Goal: Information Seeking & Learning: Compare options

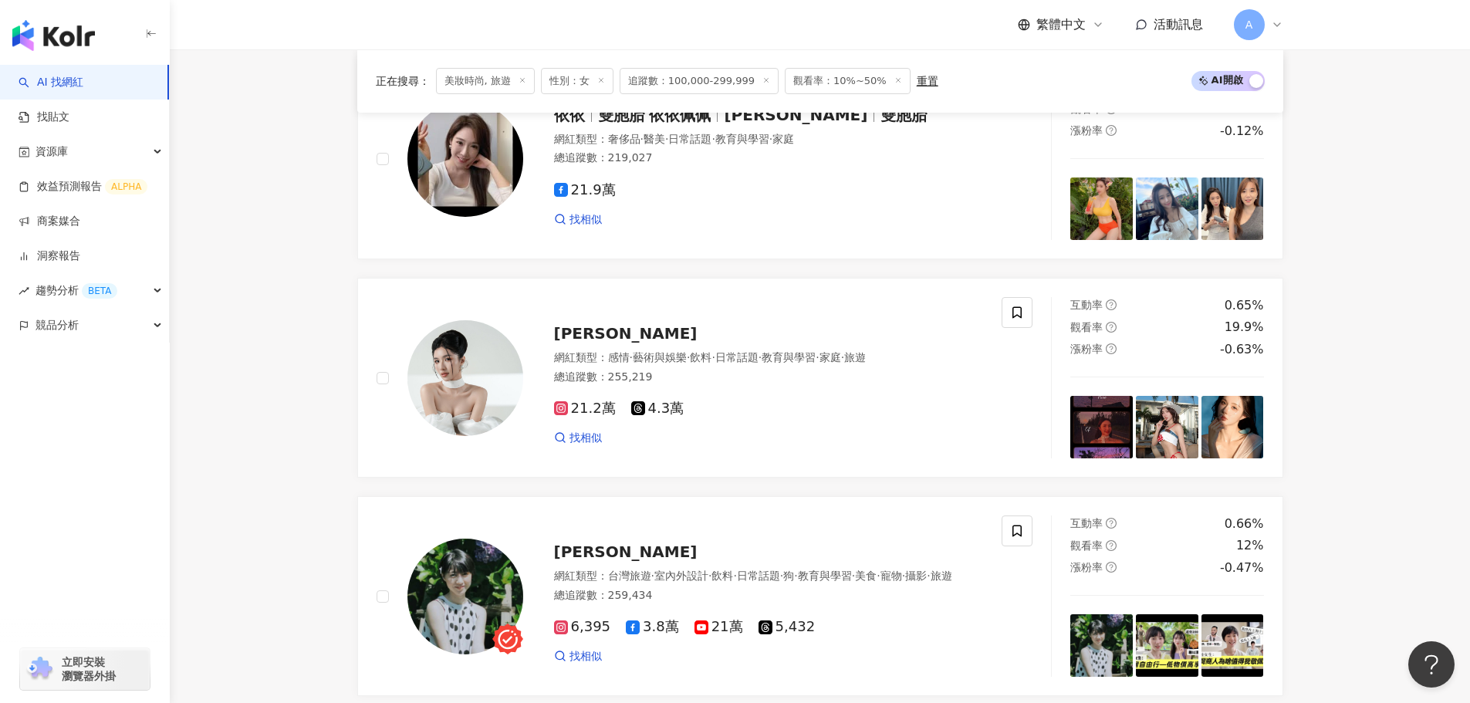
scroll to position [2351, 0]
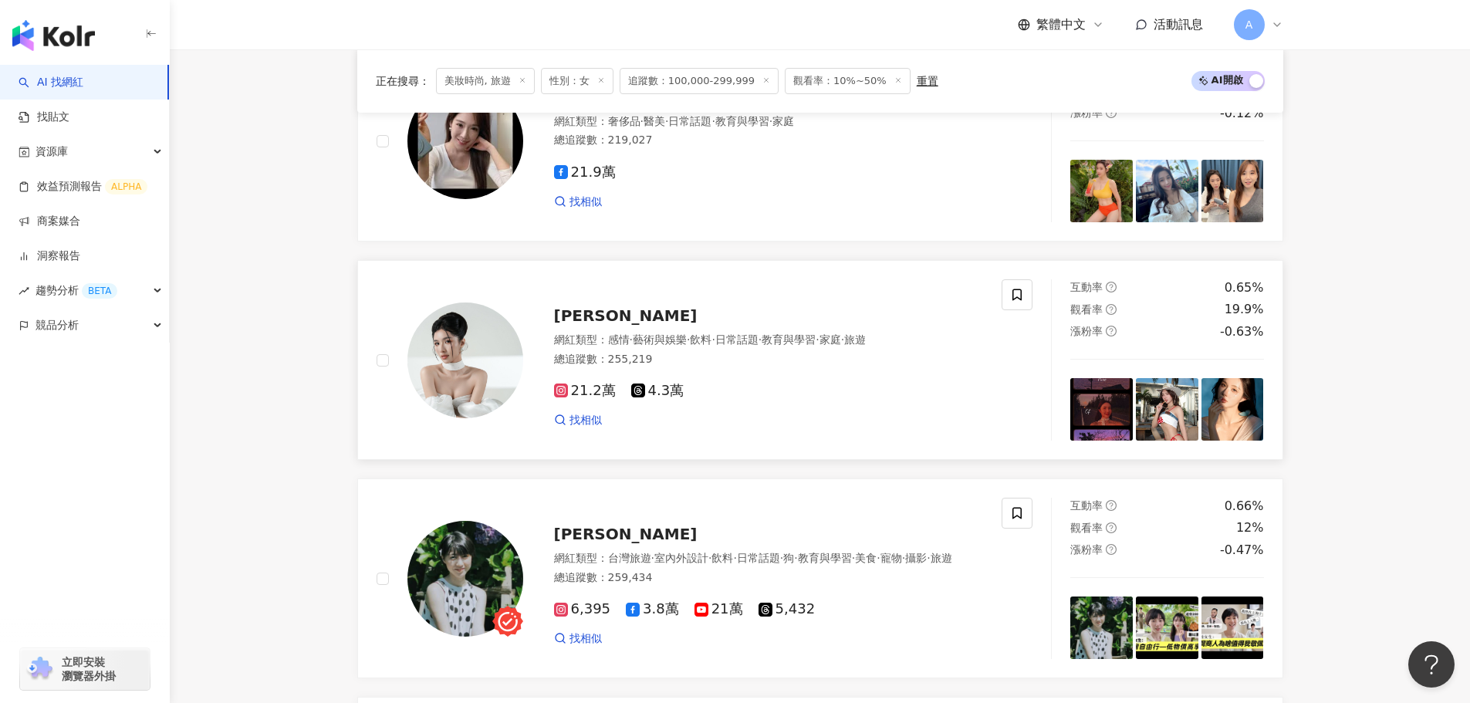
click at [593, 323] on div "Anny" at bounding box center [769, 316] width 430 height 22
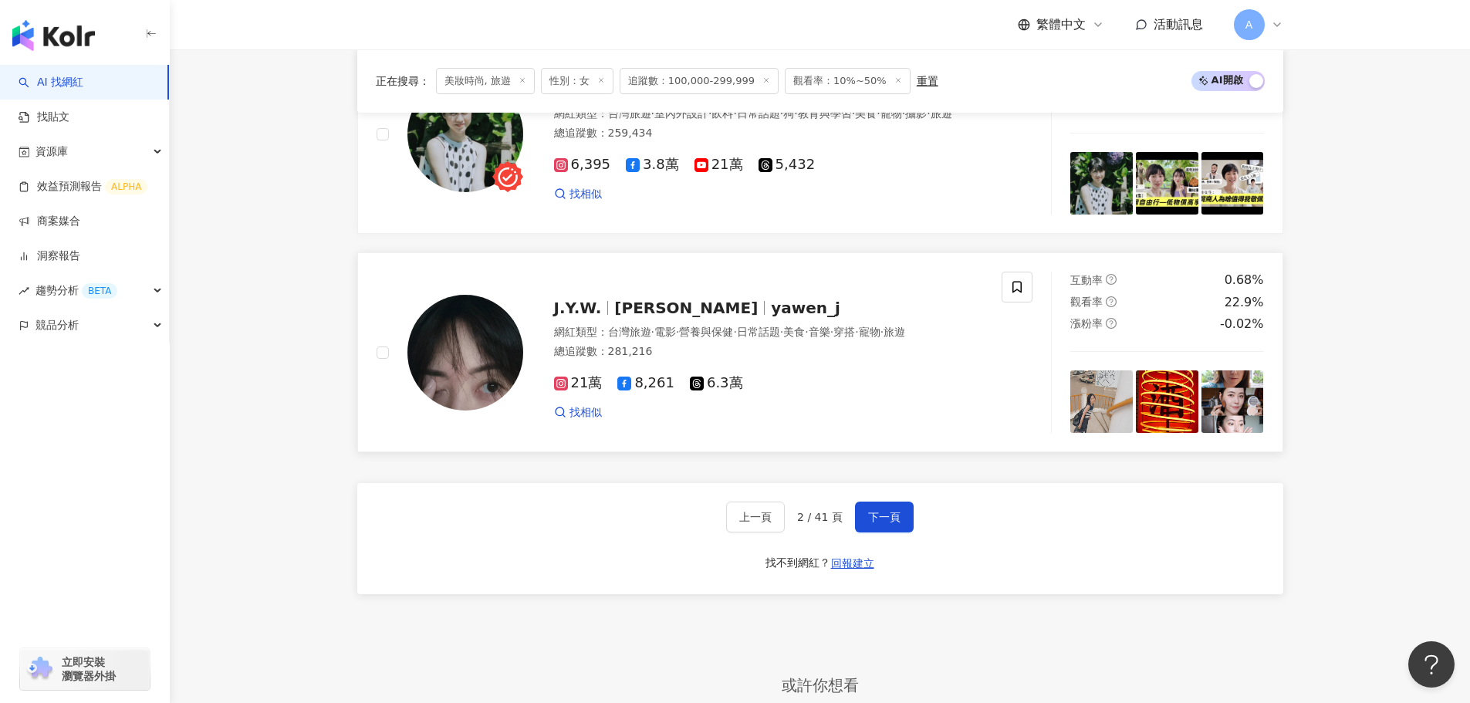
scroll to position [2814, 0]
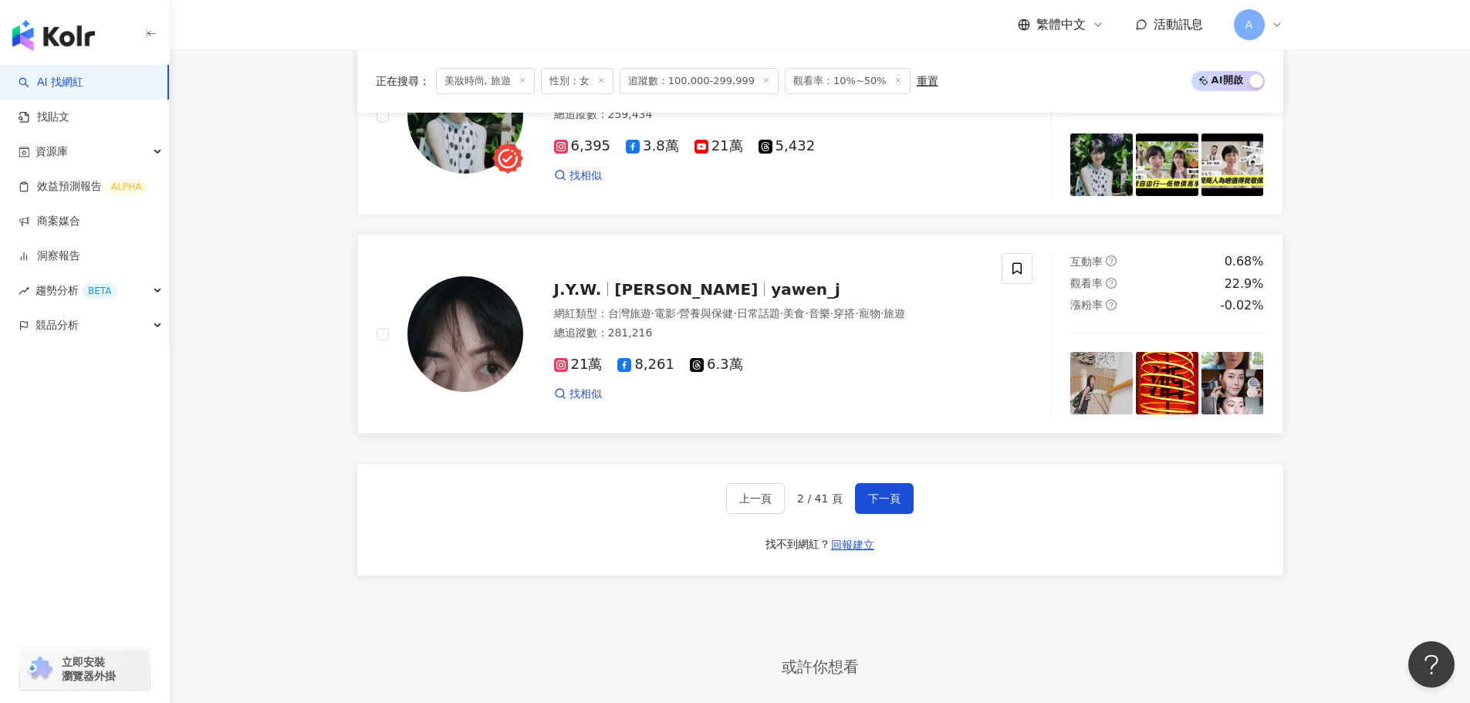
click at [615, 298] on span "蔣雅文" at bounding box center [686, 289] width 144 height 19
click at [868, 502] on span "下一頁" at bounding box center [884, 498] width 32 height 12
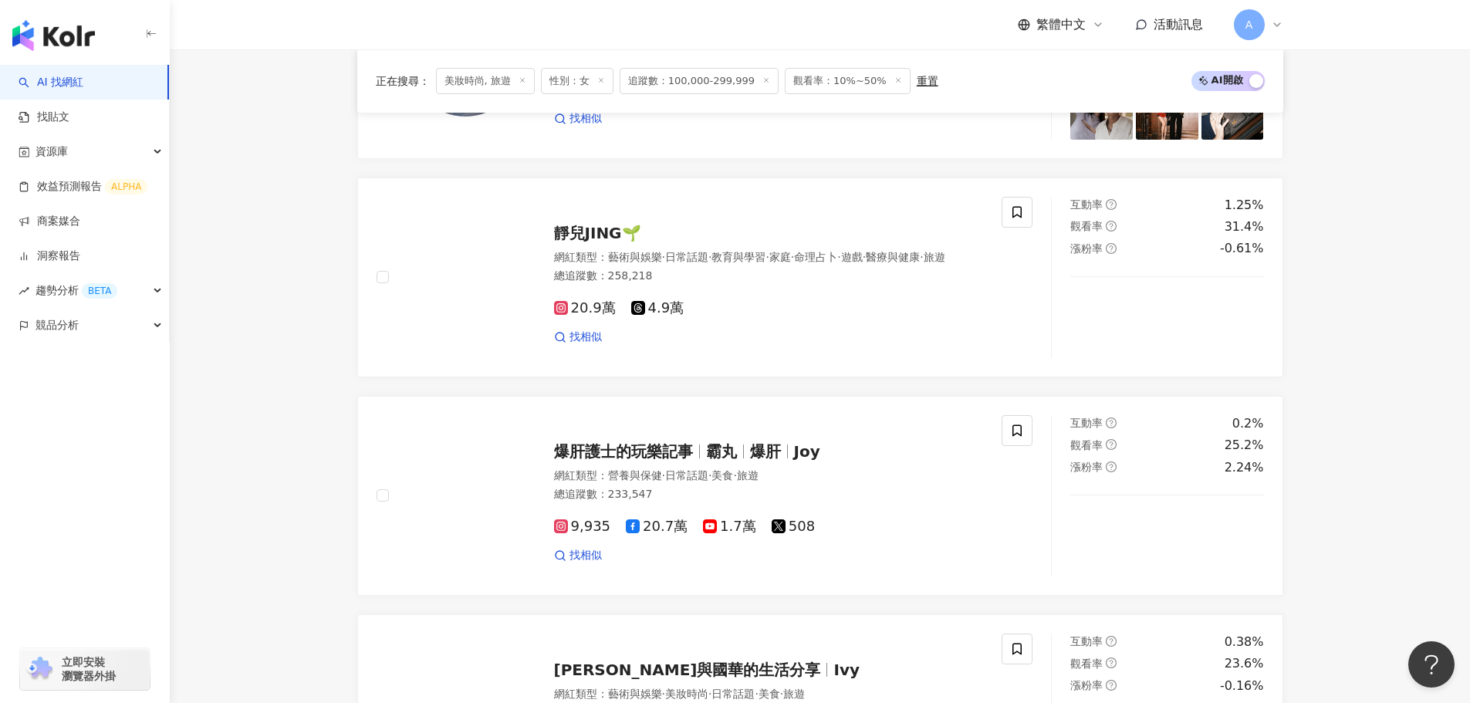
scroll to position [688, 0]
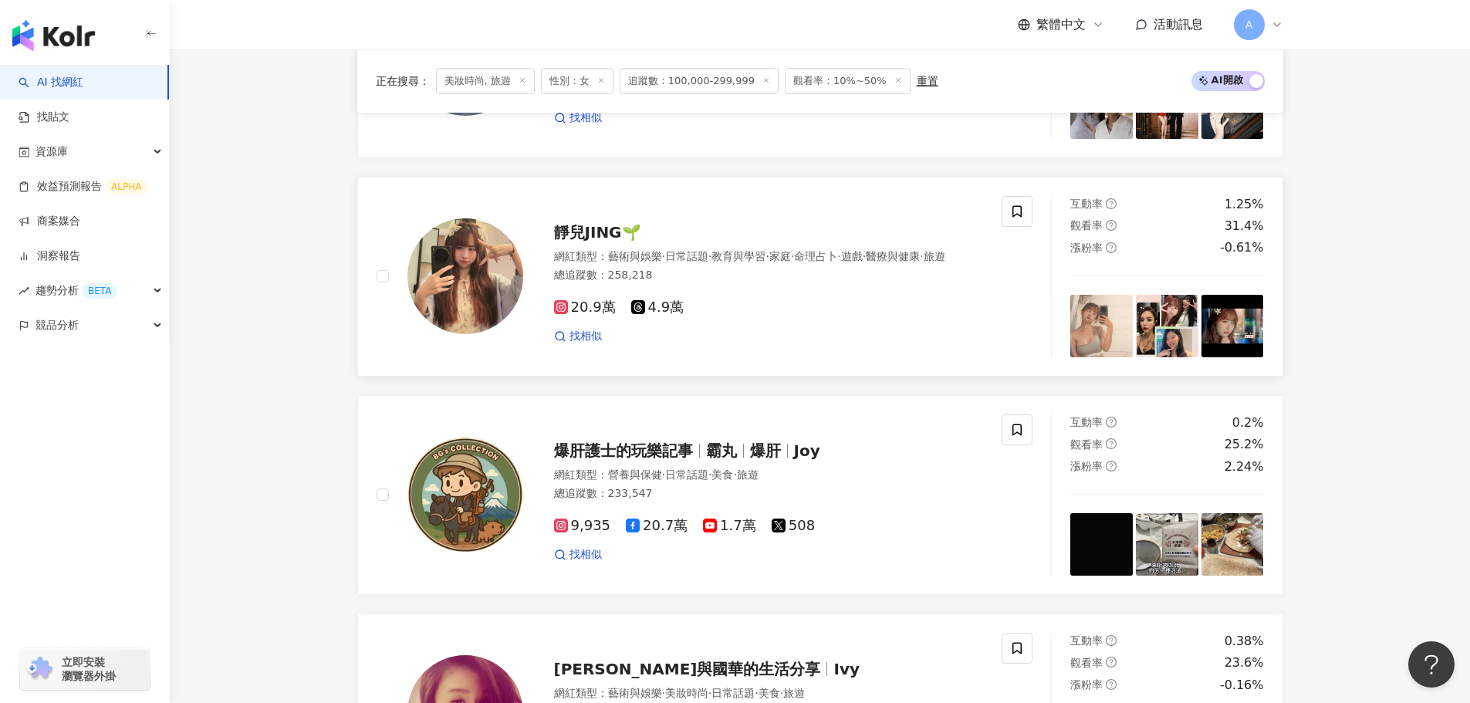
click at [599, 233] on span "靜兒JING🌱" at bounding box center [597, 232] width 87 height 19
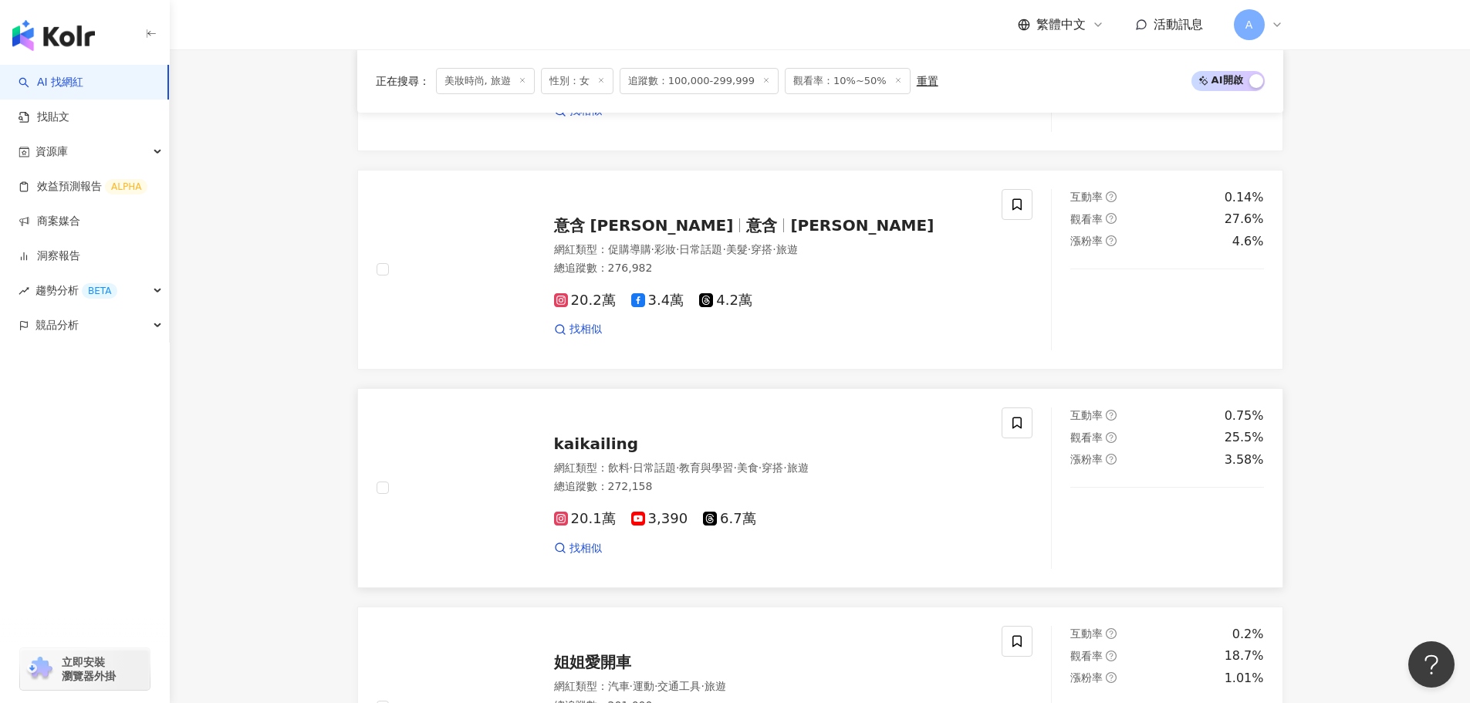
scroll to position [2174, 0]
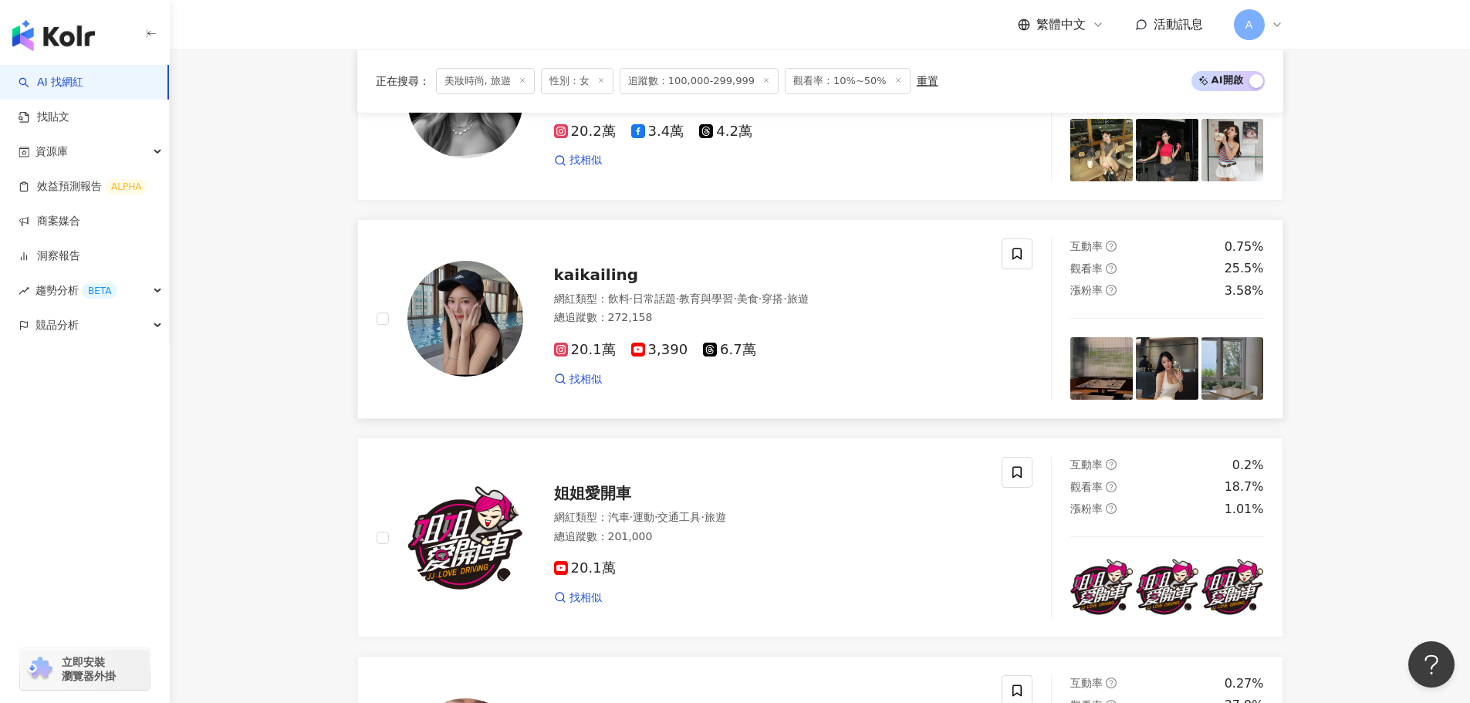
click at [597, 284] on span "kaikailing" at bounding box center [596, 274] width 85 height 19
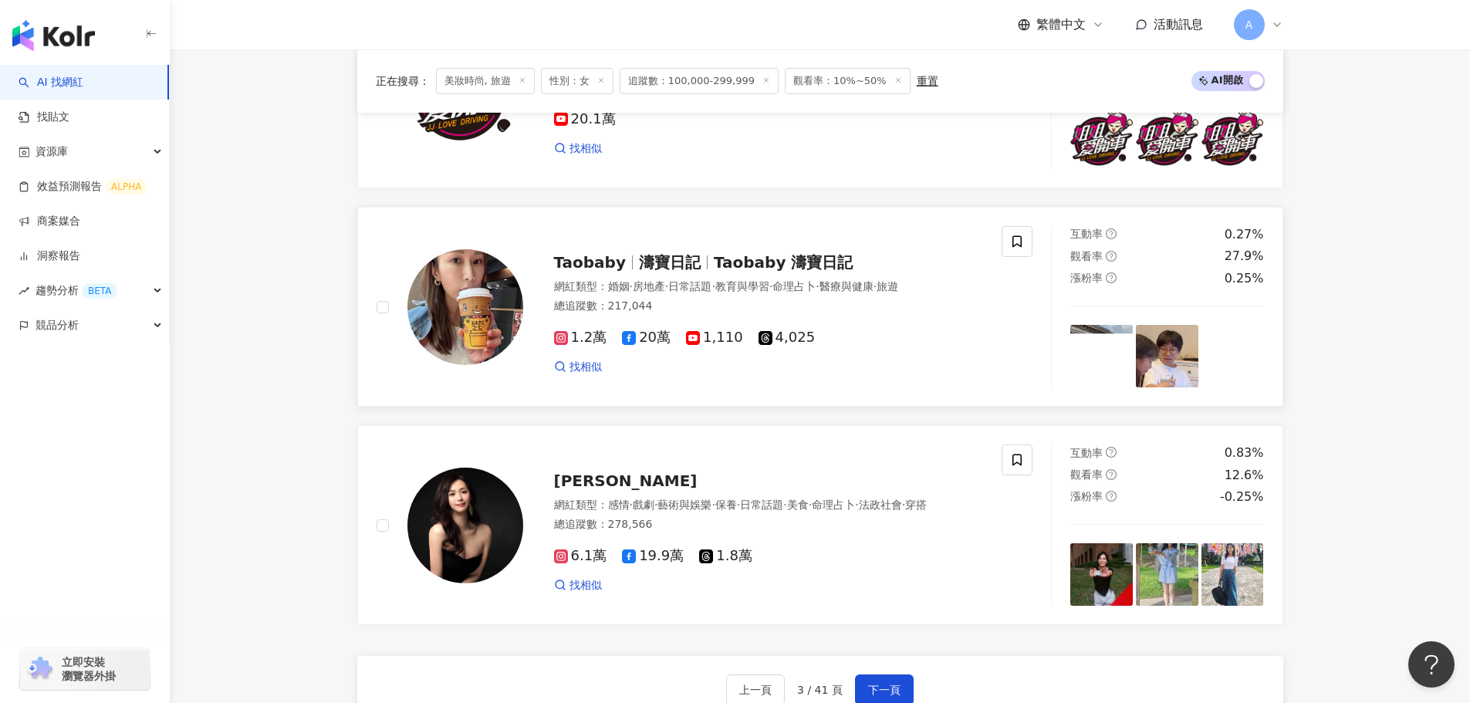
scroll to position [2637, 0]
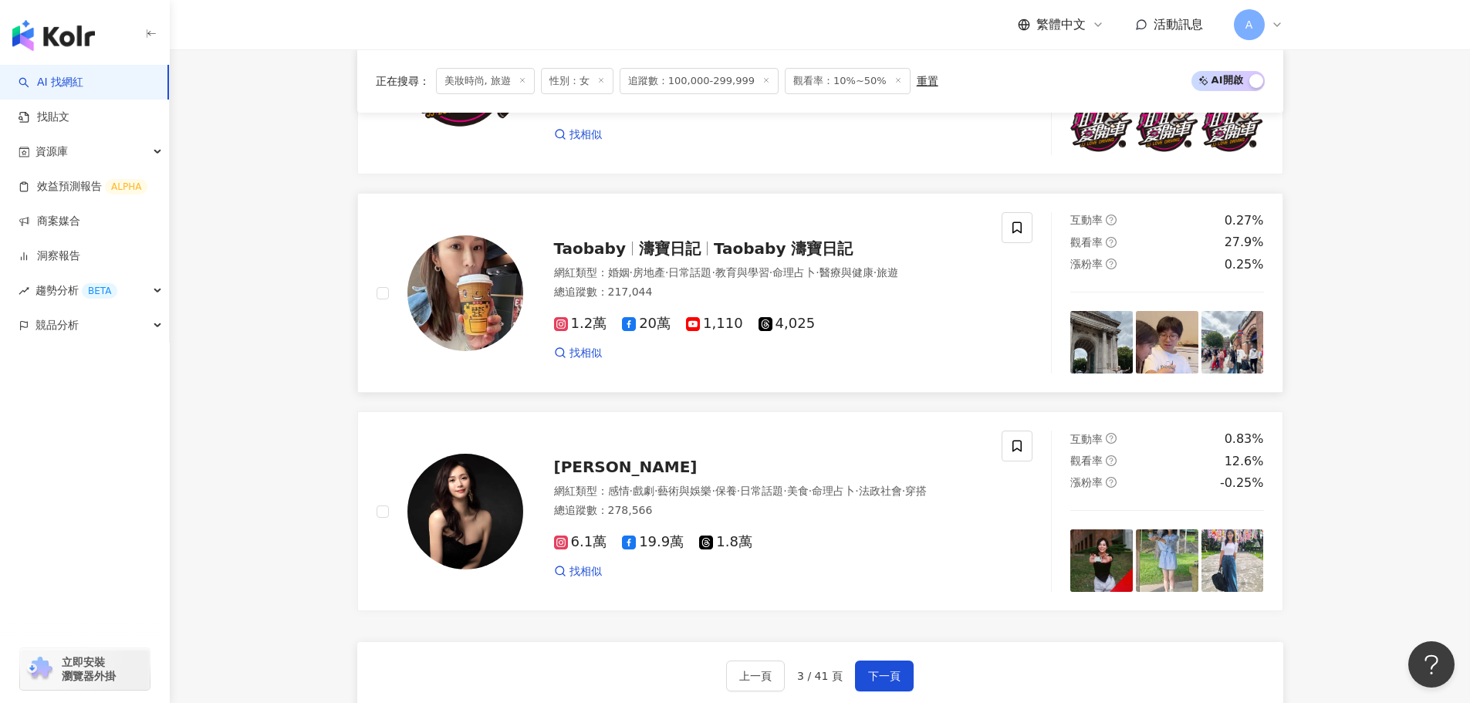
click at [639, 258] on span "濤寶日記" at bounding box center [670, 248] width 62 height 19
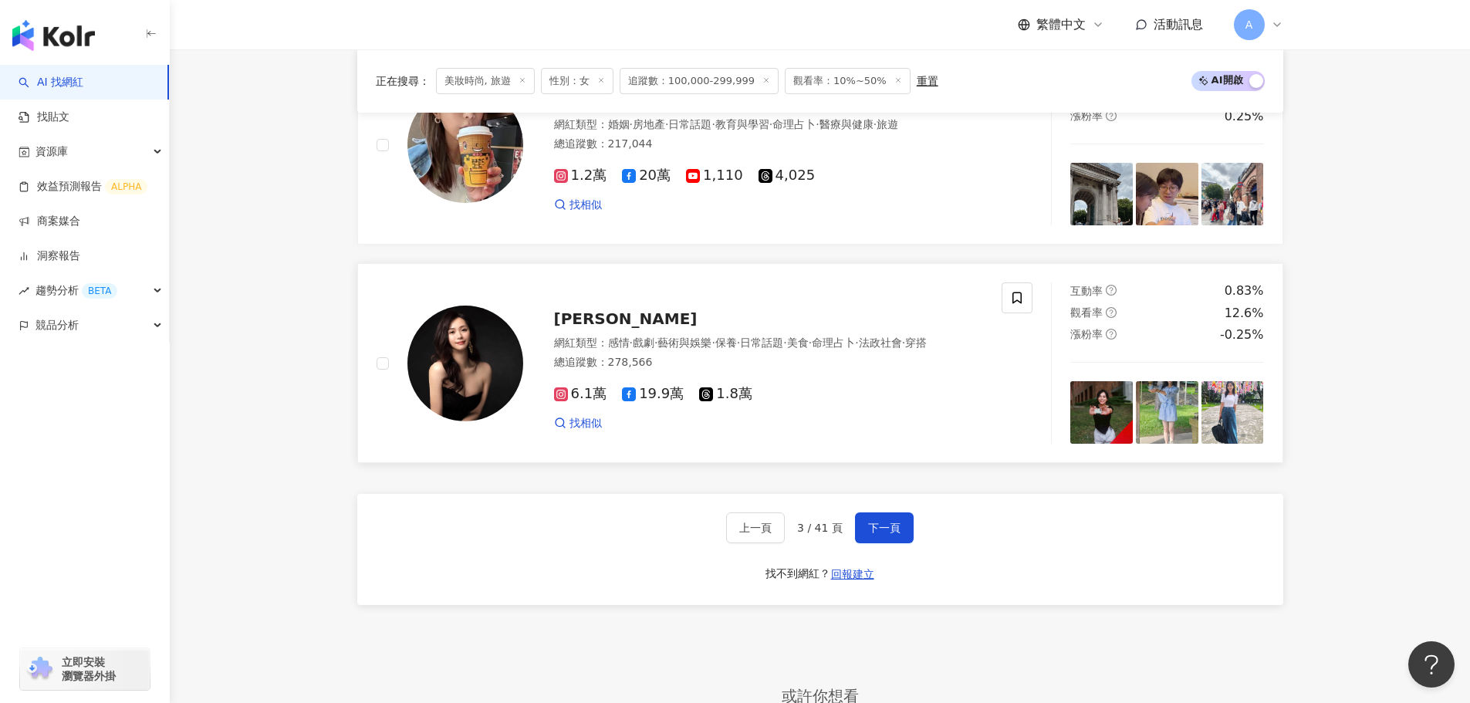
scroll to position [2791, 0]
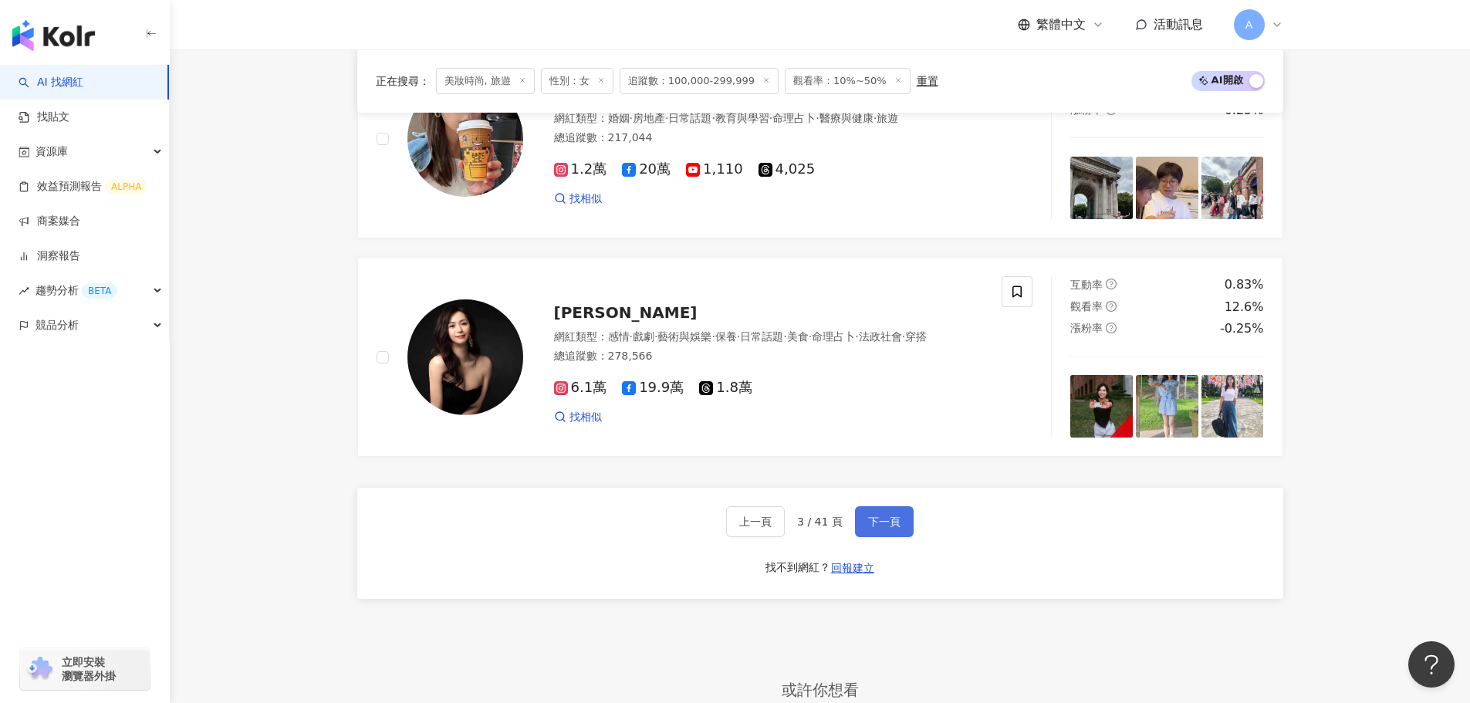
click at [902, 537] on button "下一頁" at bounding box center [884, 521] width 59 height 31
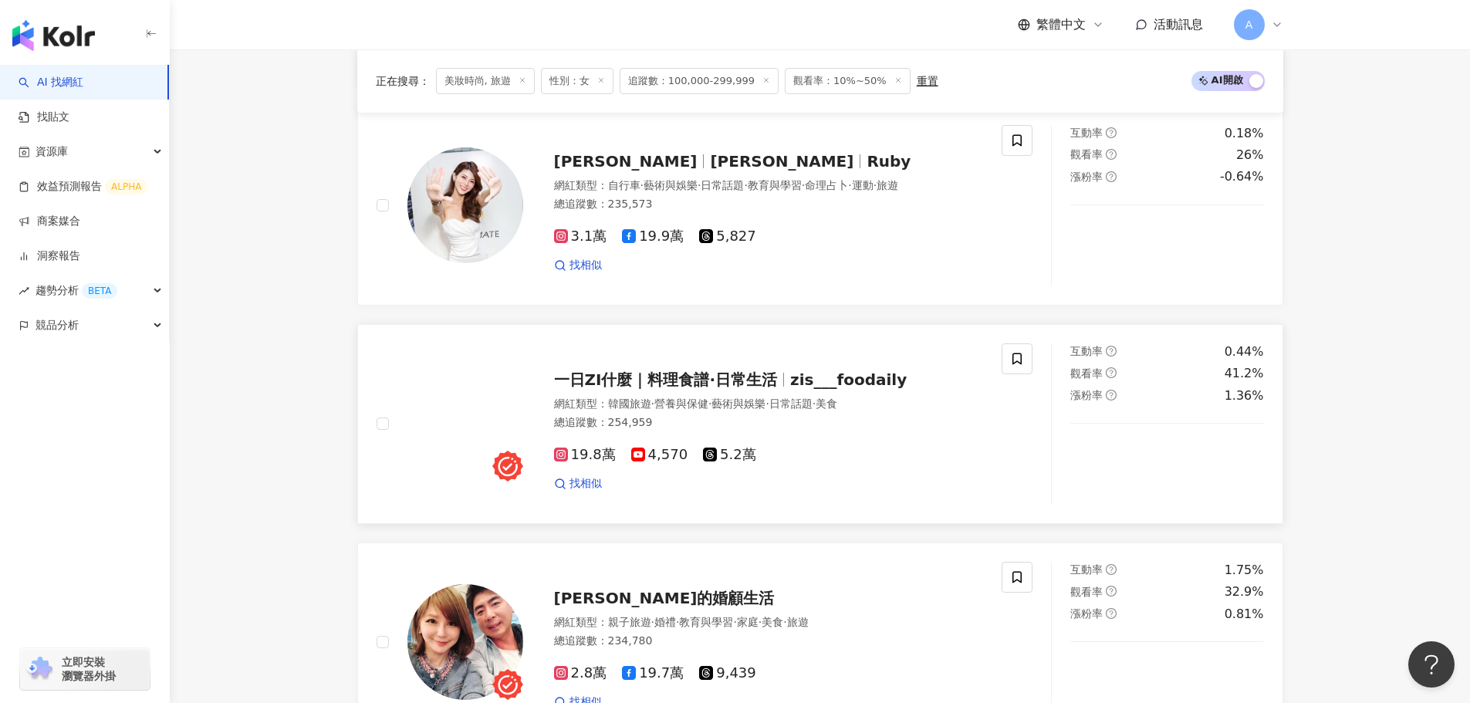
scroll to position [785, 0]
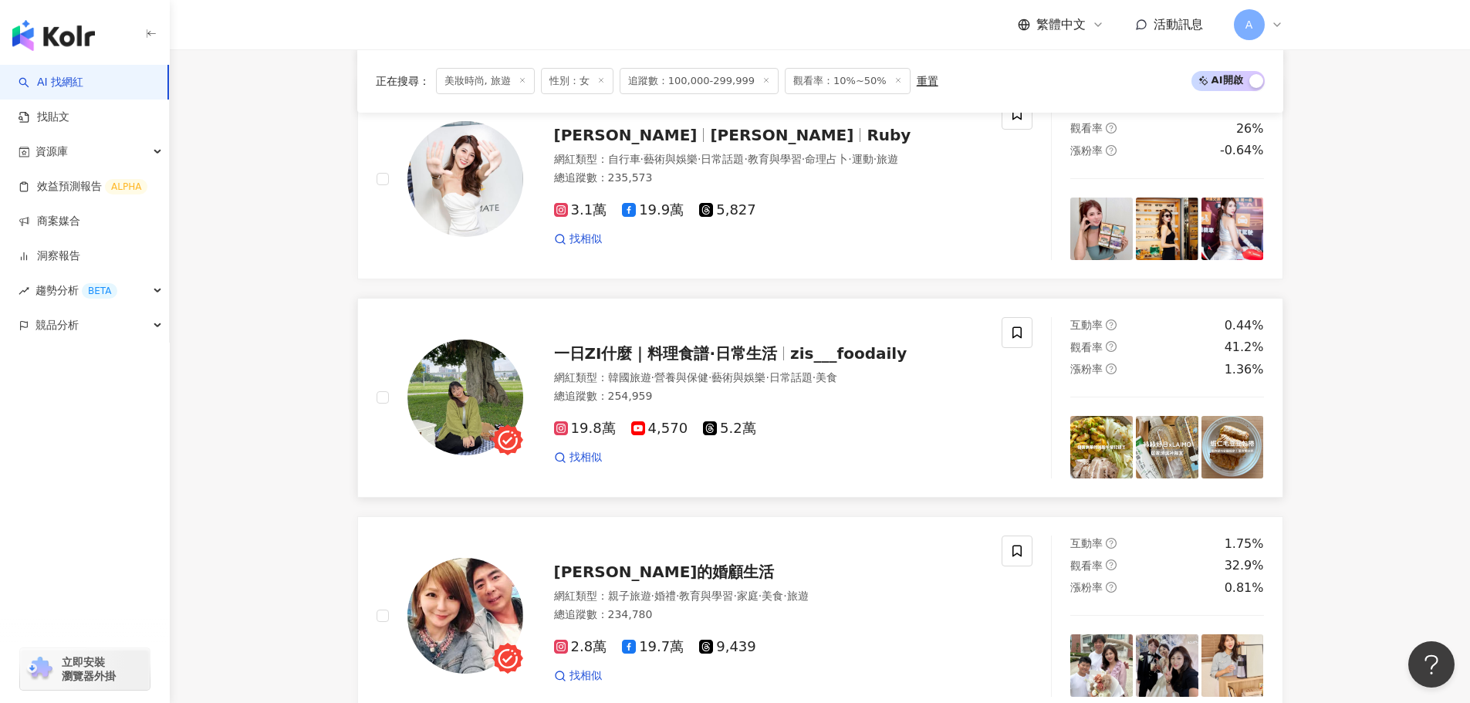
click at [647, 363] on span "一日ZI什麼｜料理食譜·日常生活" at bounding box center [666, 353] width 224 height 19
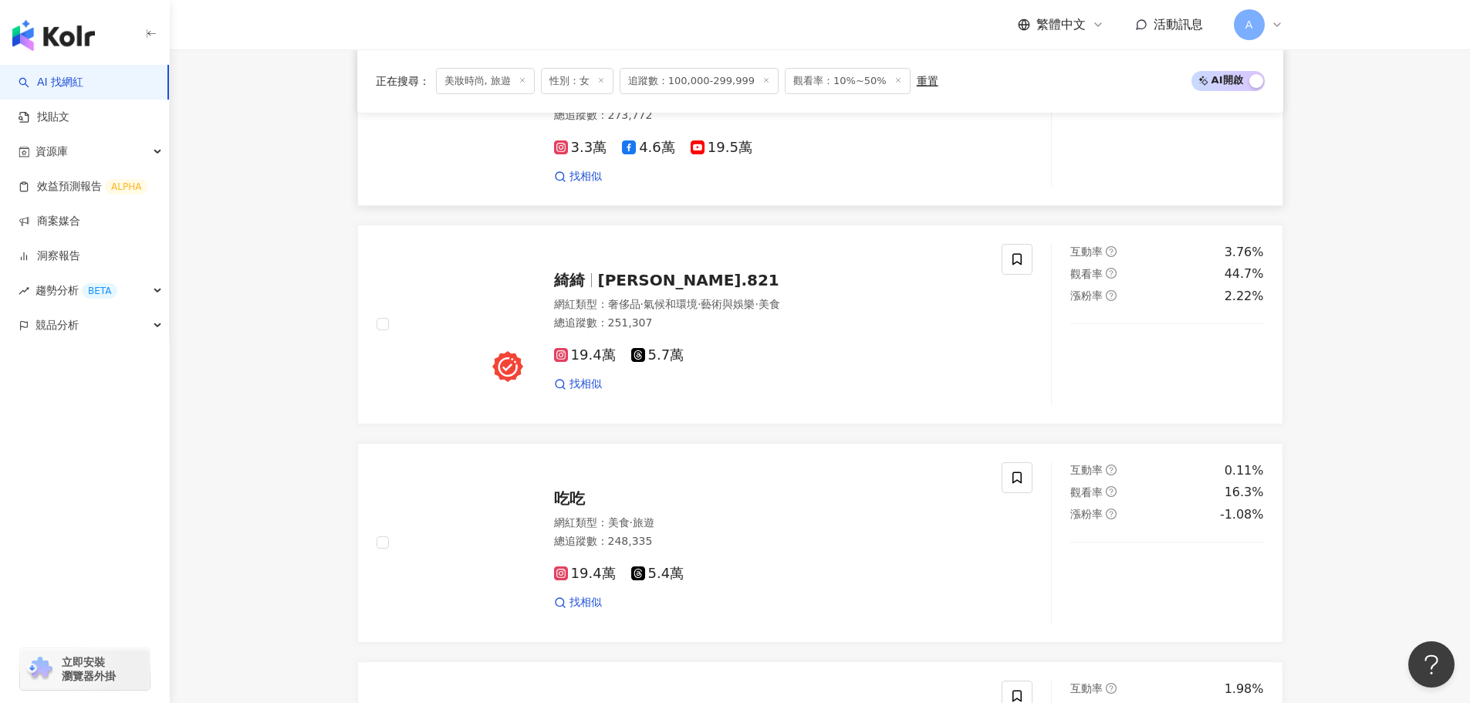
scroll to position [2020, 0]
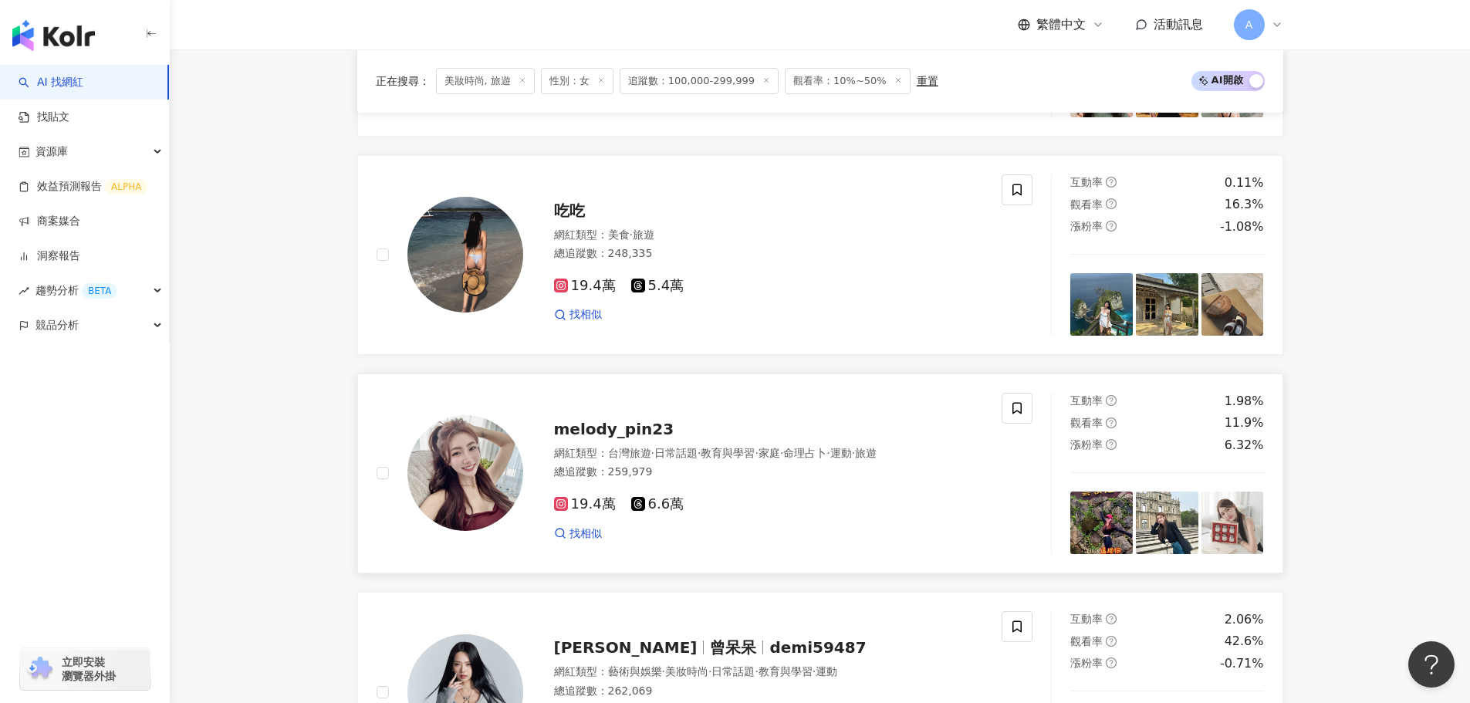
click at [651, 420] on div "melody_pin23 網紅類型 ： 台灣旅遊 · 日常話題 · 教育與學習 · 家庭 · 命理占卜 · 運動 · 旅遊 總追蹤數 ： 259,979 19…" at bounding box center [753, 473] width 461 height 135
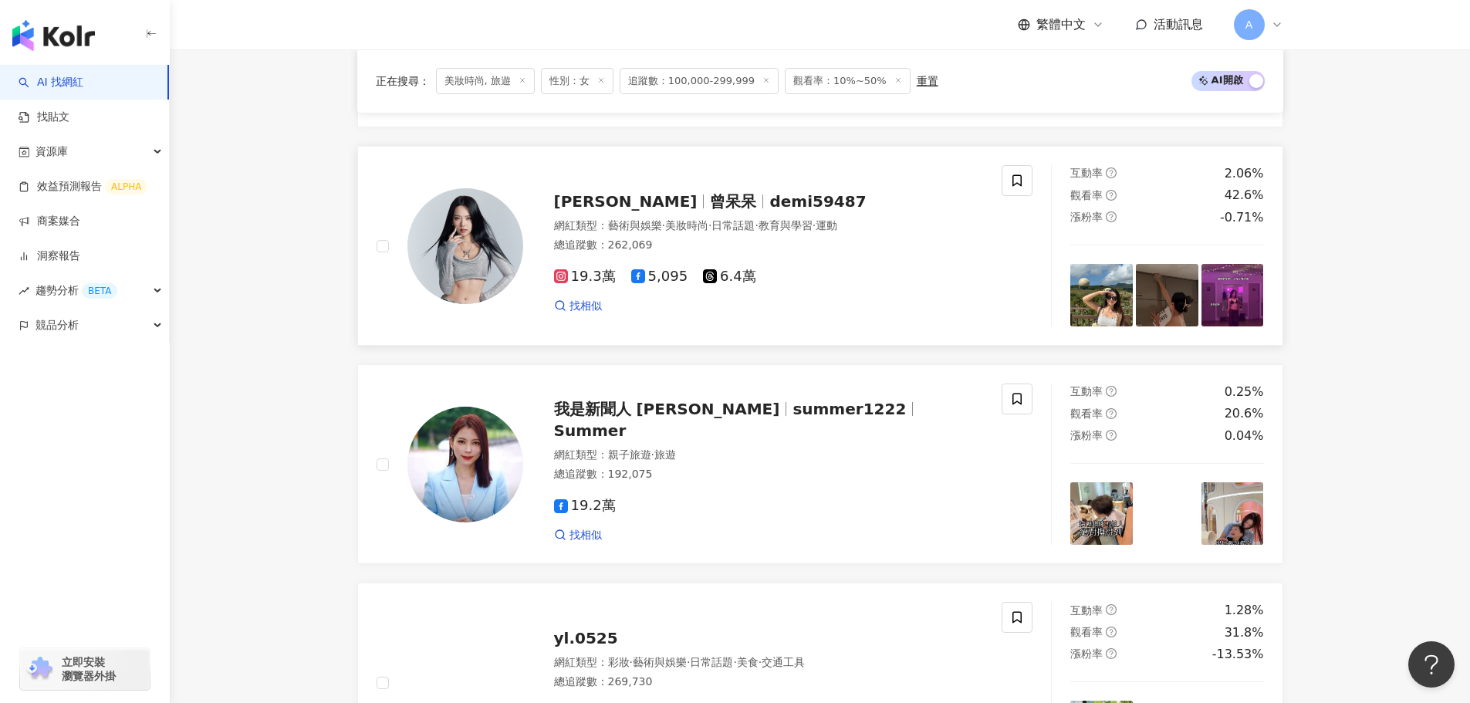
scroll to position [2714, 0]
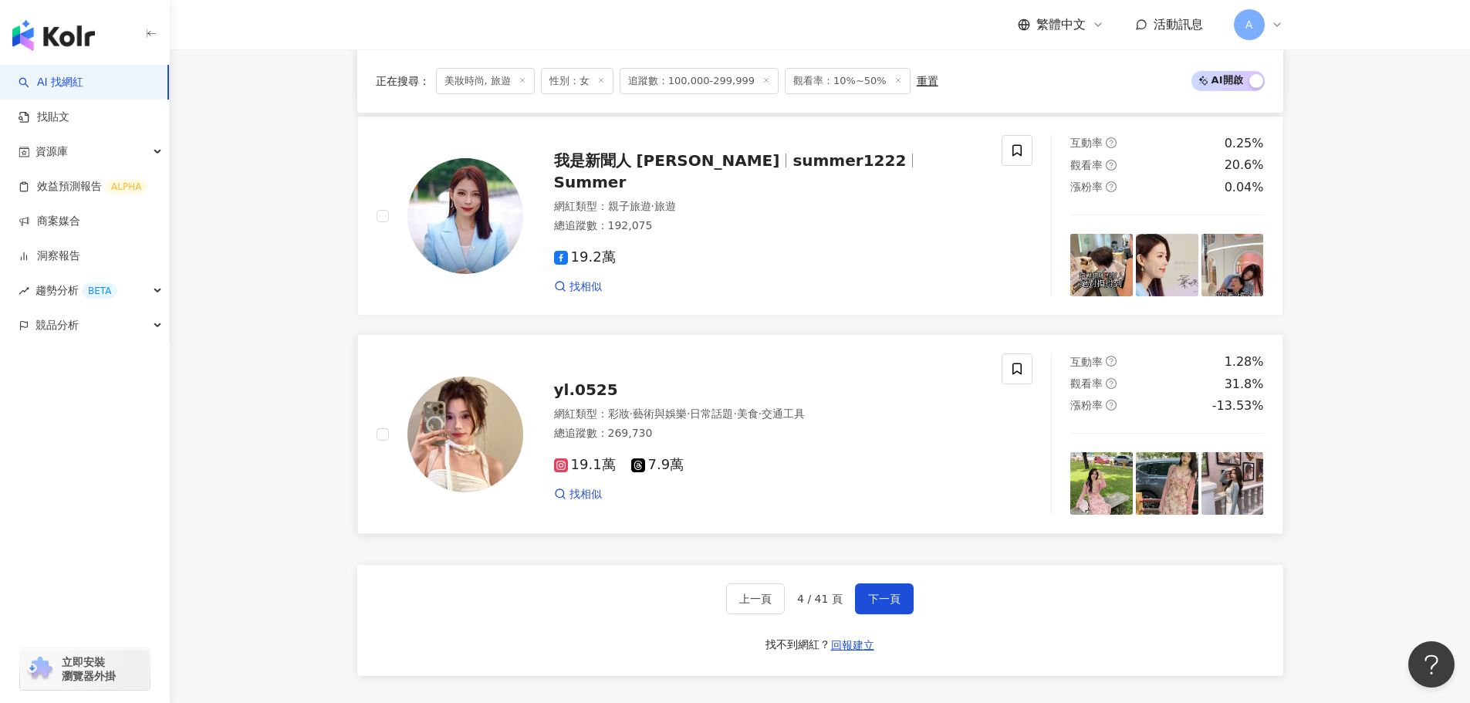
click at [573, 397] on span "yl.0525" at bounding box center [586, 389] width 64 height 19
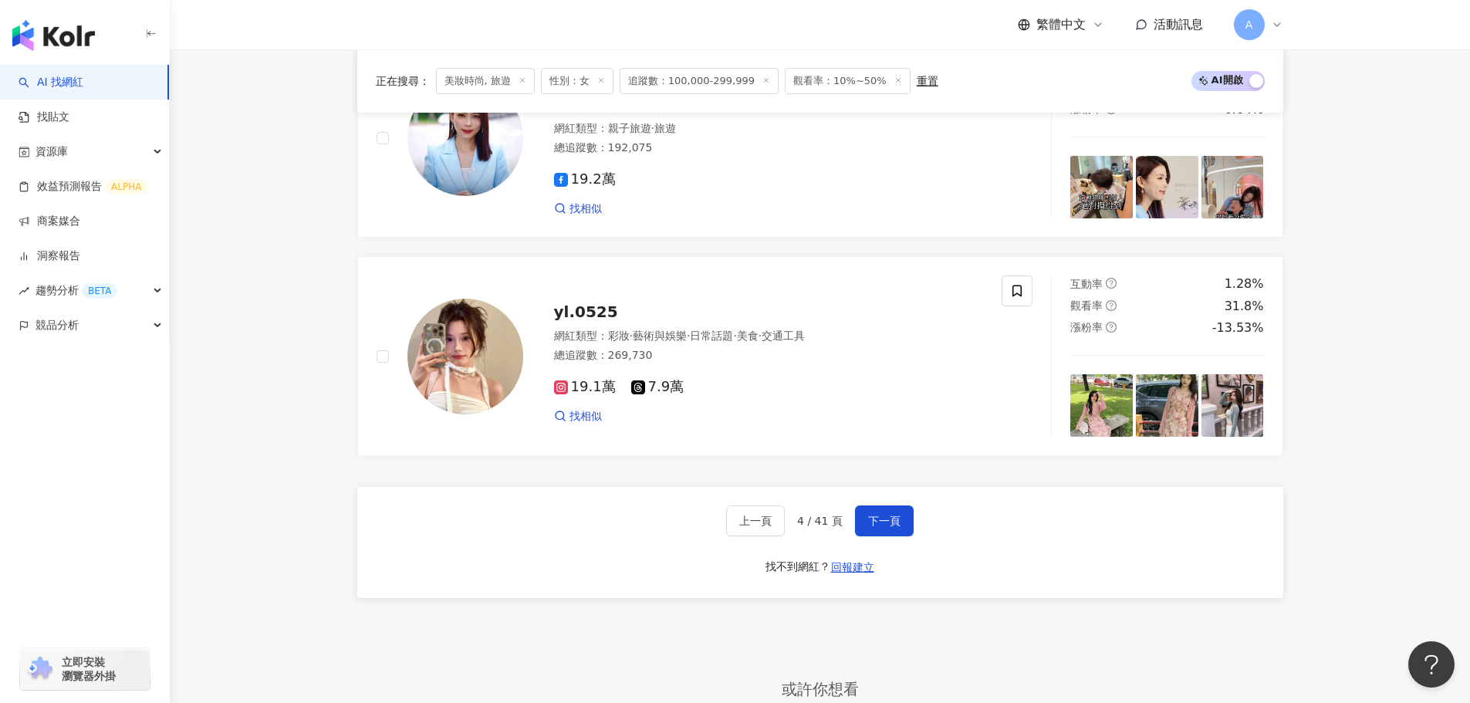
scroll to position [2868, 0]
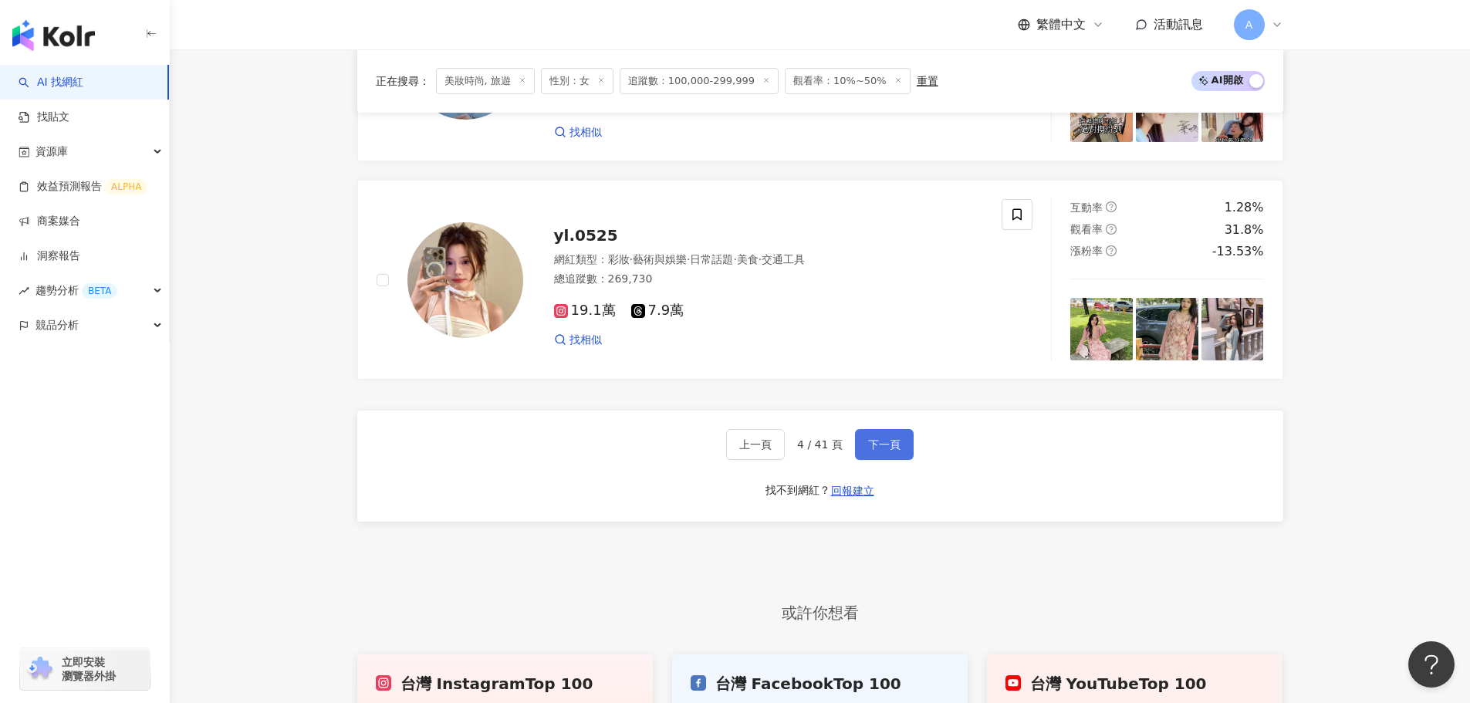
click at [876, 451] on span "下一頁" at bounding box center [884, 444] width 32 height 12
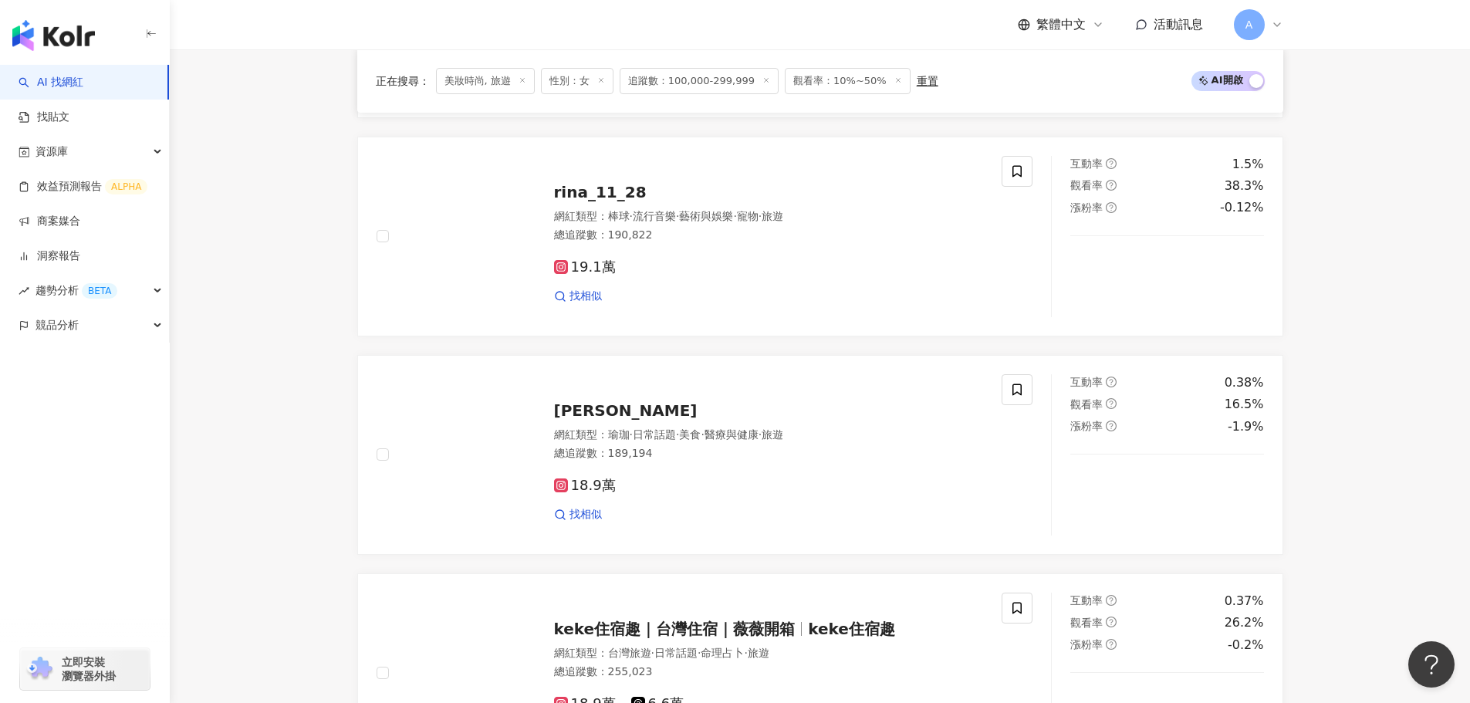
scroll to position [782, 0]
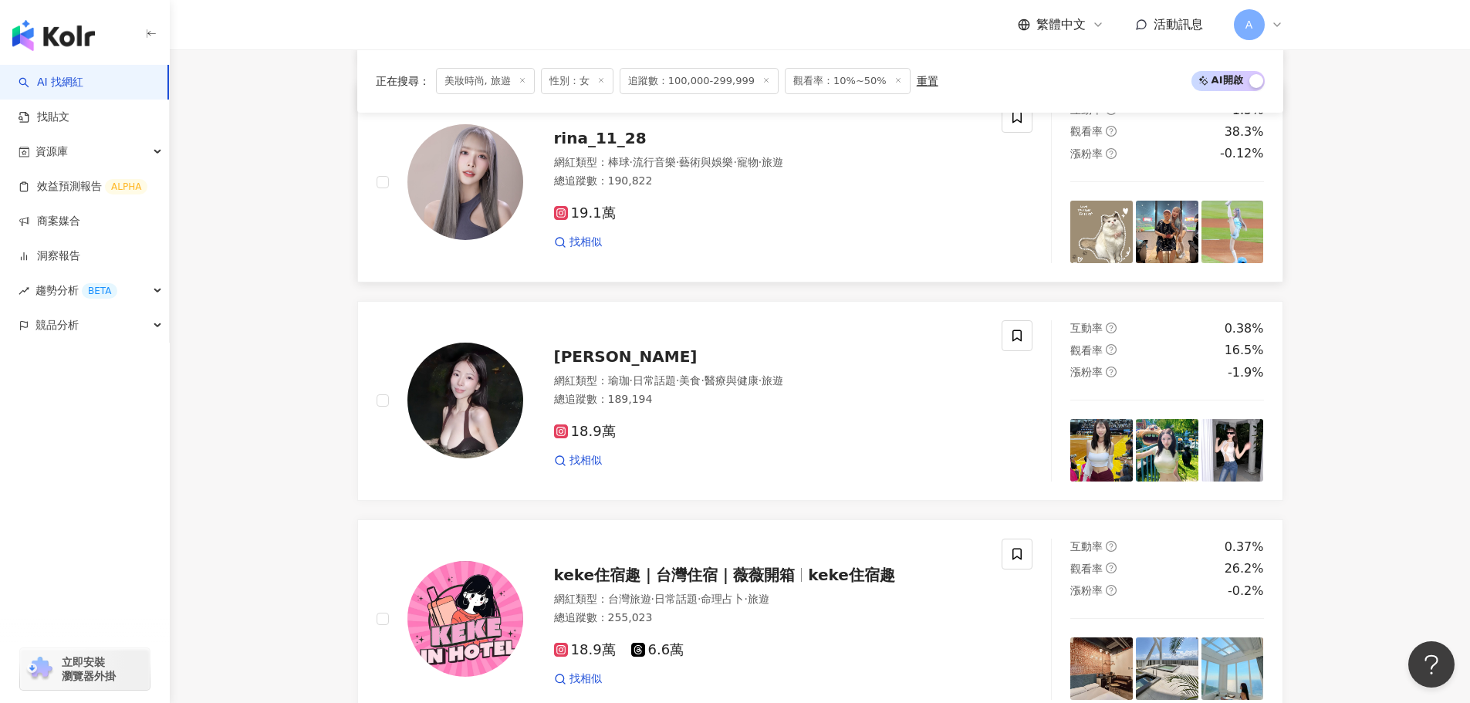
click at [597, 147] on span "rina_11_28" at bounding box center [600, 138] width 93 height 19
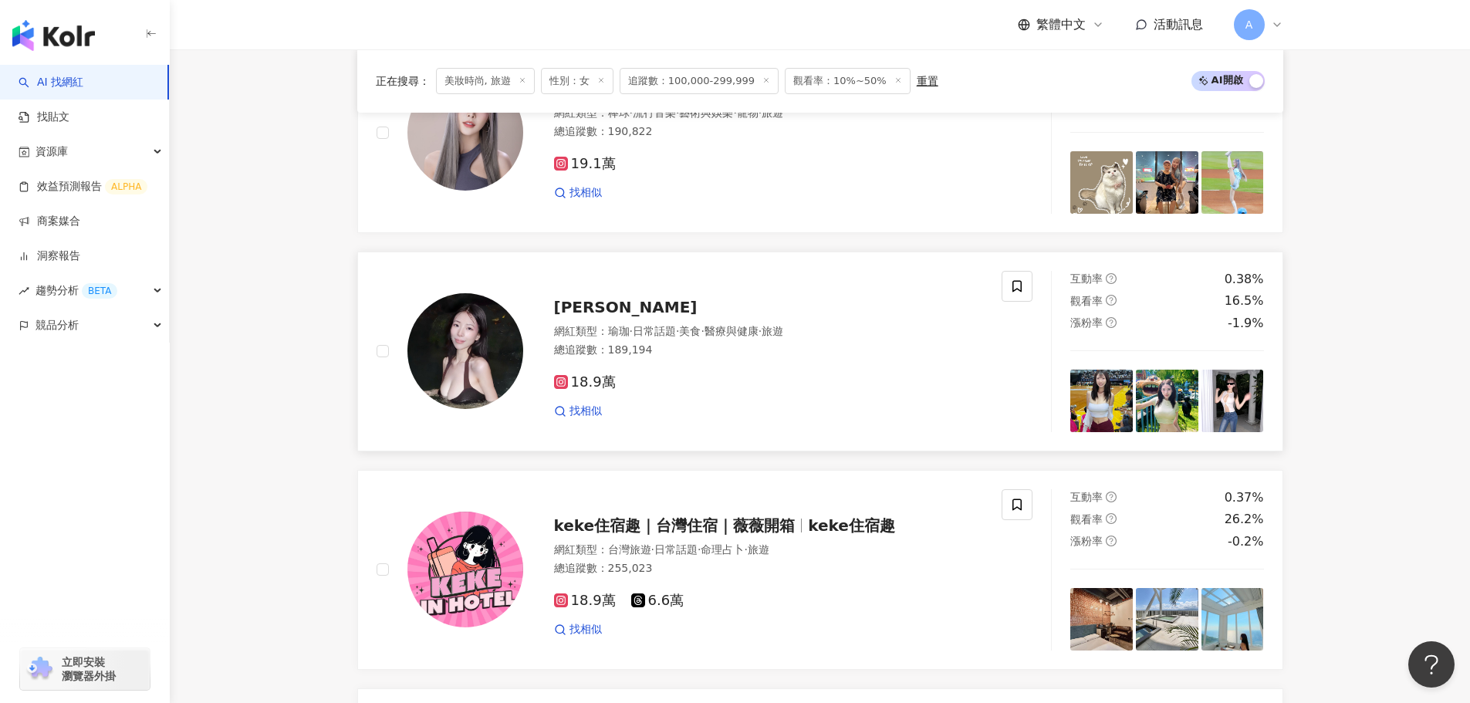
scroll to position [859, 0]
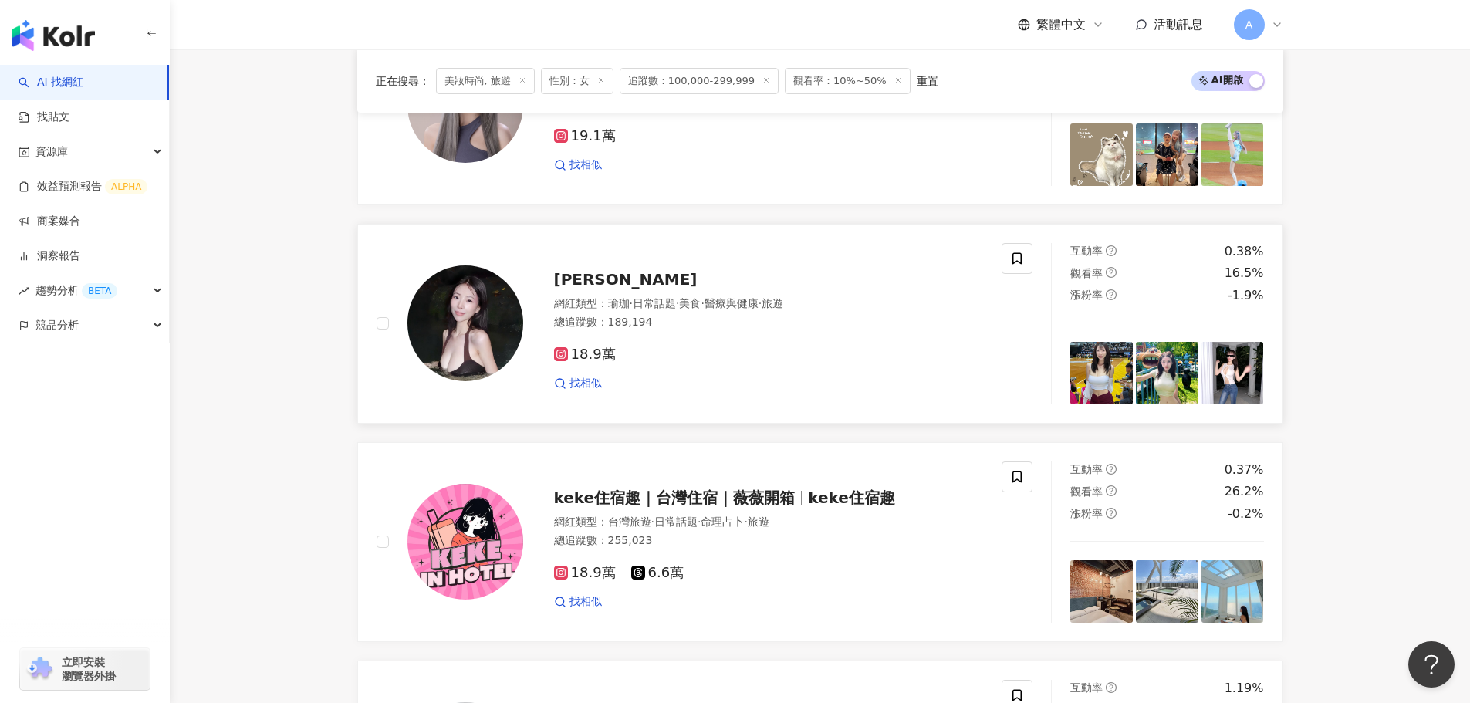
click at [574, 289] on span "江 宛庭" at bounding box center [626, 279] width 144 height 19
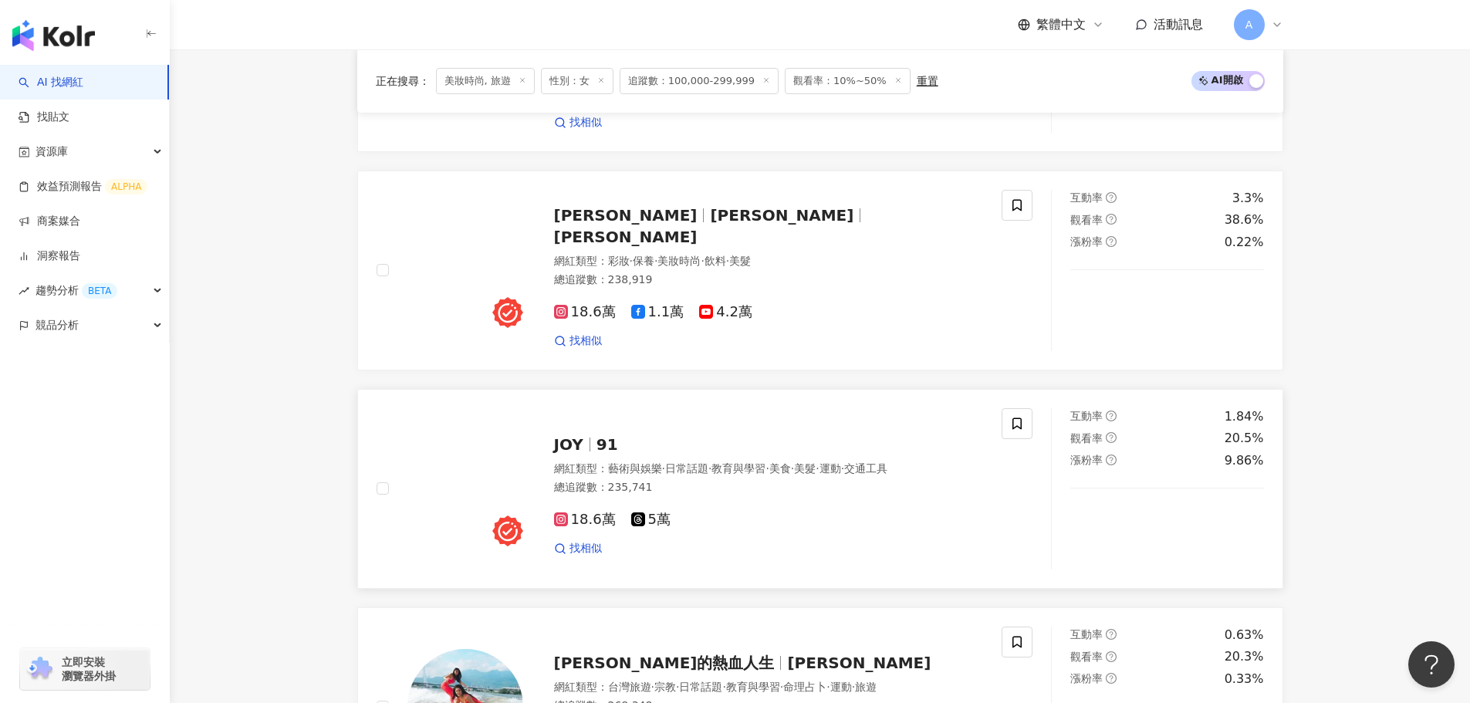
scroll to position [1785, 0]
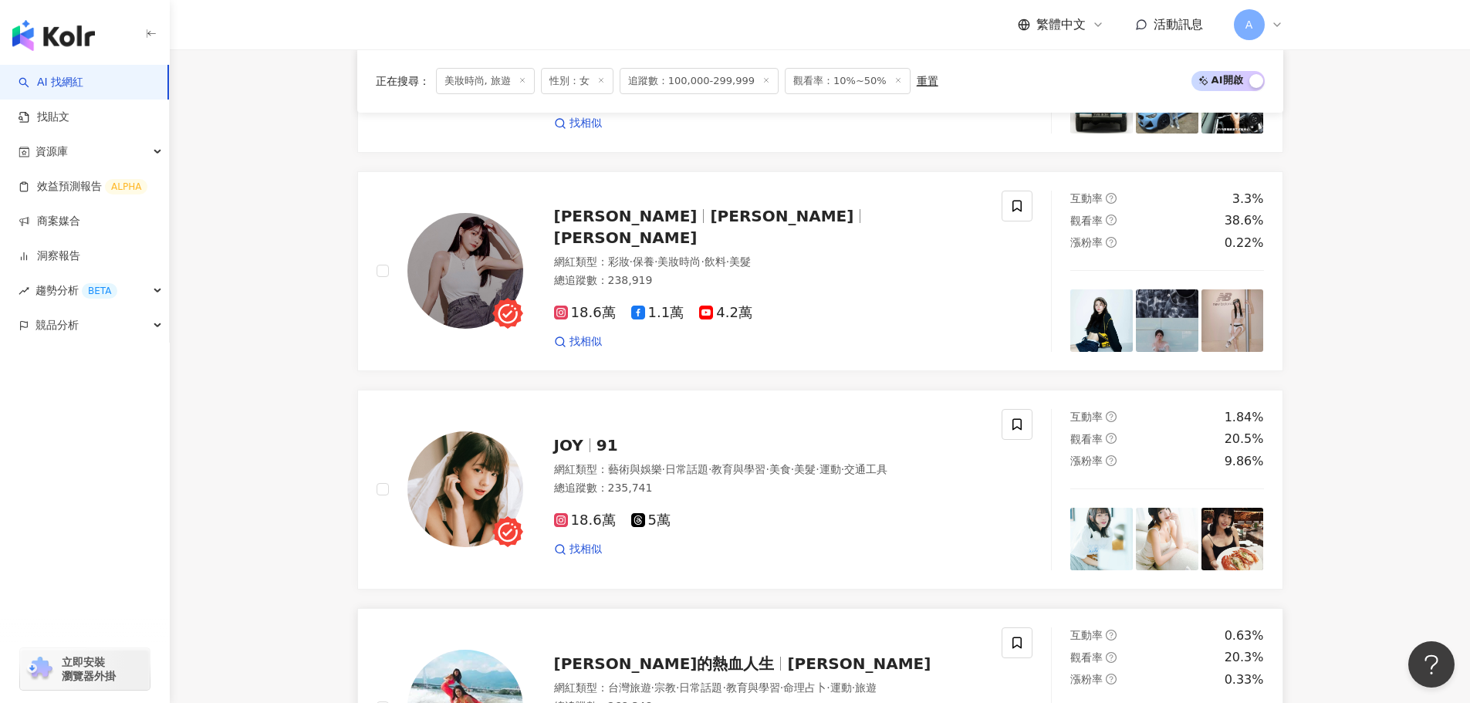
drag, startPoint x: 577, startPoint y: 468, endPoint x: 616, endPoint y: 698, distance: 233.9
click at [577, 455] on span "JOY" at bounding box center [568, 445] width 29 height 19
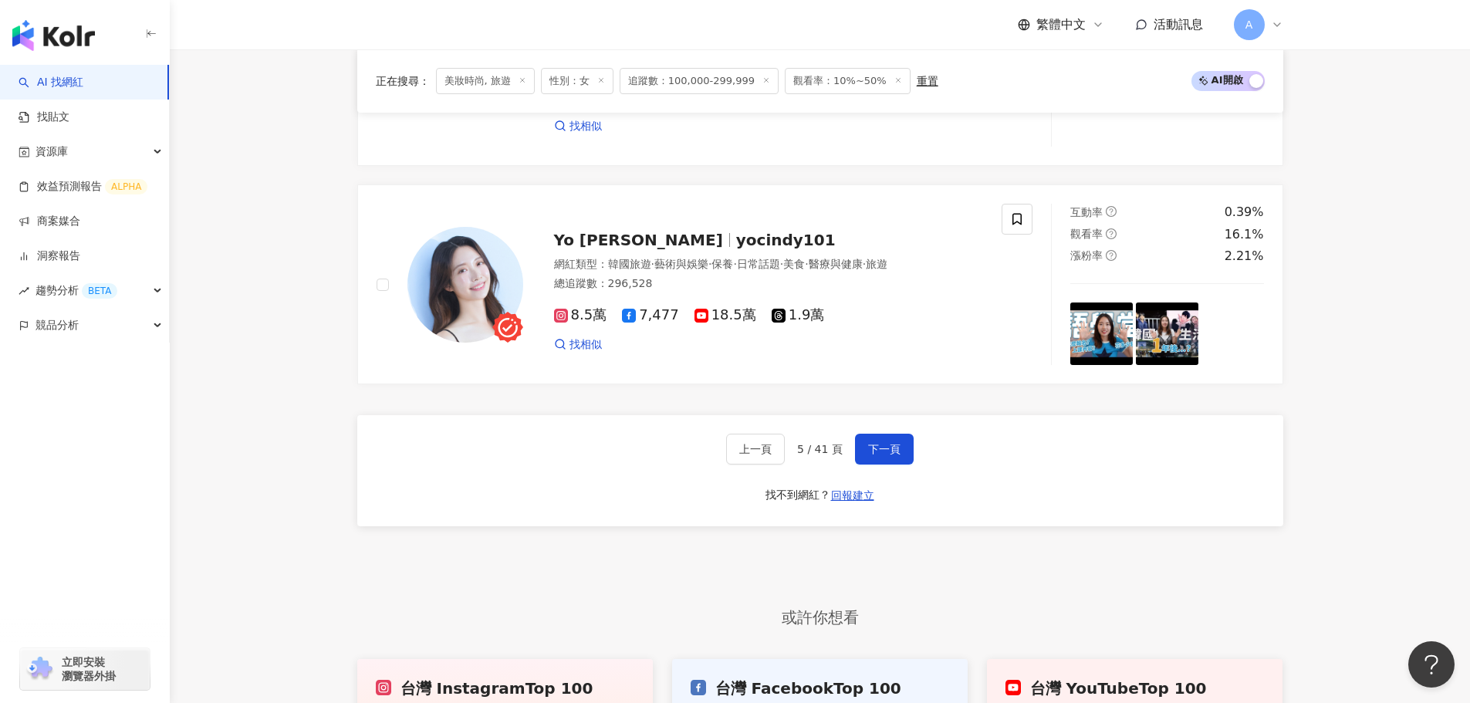
scroll to position [2865, 0]
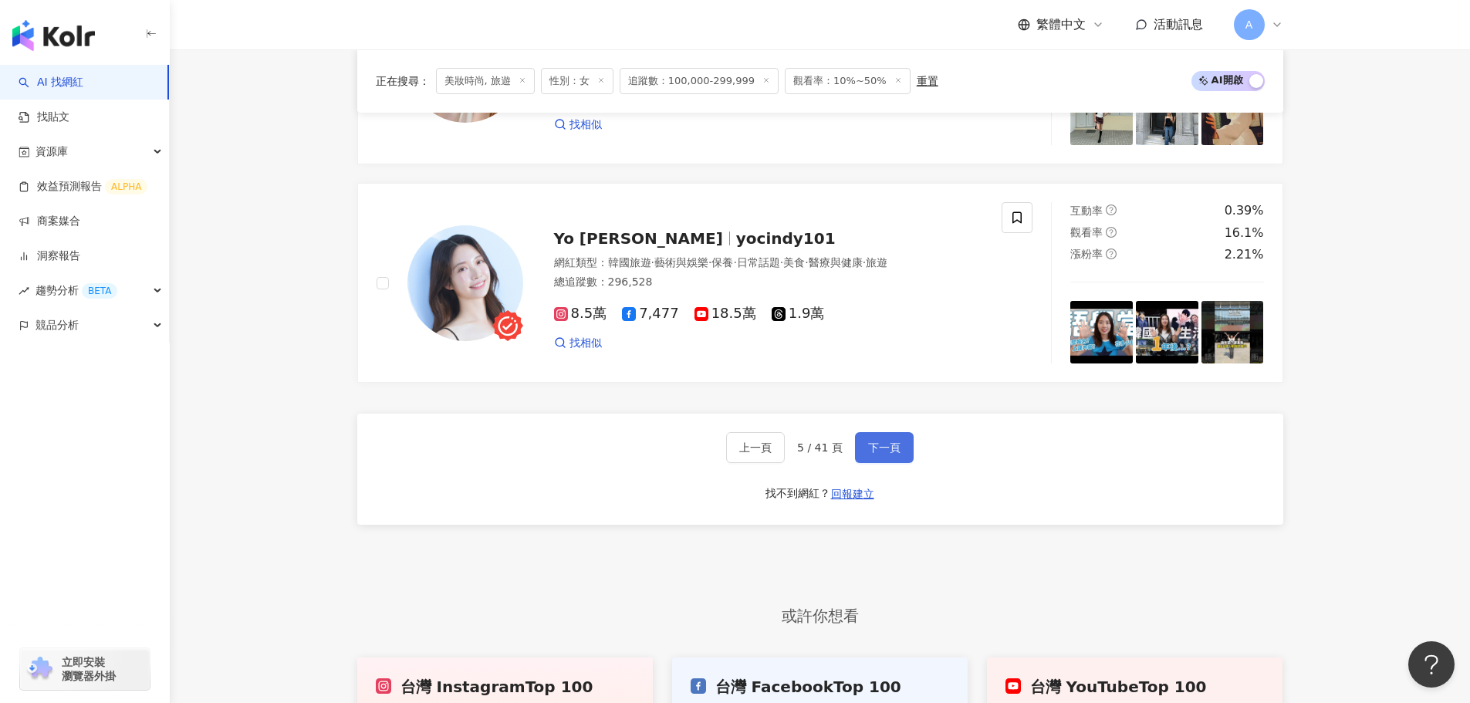
click at [897, 454] on span "下一頁" at bounding box center [884, 447] width 32 height 12
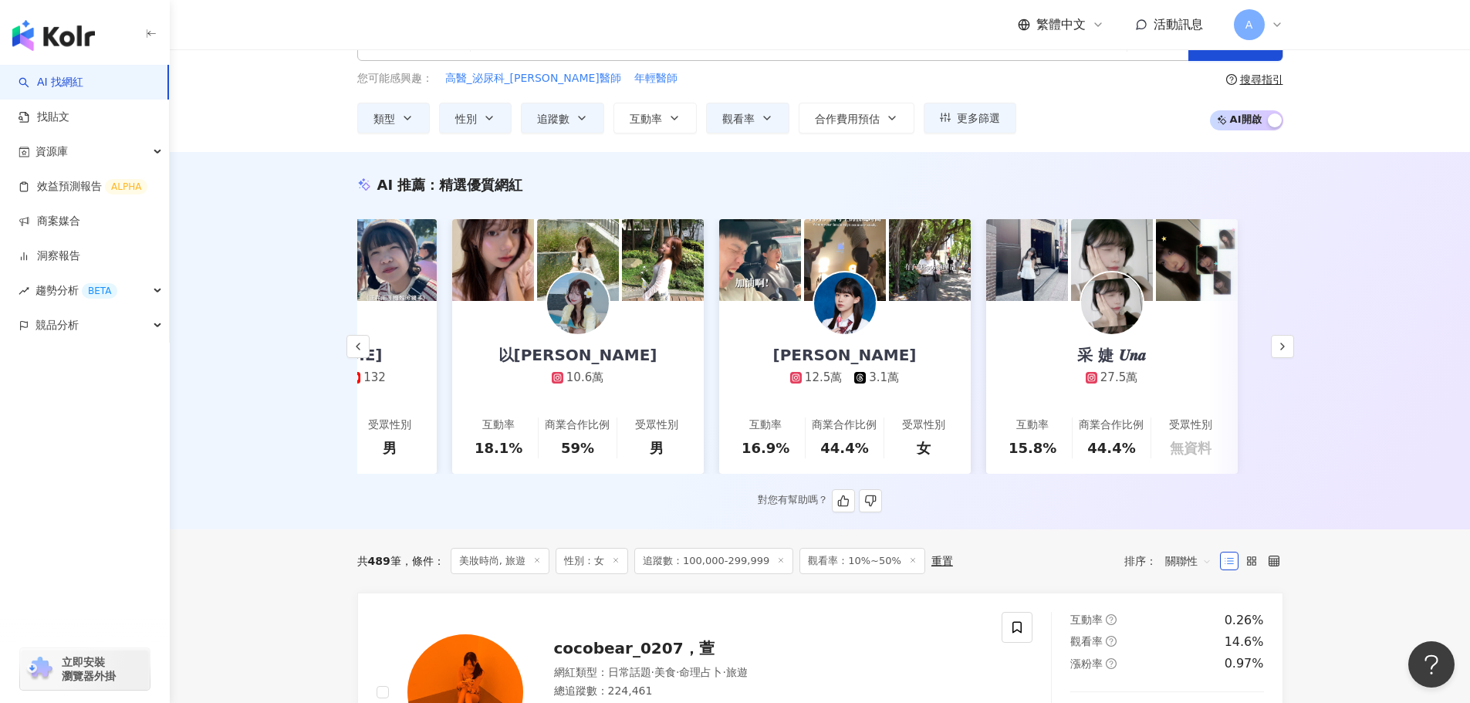
scroll to position [27, 0]
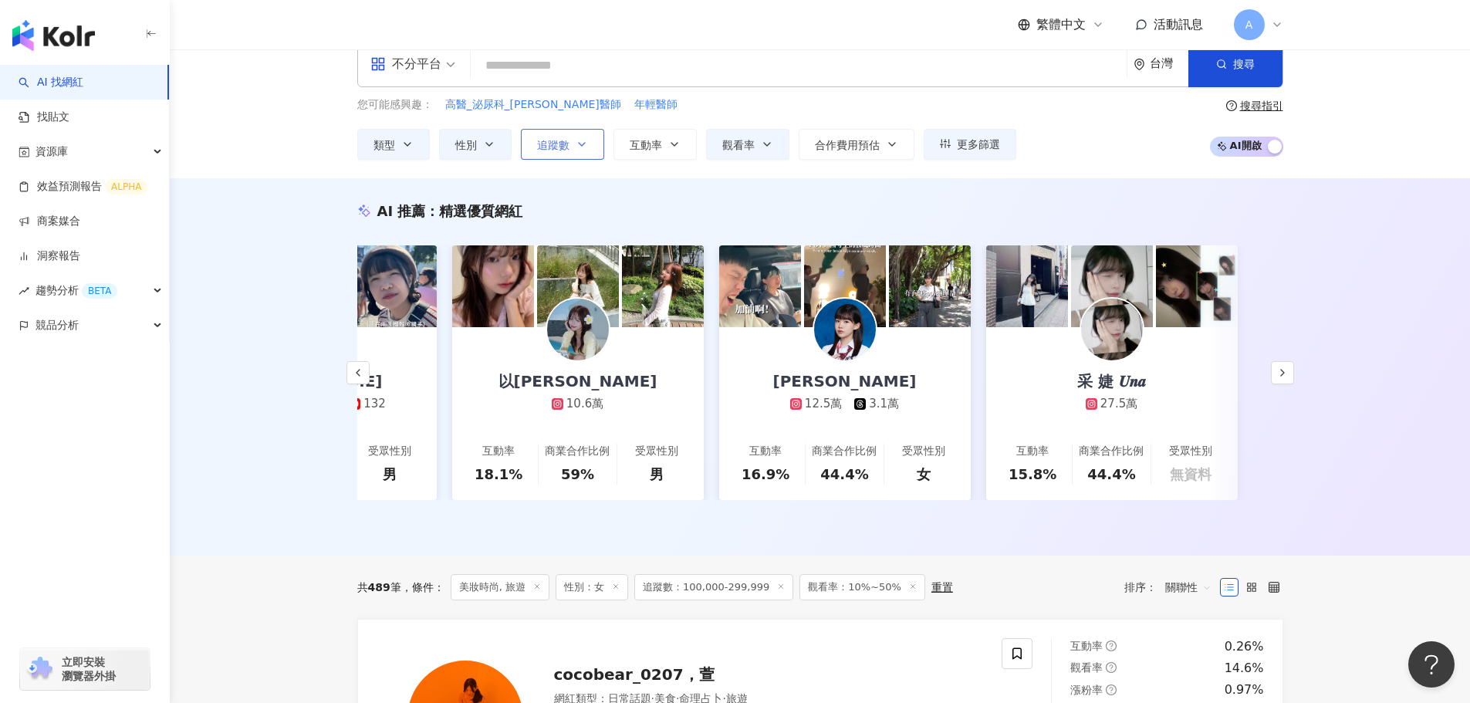
click at [546, 153] on button "追蹤數" at bounding box center [562, 144] width 83 height 31
click at [405, 146] on icon "button" at bounding box center [407, 144] width 12 height 12
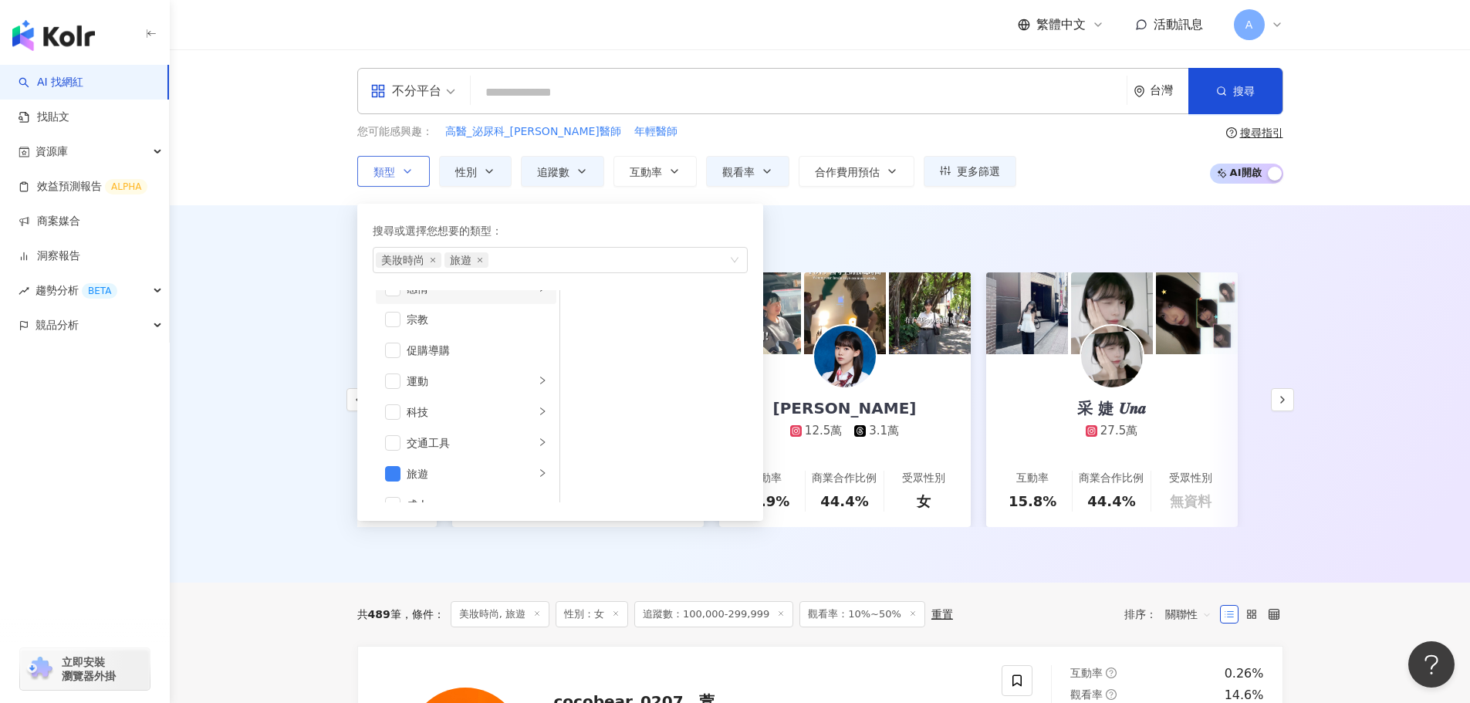
scroll to position [535, 0]
click at [424, 451] on div "旅遊" at bounding box center [471, 452] width 128 height 17
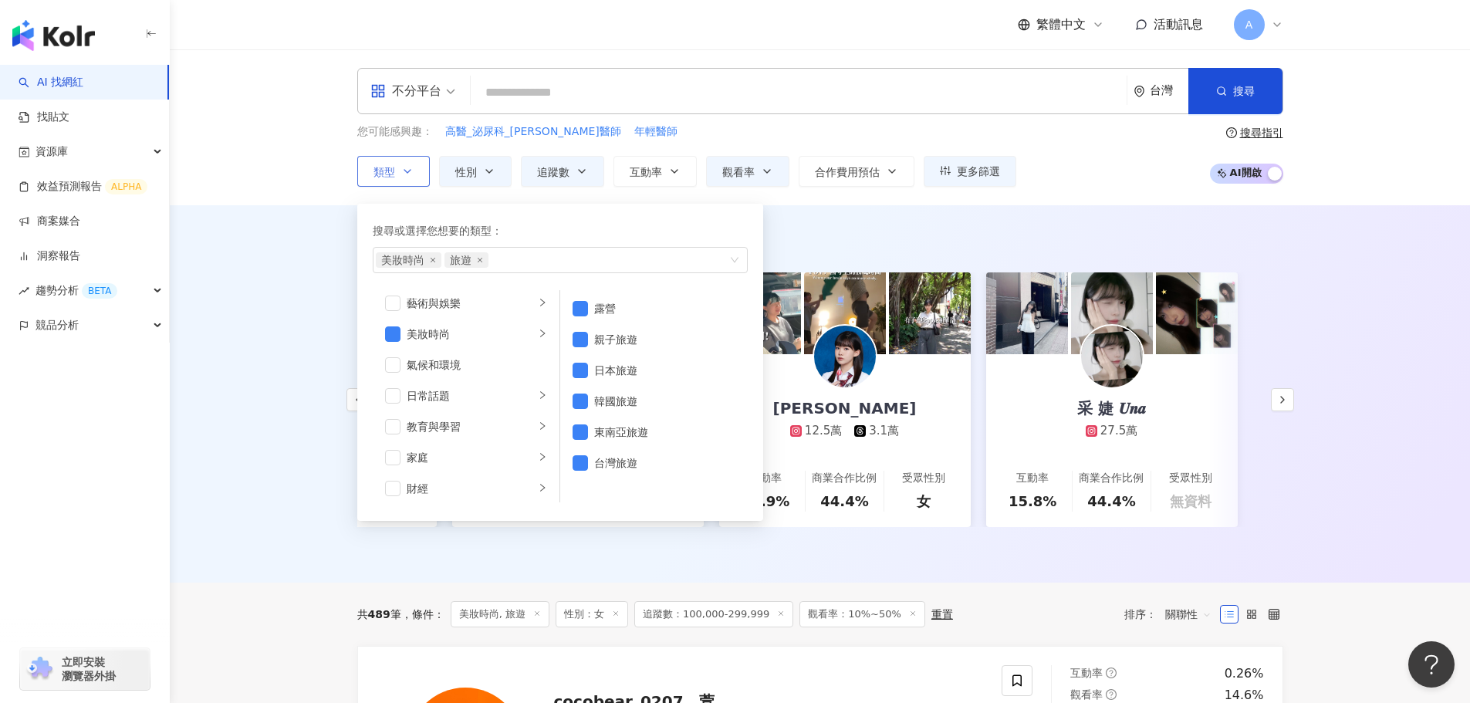
scroll to position [0, 0]
click at [462, 183] on button "性別" at bounding box center [475, 171] width 73 height 31
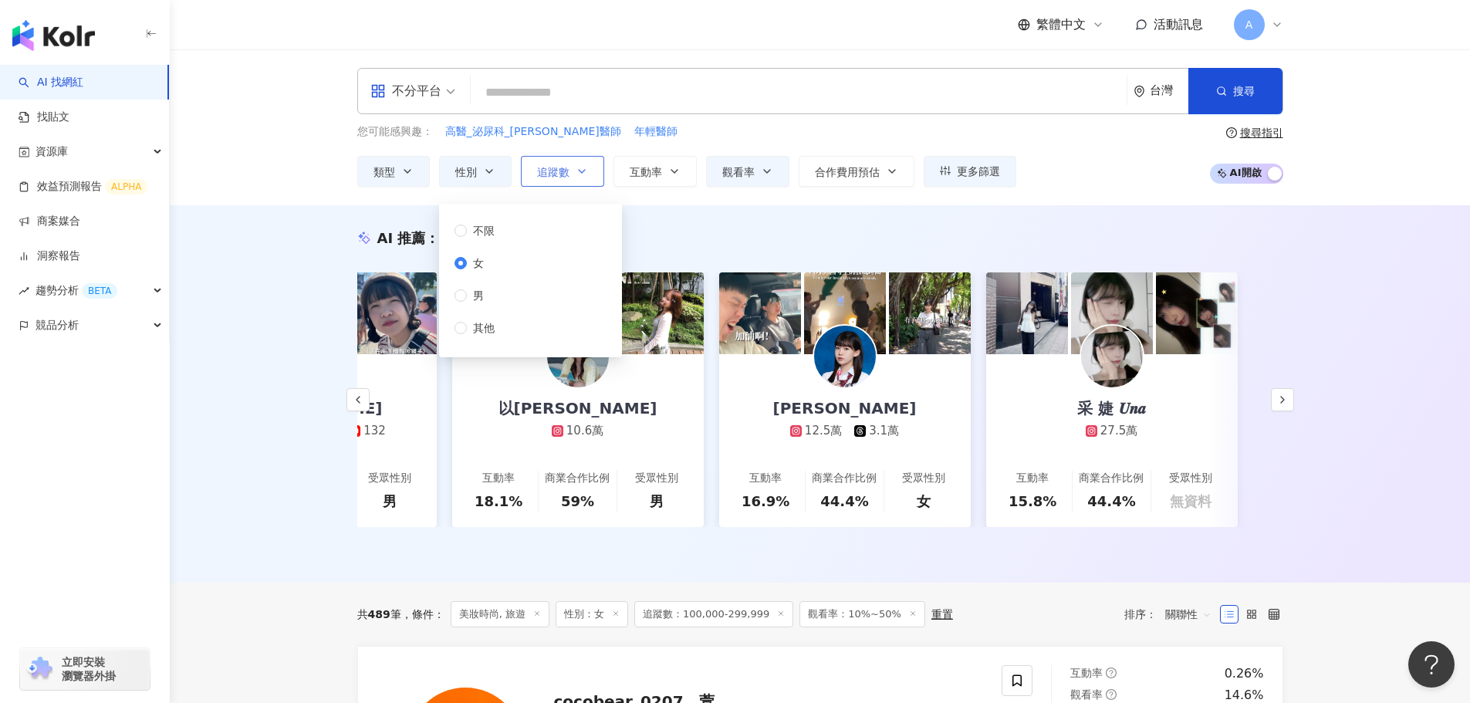
click at [555, 172] on span "追蹤數" at bounding box center [553, 172] width 32 height 12
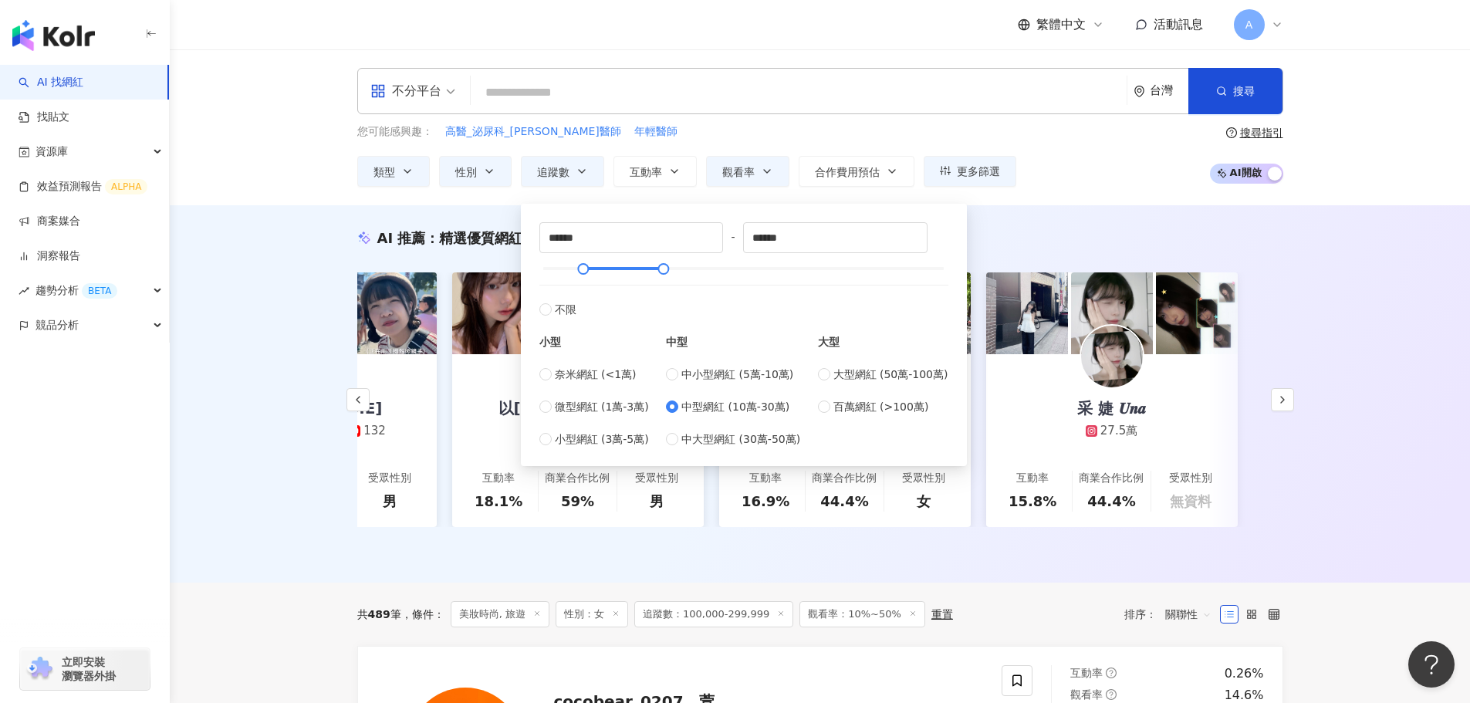
drag, startPoint x: 597, startPoint y: 370, endPoint x: 666, endPoint y: 323, distance: 83.3
click at [597, 369] on span "奈米網紅 (<1萬)" at bounding box center [596, 374] width 82 height 17
type input "*"
type input "****"
click at [759, 176] on button "觀看率" at bounding box center [747, 171] width 83 height 31
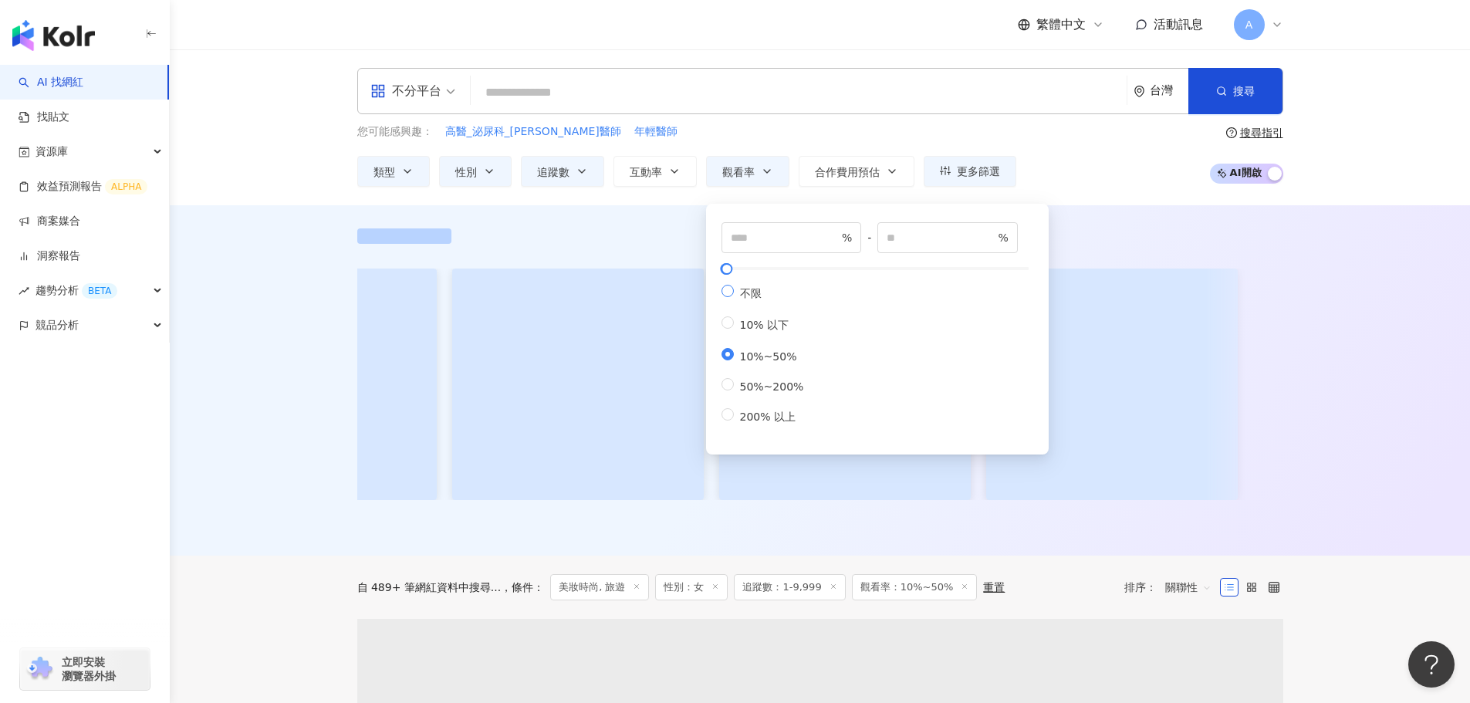
click at [748, 299] on span "不限" at bounding box center [751, 293] width 34 height 12
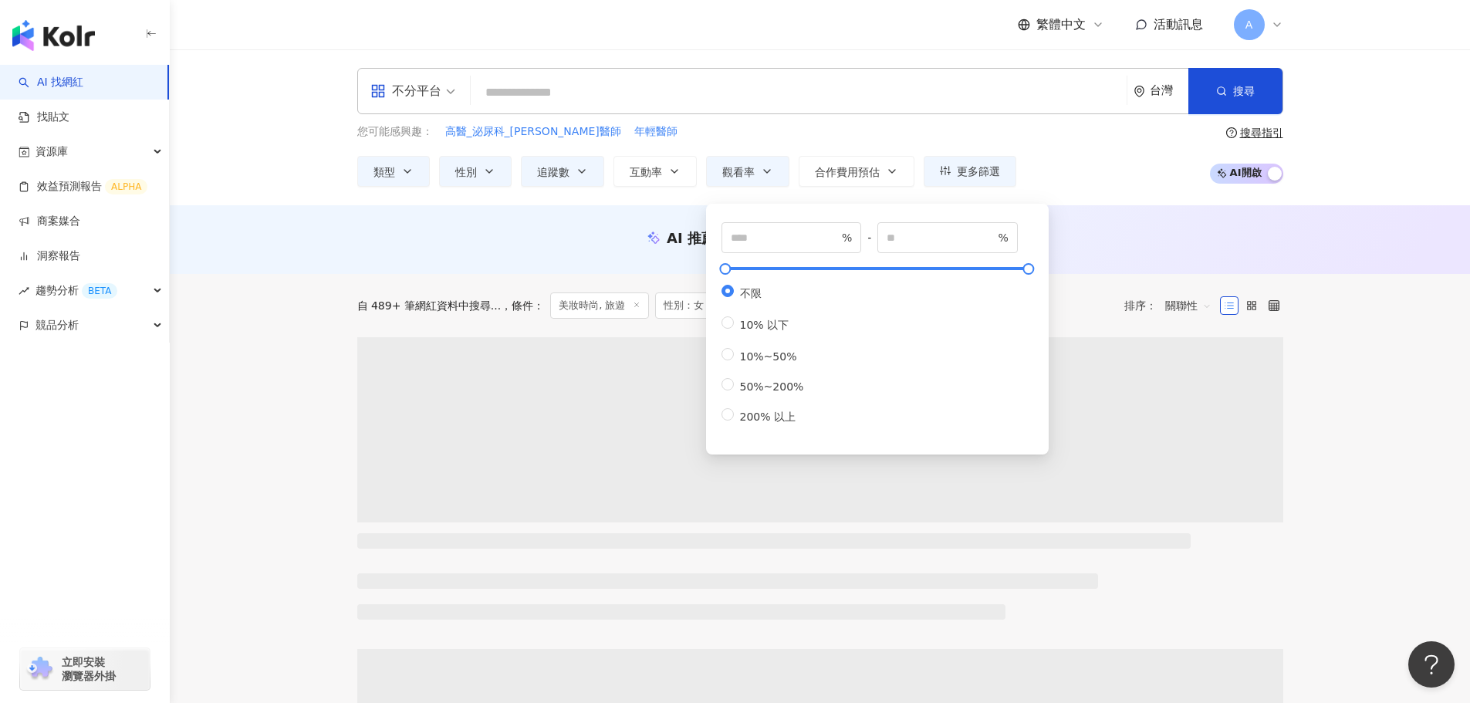
click at [621, 202] on div "不分平台 台灣 搜尋 您可能感興趣： 高醫_泌尿科_李香瑩醫師 年輕醫師 類型 性別 追蹤數 互動率 觀看率 合作費用預估 更多篩選 篩選條件 關於網紅 互動…" at bounding box center [820, 127] width 1300 height 156
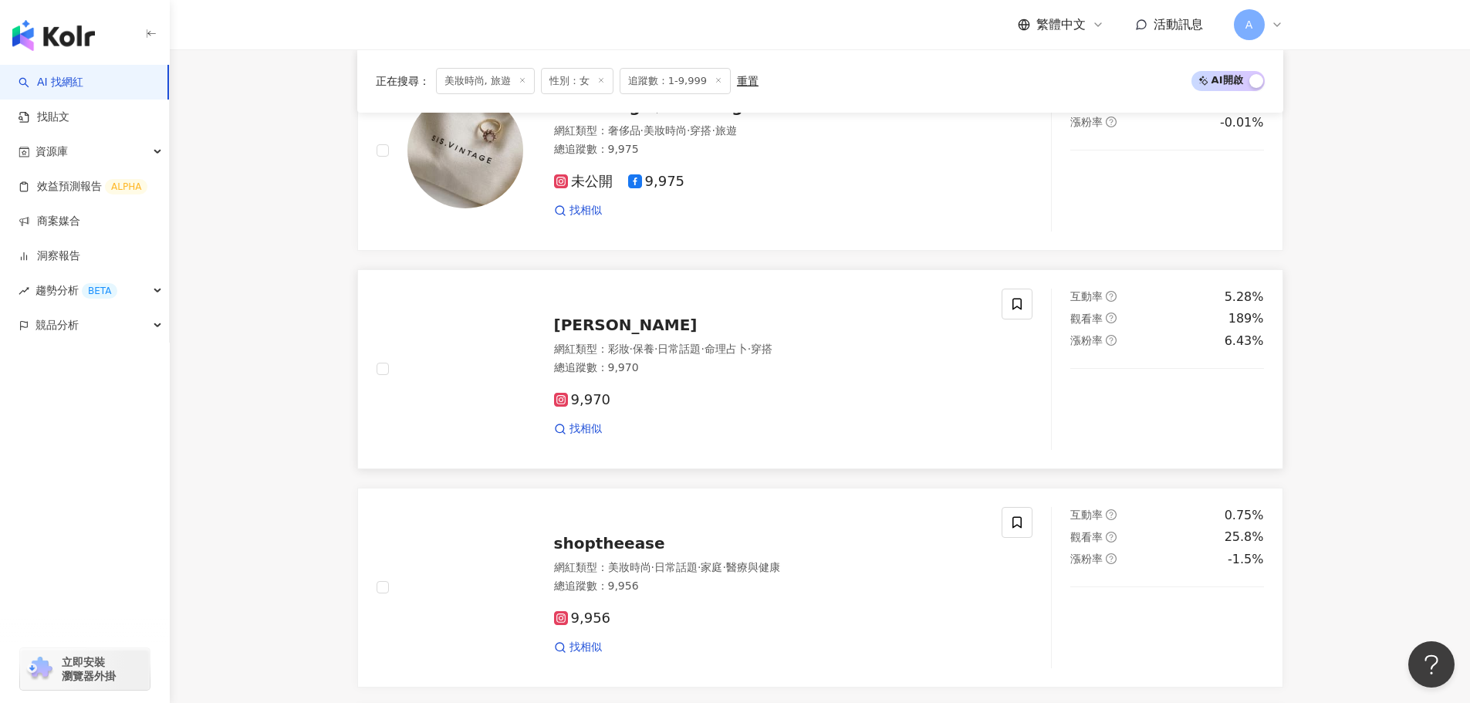
scroll to position [463, 0]
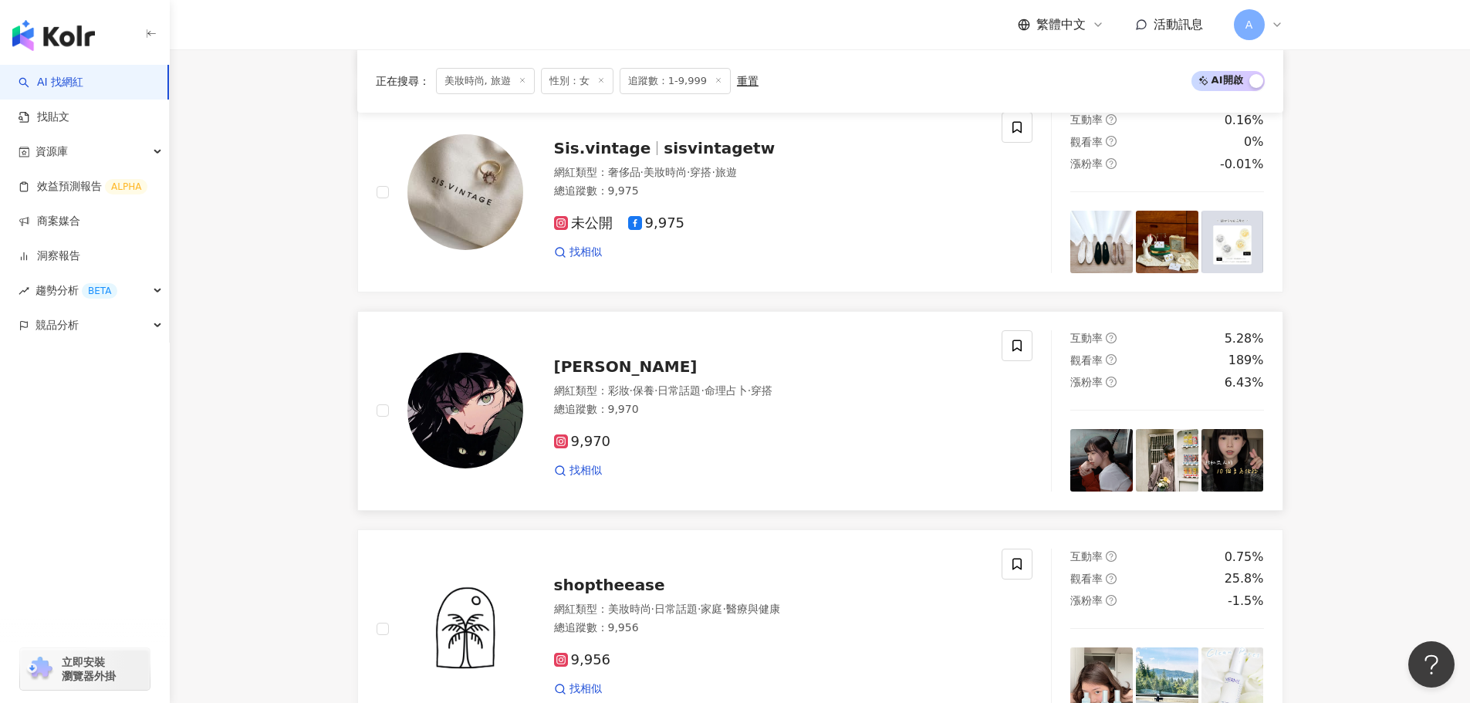
click at [570, 357] on div "喬" at bounding box center [769, 367] width 430 height 22
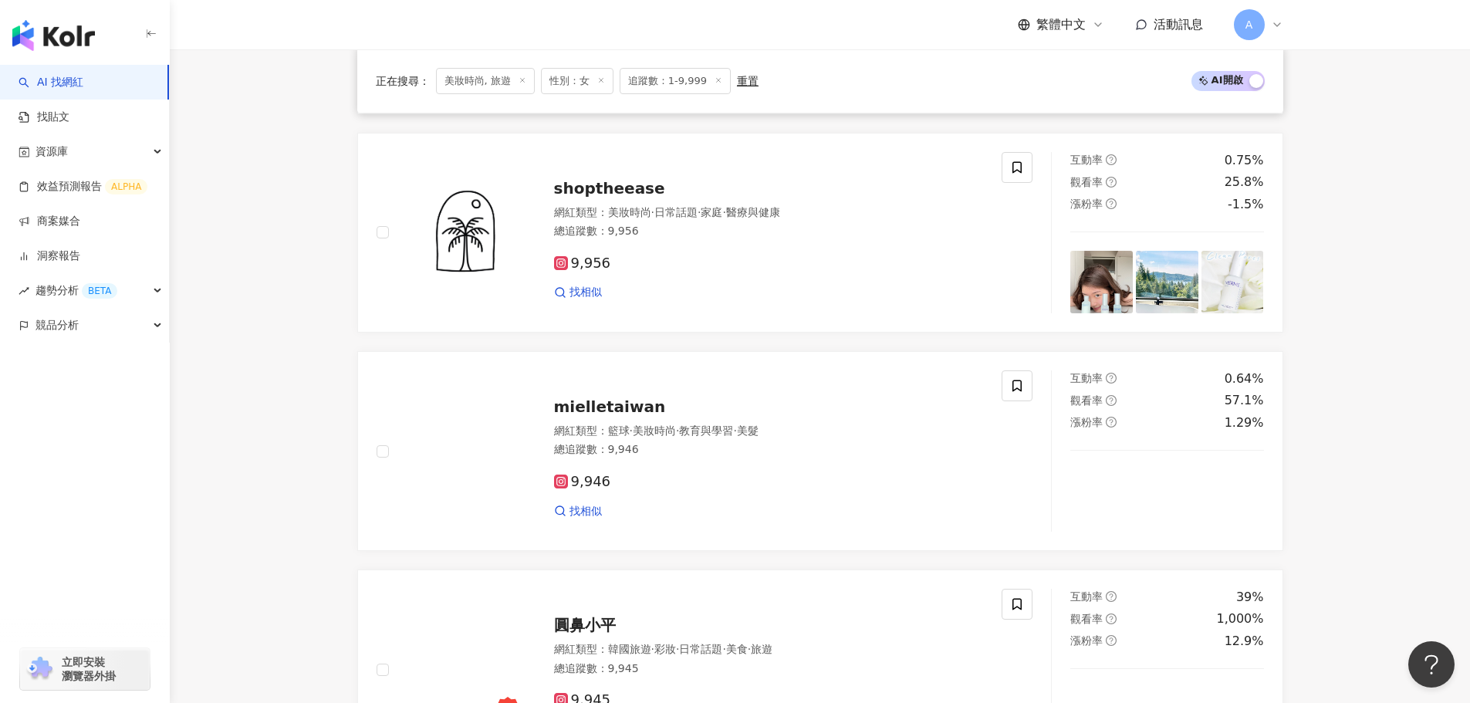
scroll to position [1158, 0]
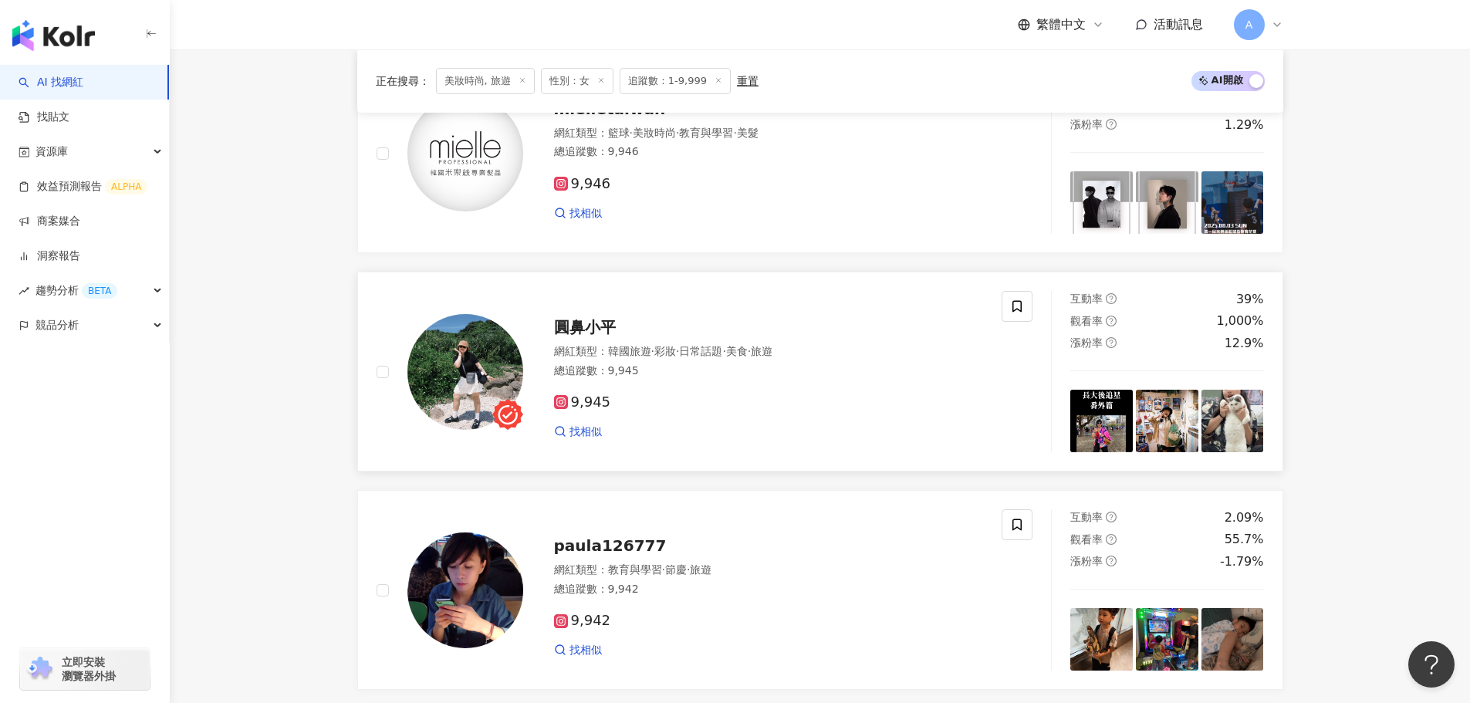
click at [592, 324] on span "圓鼻小平" at bounding box center [585, 327] width 62 height 19
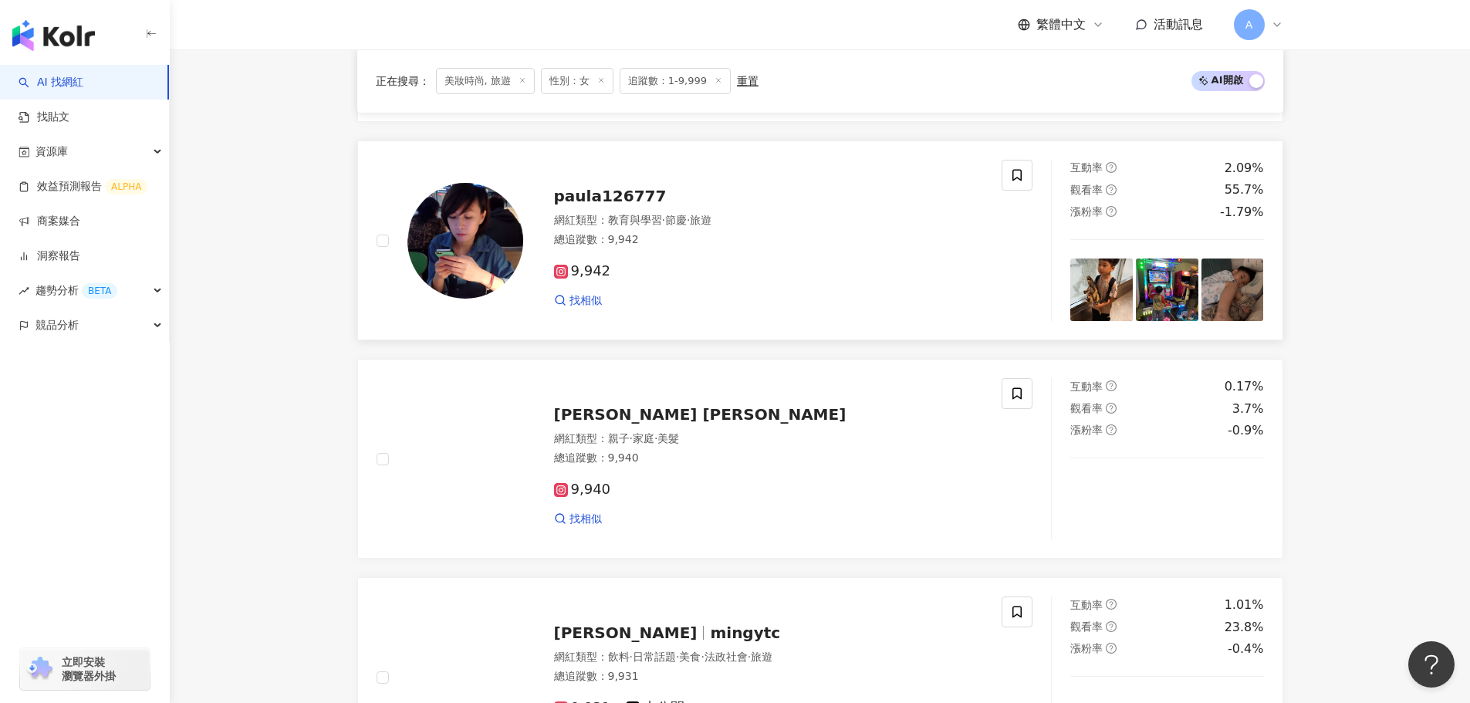
scroll to position [1543, 0]
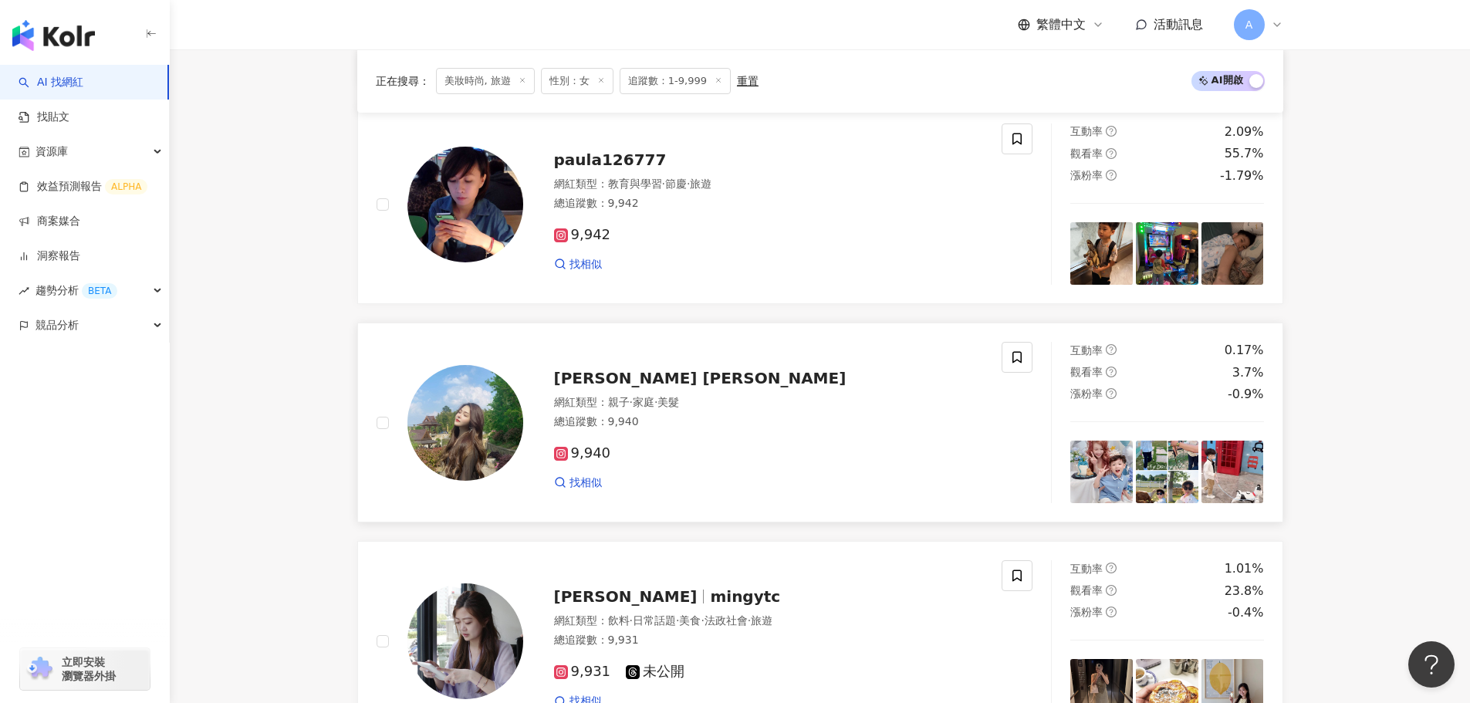
click at [586, 372] on span "[PERSON_NAME] [PERSON_NAME]" at bounding box center [700, 378] width 292 height 19
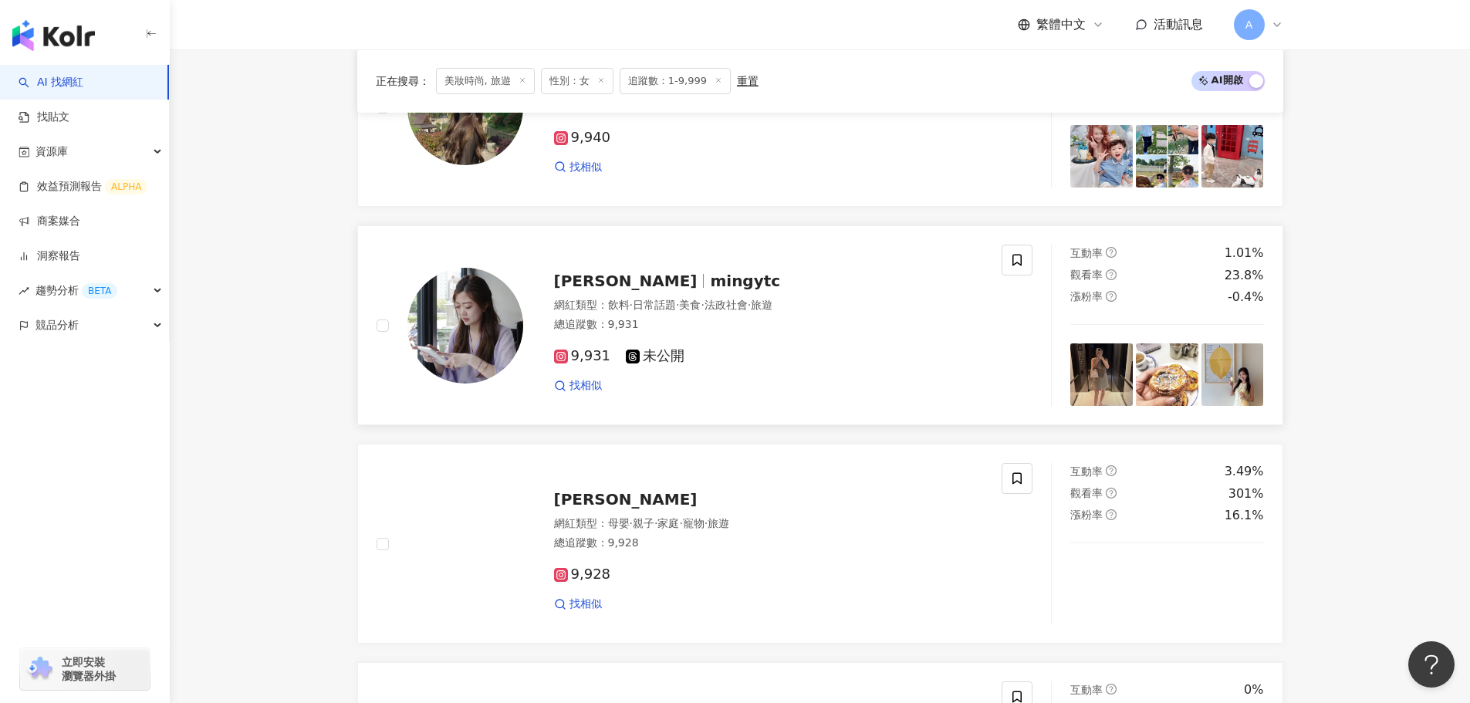
scroll to position [1860, 0]
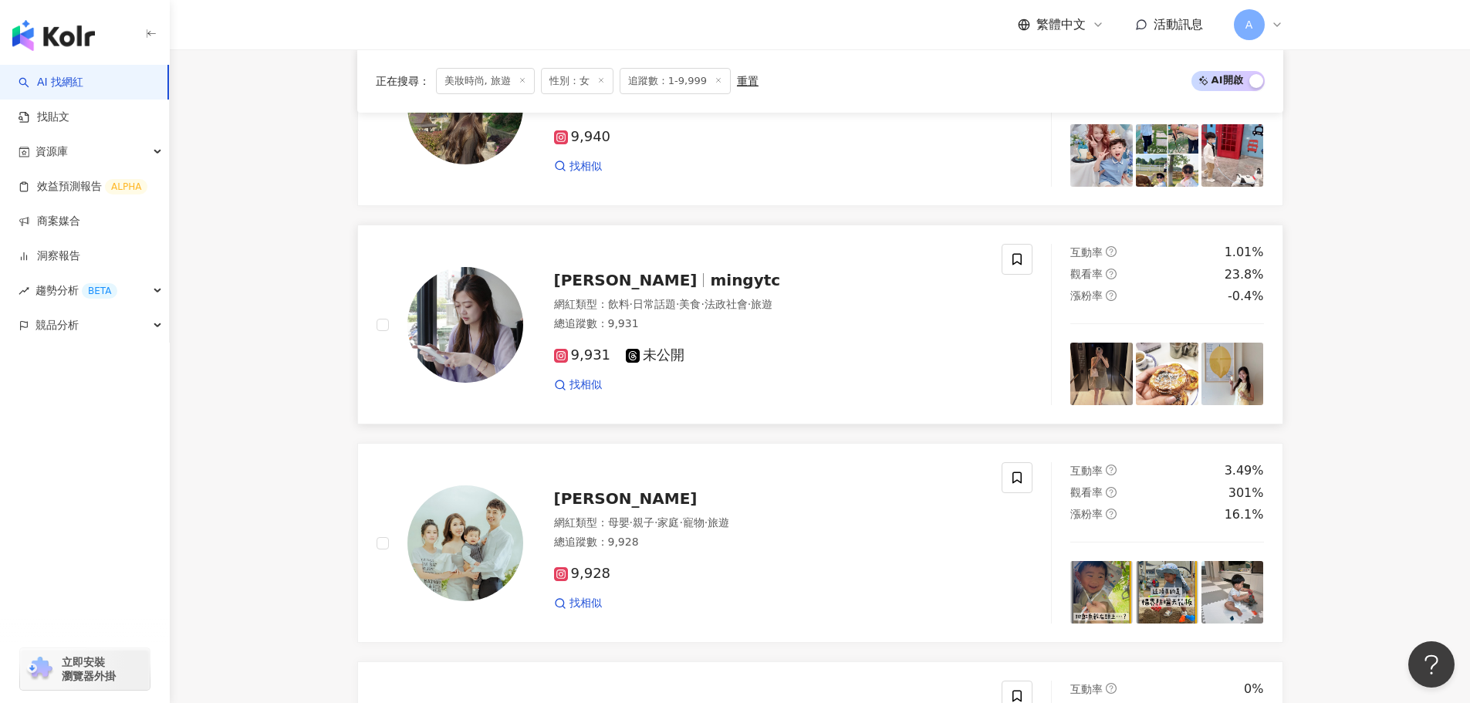
click at [597, 293] on div "Tiffany Chou mingytc 網紅類型 ： 飲料 · 日常話題 · 美食 · 法政社會 · 旅遊 總追蹤數 ： 9,931 9,931 未公開 找…" at bounding box center [753, 324] width 461 height 135
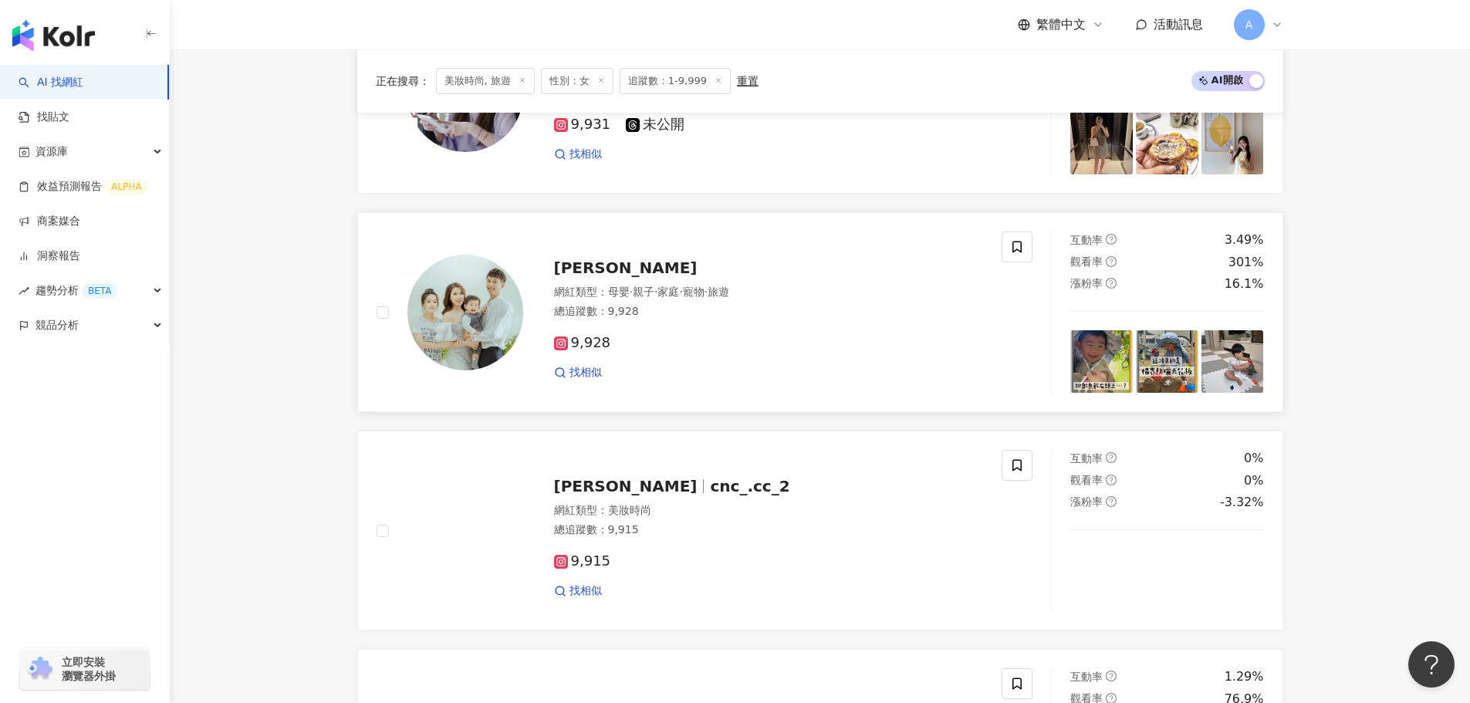
scroll to position [2091, 0]
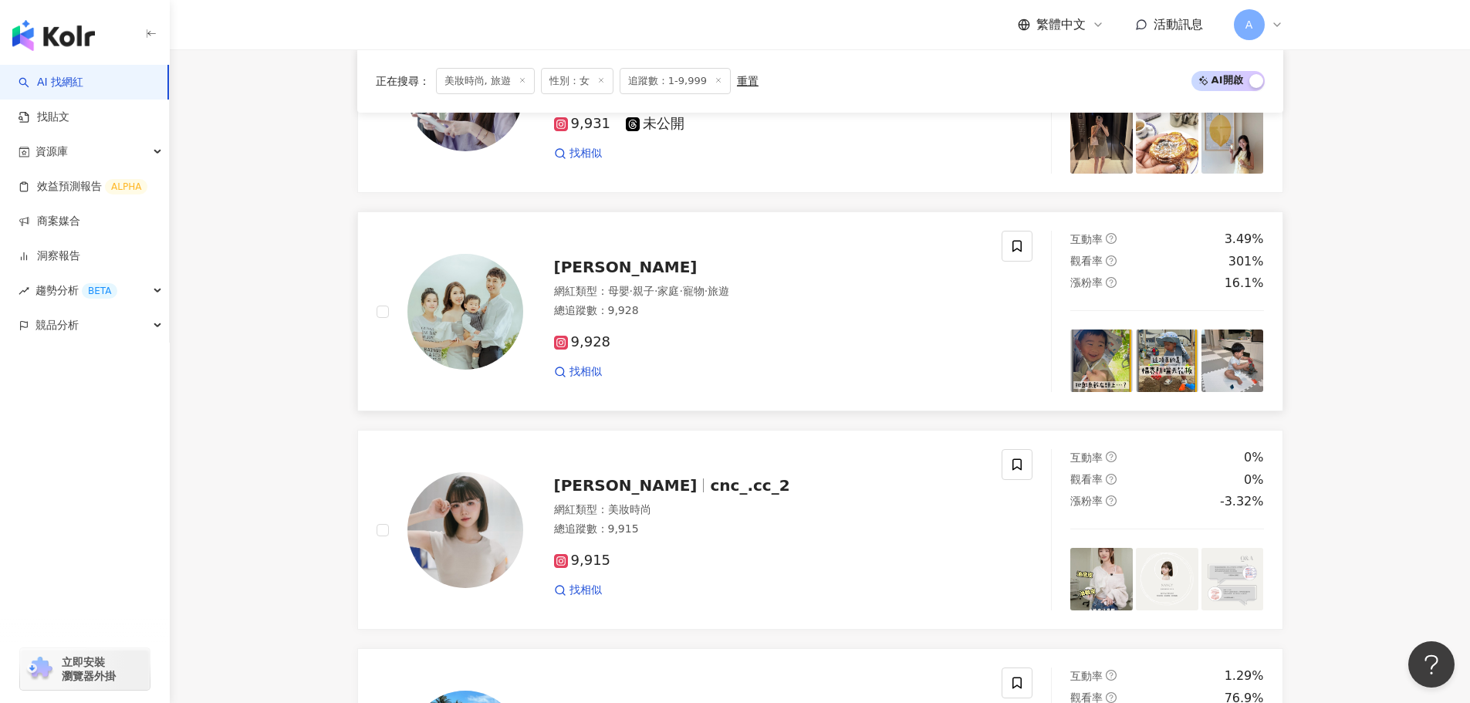
click at [575, 274] on span "Yi-Fen Li" at bounding box center [626, 267] width 144 height 19
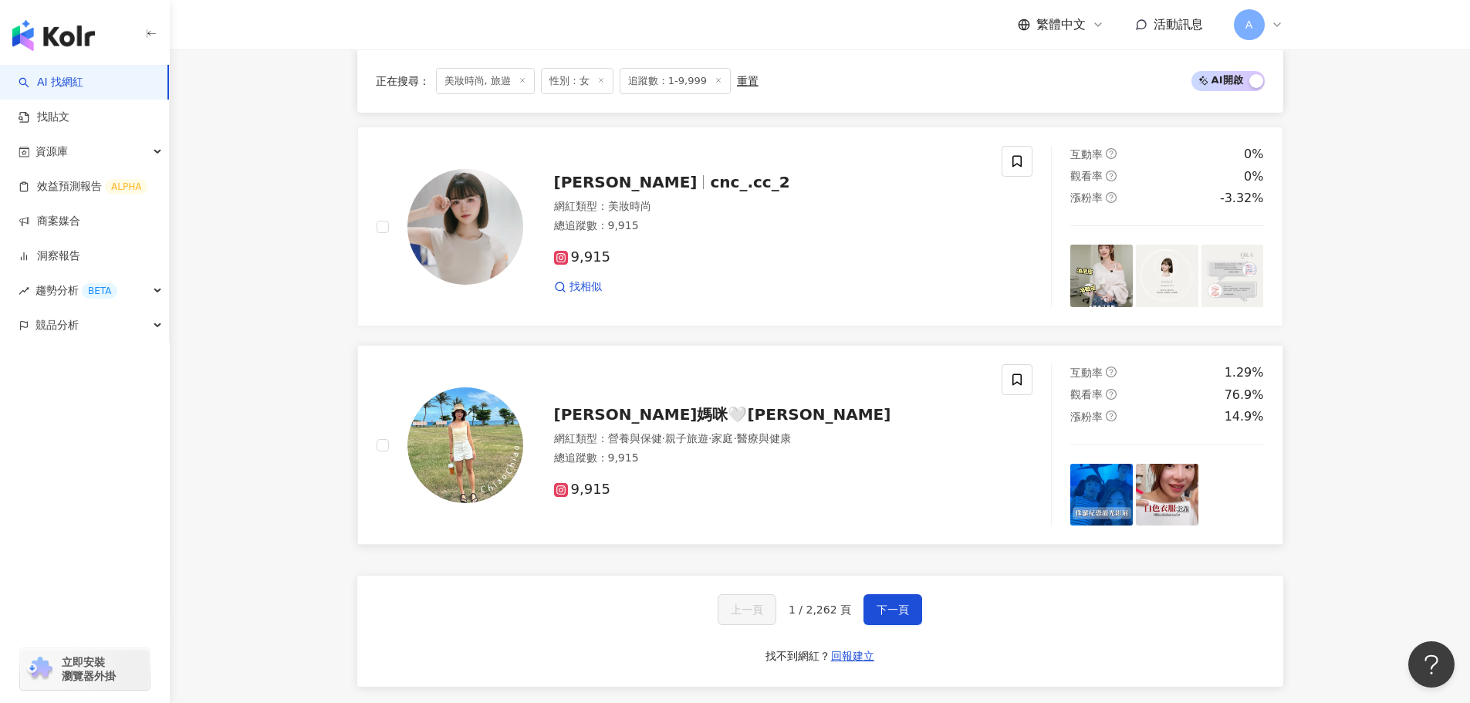
scroll to position [2400, 0]
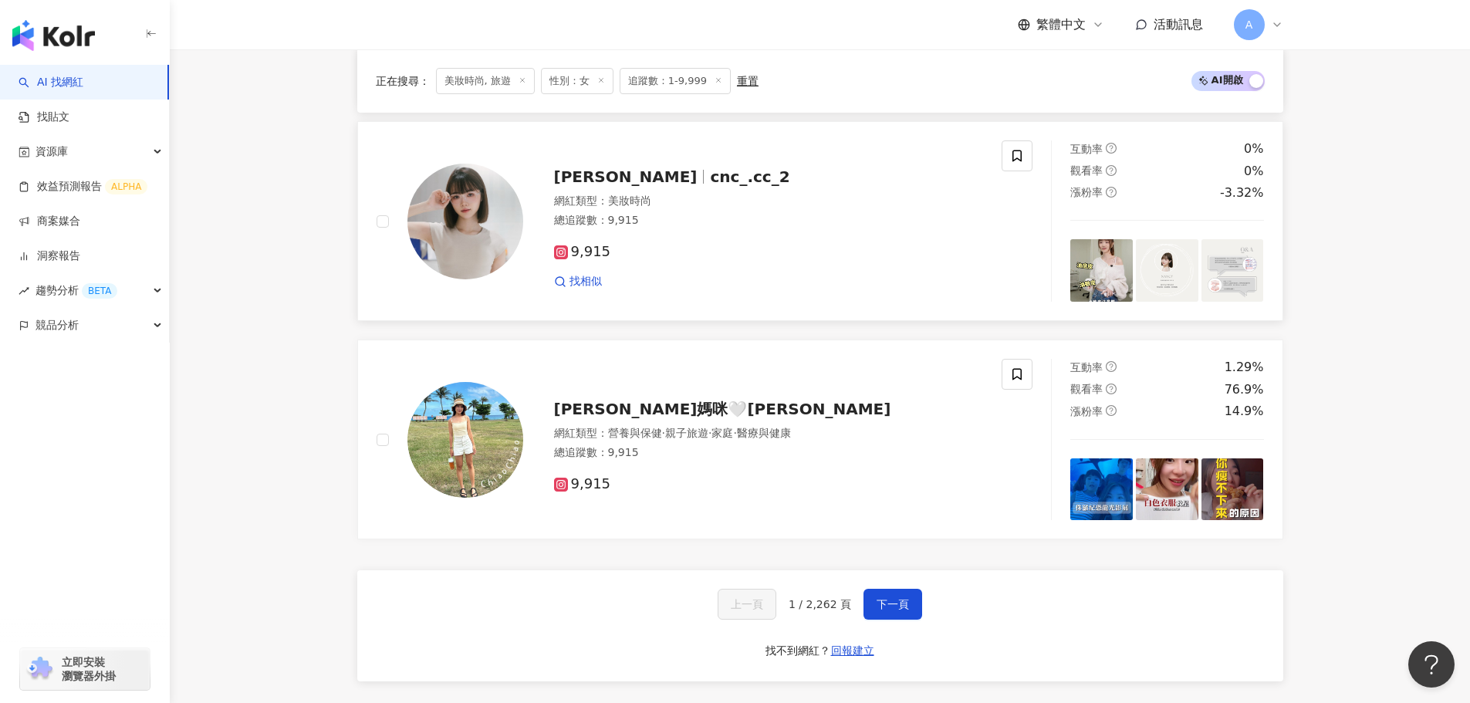
click at [710, 177] on span "cnc_.cc_2" at bounding box center [749, 176] width 79 height 19
click at [604, 404] on span "喬美麗媽咪🤍Yun Chiao" at bounding box center [722, 409] width 337 height 19
click at [892, 601] on span "下一頁" at bounding box center [893, 604] width 32 height 12
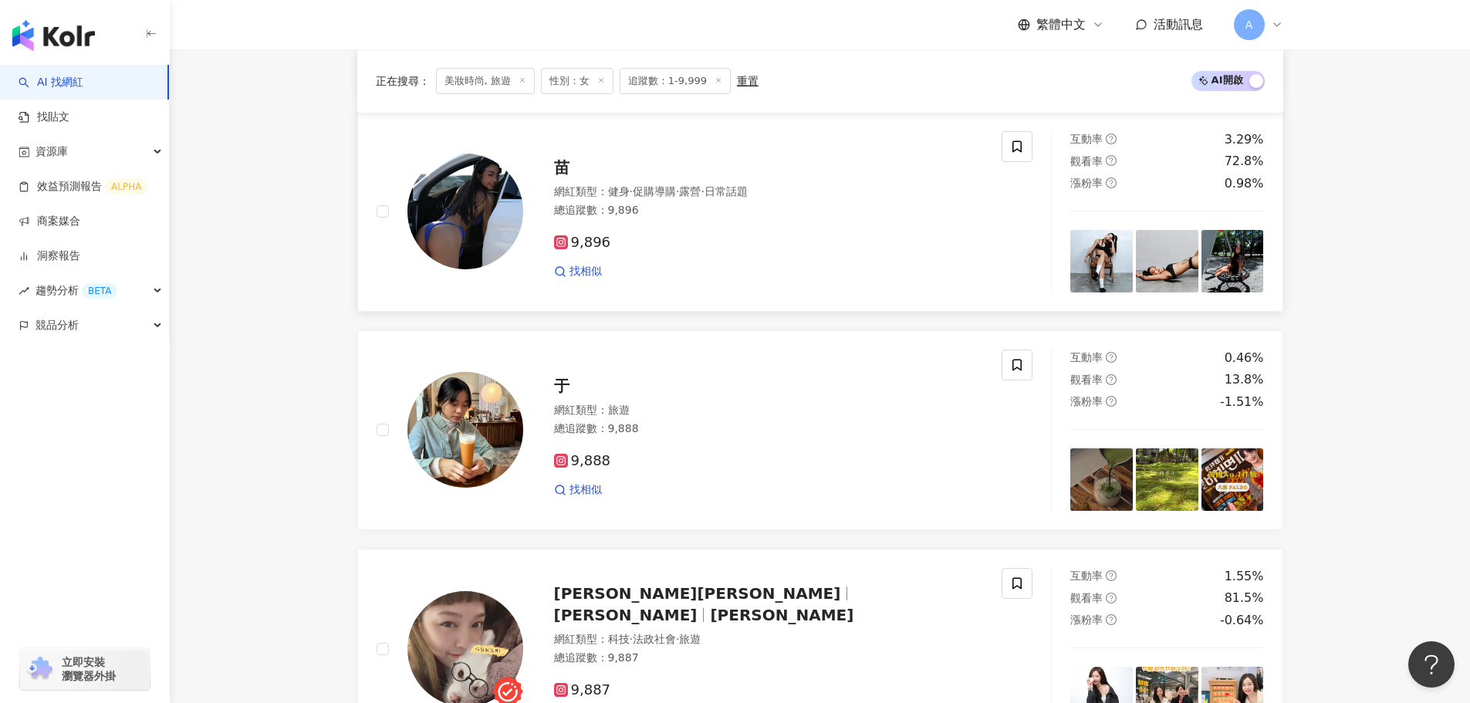
scroll to position [695, 0]
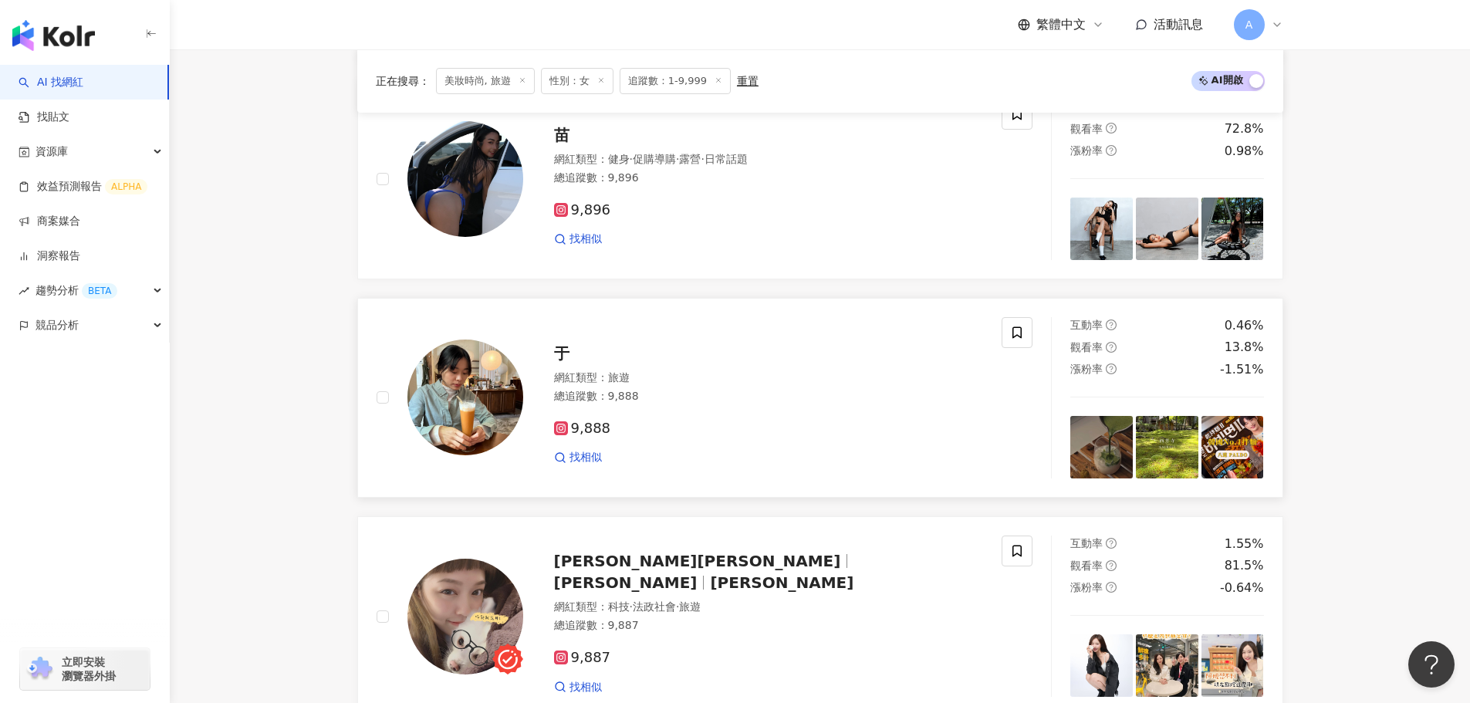
click at [556, 362] on span "于" at bounding box center [561, 353] width 15 height 19
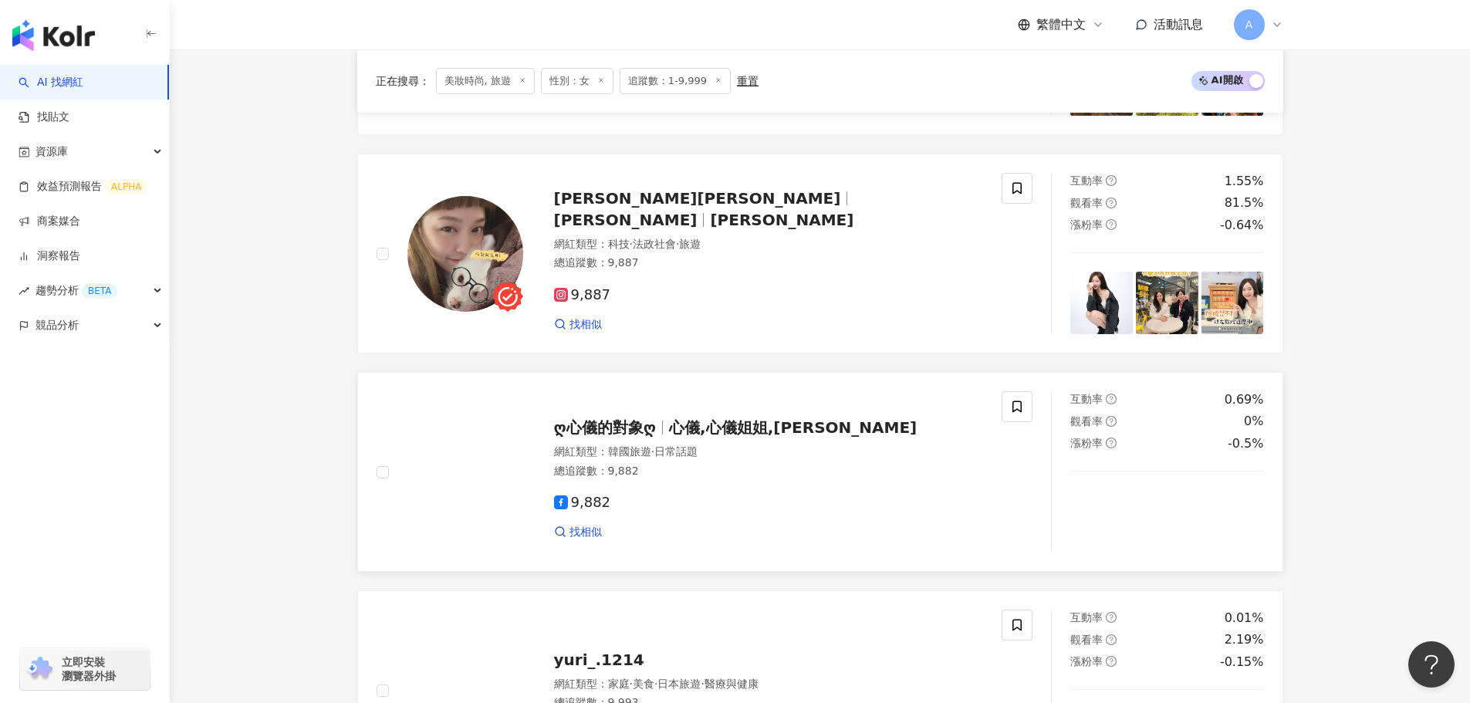
scroll to position [1080, 0]
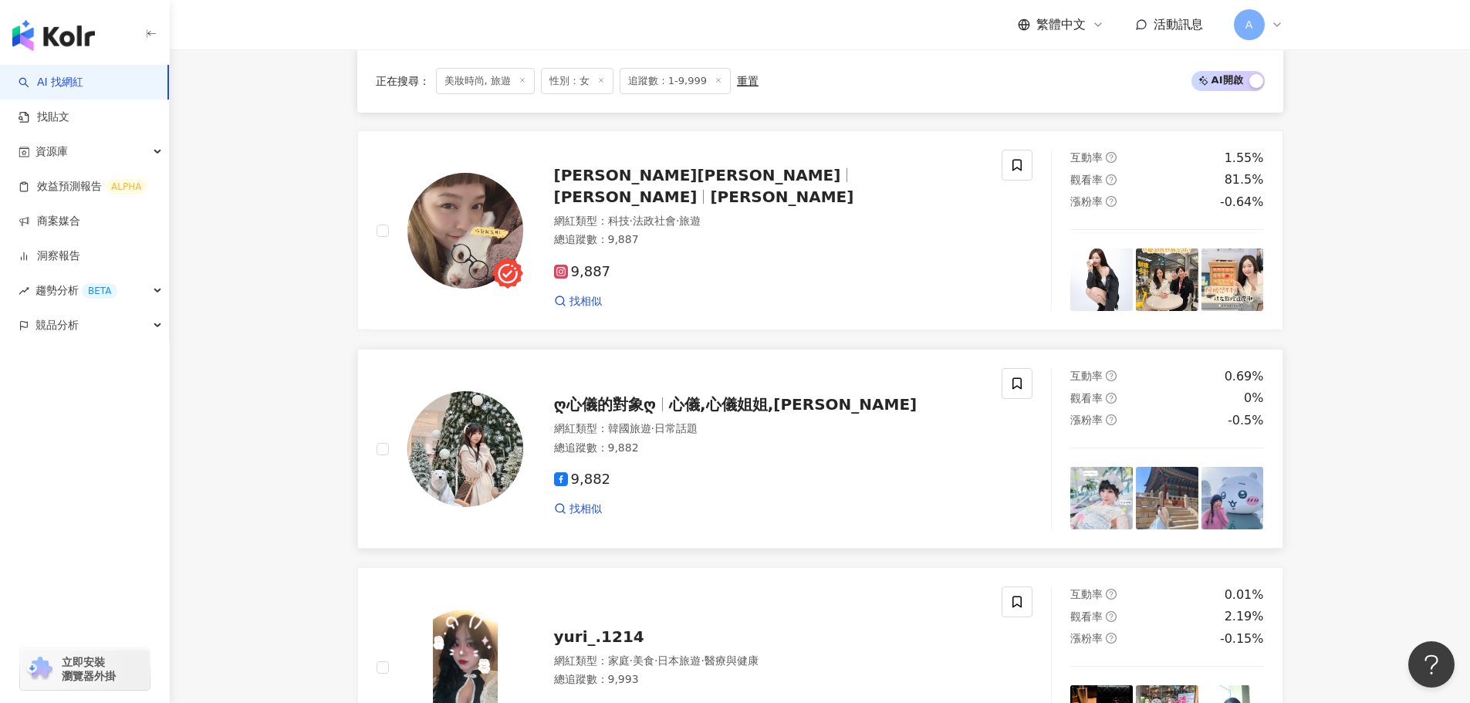
drag, startPoint x: 725, startPoint y: 409, endPoint x: 735, endPoint y: 409, distance: 10.0
click at [725, 409] on span "心儀,心儀姐姐,shin" at bounding box center [793, 404] width 248 height 19
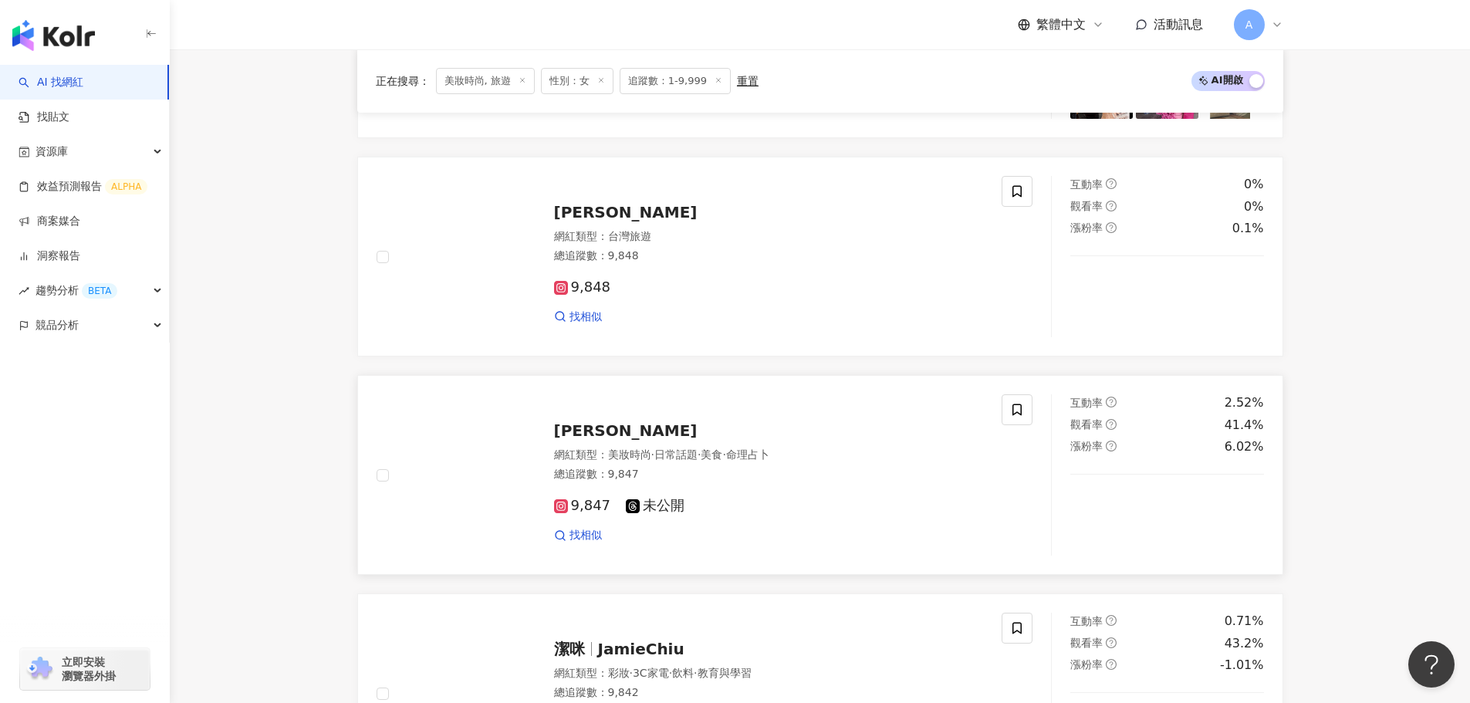
scroll to position [1698, 0]
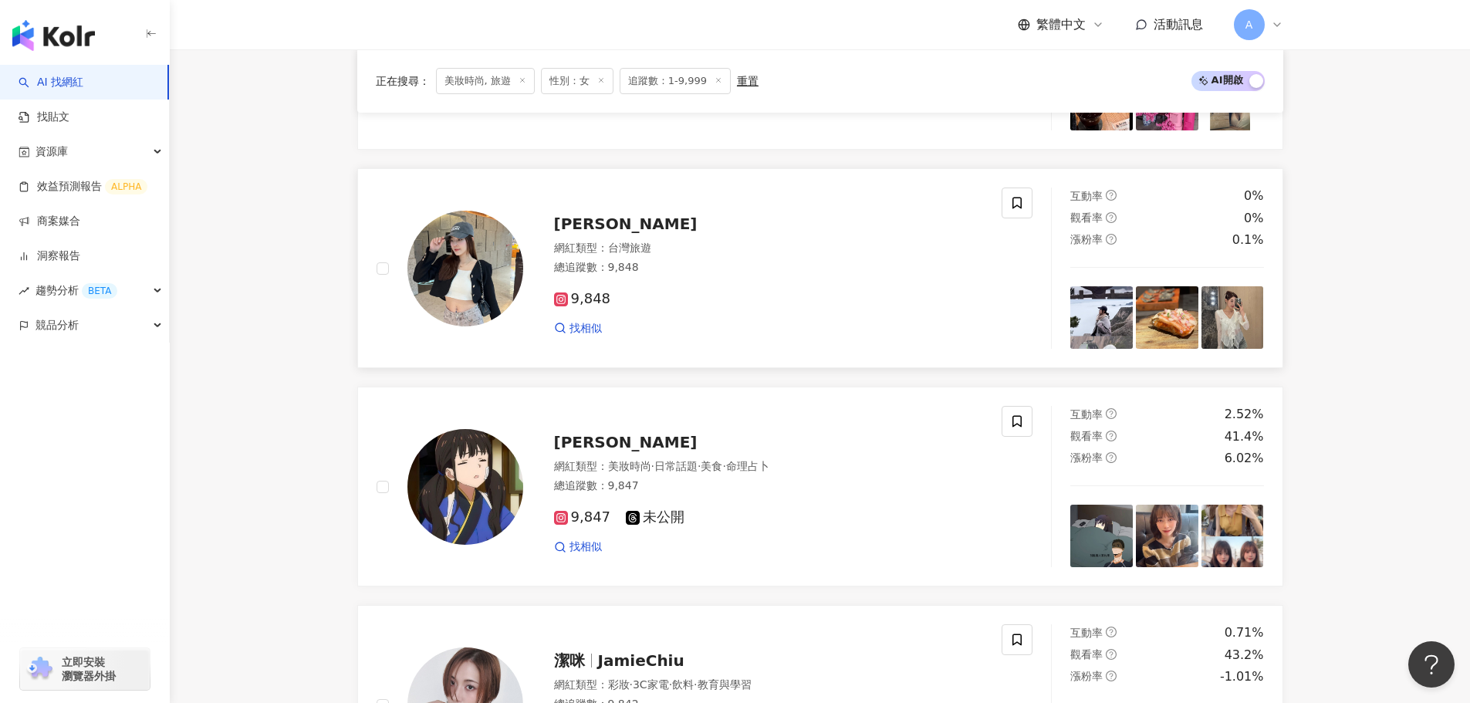
click at [586, 229] on div "Jing" at bounding box center [769, 224] width 430 height 22
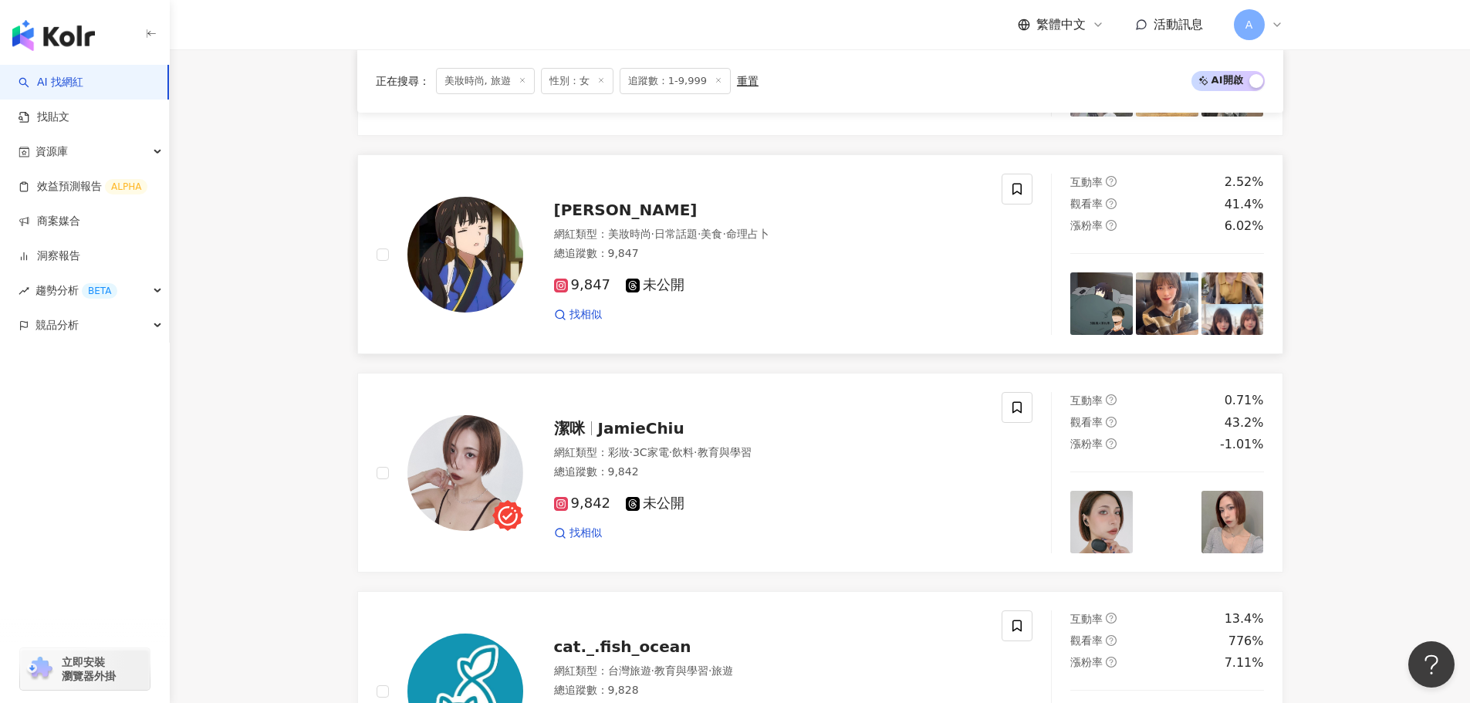
scroll to position [1929, 0]
click at [632, 201] on span "Amber Chuang" at bounding box center [626, 210] width 144 height 19
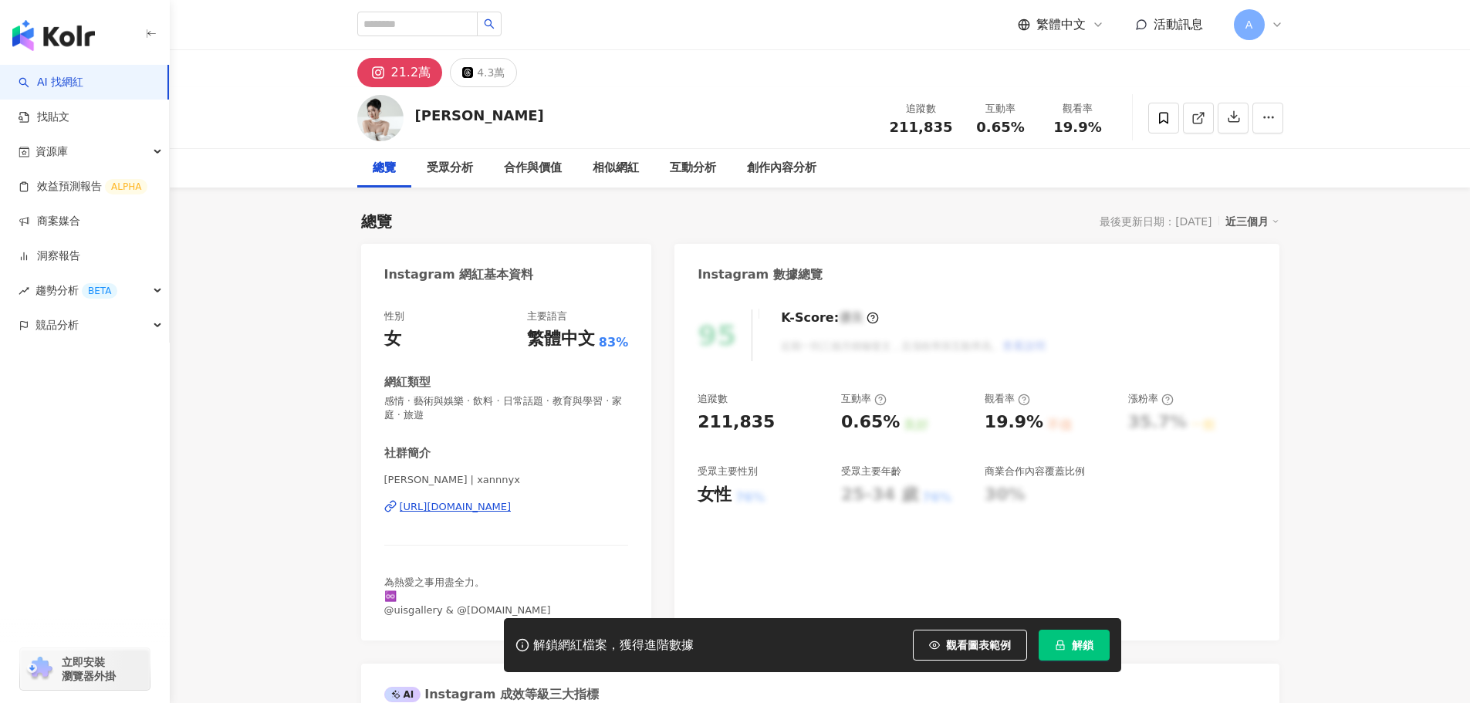
click at [453, 505] on div "https://www.instagram.com/xannnyx/" at bounding box center [456, 507] width 112 height 14
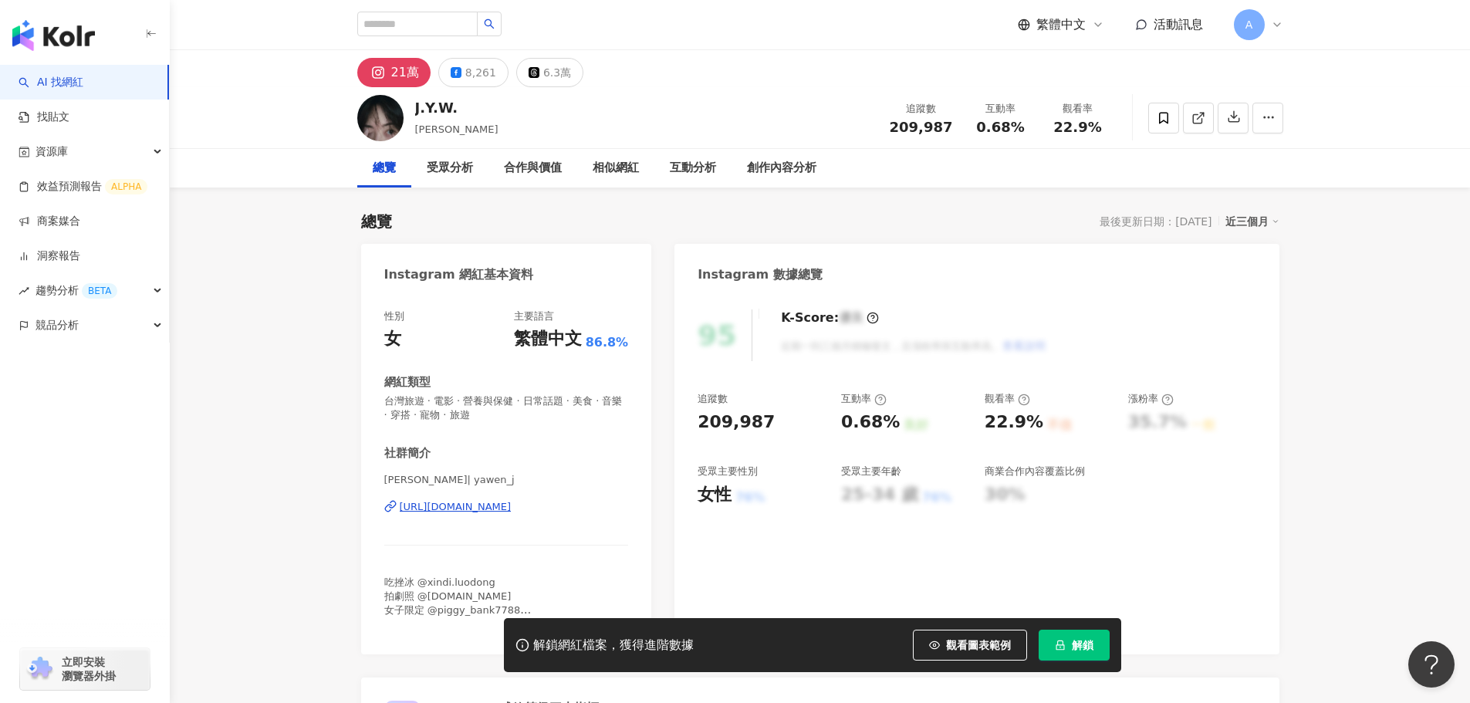
click at [510, 509] on div "https://www.instagram.com/yawen_j/" at bounding box center [456, 507] width 112 height 14
click at [458, 73] on icon at bounding box center [456, 72] width 11 height 11
click at [484, 78] on div "8,261" at bounding box center [480, 73] width 31 height 22
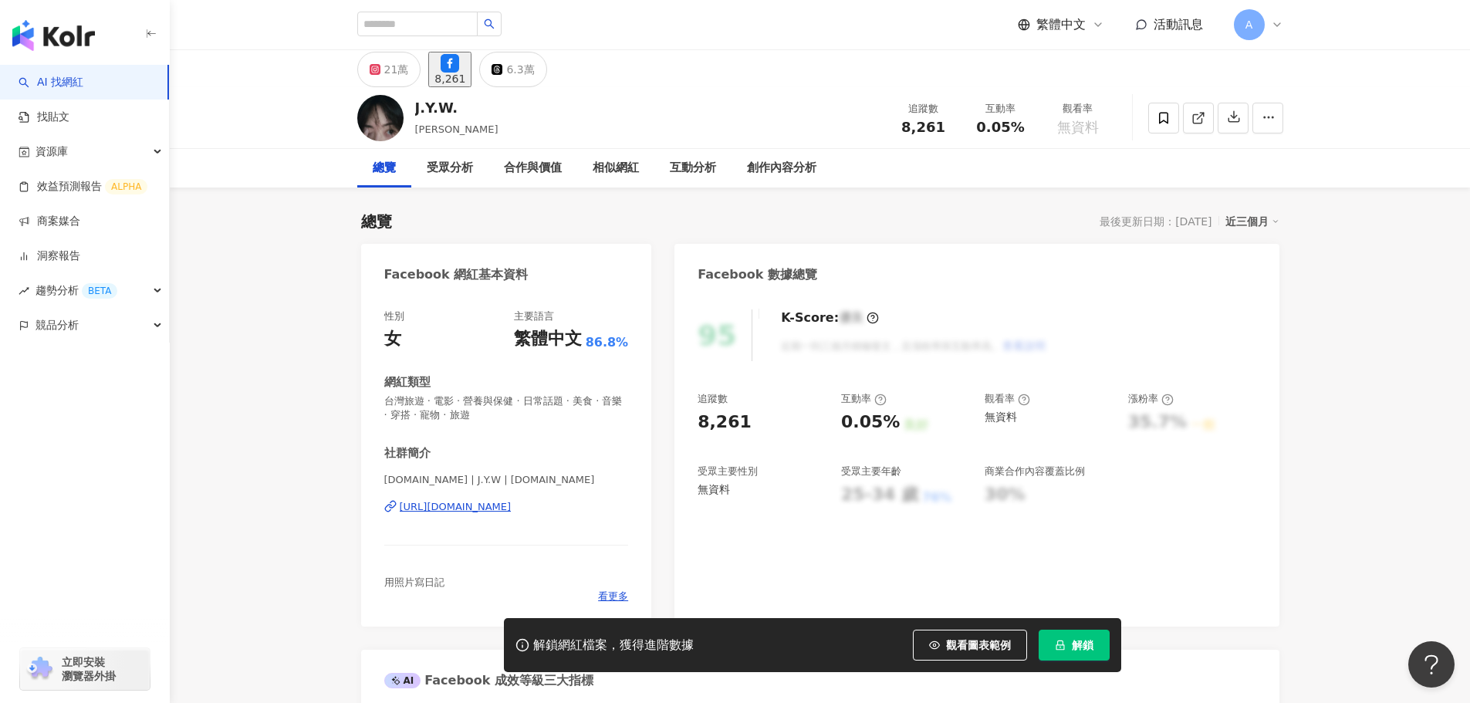
click at [498, 506] on div "https://www.facebook.com/454407964760774" at bounding box center [456, 507] width 112 height 14
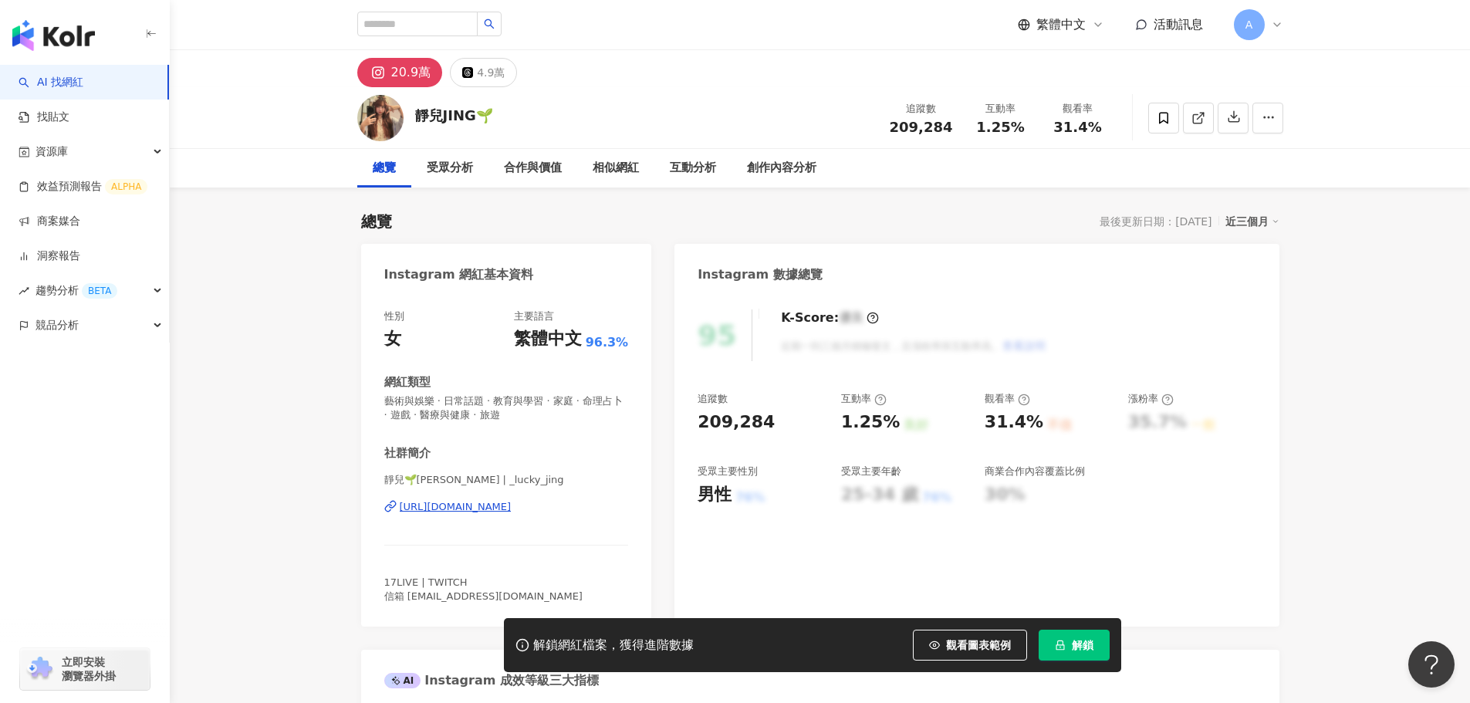
click at [488, 513] on div "[URL][DOMAIN_NAME]" at bounding box center [456, 507] width 112 height 14
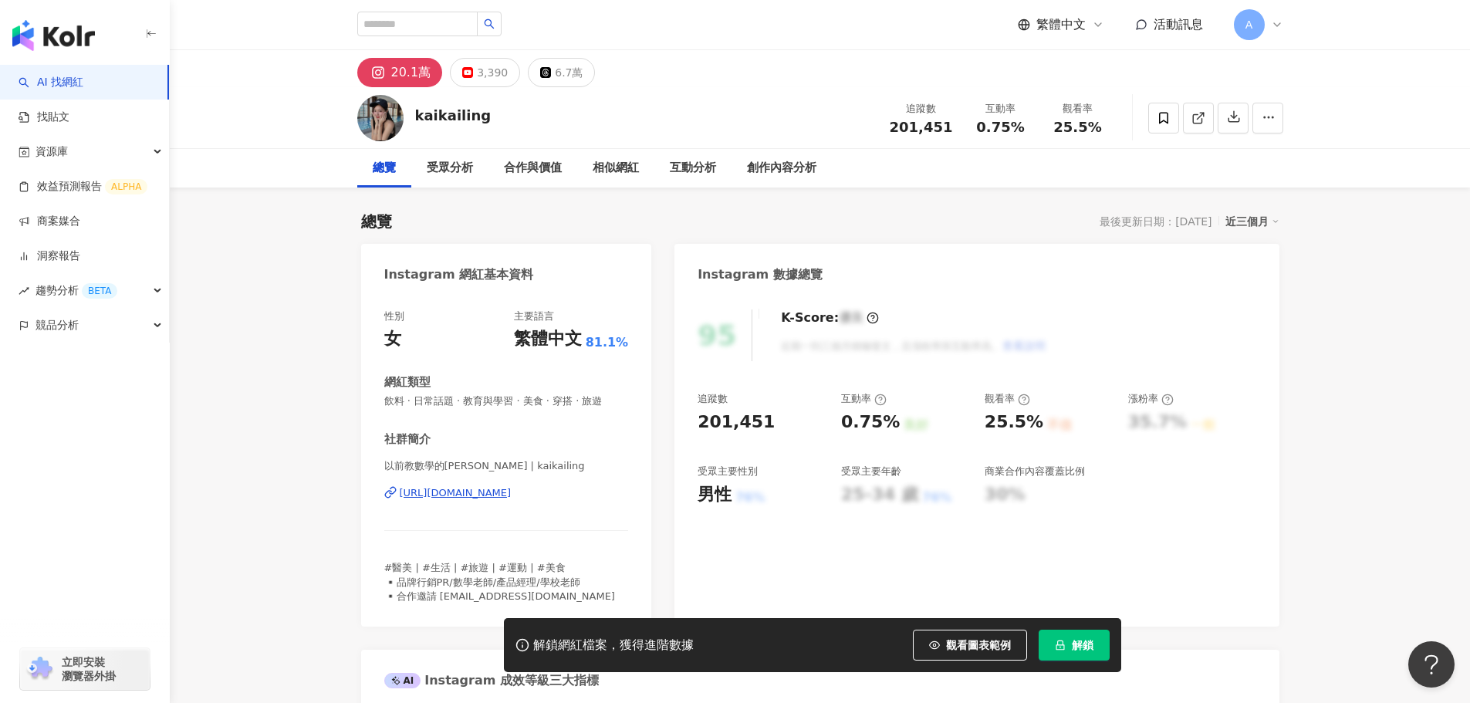
click at [512, 496] on div "[URL][DOMAIN_NAME]" at bounding box center [456, 493] width 112 height 14
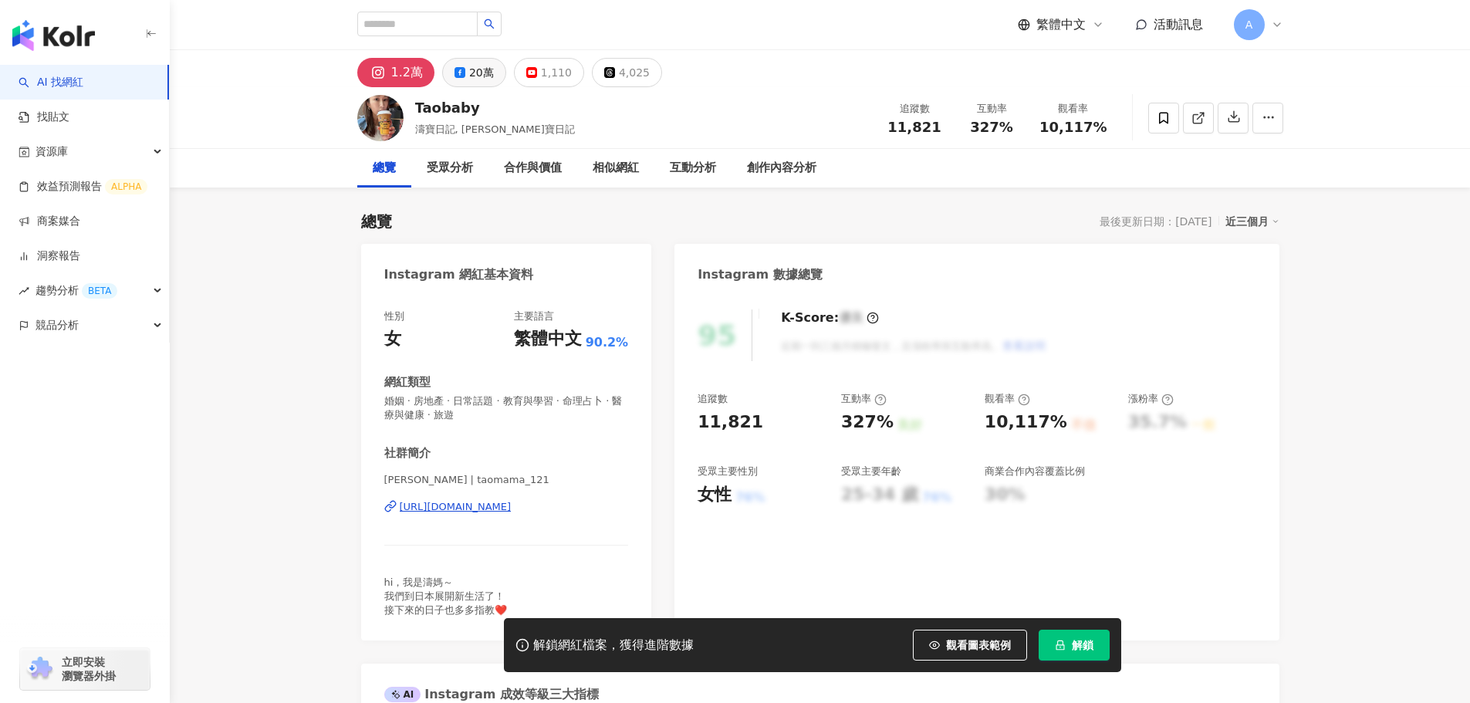
click at [465, 62] on button "20萬" at bounding box center [474, 72] width 64 height 29
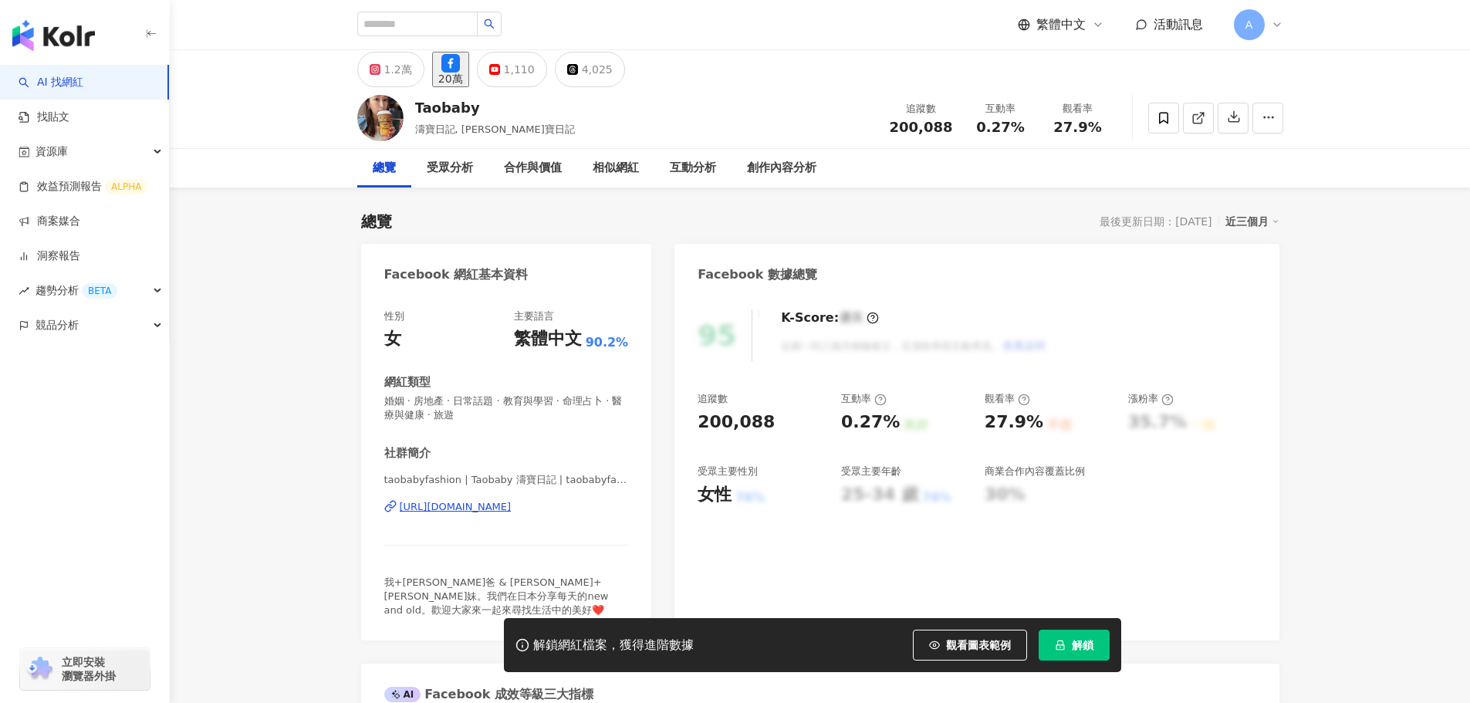
click at [459, 73] on icon at bounding box center [450, 63] width 19 height 19
click at [456, 509] on div "https://www.facebook.com/126408540765075" at bounding box center [456, 507] width 112 height 14
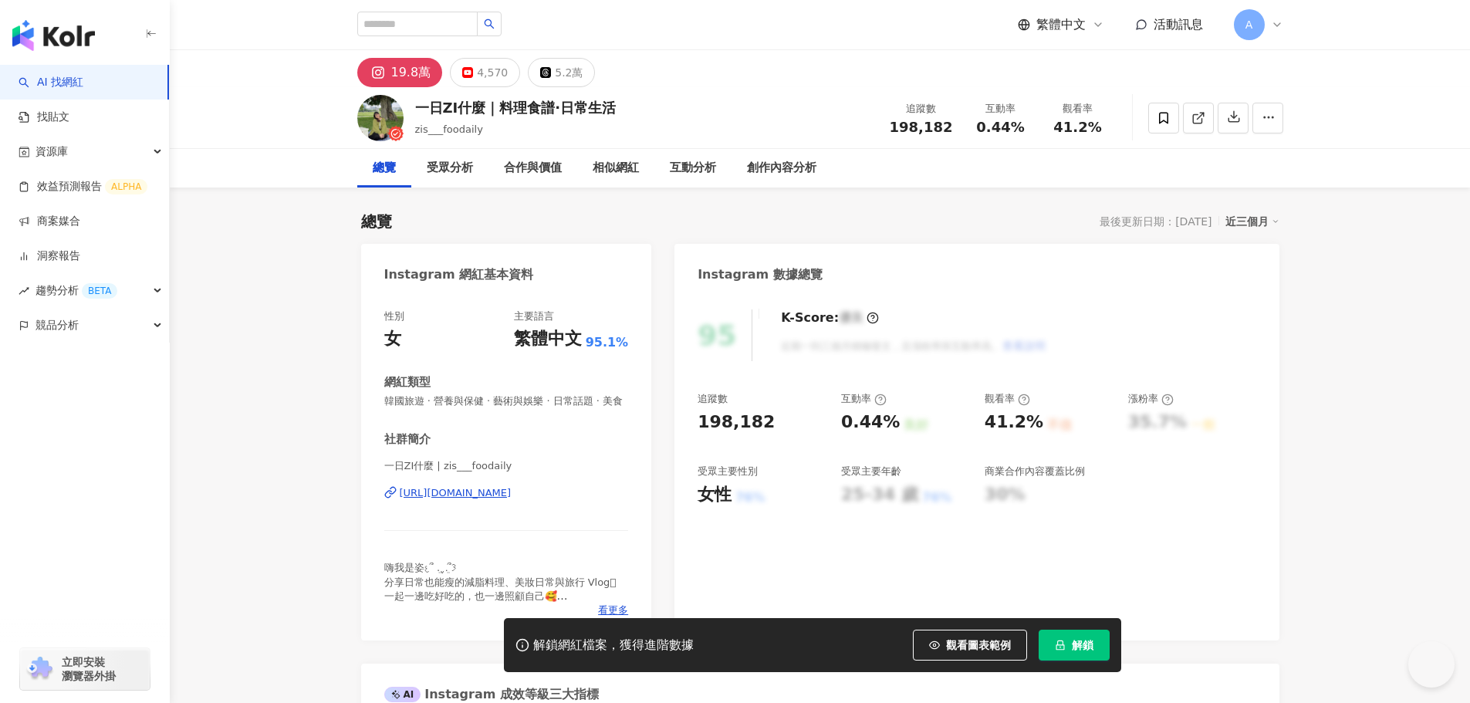
click at [512, 500] on div "[URL][DOMAIN_NAME]" at bounding box center [456, 493] width 112 height 14
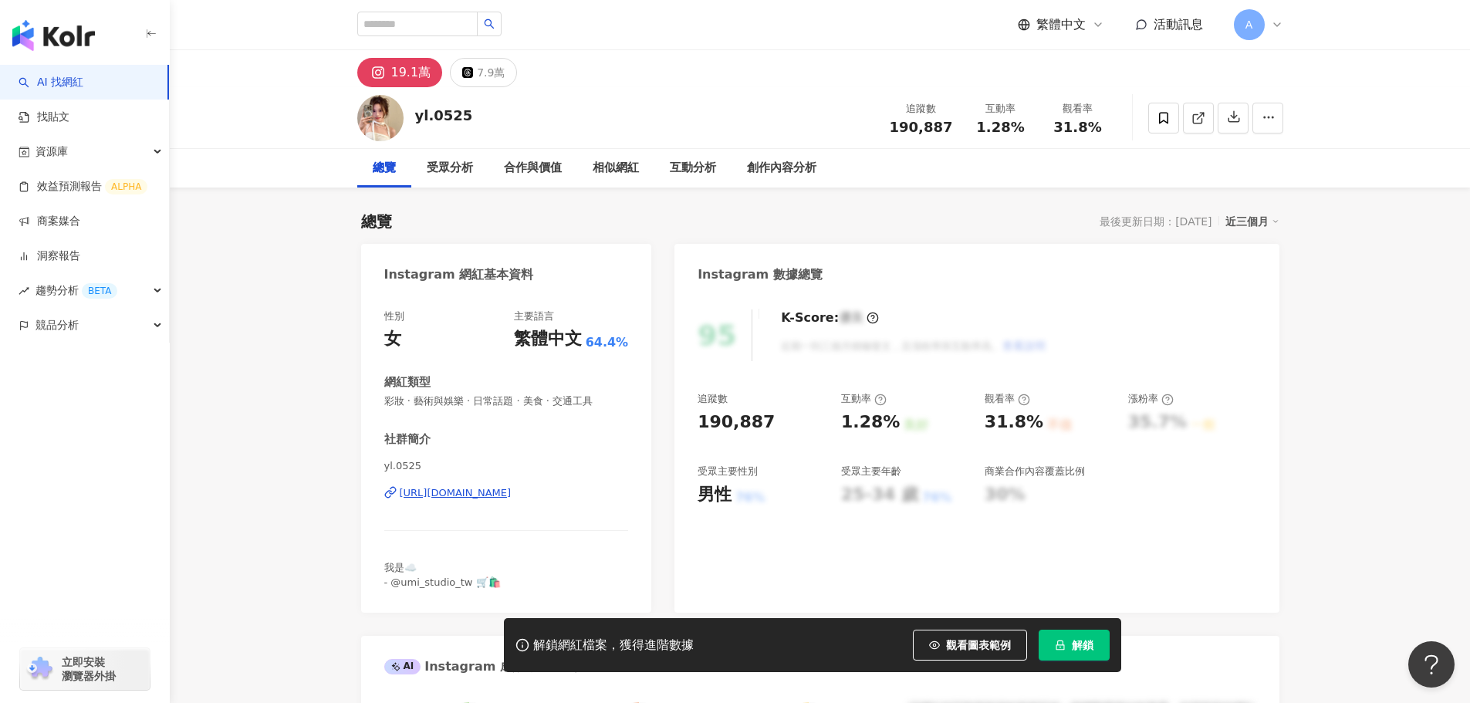
drag, startPoint x: 535, startPoint y: 497, endPoint x: 553, endPoint y: 501, distance: 18.2
click at [512, 497] on div "https://www.instagram.com/yl.0525/" at bounding box center [456, 493] width 112 height 14
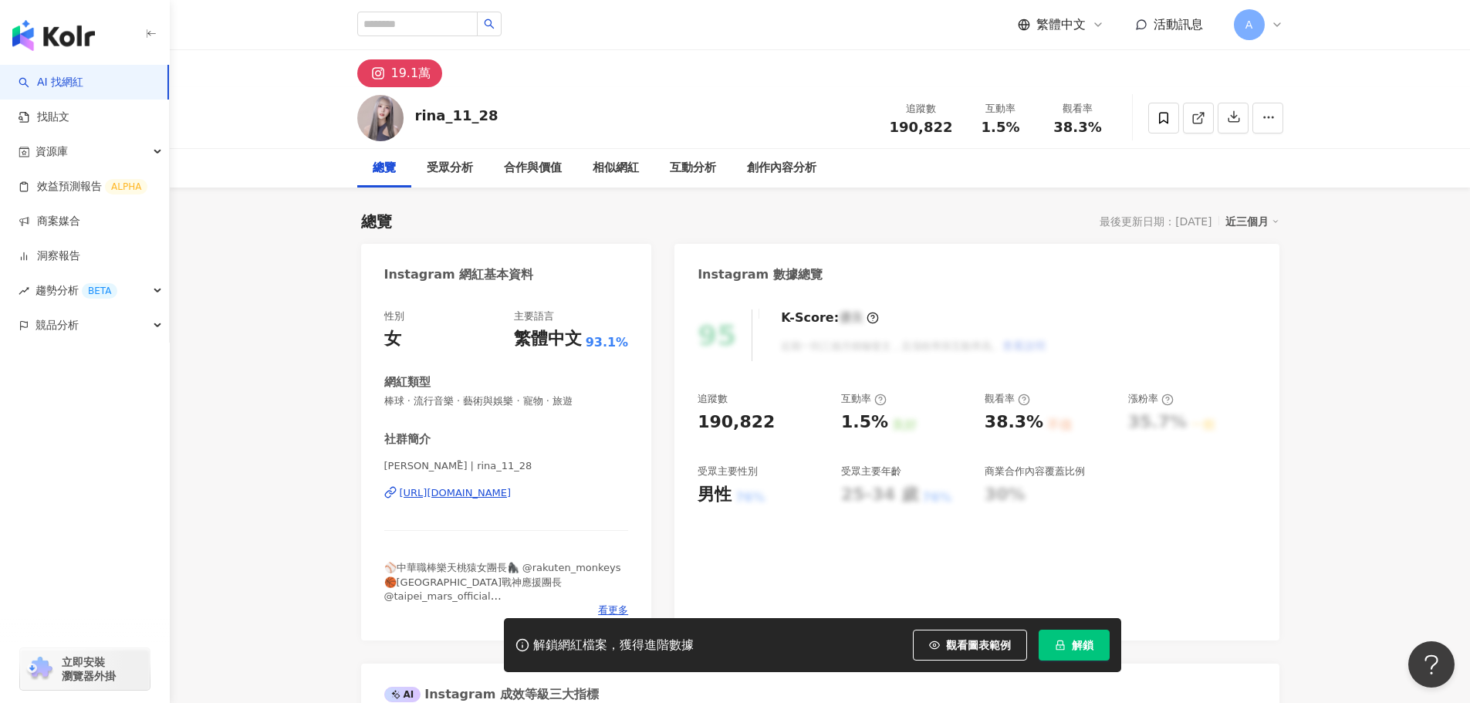
drag, startPoint x: 564, startPoint y: 490, endPoint x: 671, endPoint y: 5, distance: 497.1
click at [512, 490] on div "[URL][DOMAIN_NAME]" at bounding box center [456, 493] width 112 height 14
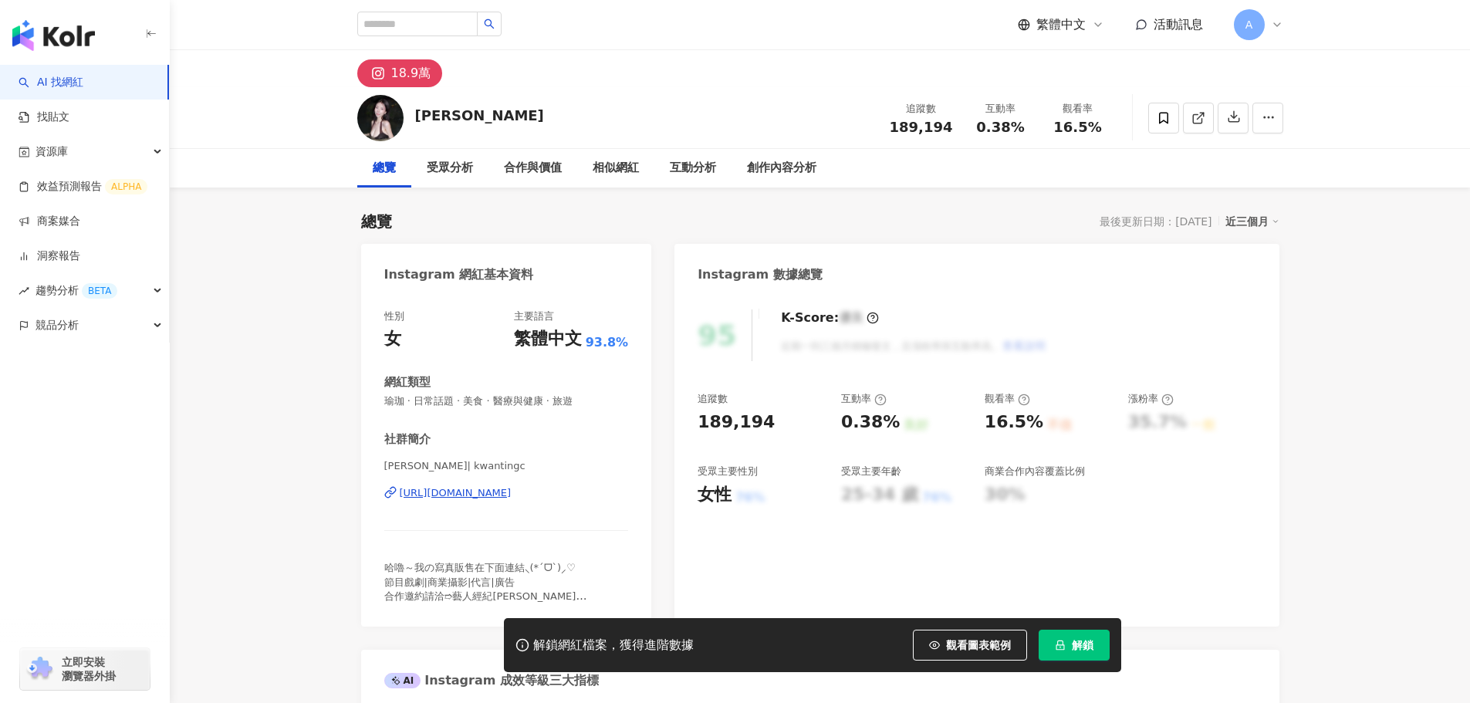
click at [424, 482] on div "江 宛庭 | kwantingc https://www.instagram.com/kwantingc/" at bounding box center [506, 504] width 245 height 90
click at [440, 488] on div "https://www.instagram.com/kwantingc/" at bounding box center [456, 493] width 112 height 14
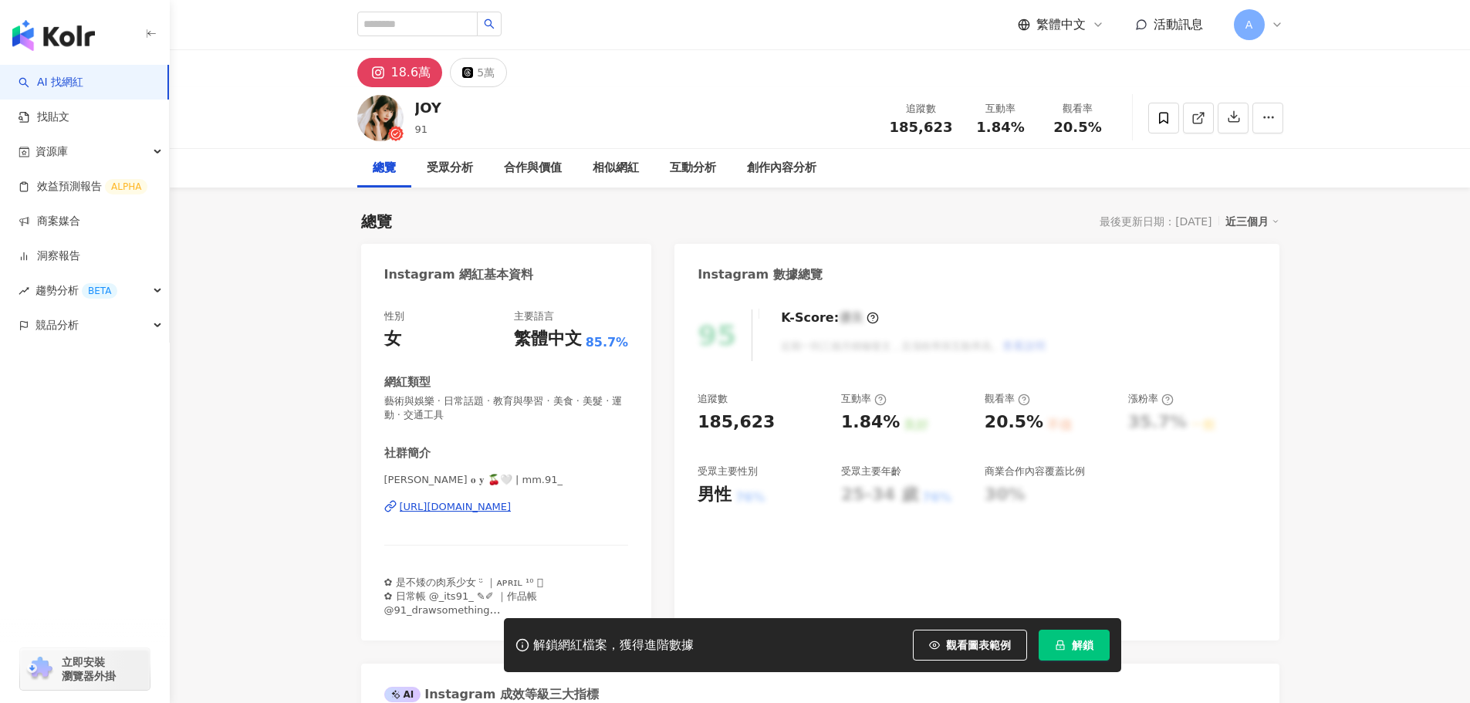
click at [475, 509] on div "https://www.instagram.com/mm.91_/" at bounding box center [456, 507] width 112 height 14
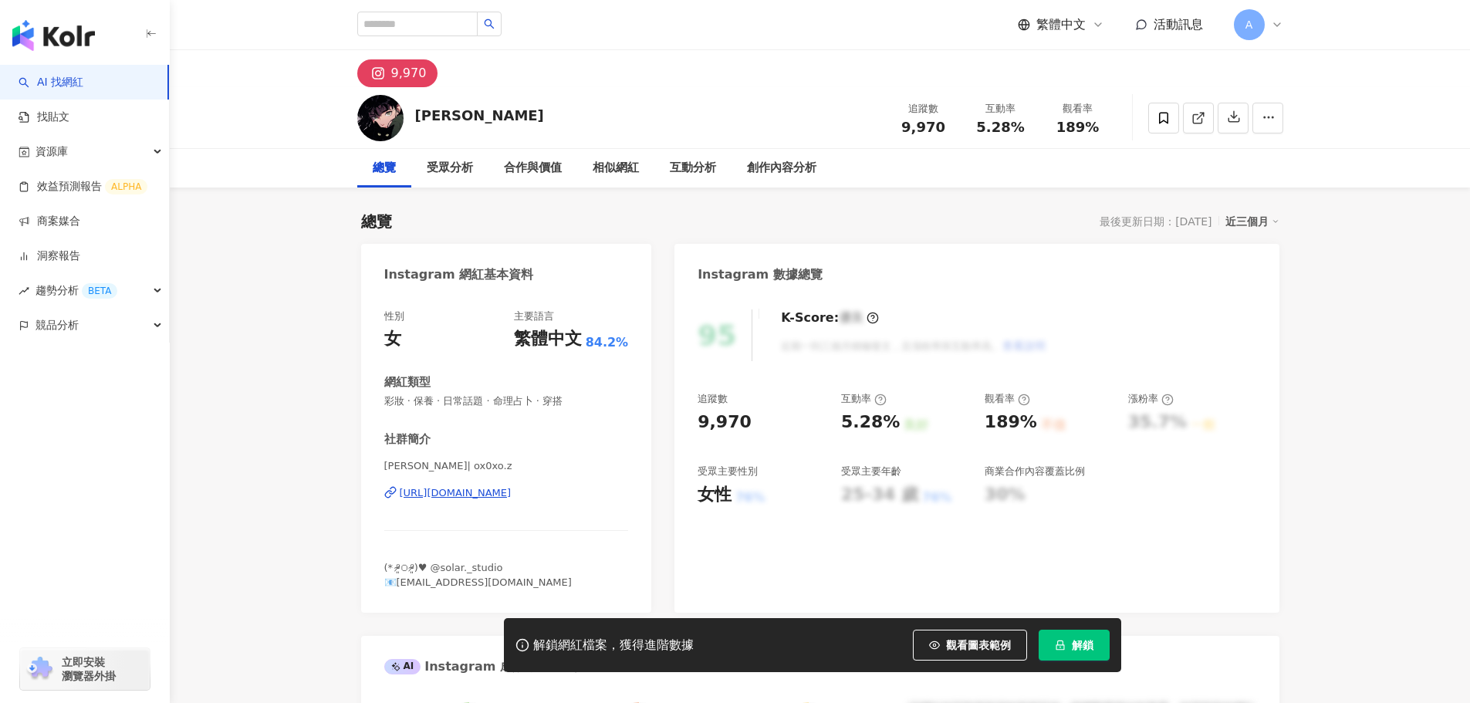
drag, startPoint x: 549, startPoint y: 495, endPoint x: 584, endPoint y: 443, distance: 62.9
click at [512, 495] on div "https://www.instagram.com/ox0xo.z/" at bounding box center [456, 493] width 112 height 14
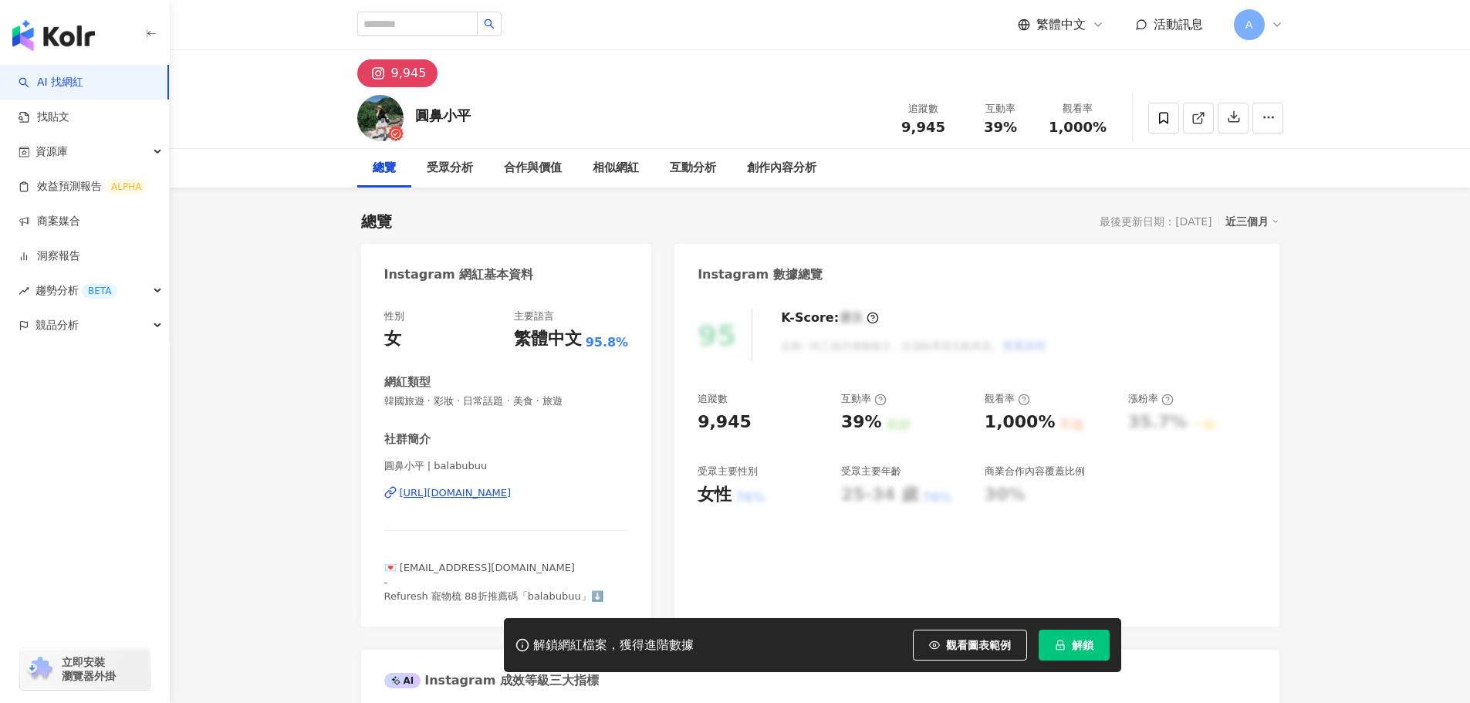
click at [480, 490] on div "[URL][DOMAIN_NAME]" at bounding box center [456, 493] width 112 height 14
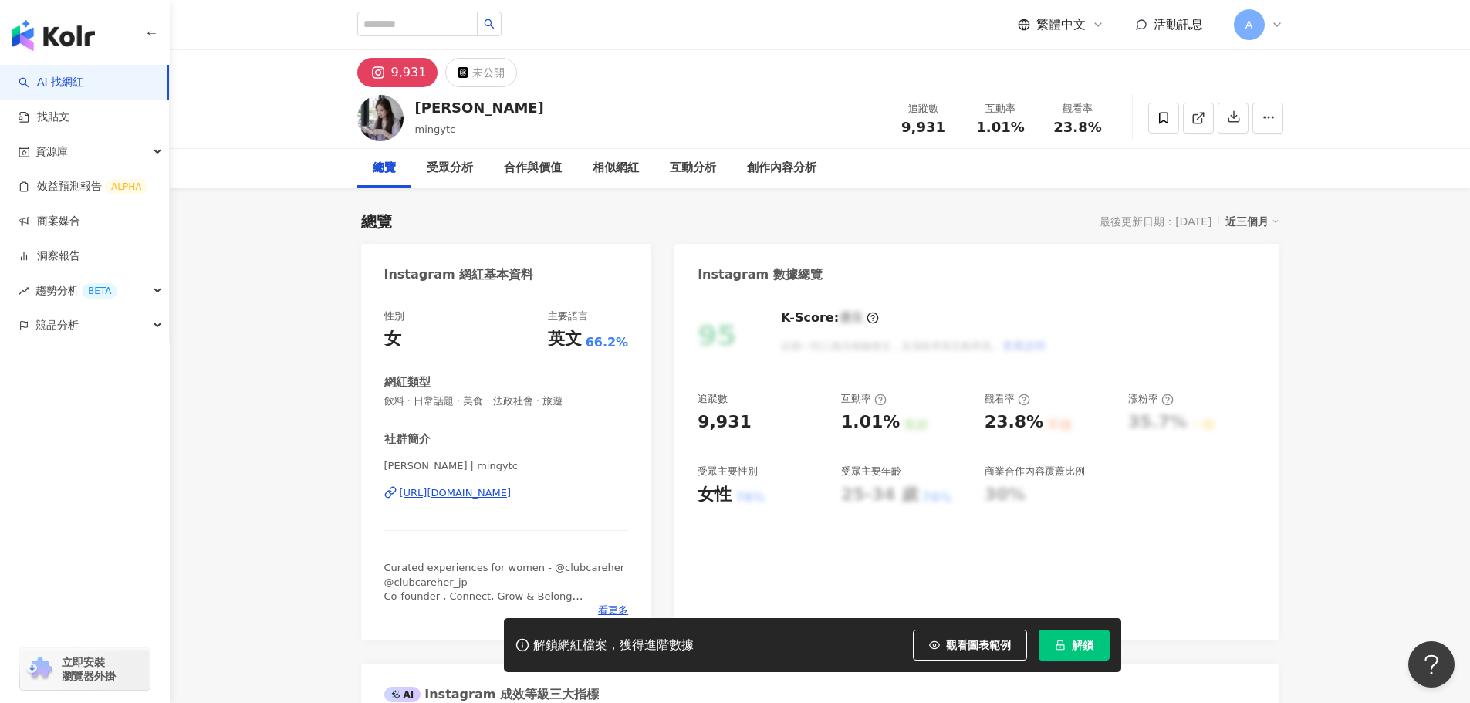
drag, startPoint x: 501, startPoint y: 486, endPoint x: 576, endPoint y: 680, distance: 207.9
click at [501, 486] on div "https://www.instagram.com/mingytc/" at bounding box center [456, 493] width 112 height 14
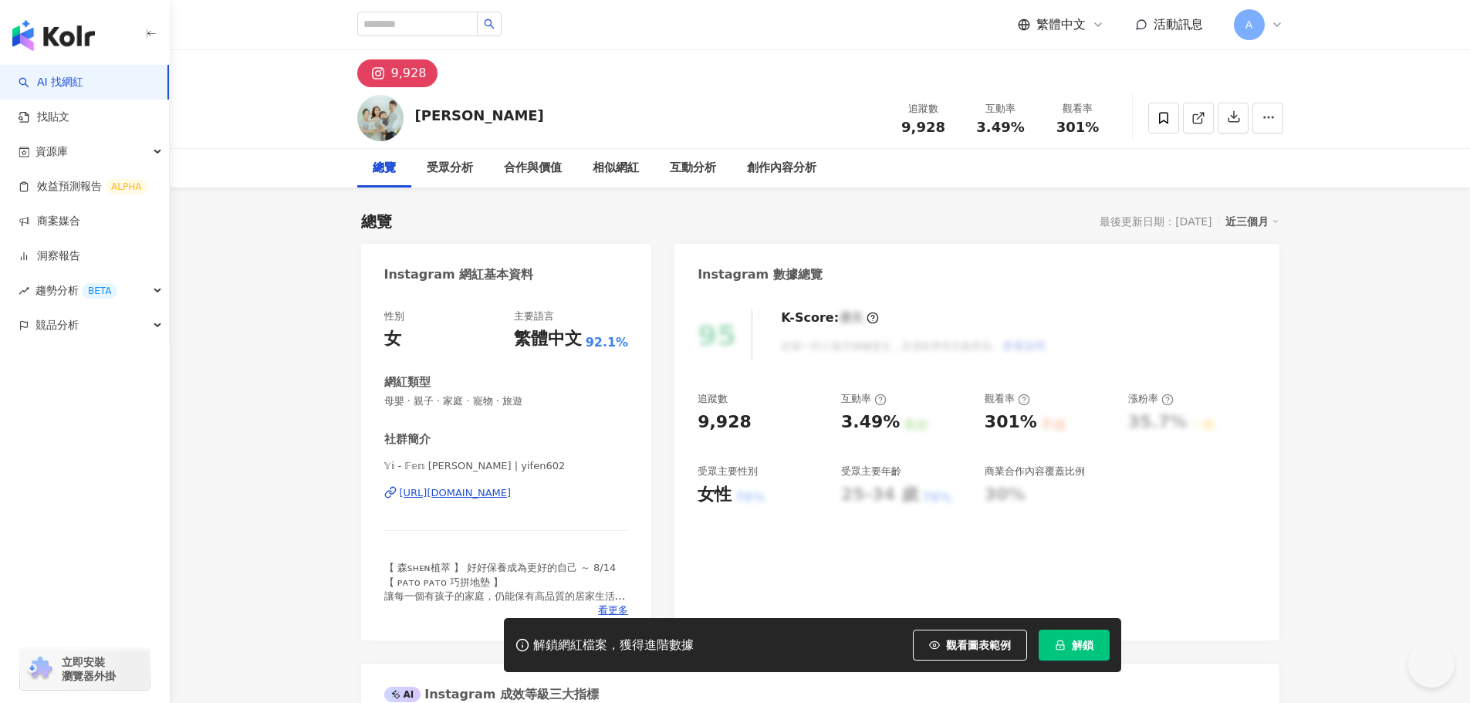
click at [458, 487] on div "https://www.instagram.com/yifen602/" at bounding box center [456, 493] width 112 height 14
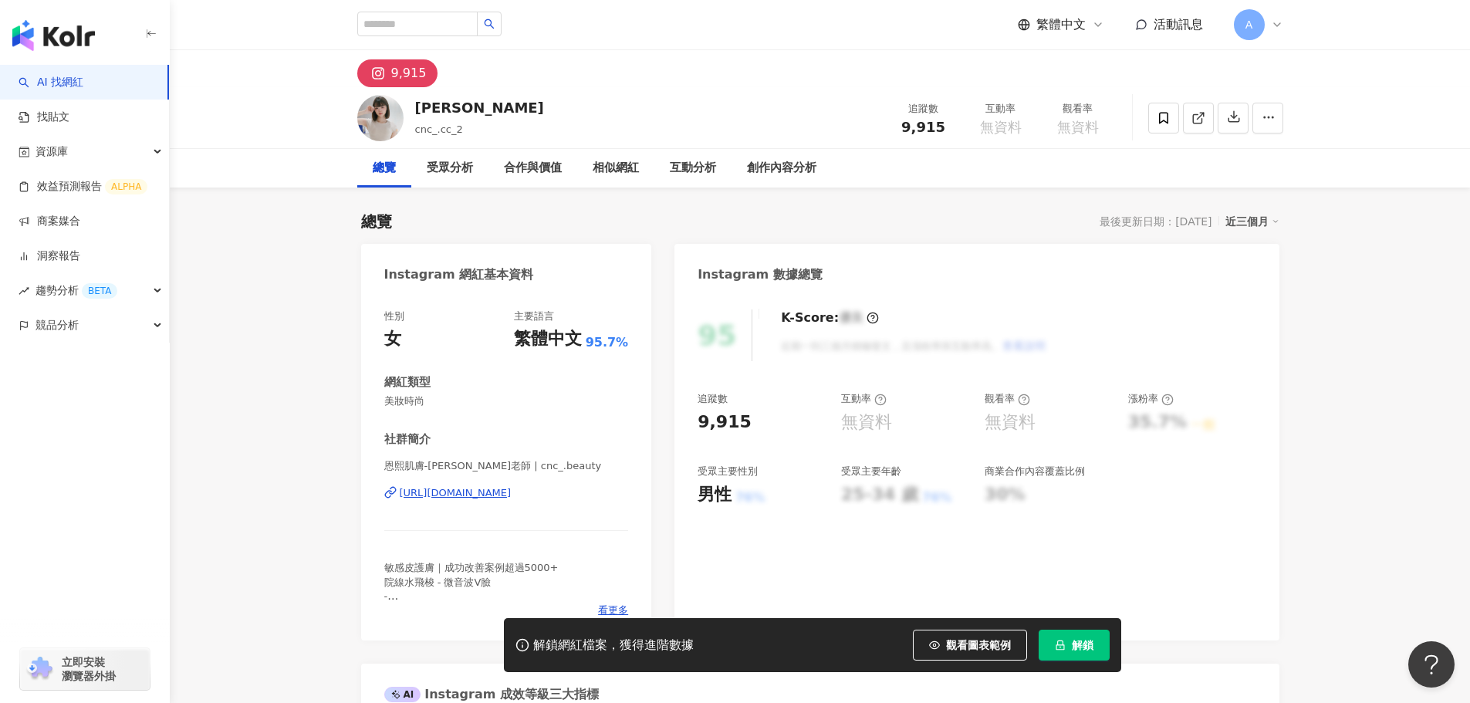
drag, startPoint x: 485, startPoint y: 496, endPoint x: 674, endPoint y: 248, distance: 311.6
click at [485, 496] on div "https://www.instagram.com/cnc_.beauty/" at bounding box center [456, 493] width 112 height 14
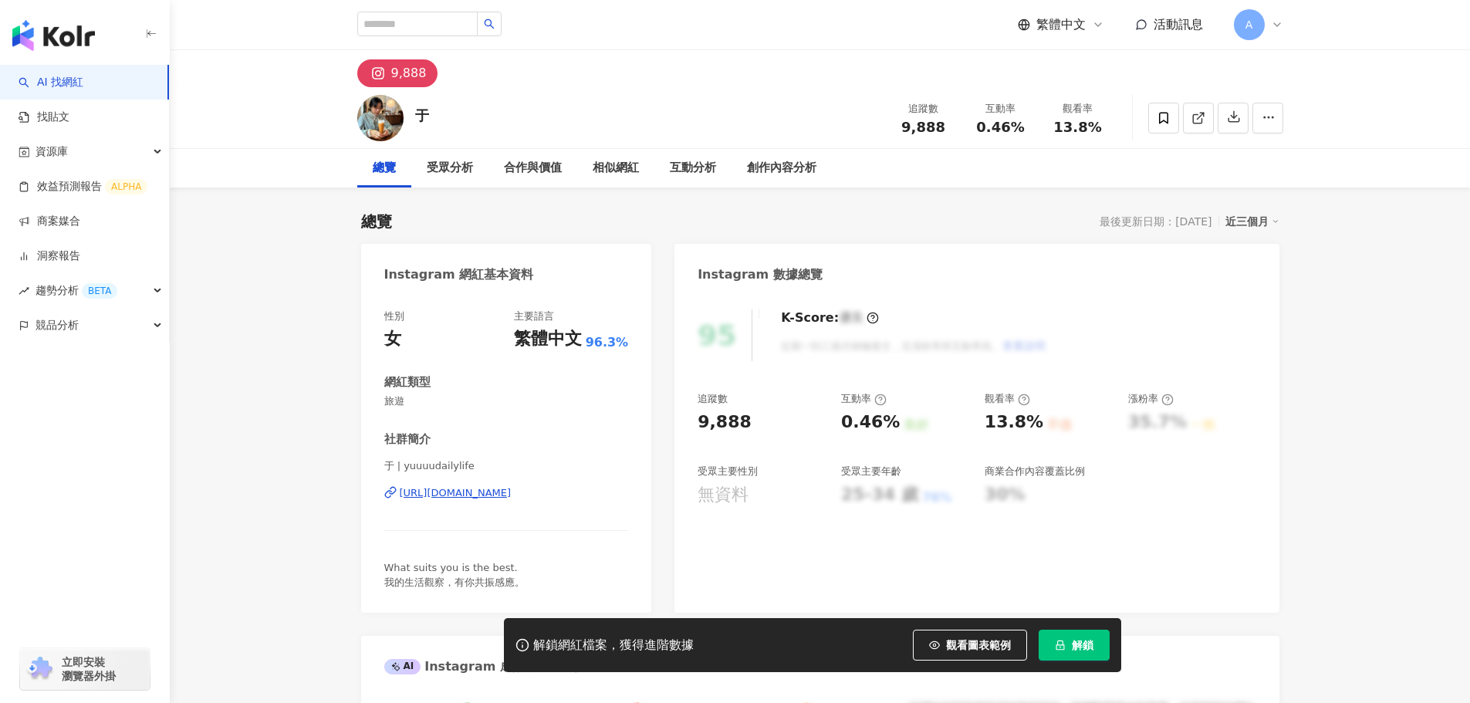
drag, startPoint x: 0, startPoint y: 0, endPoint x: 518, endPoint y: 497, distance: 717.7
click at [512, 497] on div "https://www.instagram.com/yuuuudailylife/" at bounding box center [456, 493] width 112 height 14
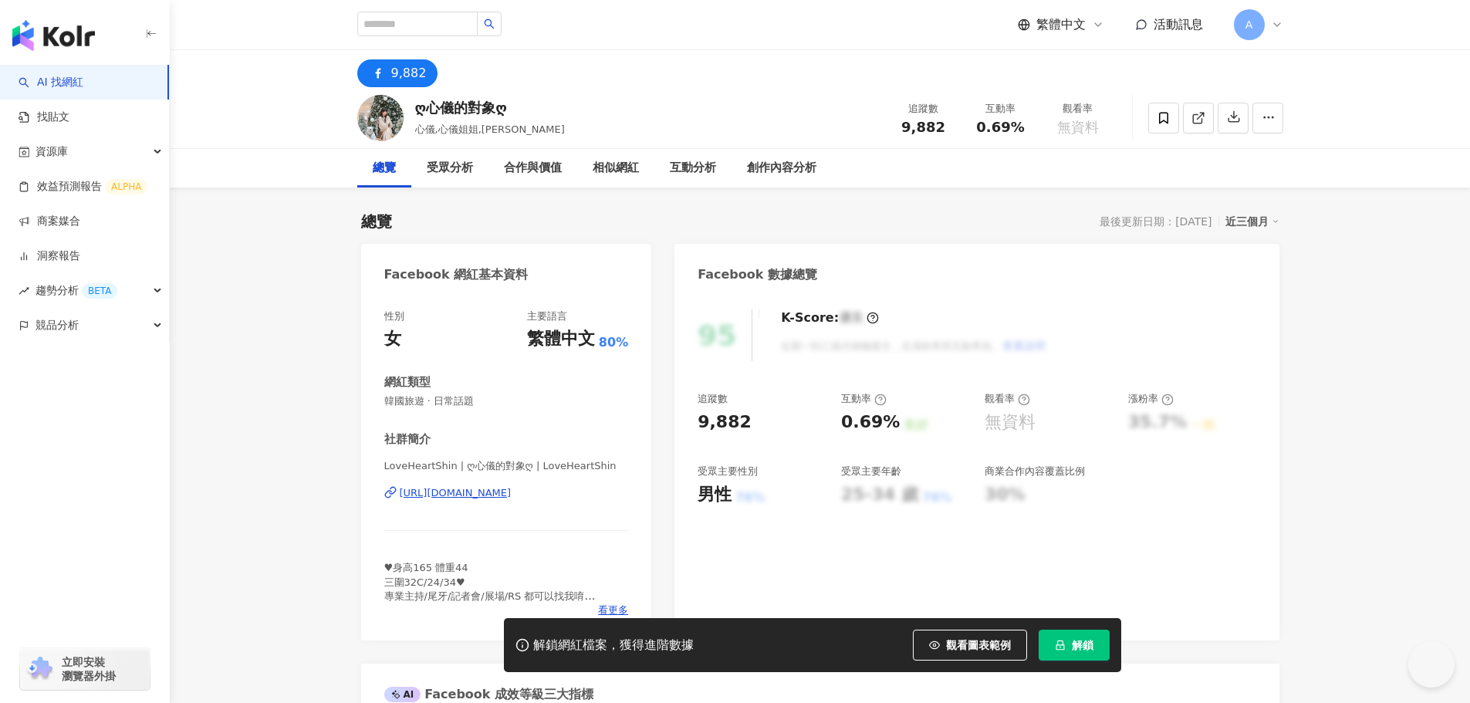
click at [472, 486] on div "[URL][DOMAIN_NAME]" at bounding box center [456, 493] width 112 height 14
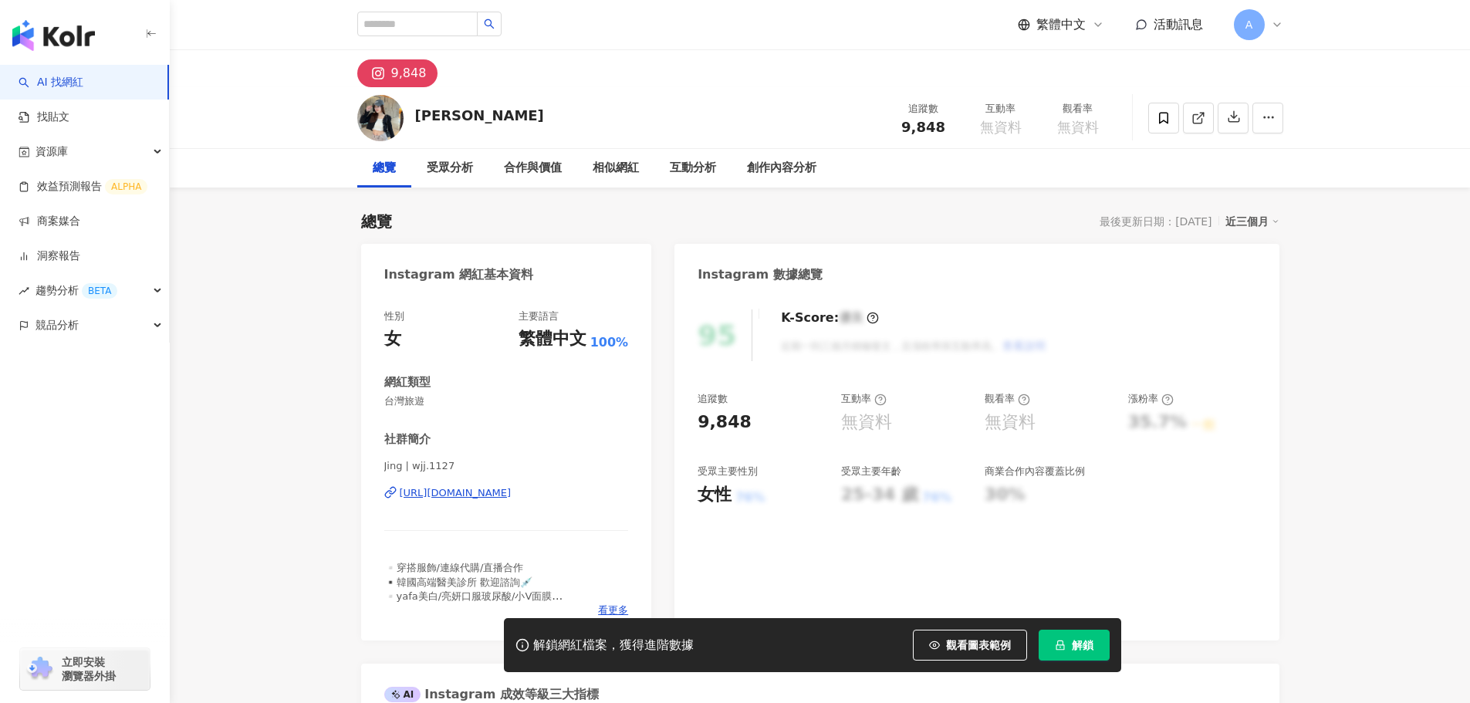
click at [512, 497] on div "[URL][DOMAIN_NAME]" at bounding box center [456, 493] width 112 height 14
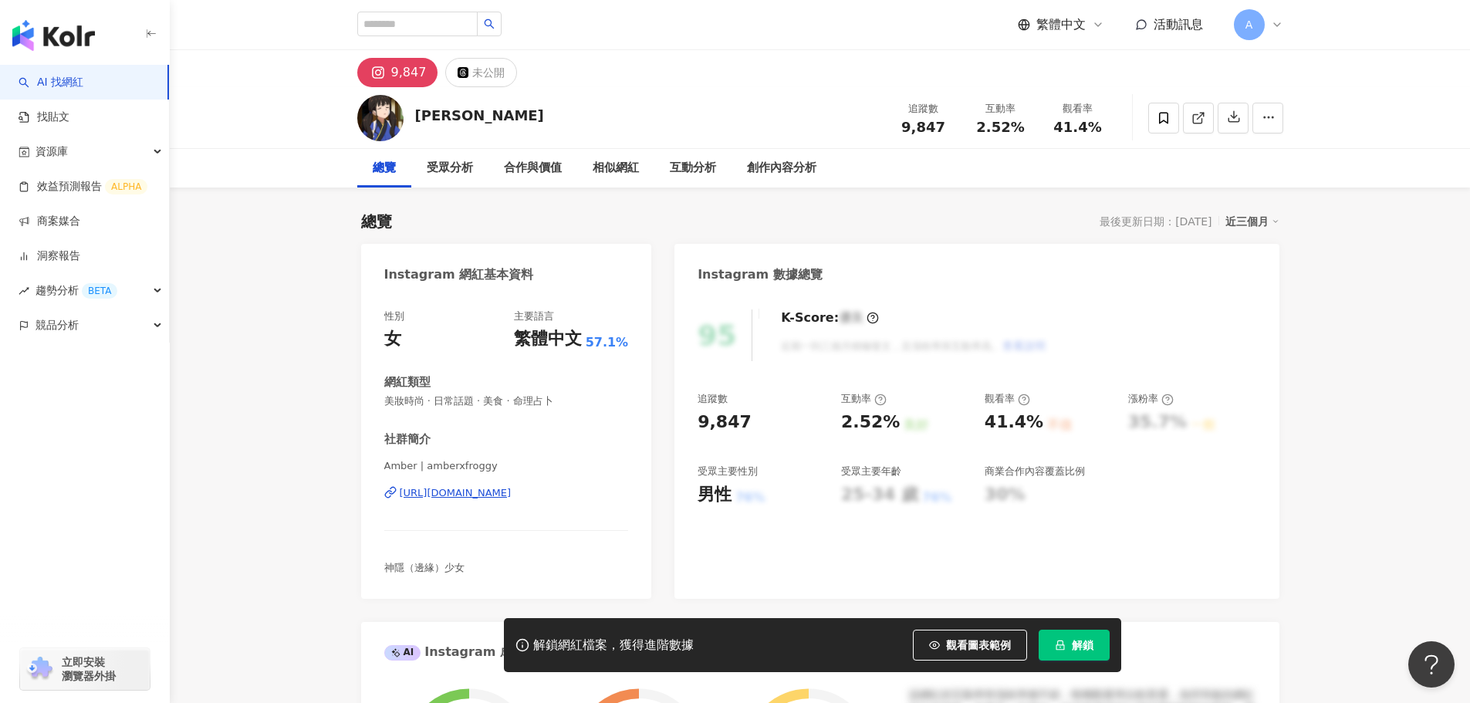
click at [485, 501] on div "Amber | amberxfroggy https://www.instagram.com/amberxfroggy/" at bounding box center [506, 504] width 245 height 90
click at [492, 488] on div "https://www.instagram.com/amberxfroggy/" at bounding box center [456, 493] width 112 height 14
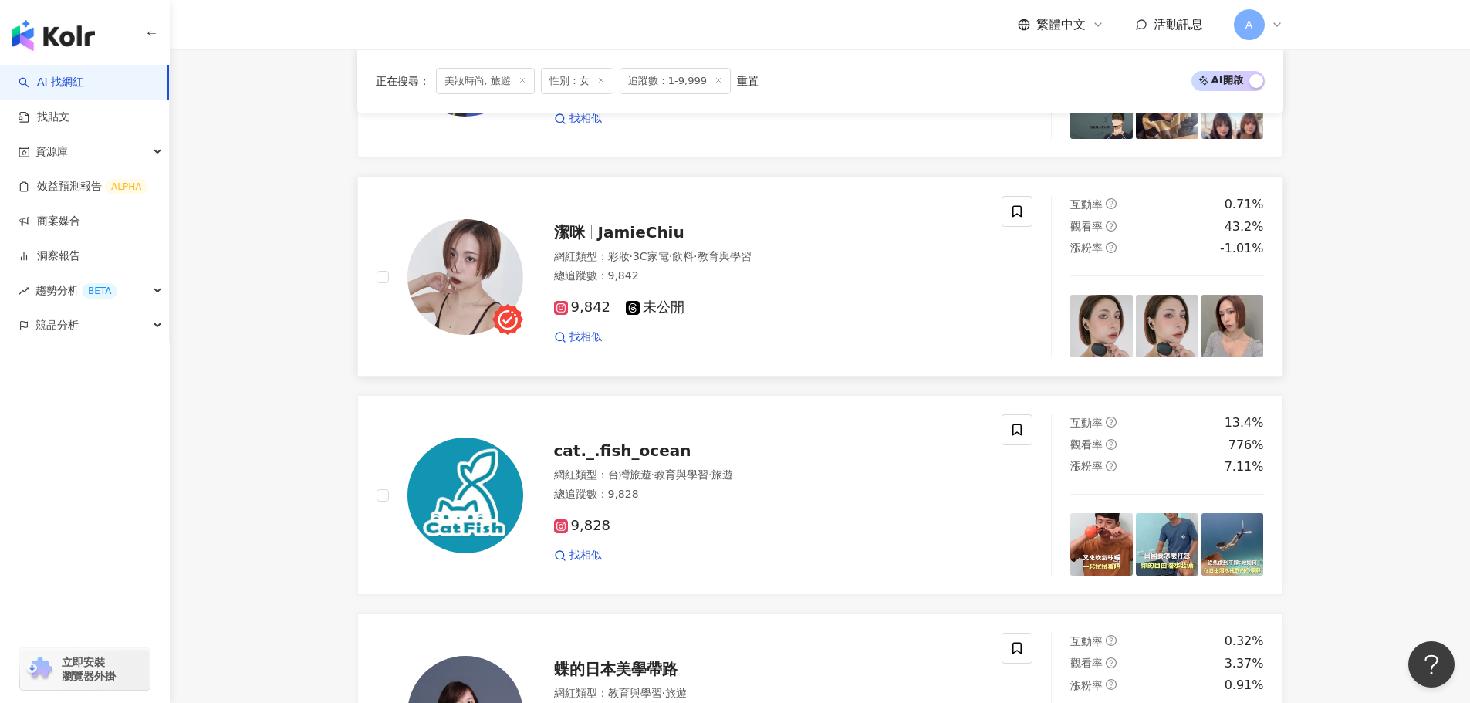
scroll to position [2128, 0]
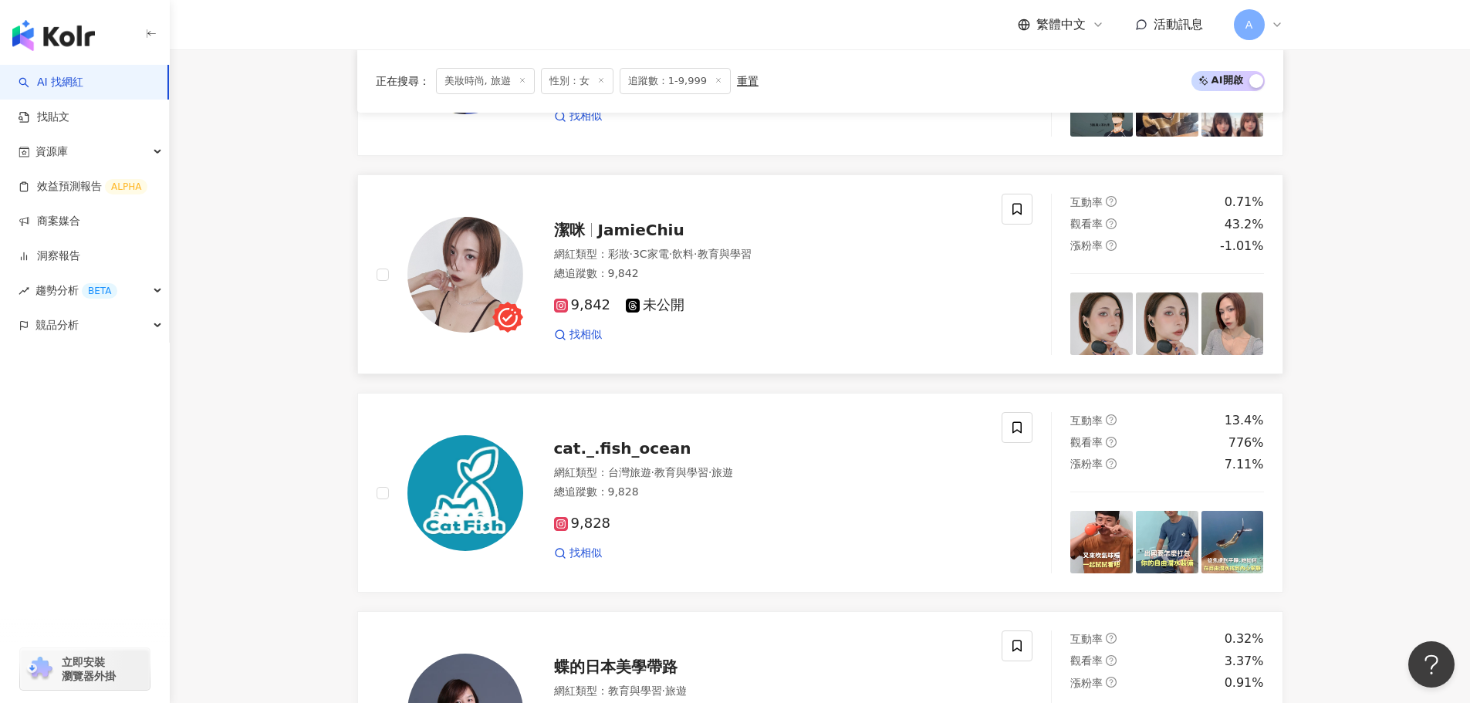
click at [654, 224] on span "JamieChiu" at bounding box center [641, 230] width 86 height 19
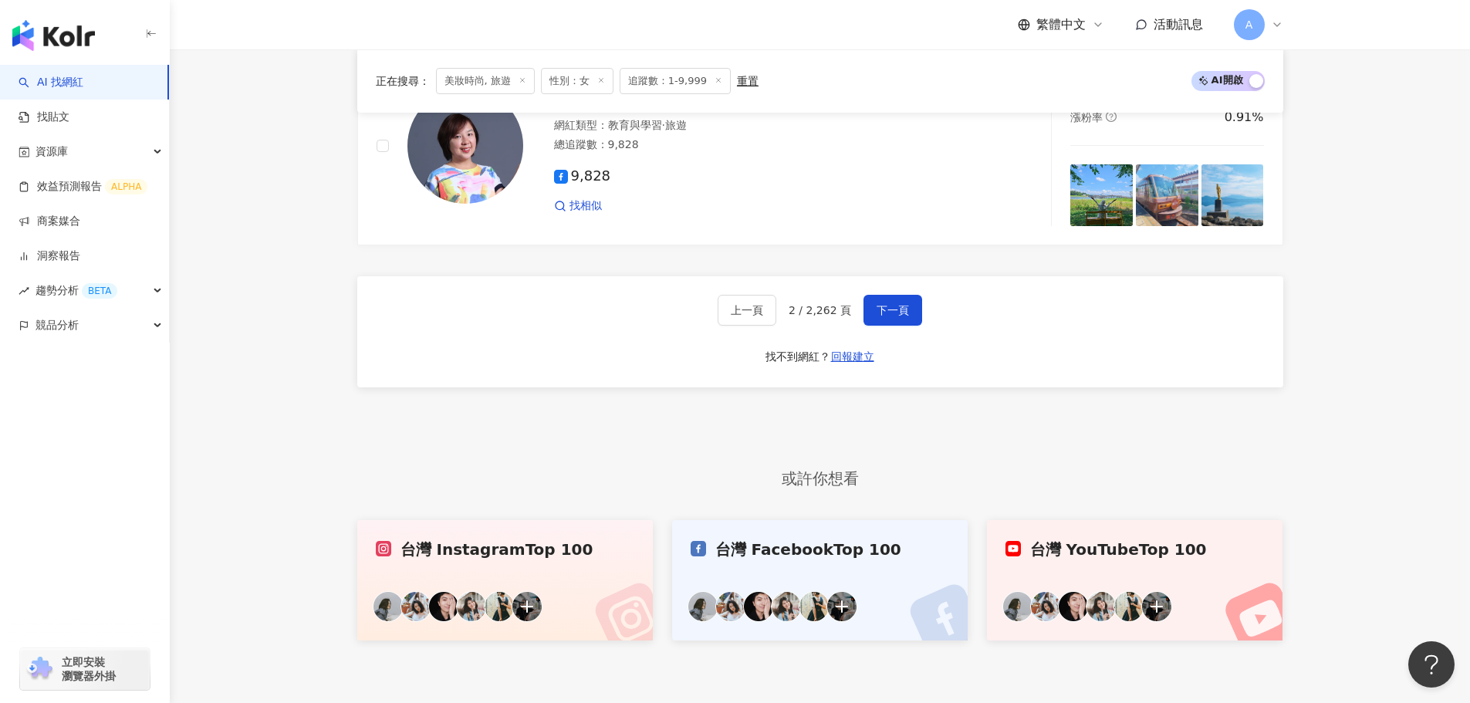
scroll to position [2746, 0]
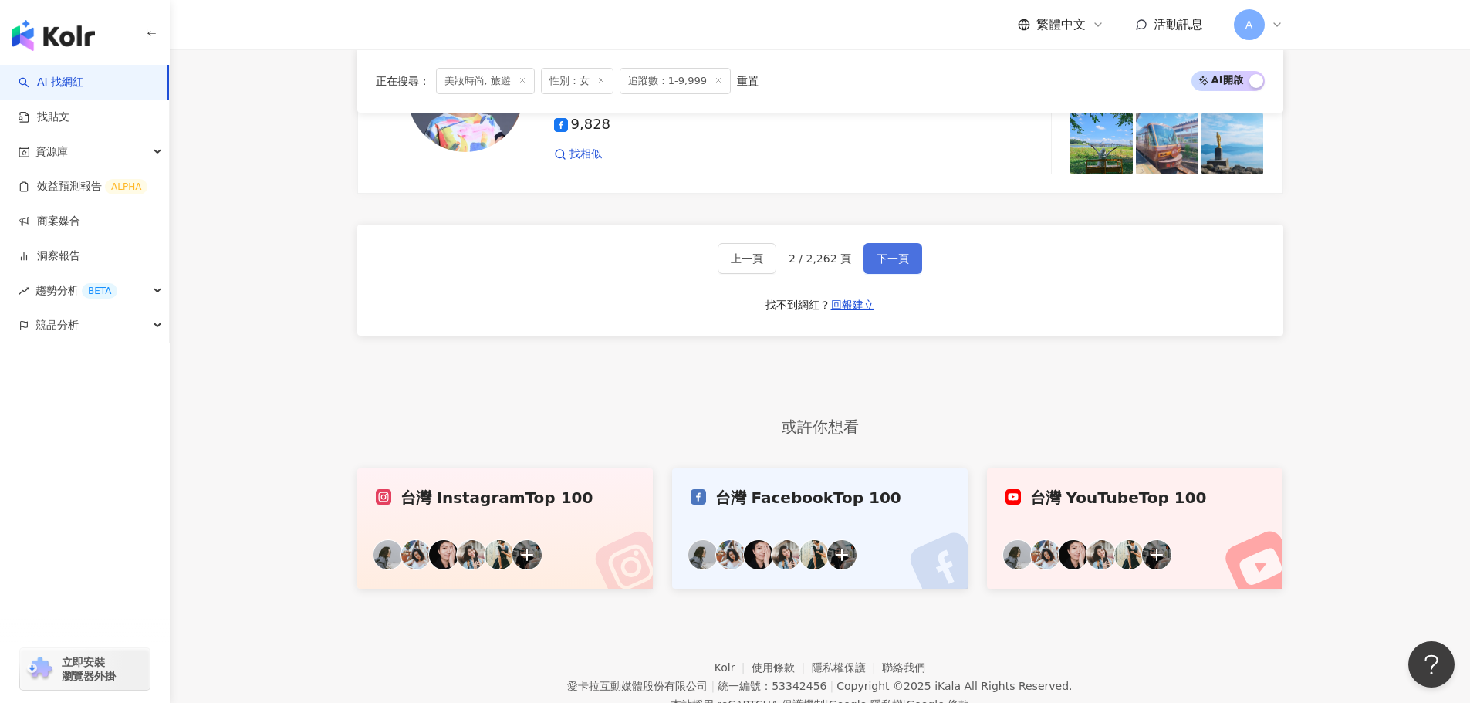
click at [877, 259] on span "下一頁" at bounding box center [893, 258] width 32 height 12
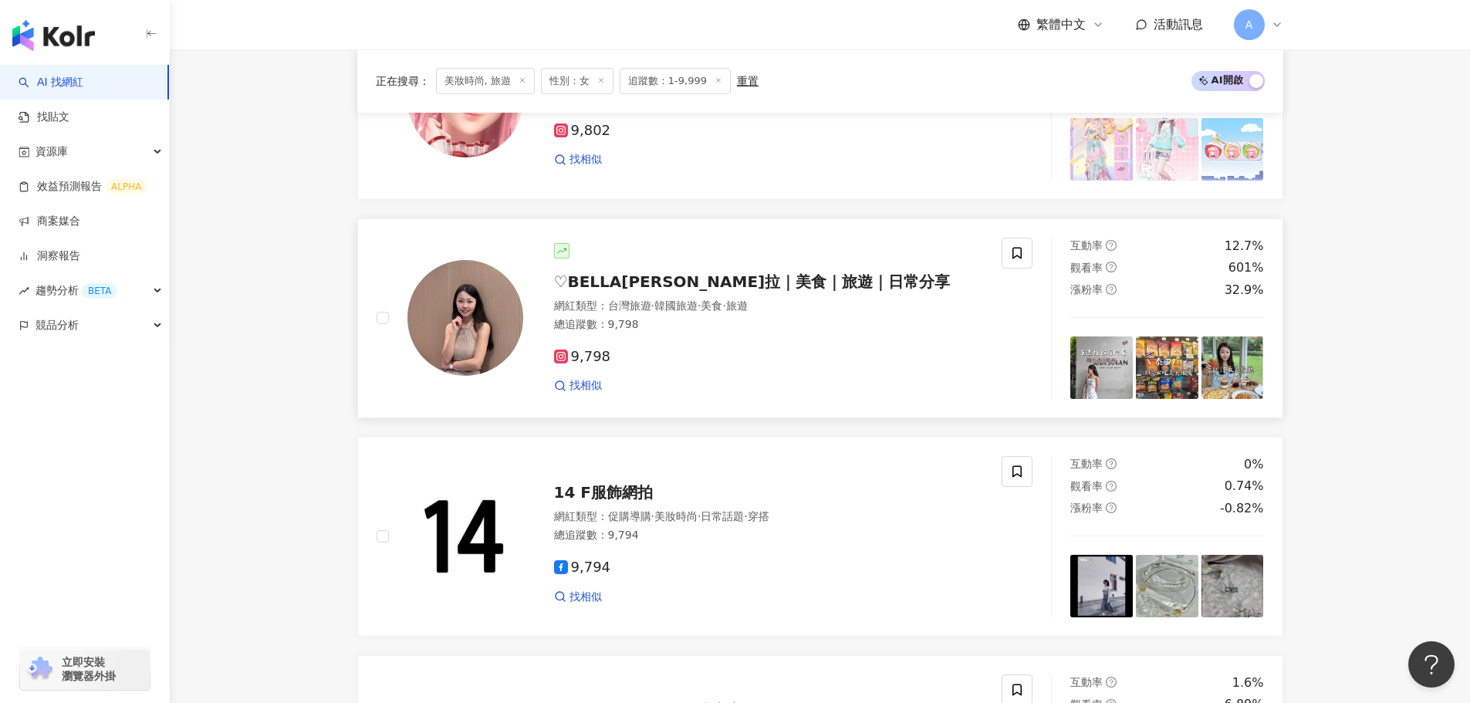
scroll to position [1494, 0]
click at [684, 279] on span "♡︎BELLA貝拉｜美食｜旅遊｜日常分享" at bounding box center [752, 282] width 397 height 19
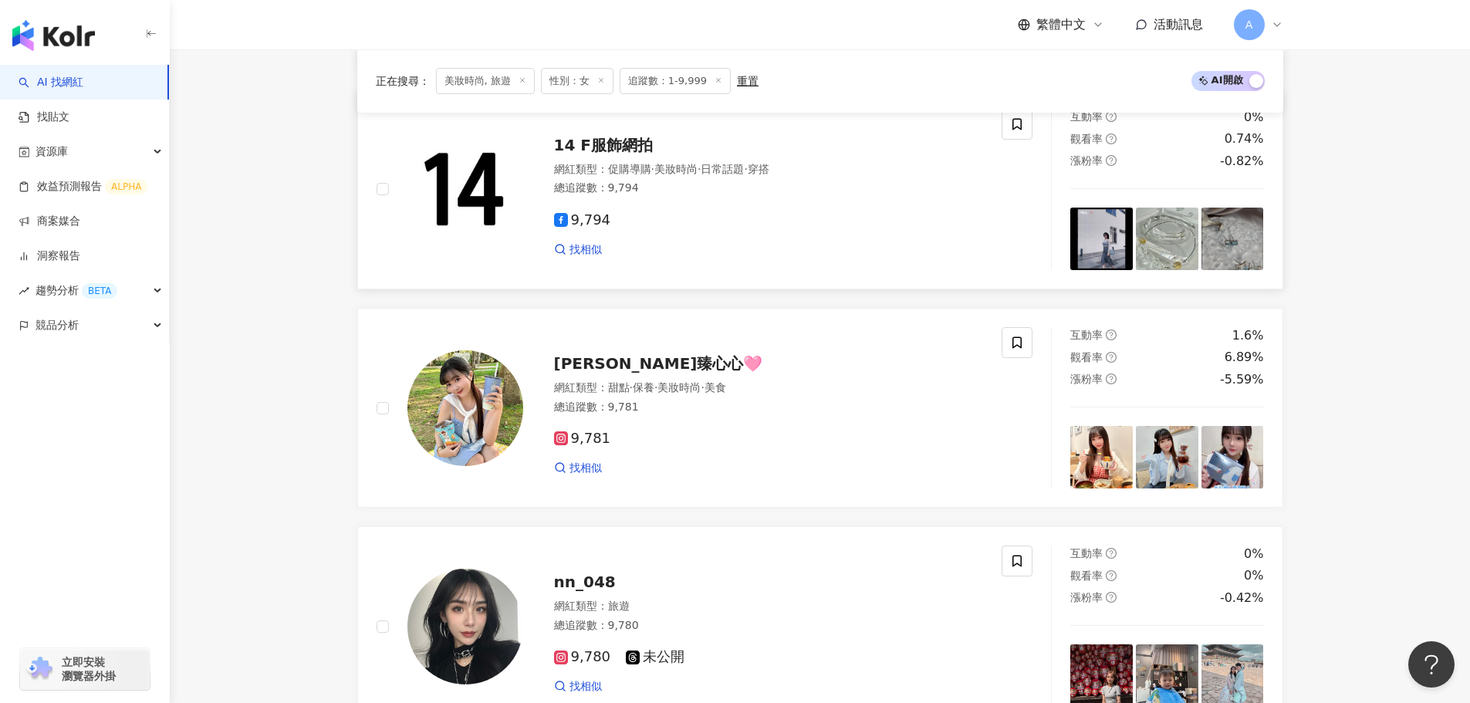
scroll to position [2034, 0]
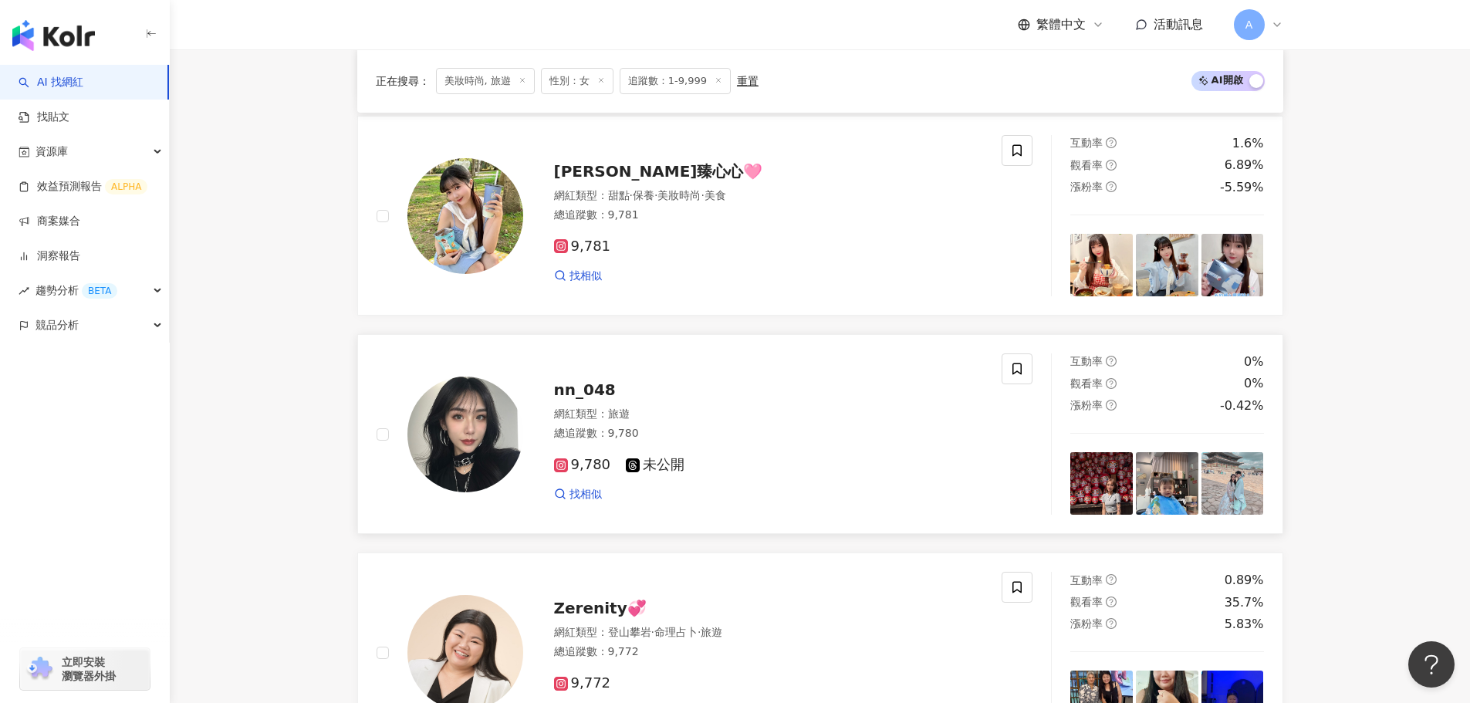
click at [597, 399] on span "nn_048" at bounding box center [585, 389] width 62 height 19
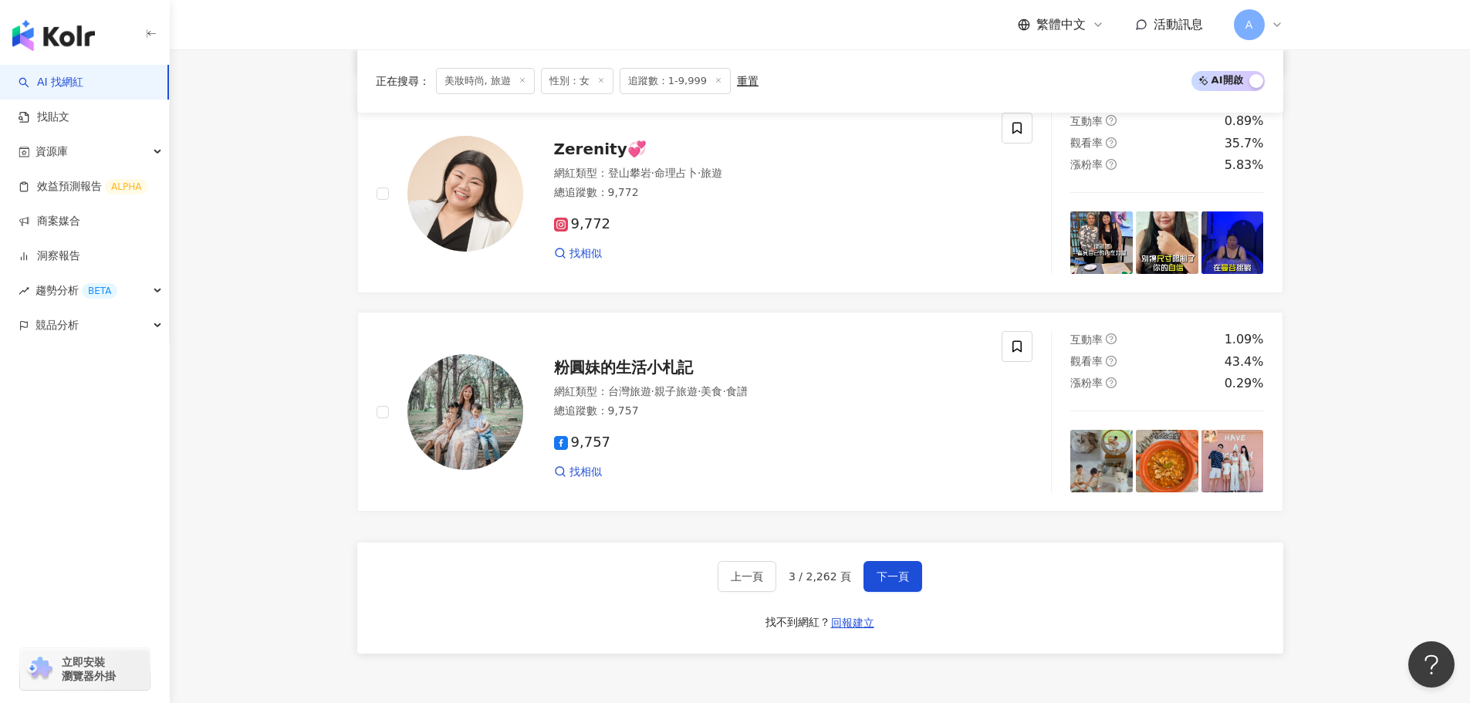
scroll to position [2497, 0]
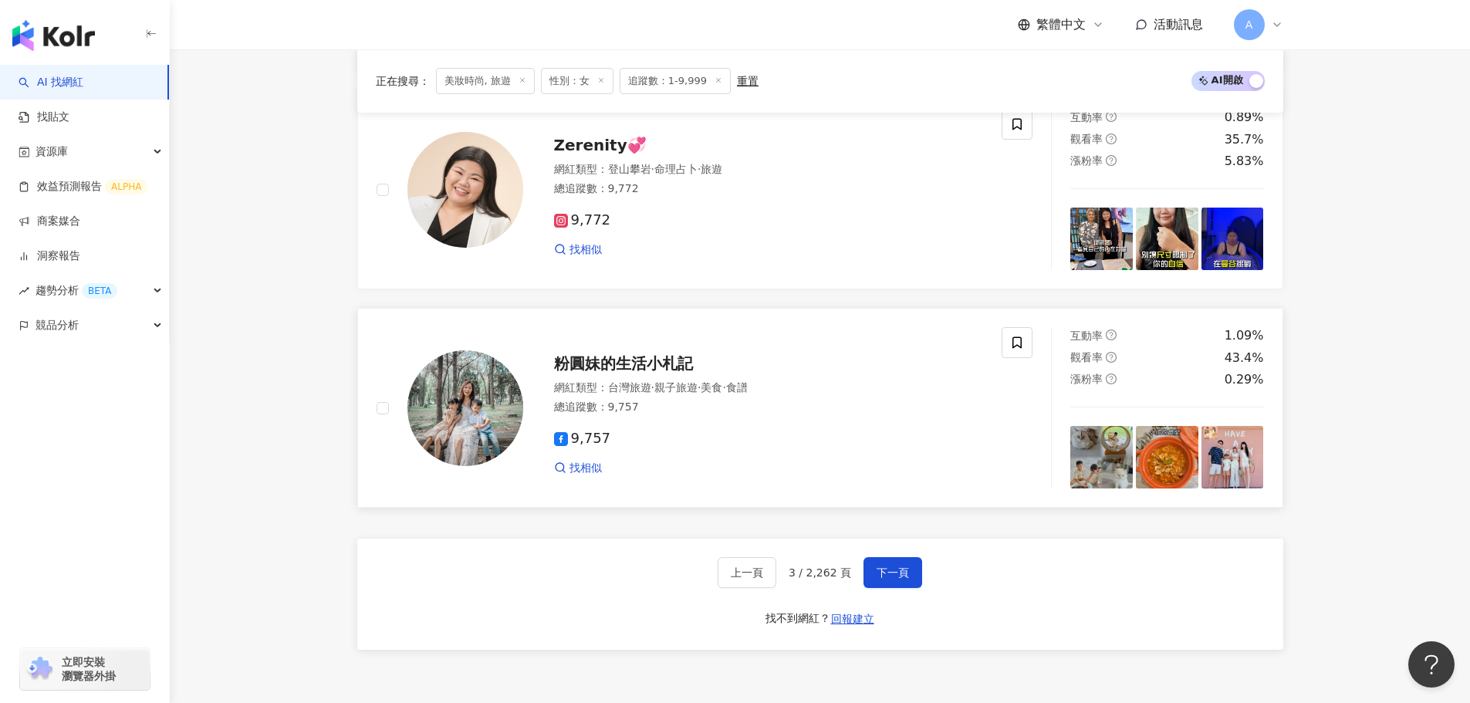
click at [599, 356] on span "粉圓妹的生活小札記" at bounding box center [623, 363] width 139 height 19
click at [867, 583] on button "下一頁" at bounding box center [893, 572] width 59 height 31
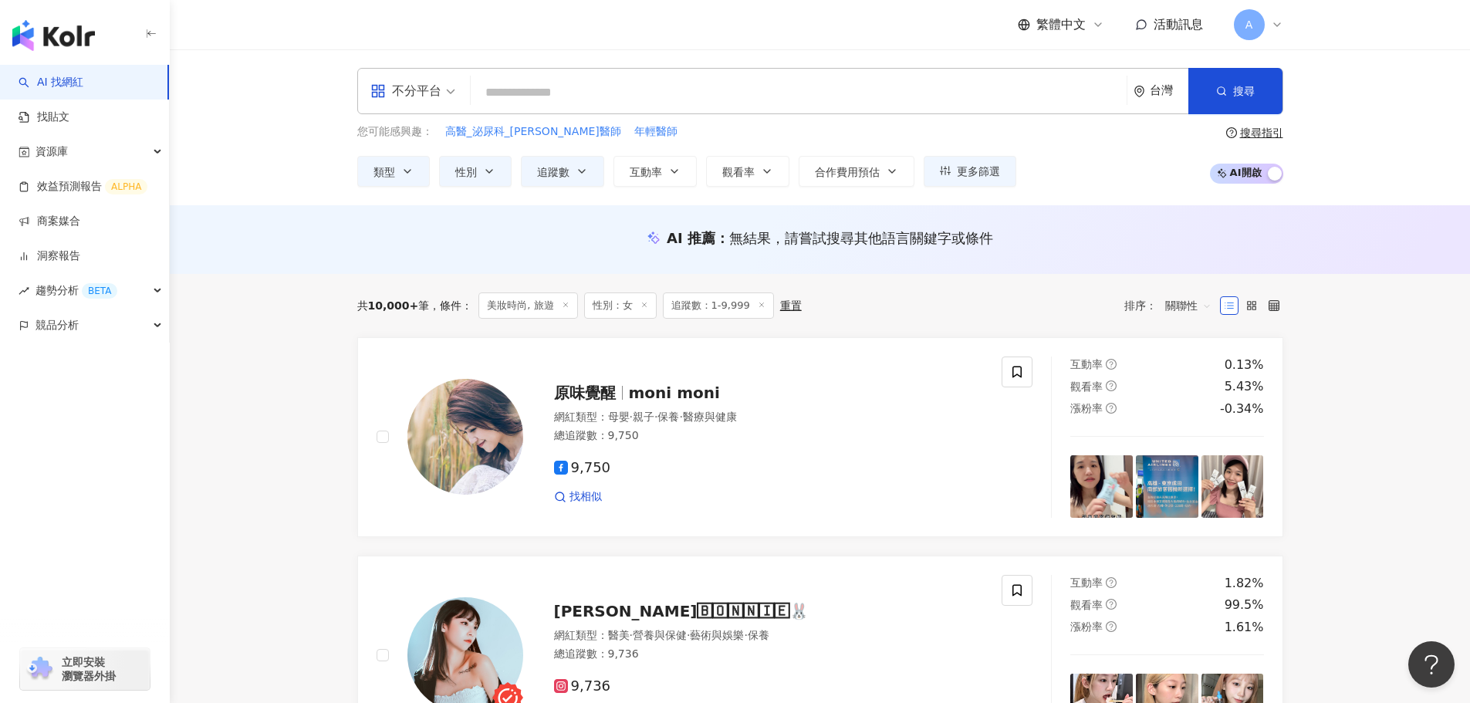
scroll to position [157, 0]
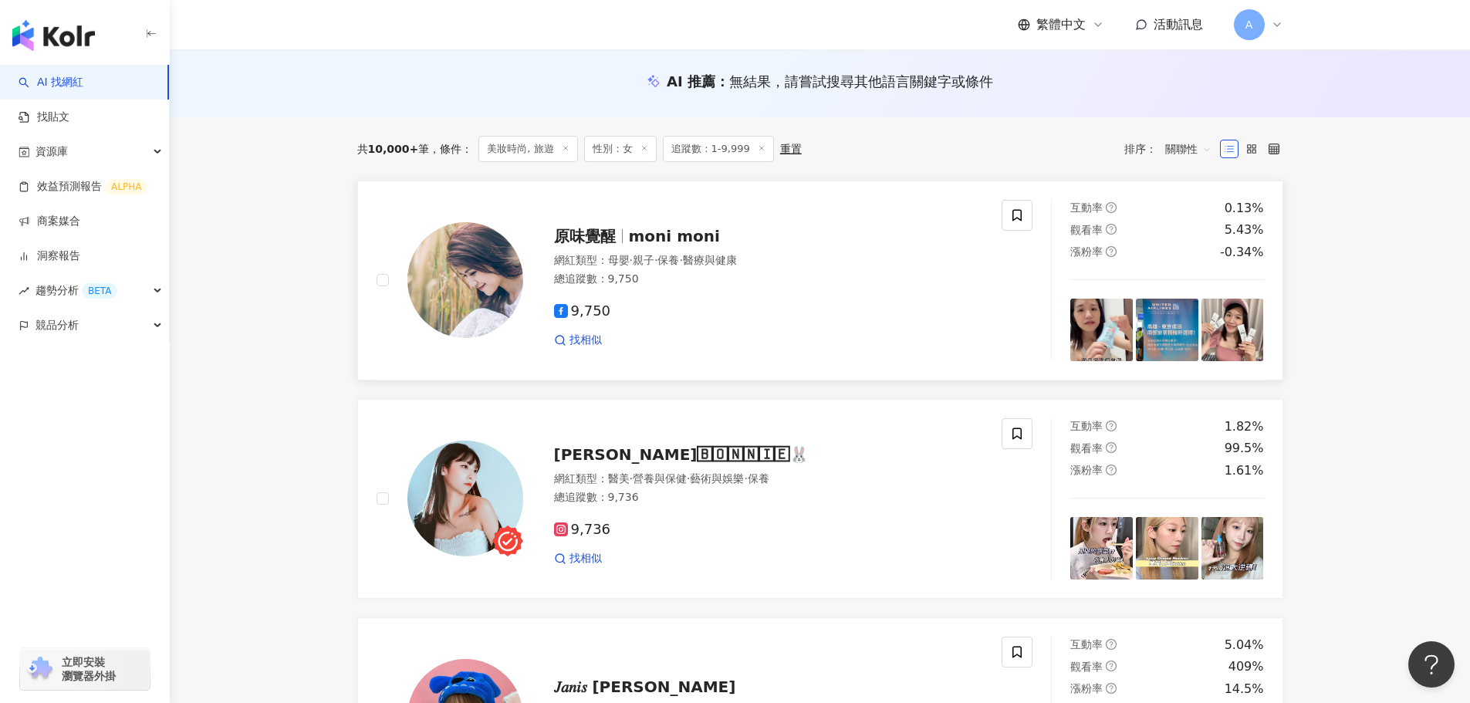
click at [617, 241] on span "原味覺醒" at bounding box center [591, 236] width 75 height 19
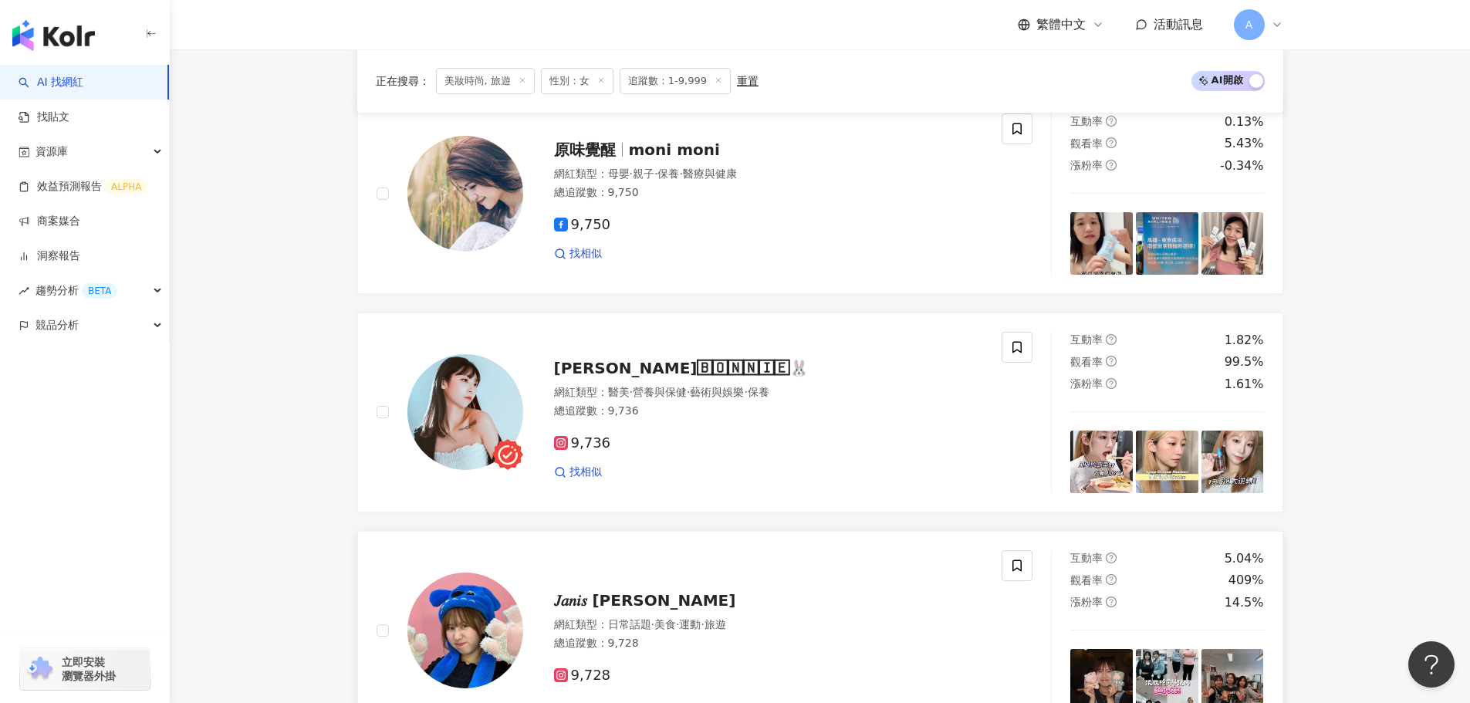
scroll to position [234, 0]
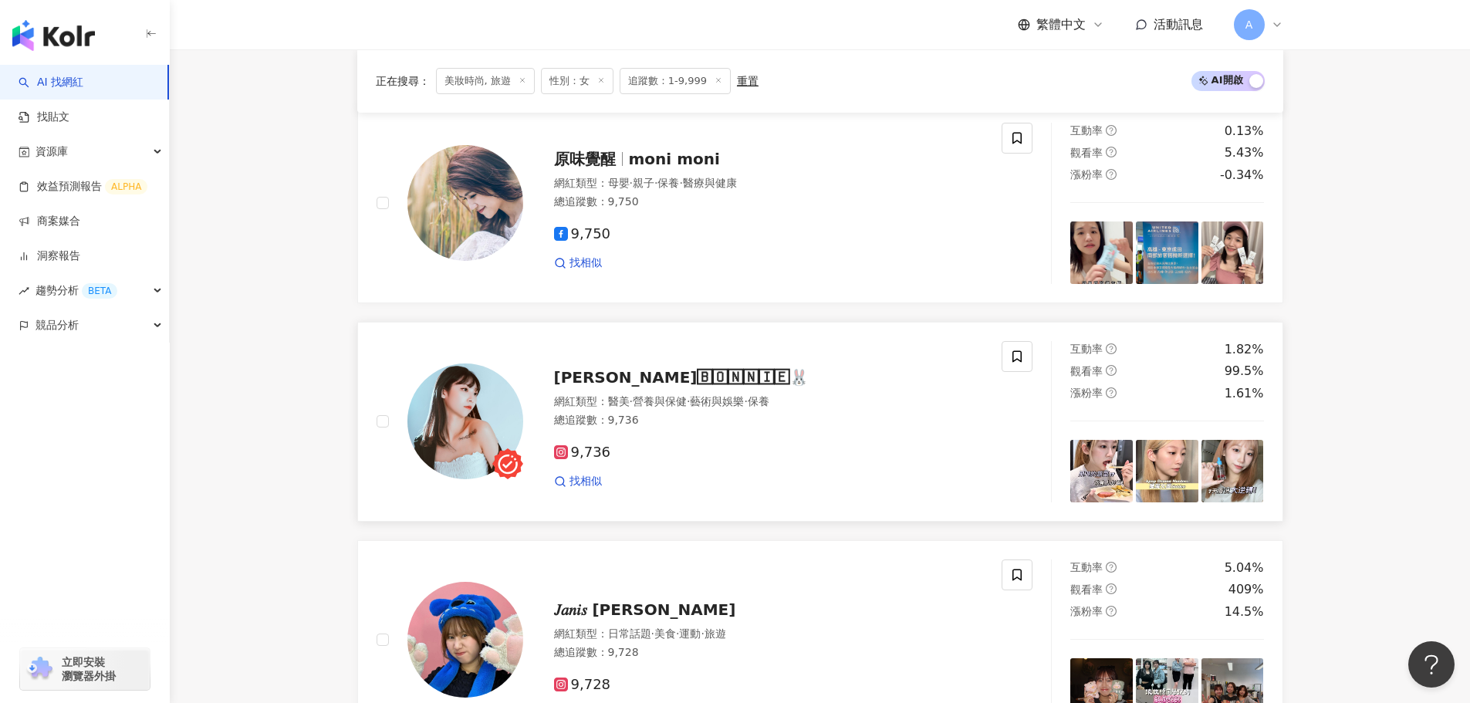
click at [614, 363] on div "邦妮🄱🄾🄽🄽🄸🄴🐰 網紅類型 ： 醫美 · 營養與保健 · 藝術與娛樂 · 保養 總追蹤數 ： 9,736 9,736 找相似" at bounding box center [753, 421] width 461 height 135
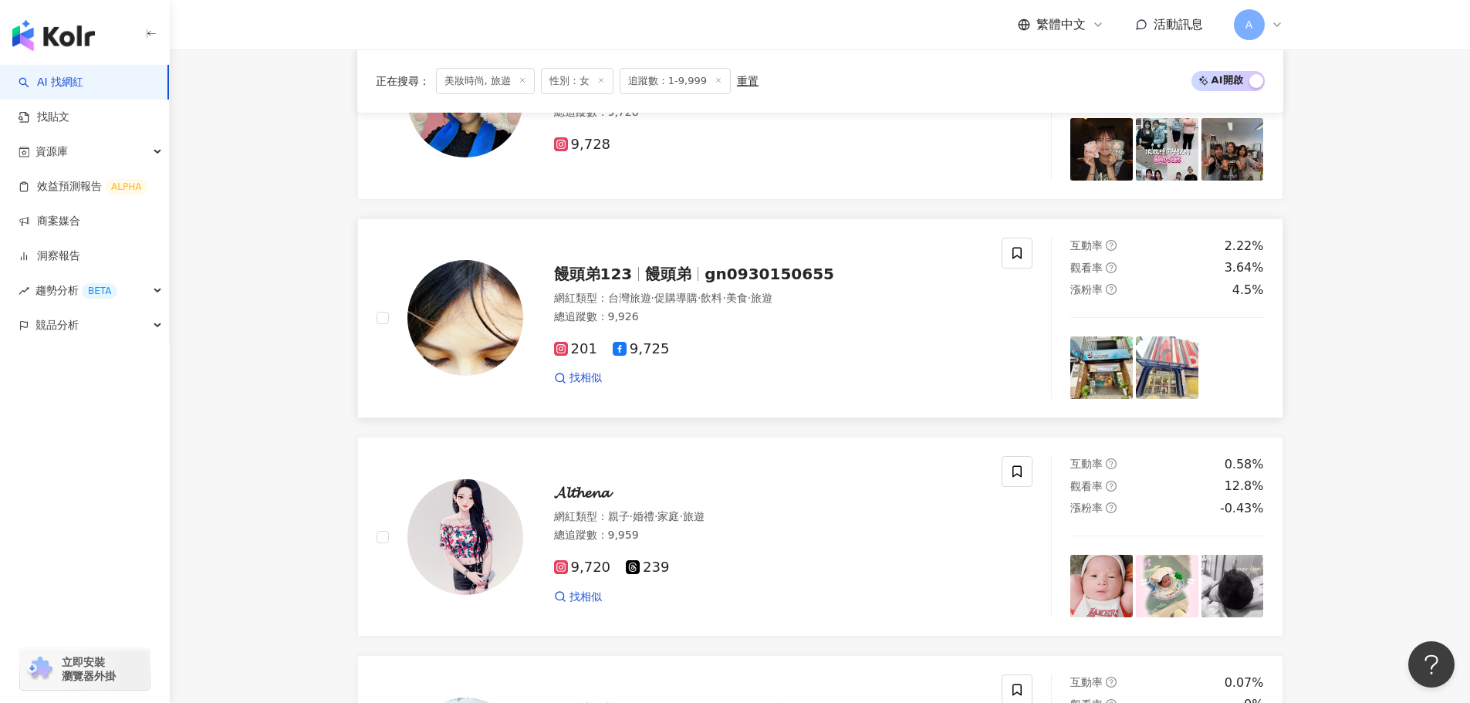
scroll to position [620, 0]
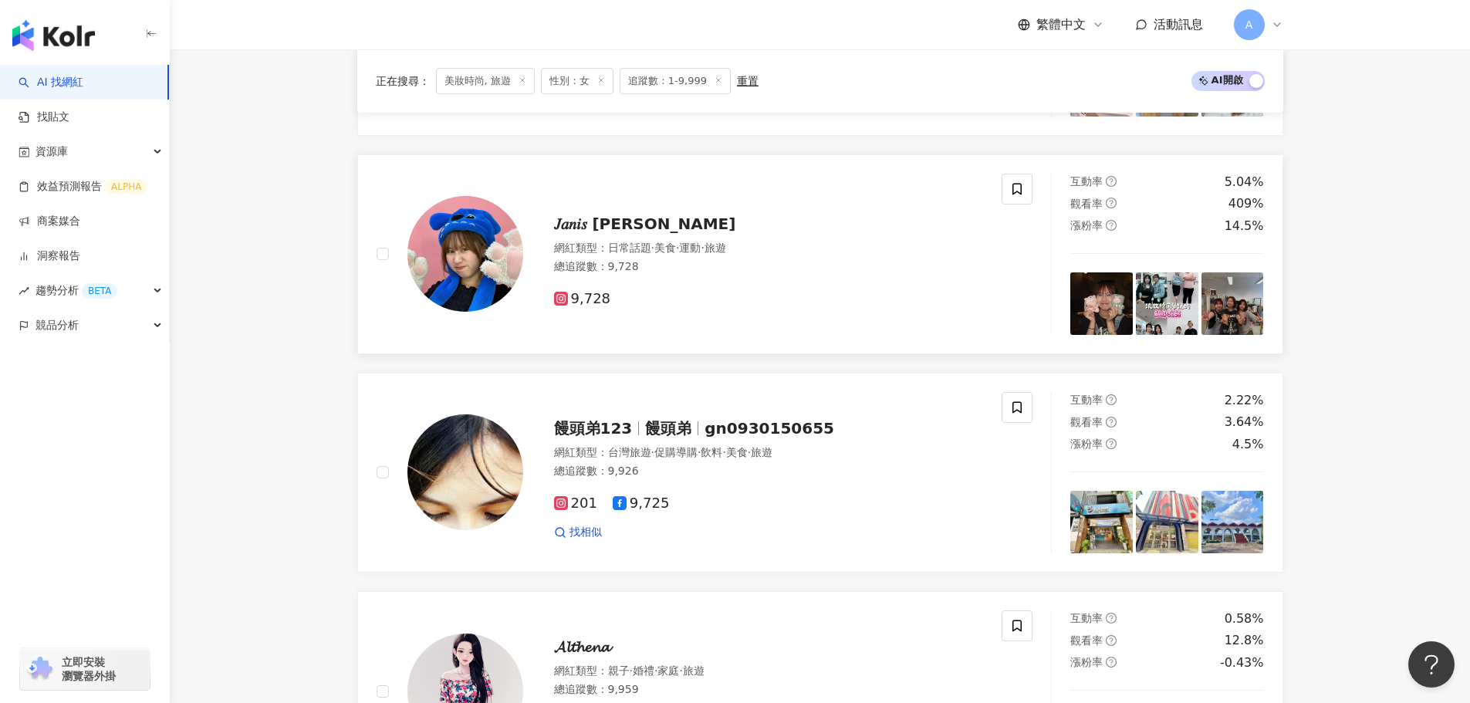
click at [586, 232] on span "𝐽𝑎𝑛𝑖𝑠 𝑙𝑒𝑒" at bounding box center [645, 224] width 182 height 19
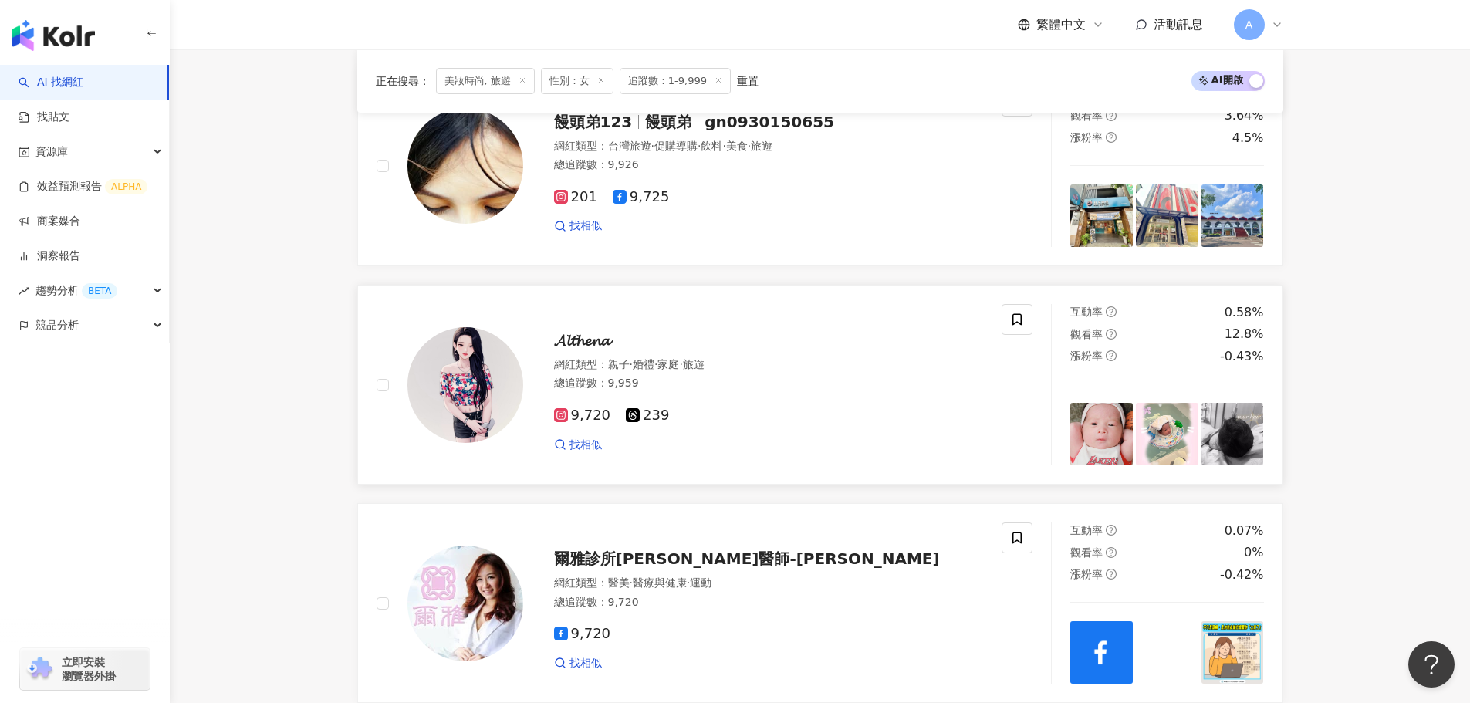
scroll to position [928, 0]
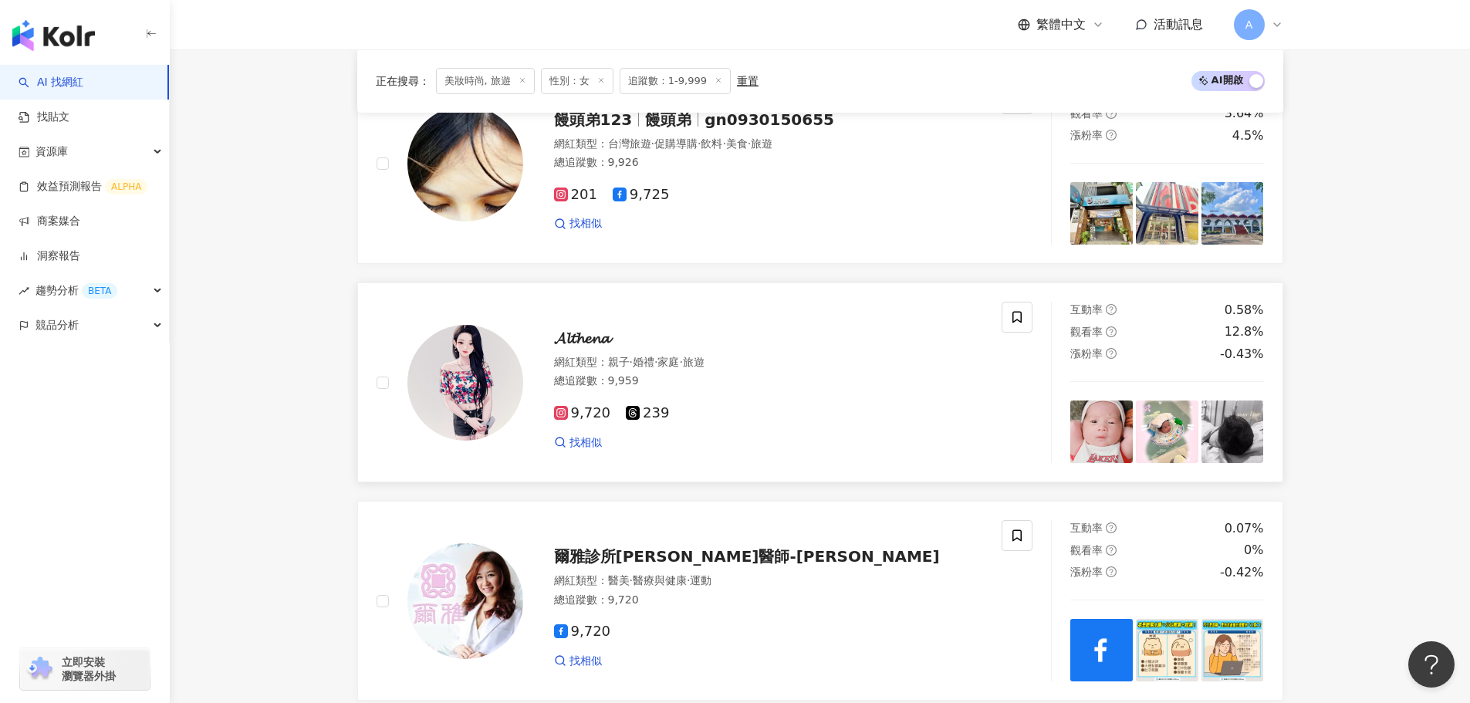
click at [564, 323] on div "𝓐𝓵𝓽𝓱𝓮𝓷𝓪 網紅類型 ： 親子 · 婚禮 · 家庭 · 旅遊 總追蹤數 ： 9,959 9,720 239 找相似" at bounding box center [753, 382] width 461 height 135
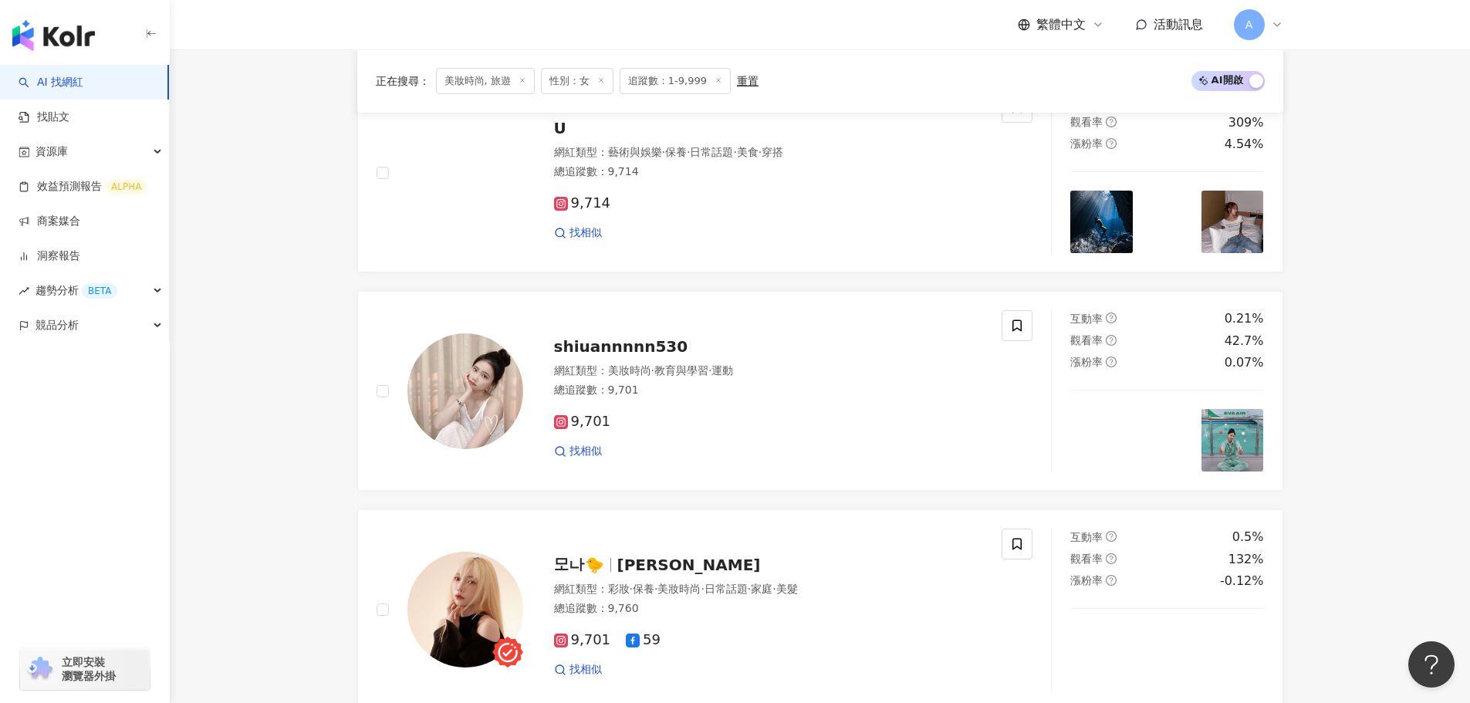
scroll to position [2086, 0]
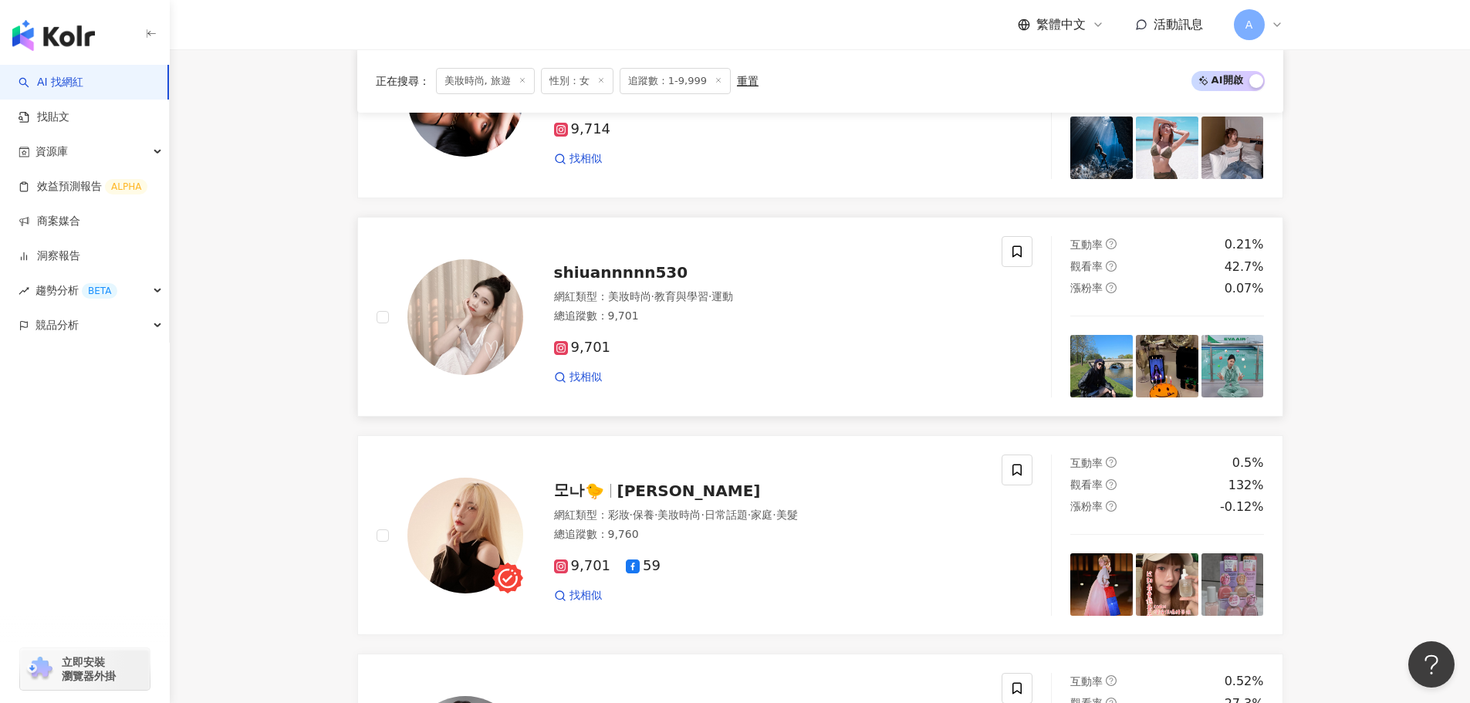
click at [583, 282] on span "shiuannnnn530" at bounding box center [621, 272] width 134 height 19
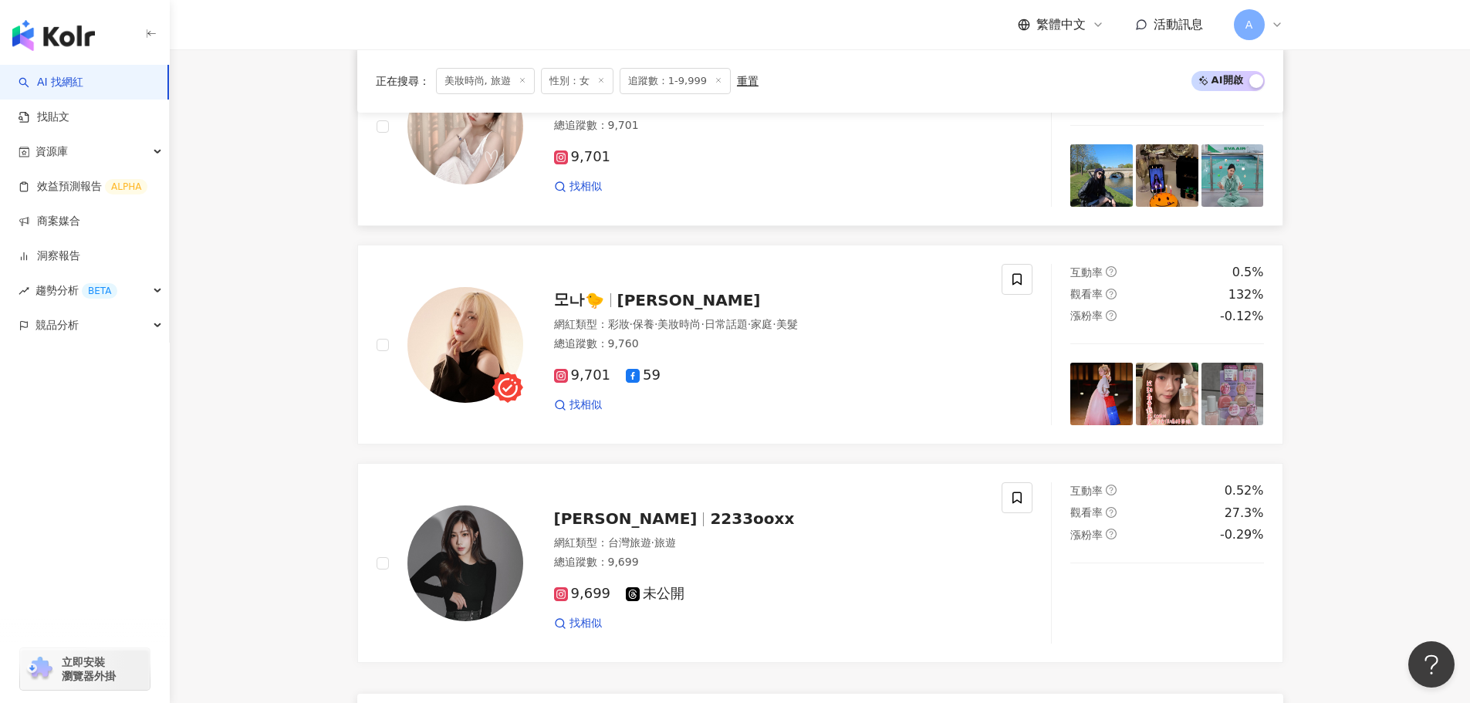
scroll to position [2395, 0]
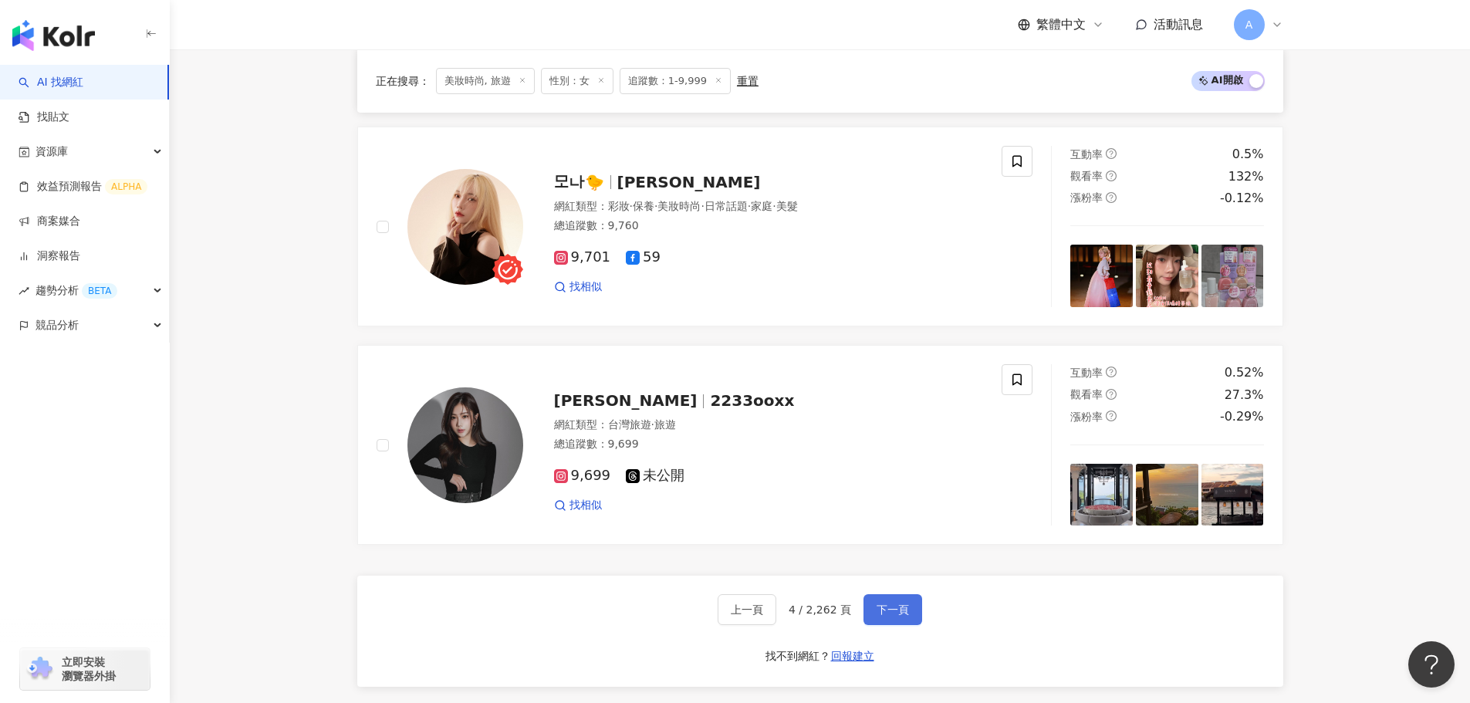
click at [883, 609] on span "下一頁" at bounding box center [893, 609] width 32 height 12
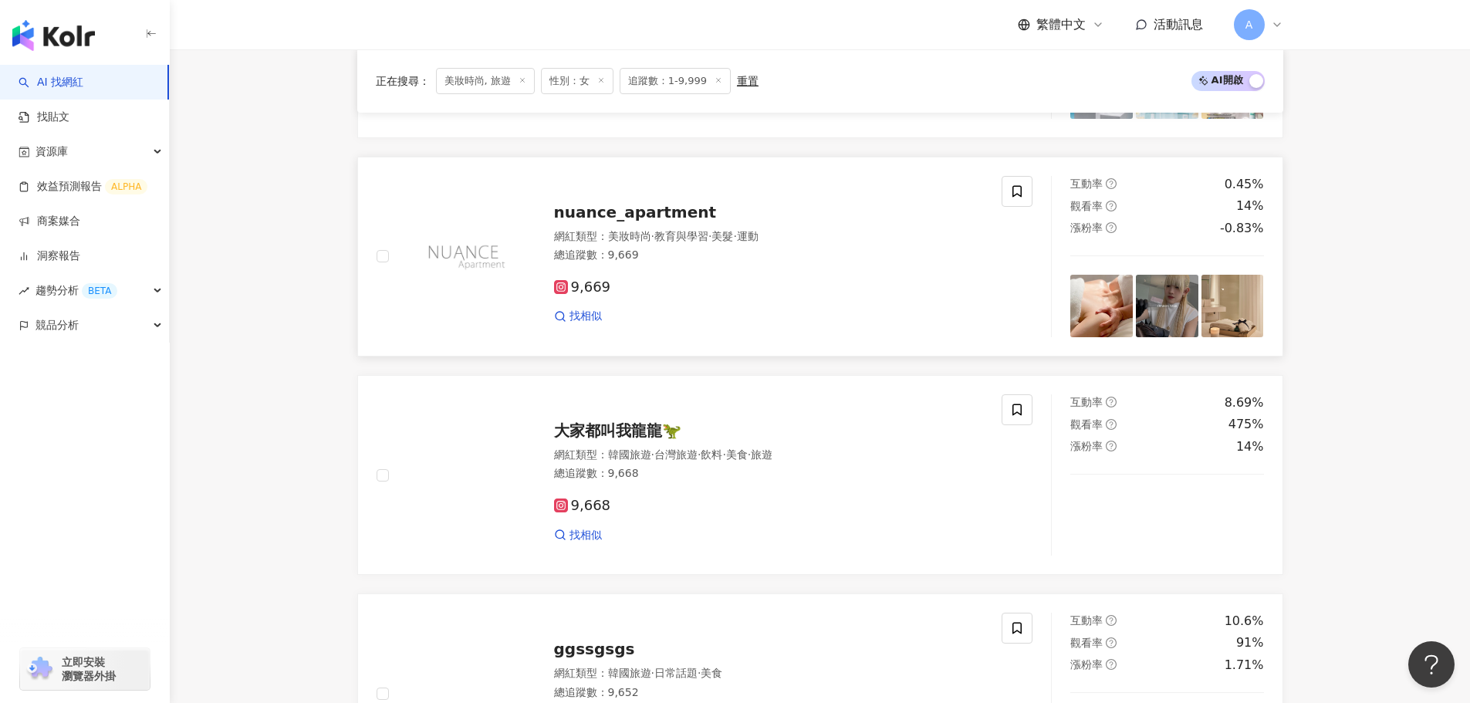
scroll to position [837, 0]
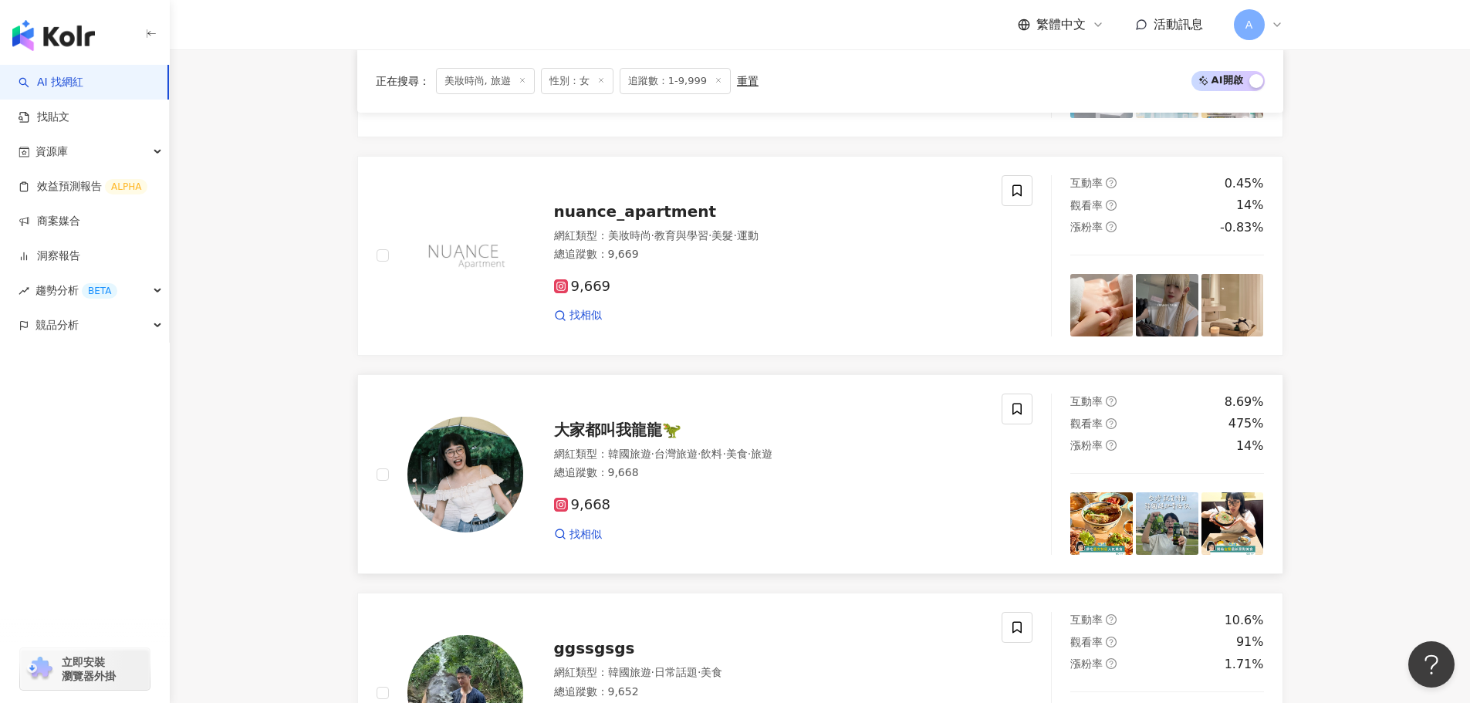
click at [654, 434] on span "大家都叫我龍龍🦖" at bounding box center [617, 430] width 127 height 19
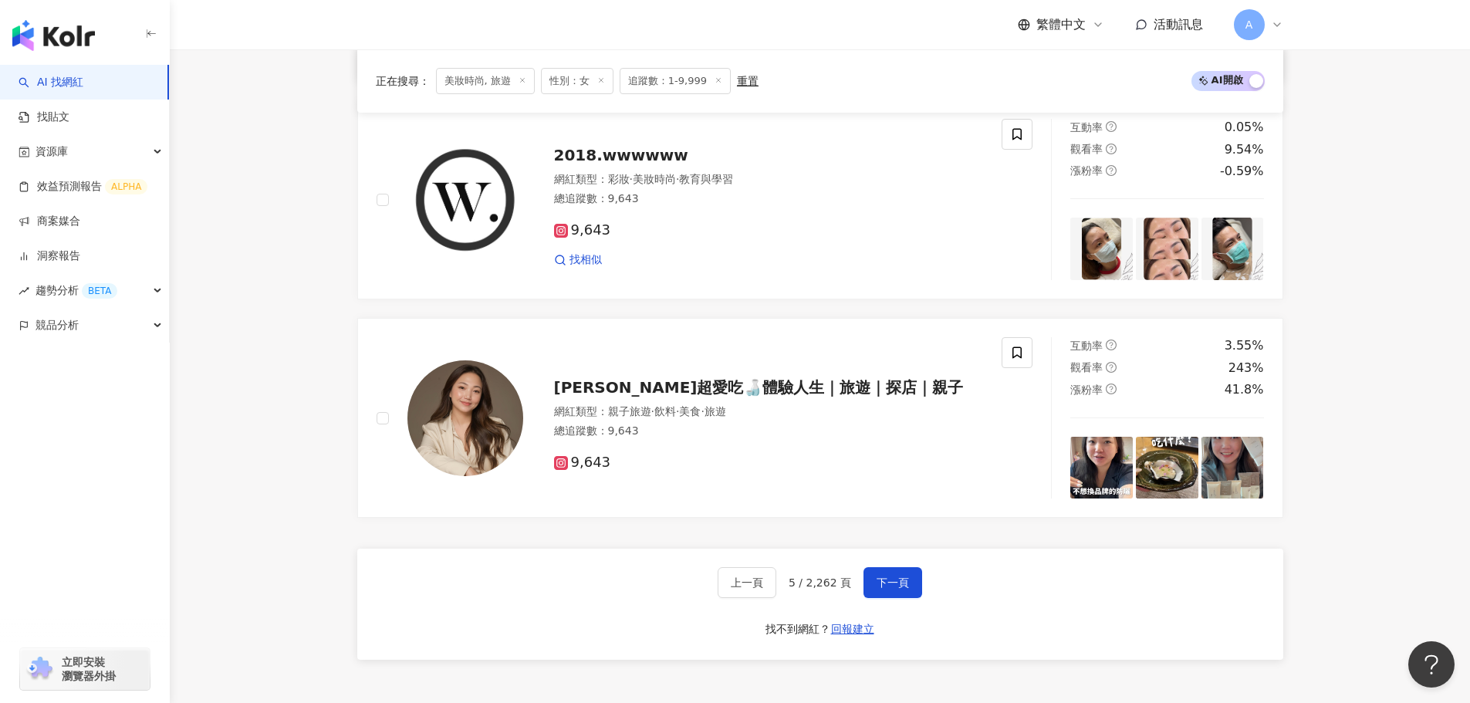
scroll to position [2457, 0]
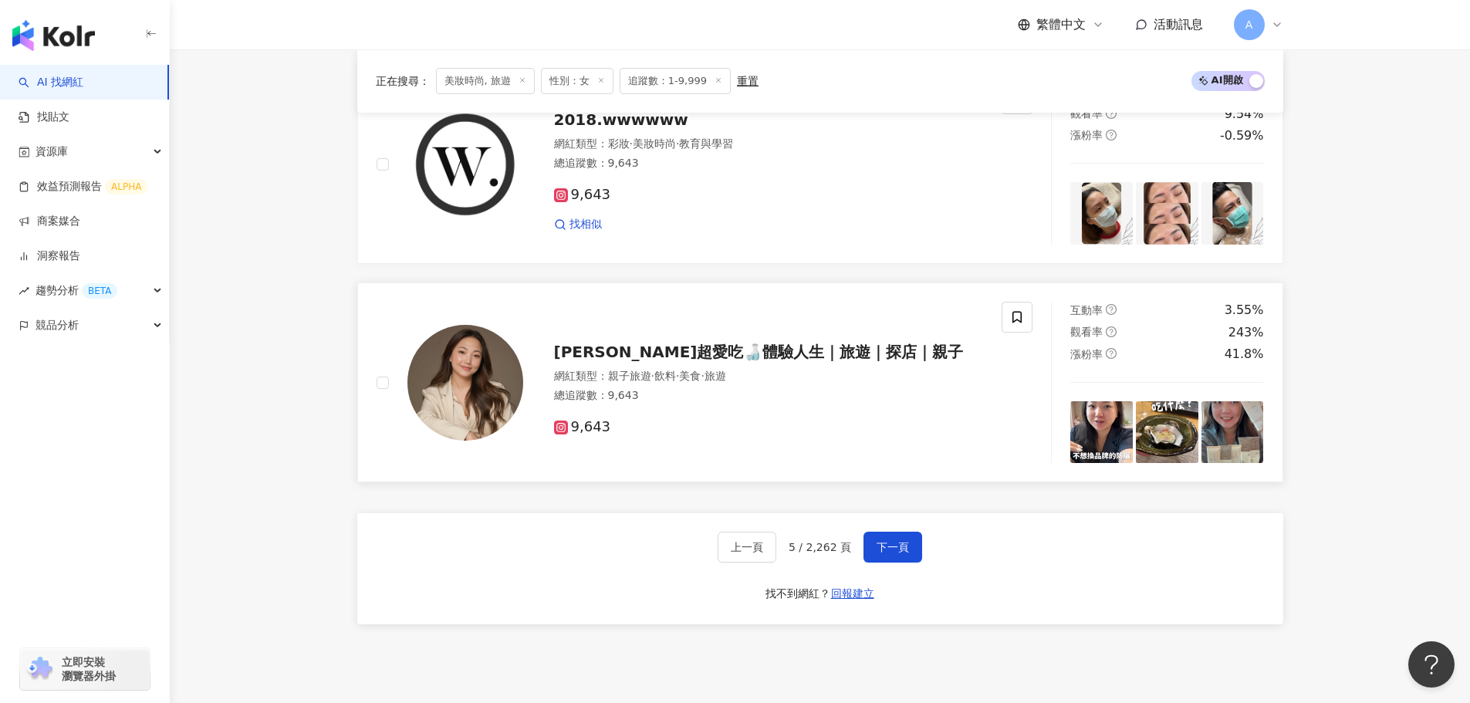
click at [734, 346] on span "Mimi超愛吃🍶體驗人生｜旅遊｜探店｜親子" at bounding box center [759, 352] width 410 height 19
click at [896, 558] on button "下一頁" at bounding box center [893, 547] width 59 height 31
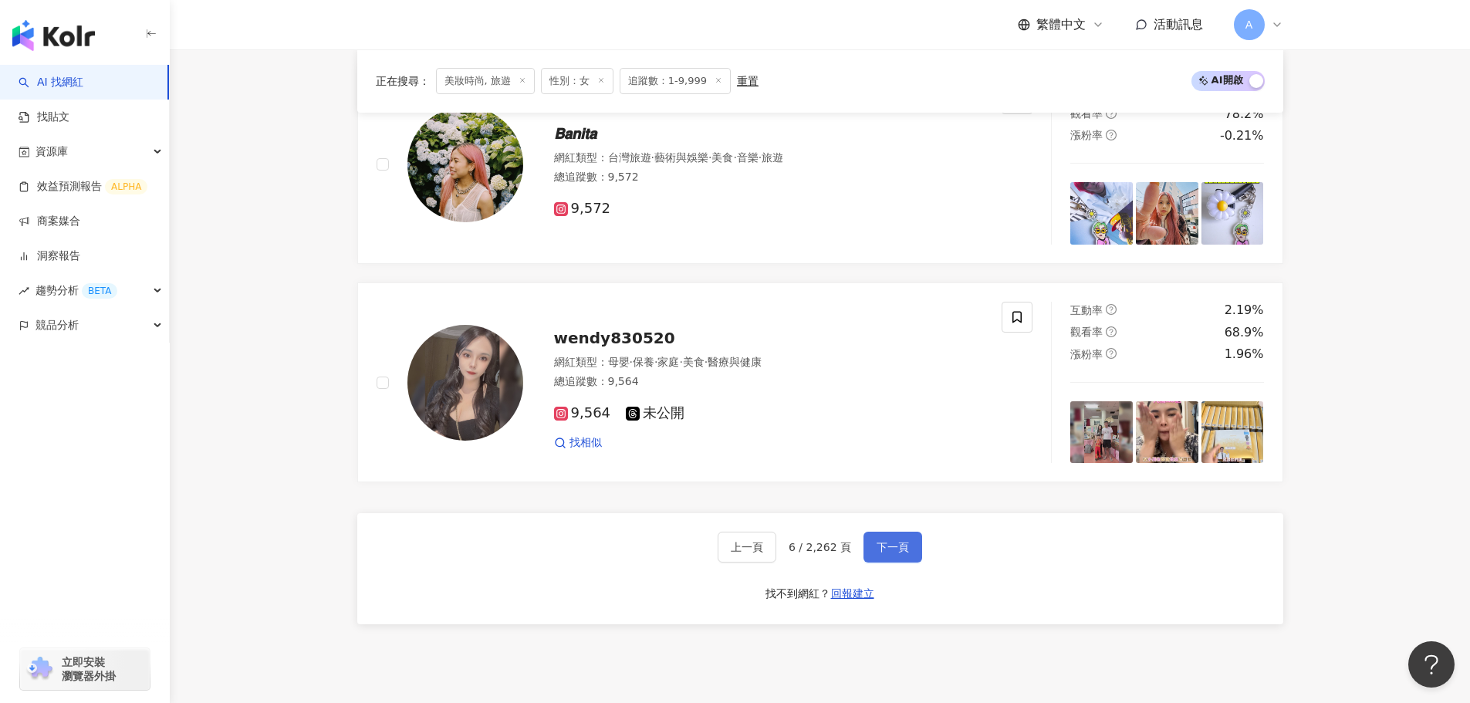
click at [901, 546] on span "下一頁" at bounding box center [893, 547] width 32 height 12
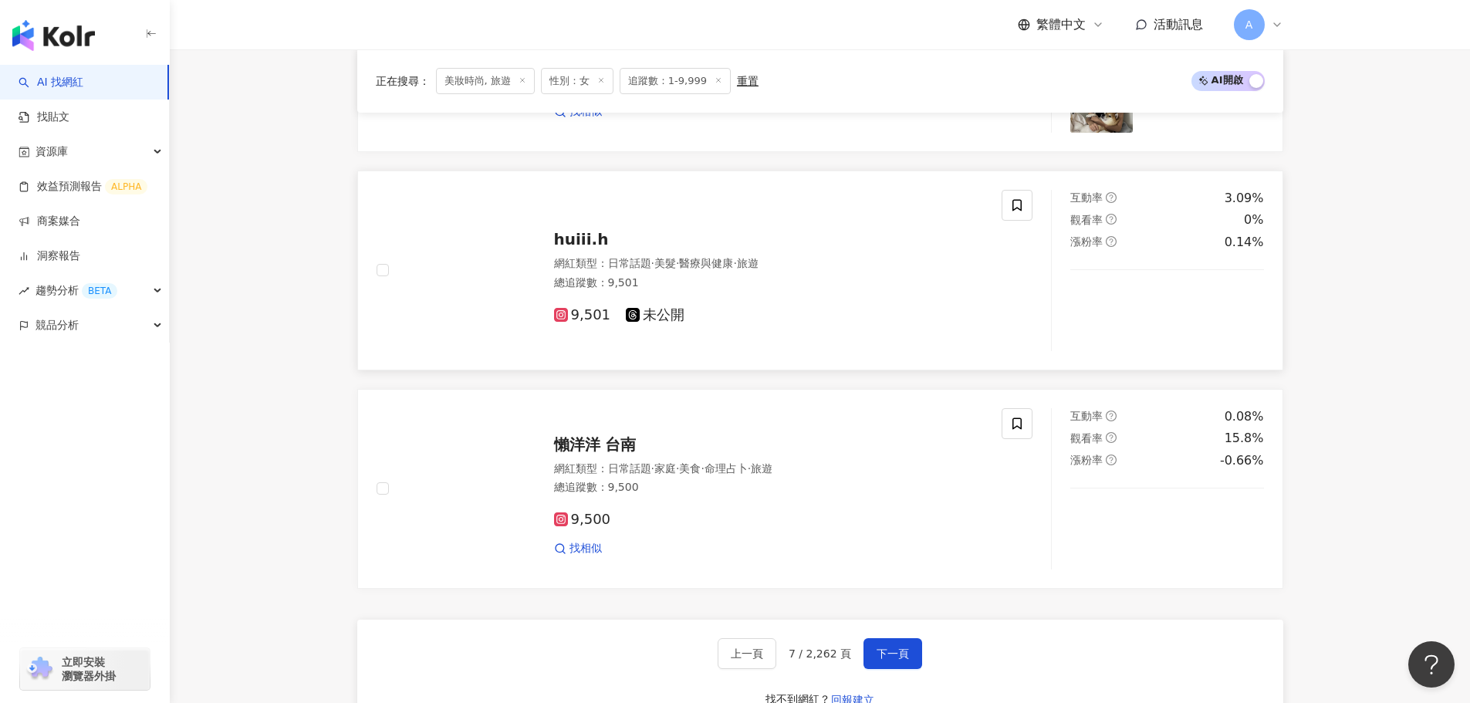
scroll to position [2386, 0]
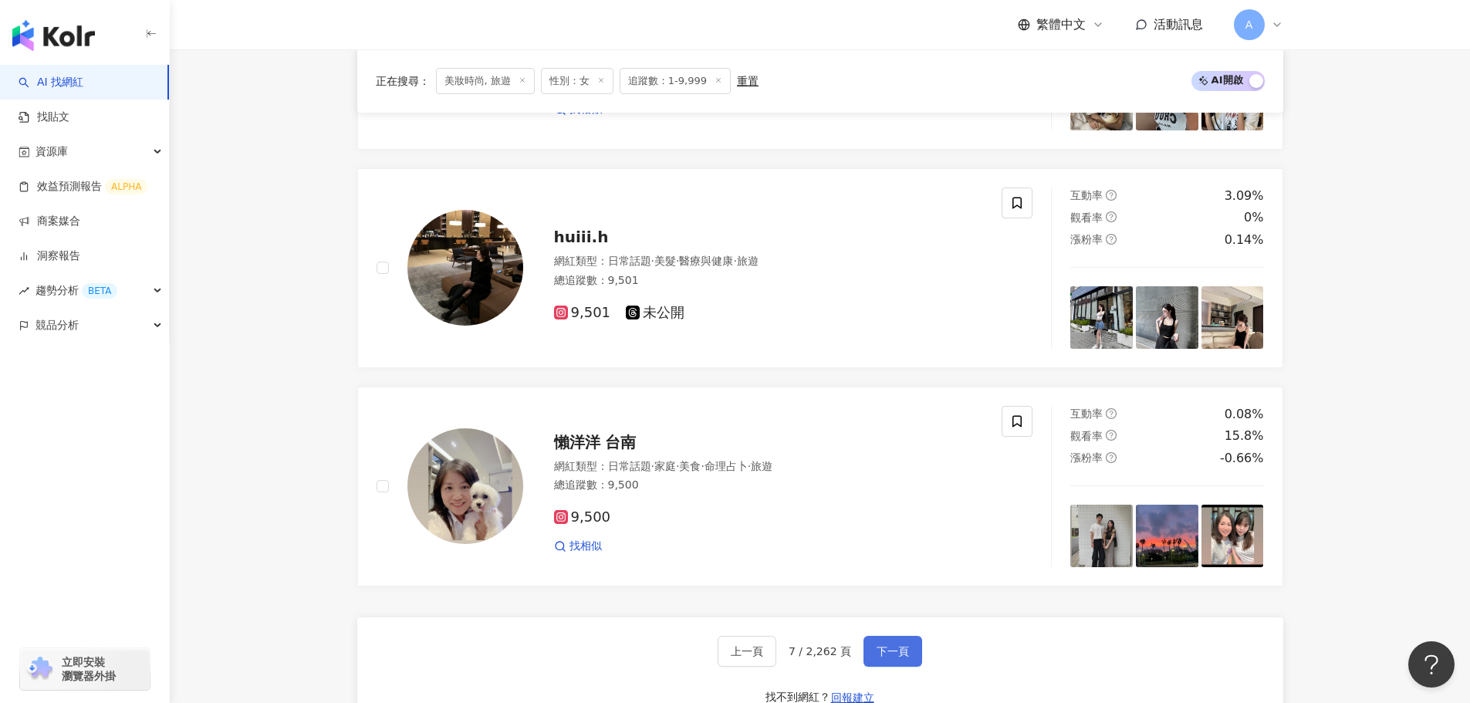
click at [905, 657] on button "下一頁" at bounding box center [893, 651] width 59 height 31
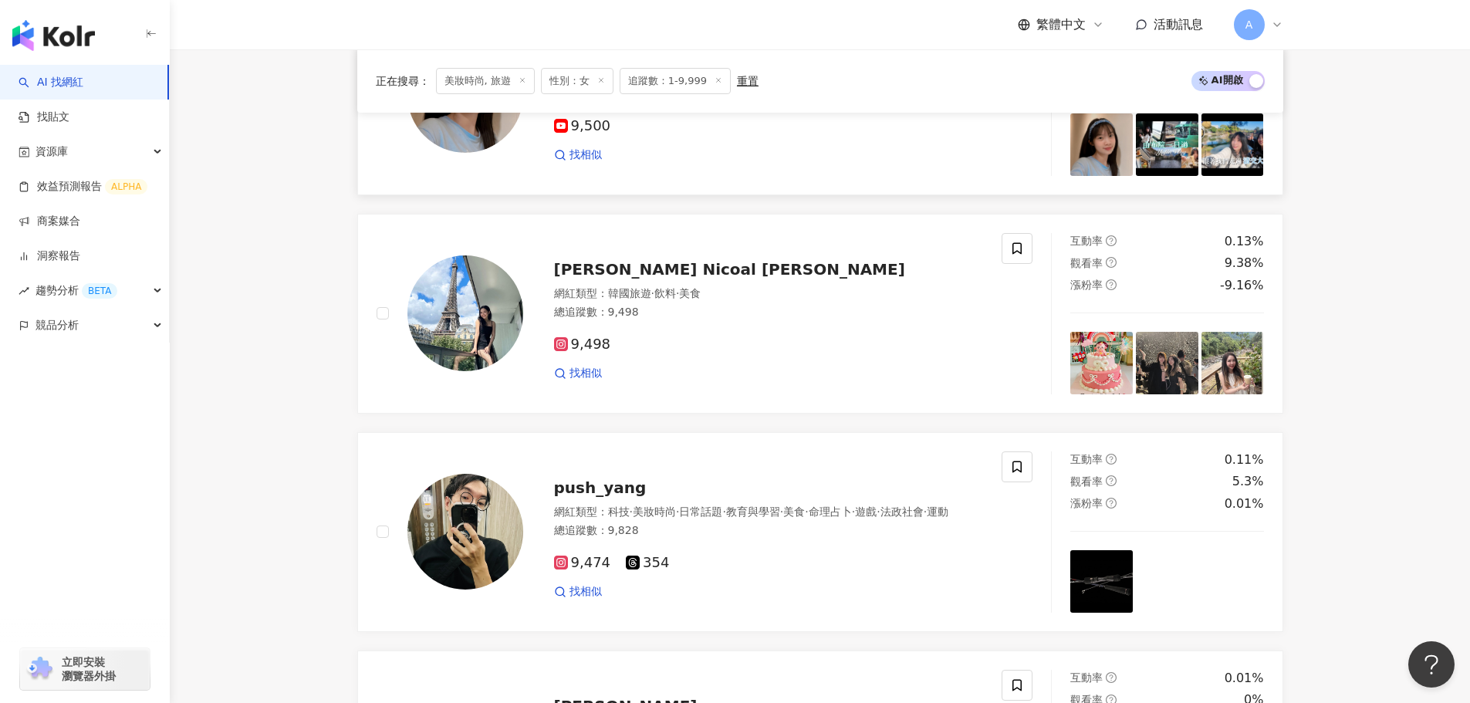
scroll to position [343, 0]
click at [614, 273] on span "妮可 Nicoal Choi" at bounding box center [729, 268] width 351 height 19
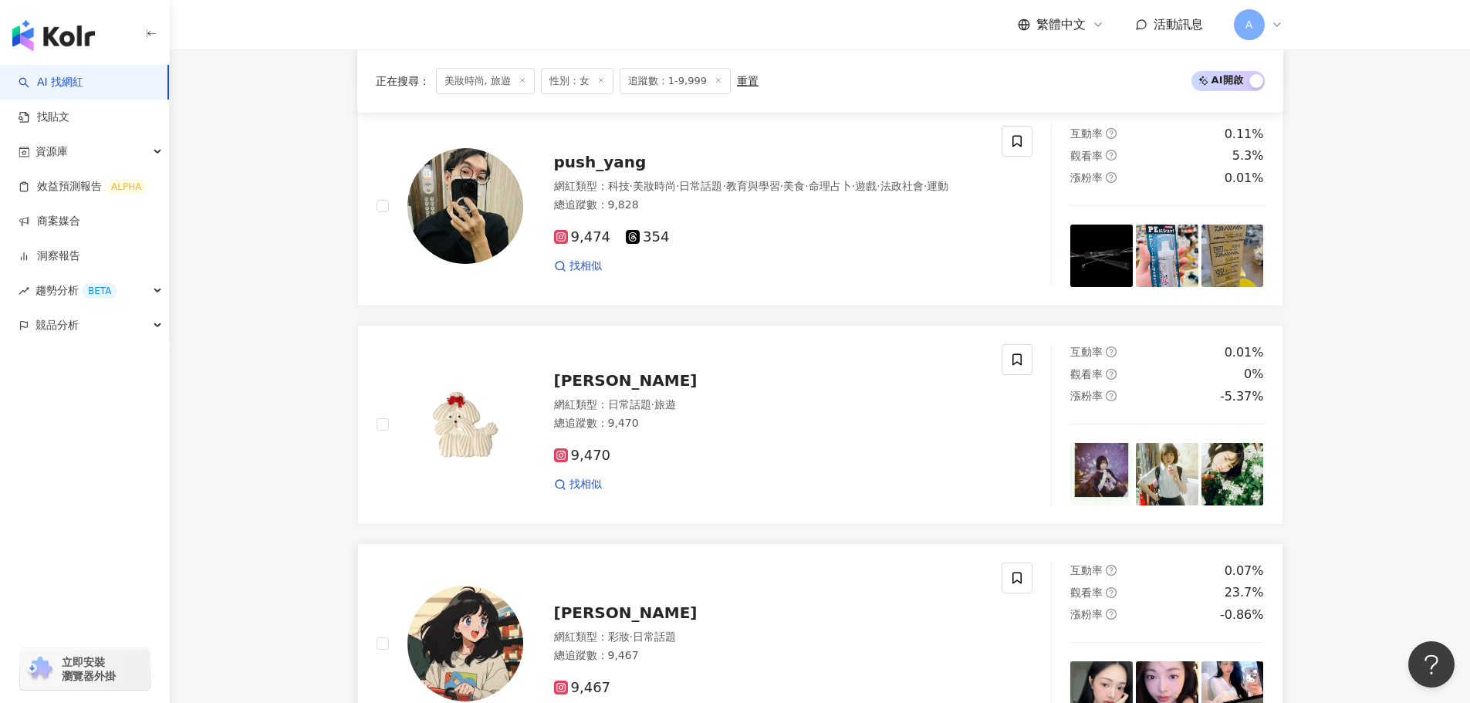
scroll to position [883, 0]
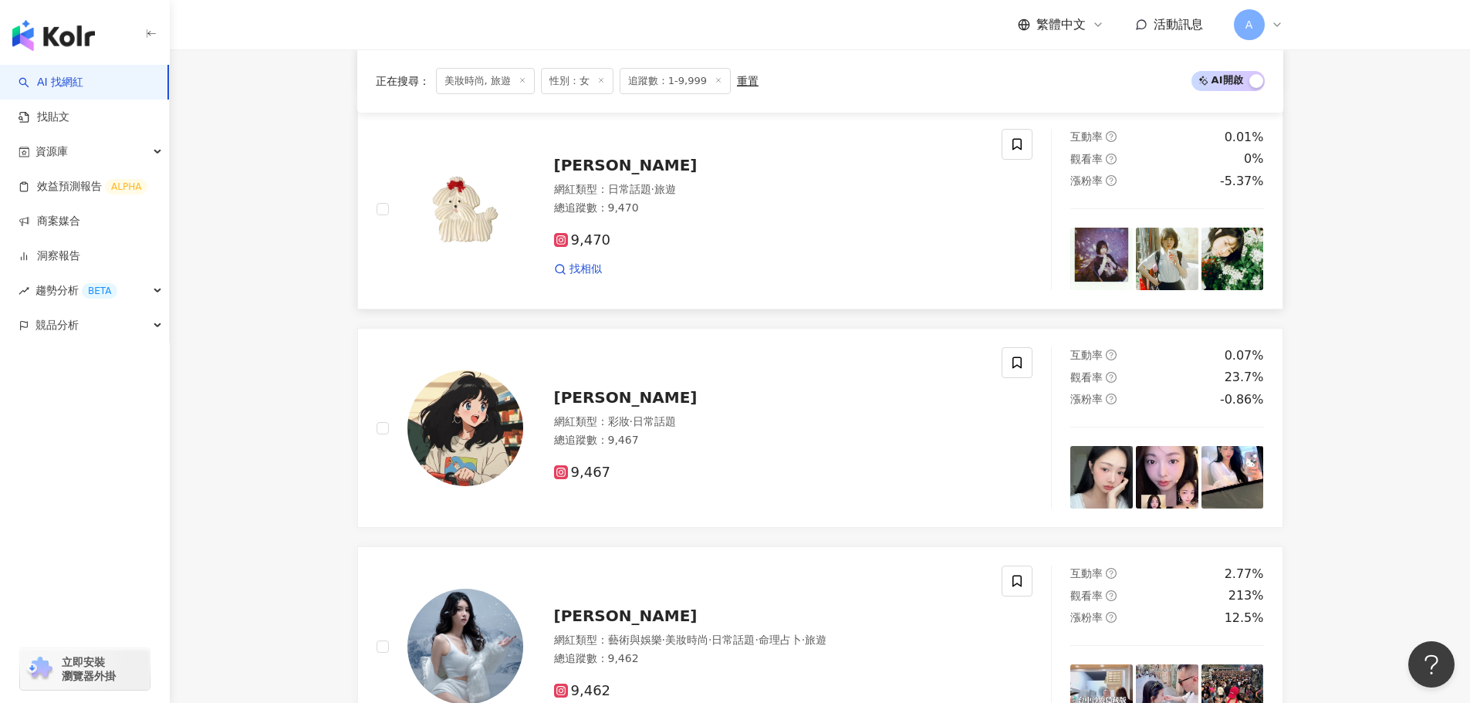
click at [571, 148] on div "小筱 網紅類型 ： 日常話題 · 旅遊 總追蹤數 ： 9,470 9,470 找相似" at bounding box center [753, 209] width 461 height 135
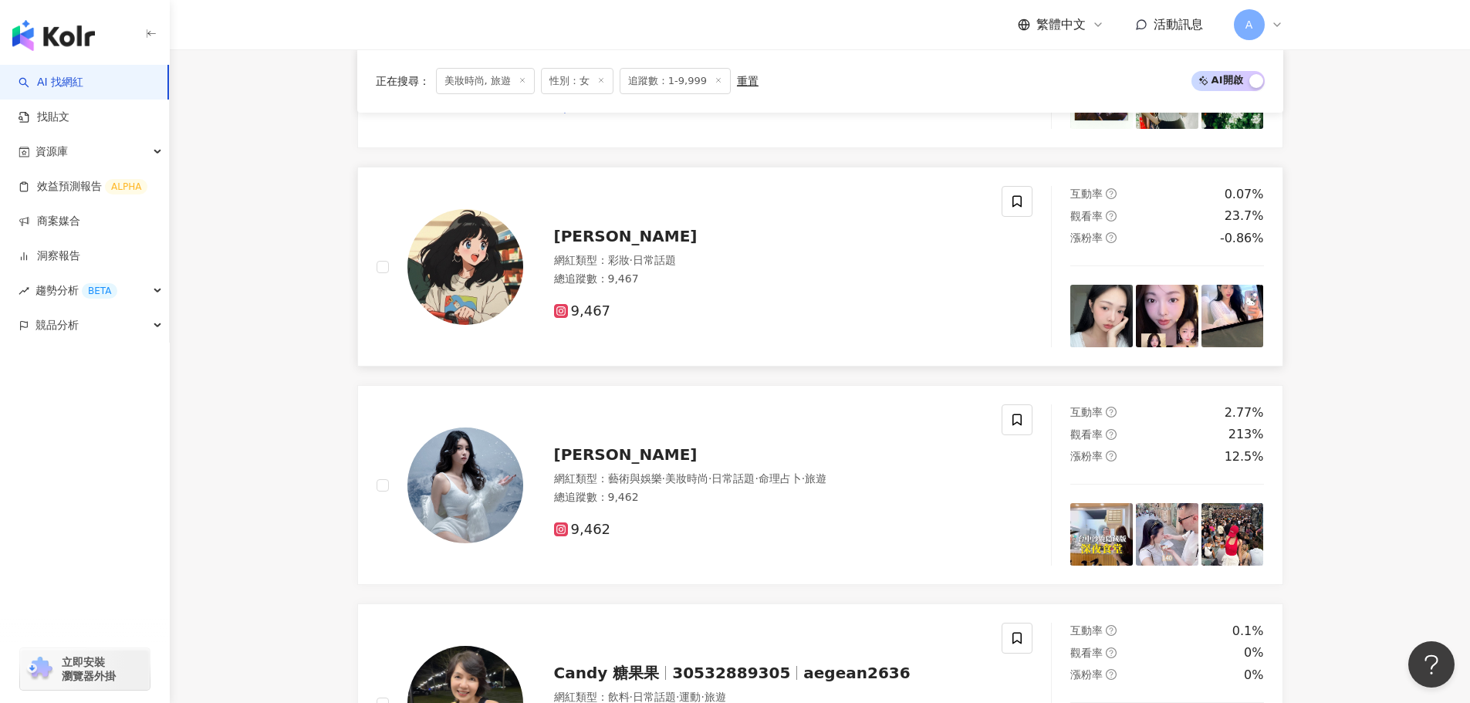
scroll to position [1037, 0]
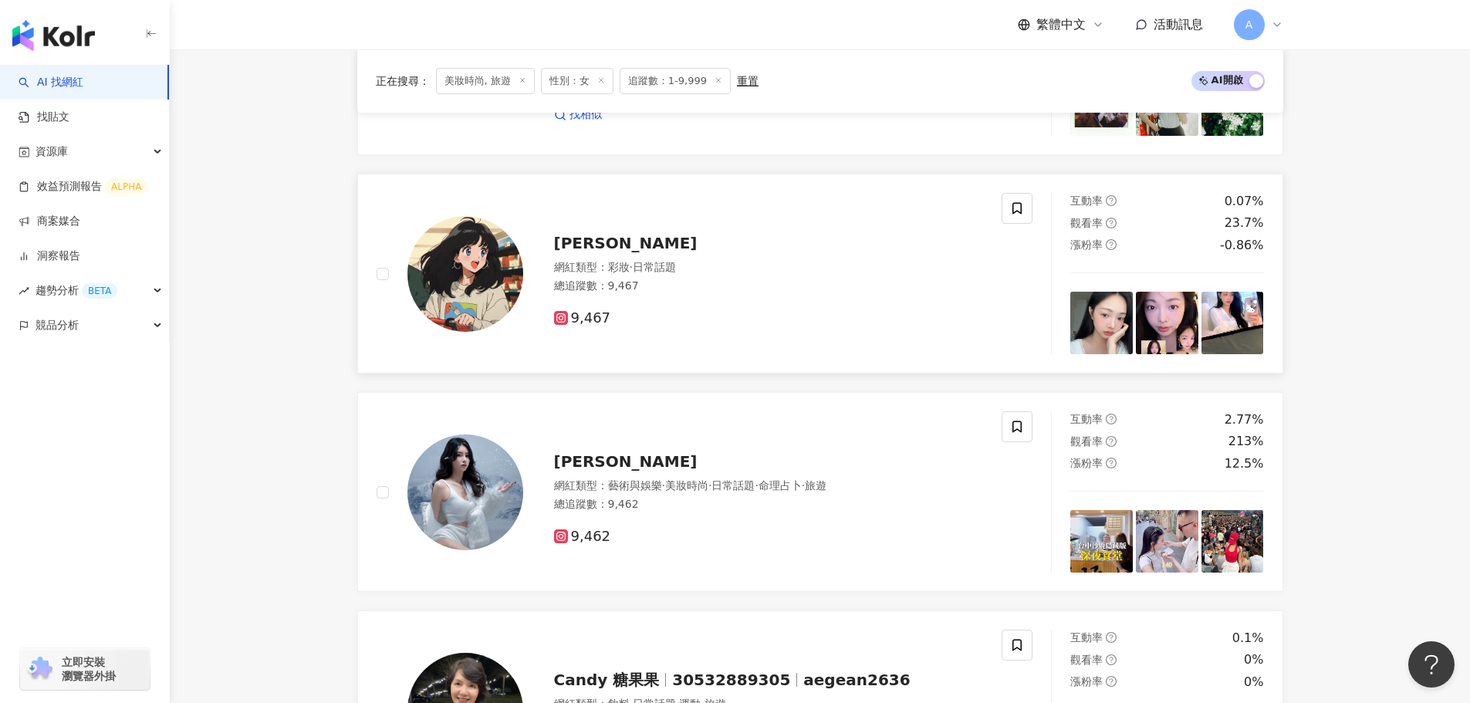
click at [570, 242] on span "Lai Xuan" at bounding box center [626, 243] width 144 height 19
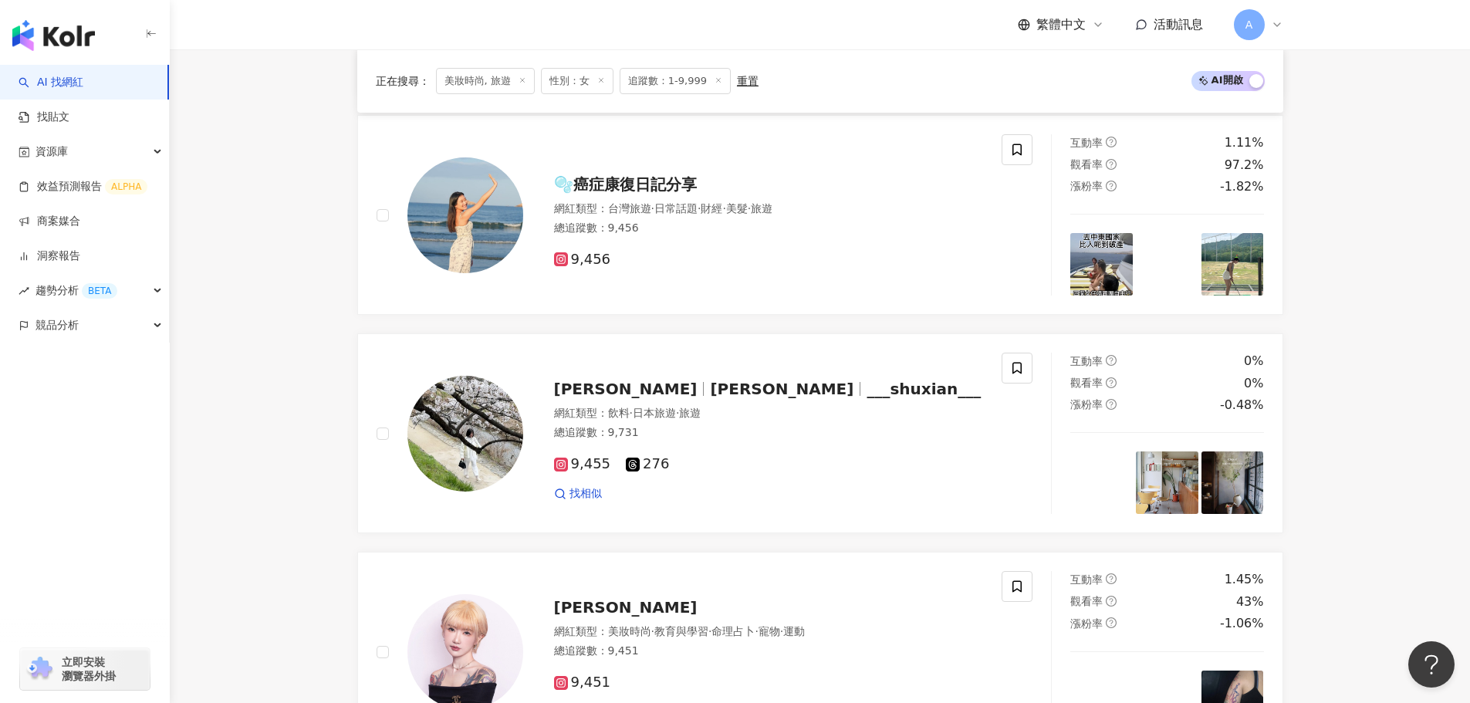
scroll to position [2189, 0]
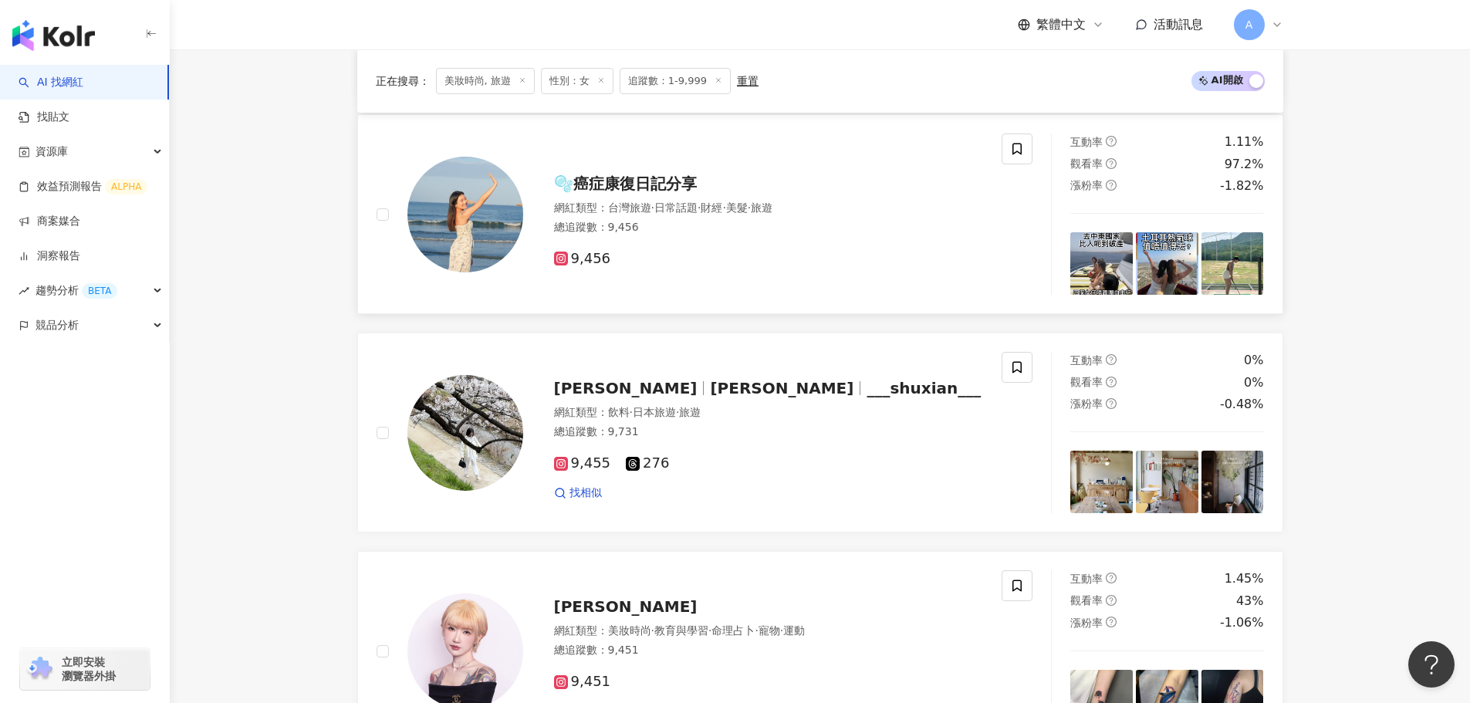
click at [625, 190] on span "🫧癌症康復日記分享" at bounding box center [625, 183] width 143 height 19
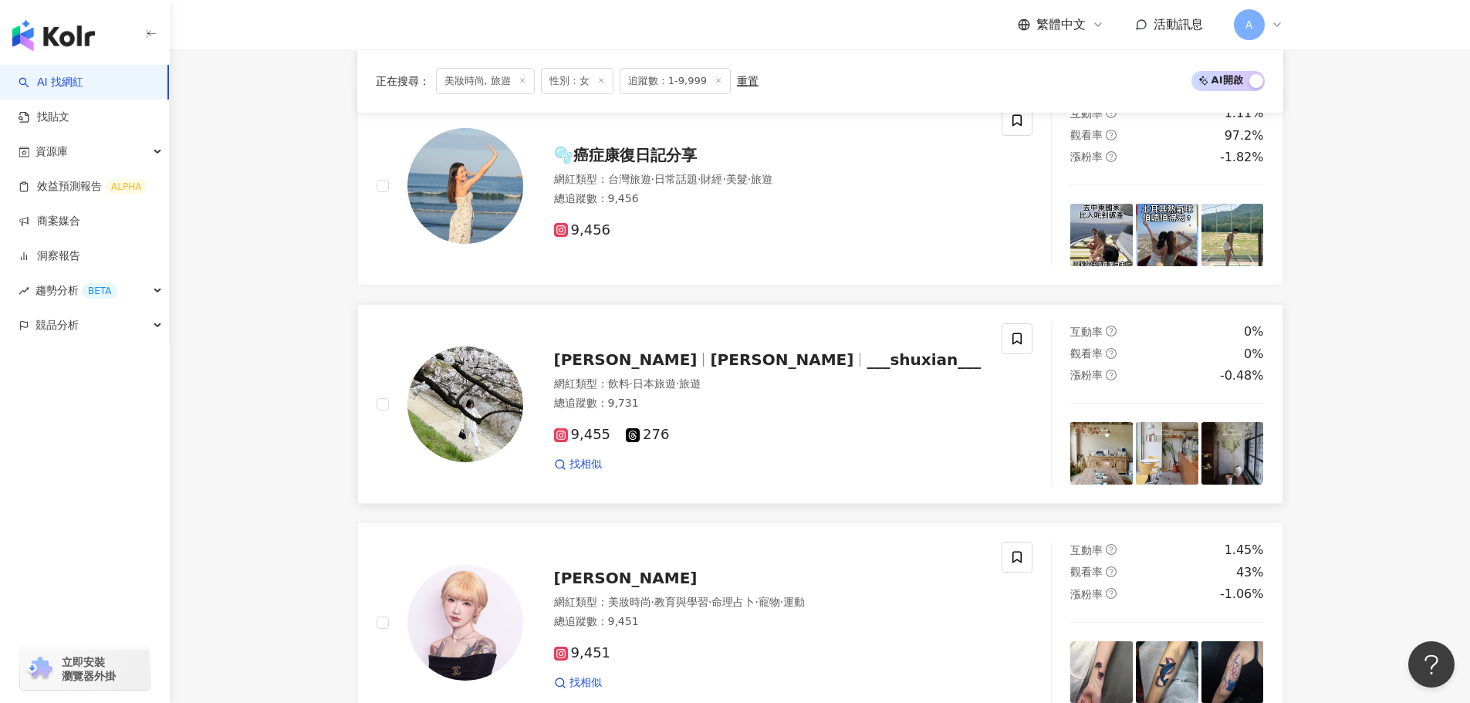
scroll to position [2266, 0]
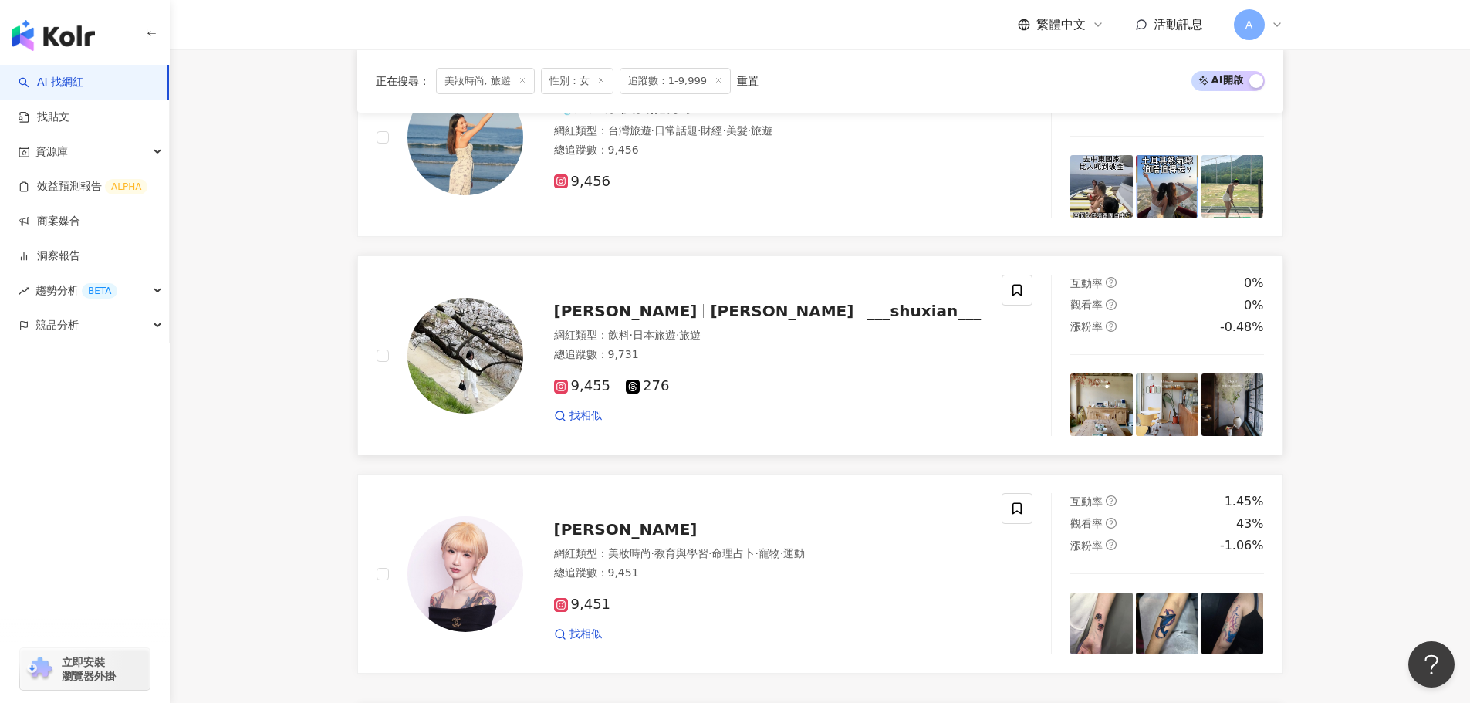
click at [867, 309] on span "___shuxian___" at bounding box center [924, 311] width 114 height 19
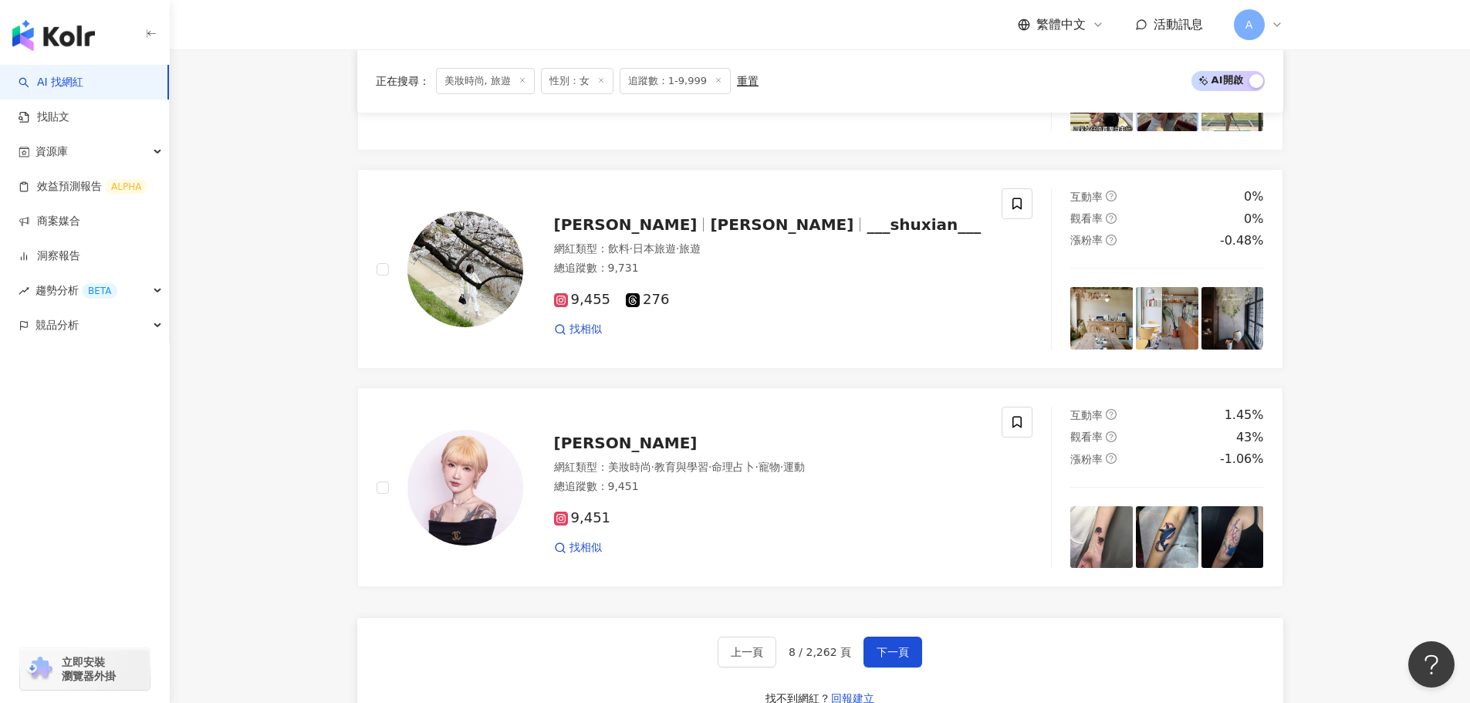
scroll to position [2420, 0]
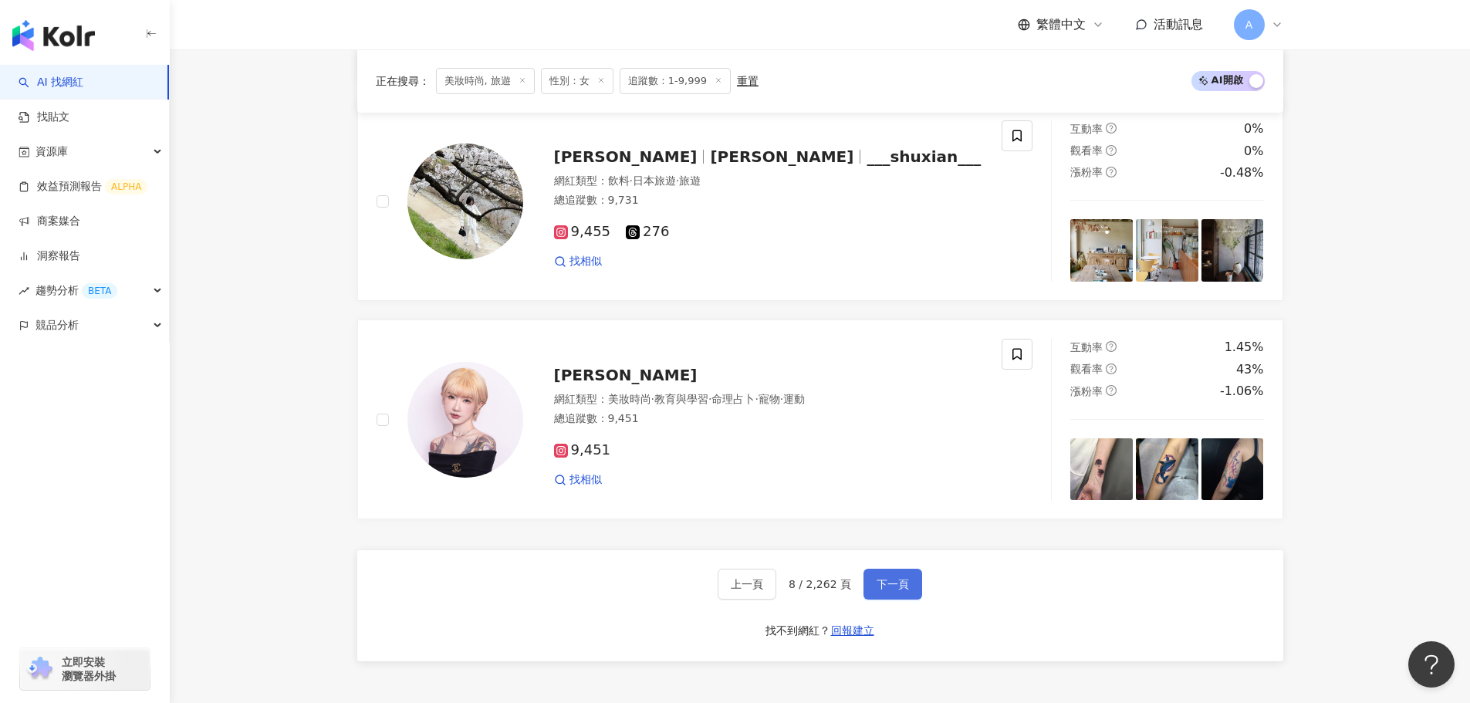
click at [891, 578] on span "下一頁" at bounding box center [893, 584] width 32 height 12
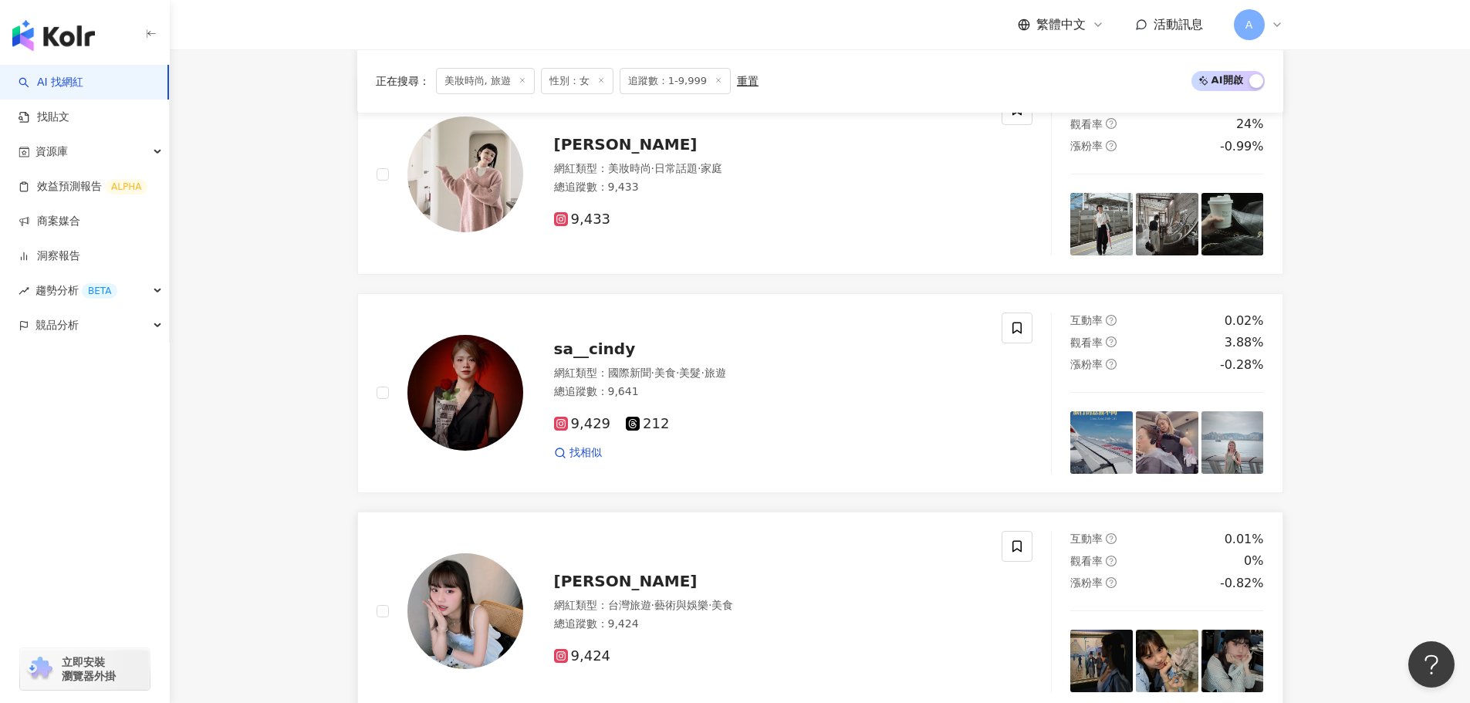
scroll to position [0, 0]
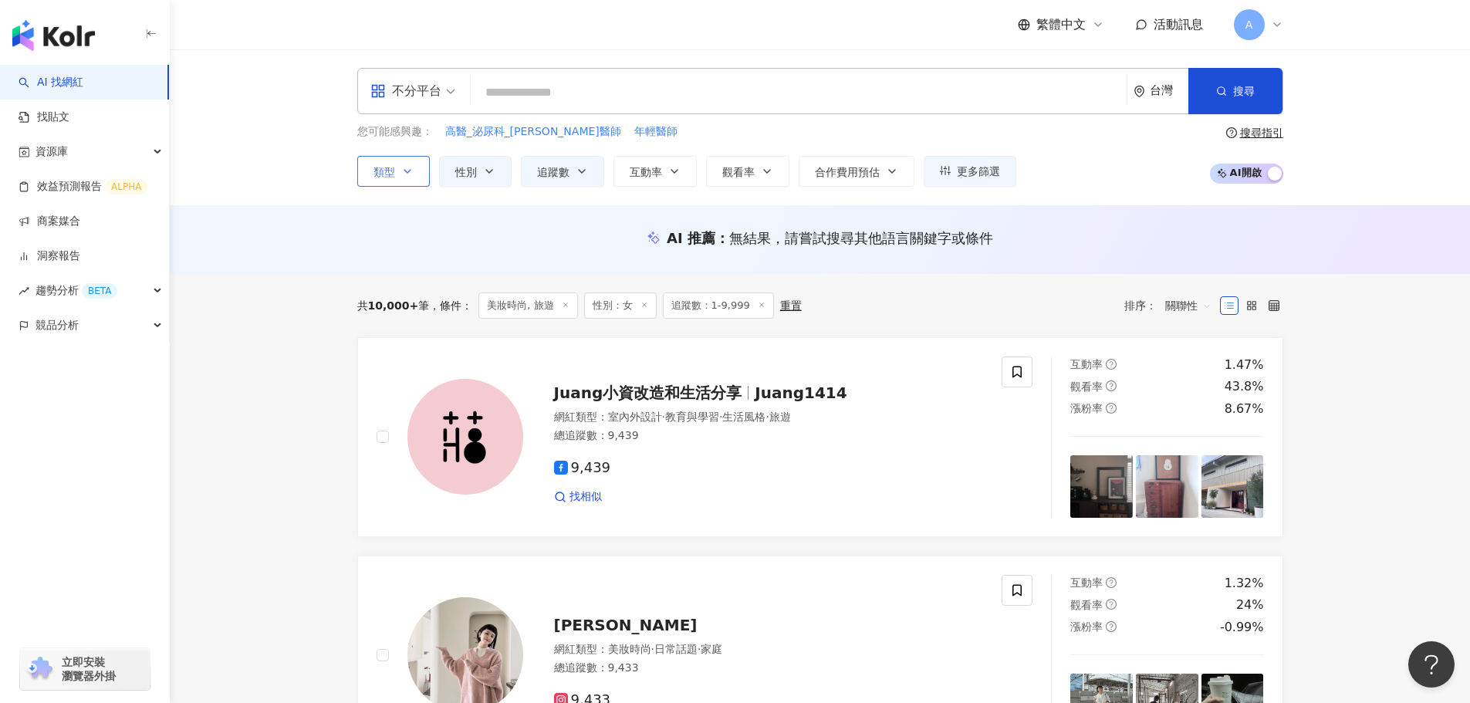
drag, startPoint x: 385, startPoint y: 157, endPoint x: 394, endPoint y: 161, distance: 10.4
click at [385, 157] on button "類型" at bounding box center [393, 171] width 73 height 31
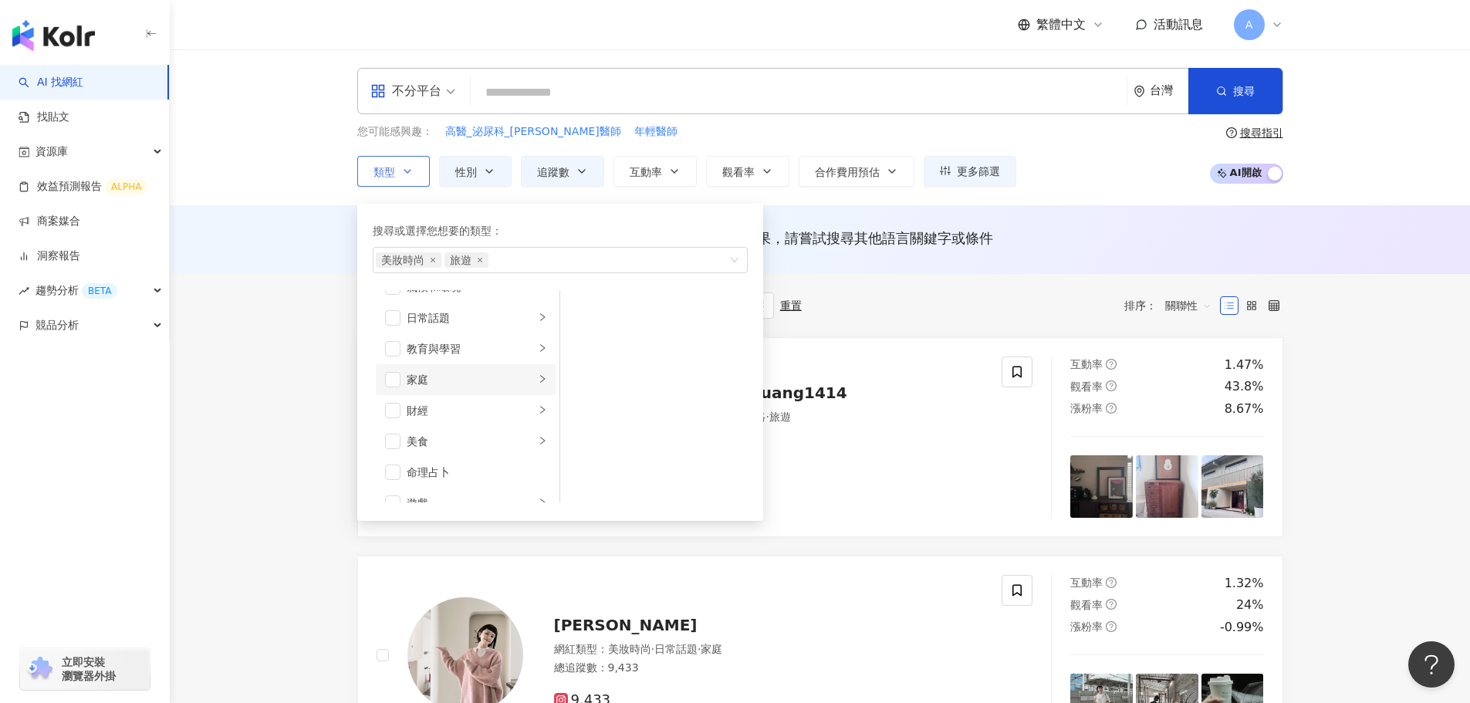
scroll to position [77, 0]
click at [431, 397] on li "家庭" at bounding box center [466, 385] width 181 height 31
click at [391, 386] on span "button" at bounding box center [392, 385] width 15 height 15
click at [667, 181] on button "互動率" at bounding box center [655, 171] width 83 height 31
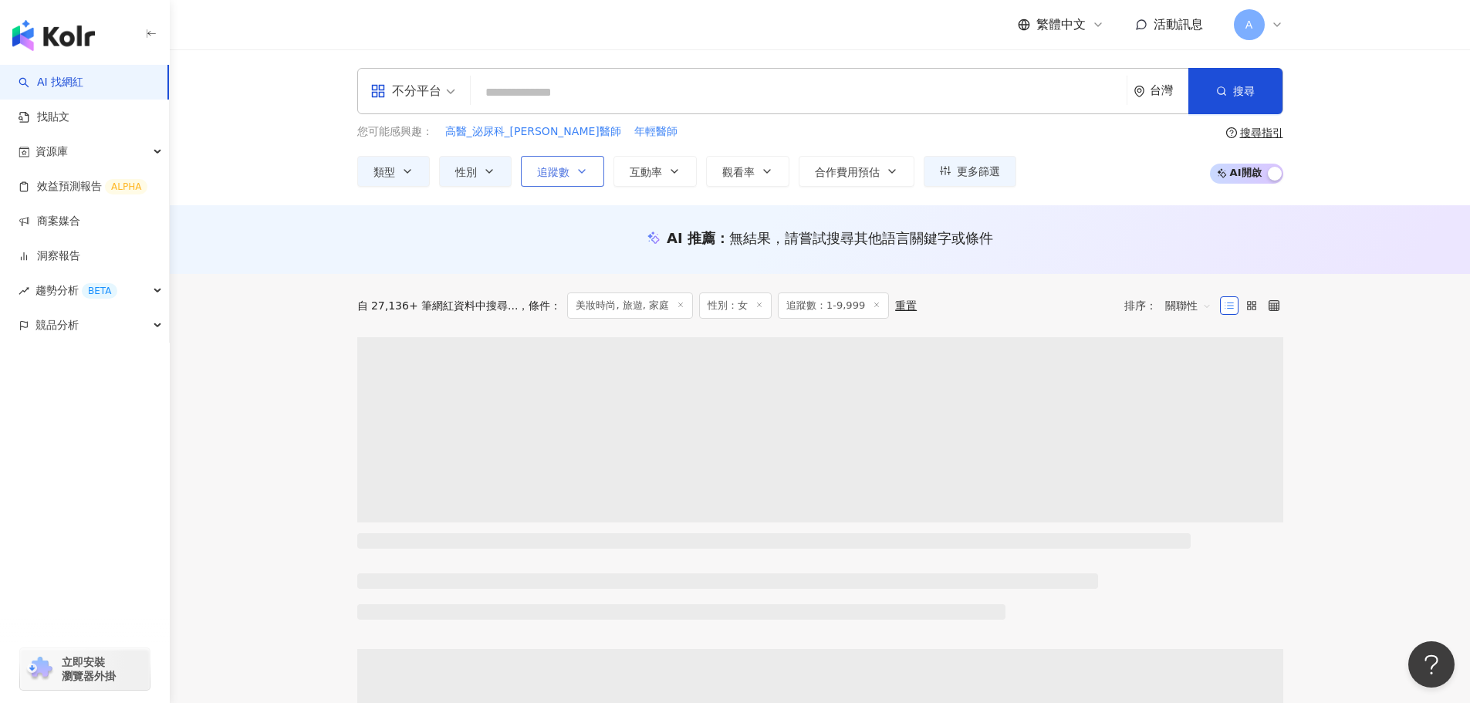
click at [544, 171] on span "追蹤數" at bounding box center [553, 172] width 32 height 12
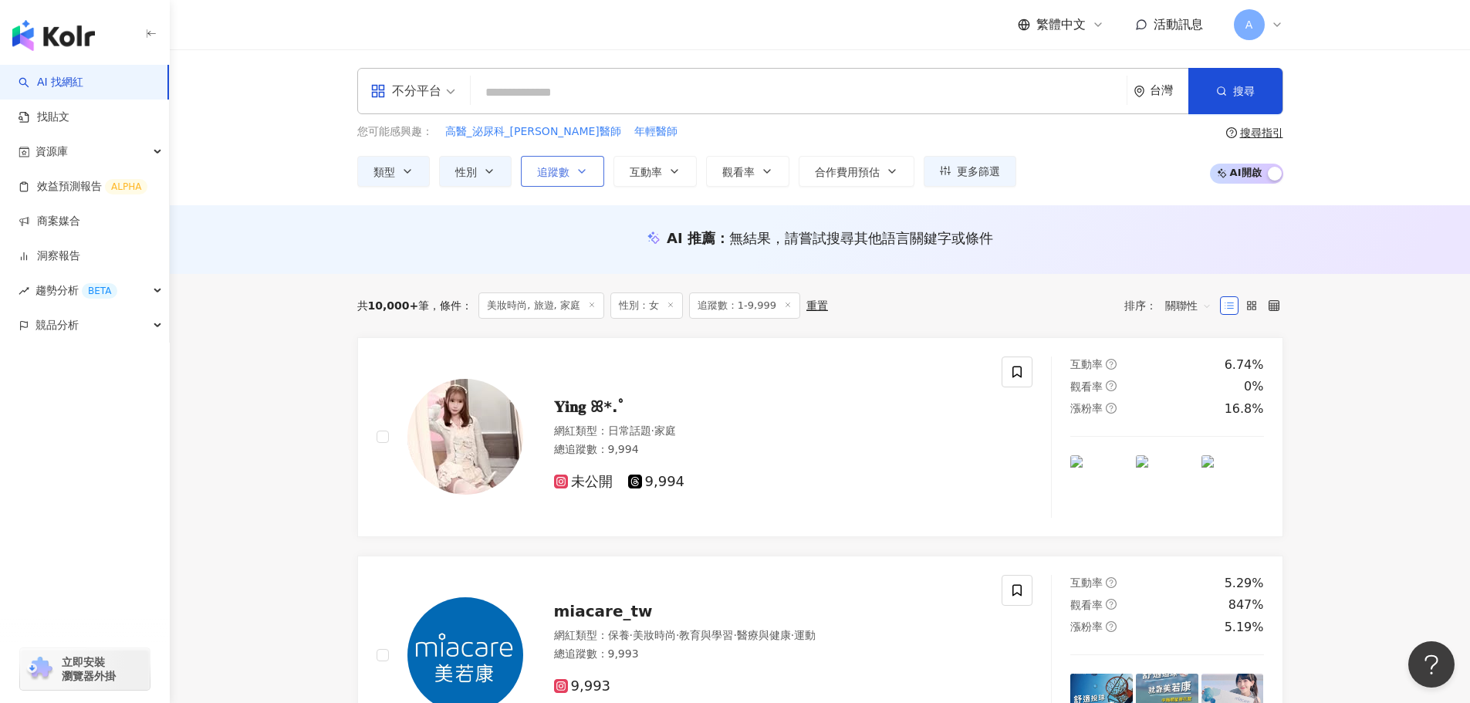
click at [563, 184] on button "追蹤數" at bounding box center [562, 171] width 83 height 31
click at [562, 172] on span "追蹤數" at bounding box center [553, 172] width 32 height 12
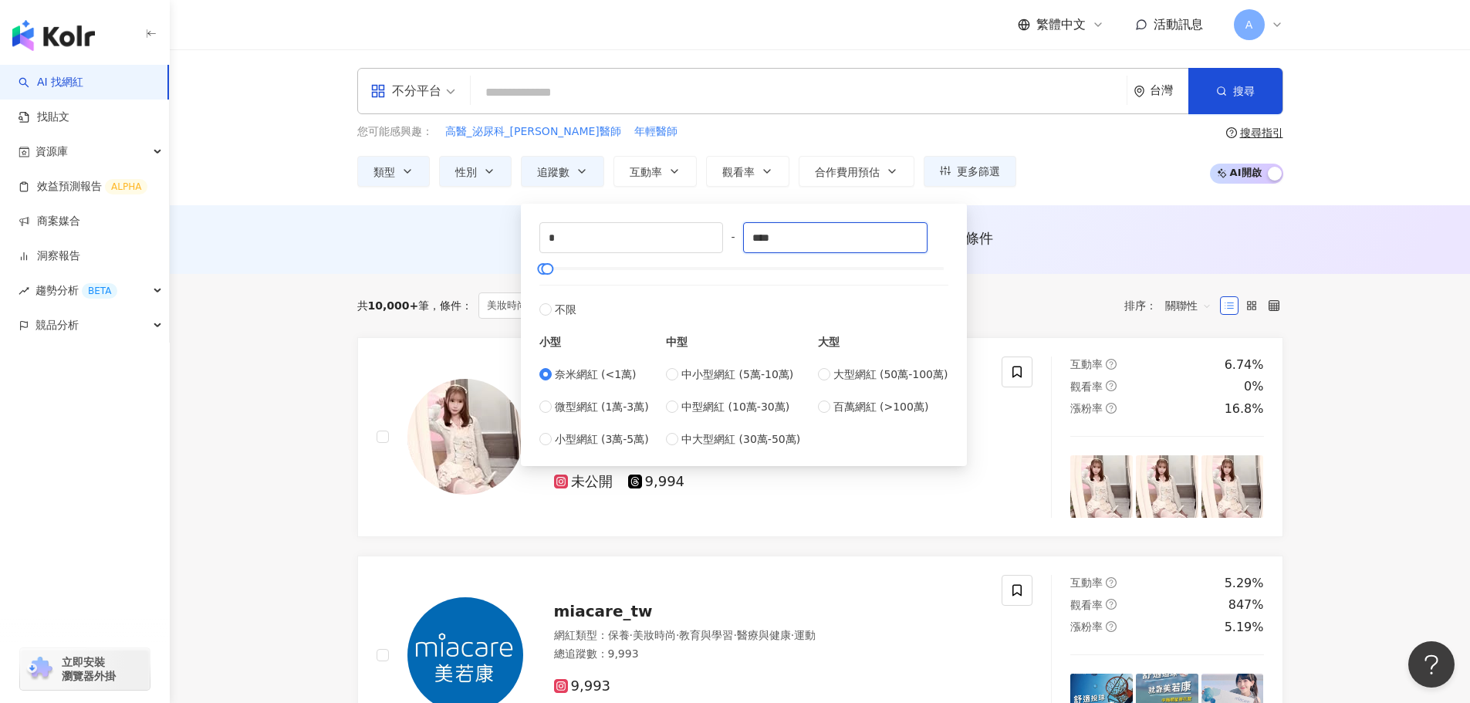
drag, startPoint x: 809, startPoint y: 232, endPoint x: 728, endPoint y: 229, distance: 80.3
click at [728, 229] on div "* - **** 不限 小型 奈米網紅 (<1萬) 微型網紅 (1萬-3萬) 小型網紅 (3萬-5萬) 中型 中小型網紅 (5萬-10萬) 中型網紅 (10萬…" at bounding box center [743, 334] width 409 height 225
type input "*"
type input "****"
click at [1062, 255] on div "AI 推薦 ： 無結果，請嘗試搜尋其他語言關鍵字或條件" at bounding box center [820, 242] width 988 height 29
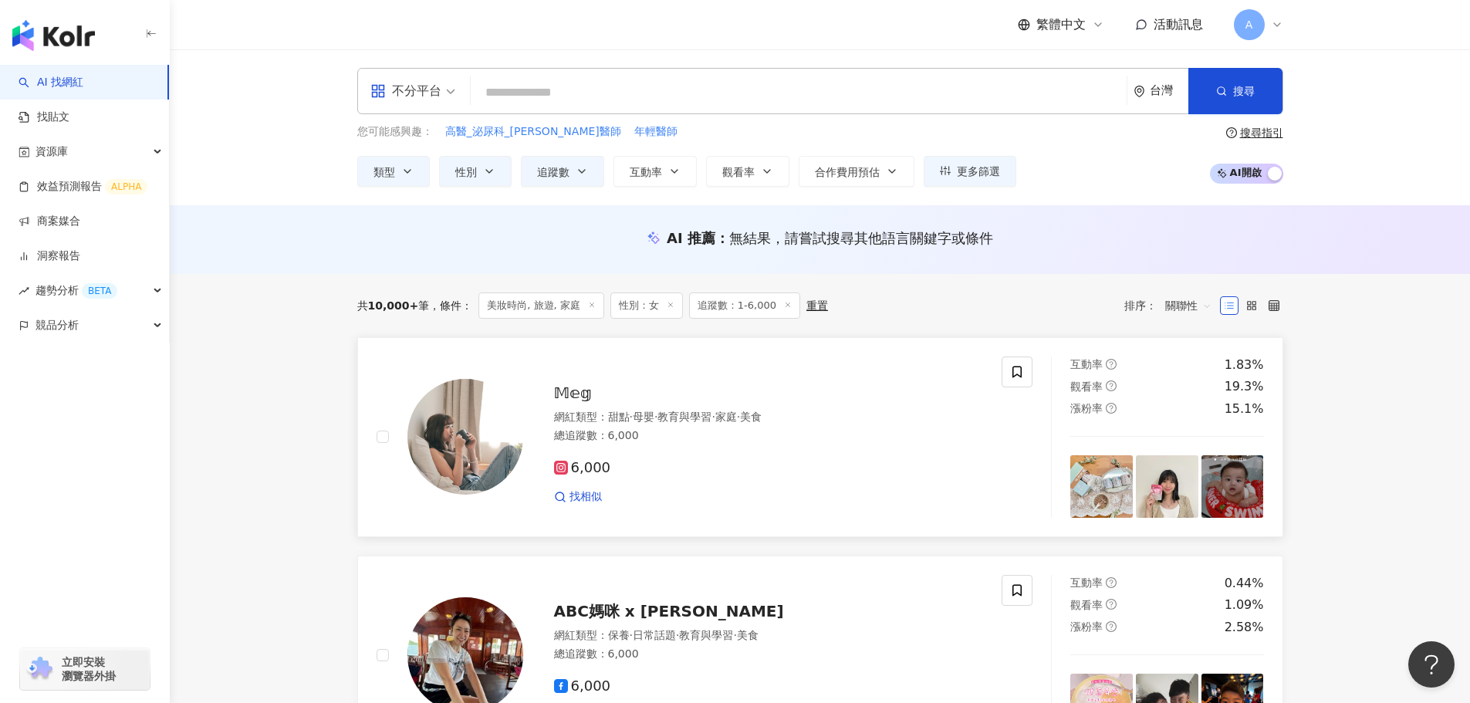
click at [597, 401] on div "𝕄𝕖𝕘" at bounding box center [769, 393] width 430 height 22
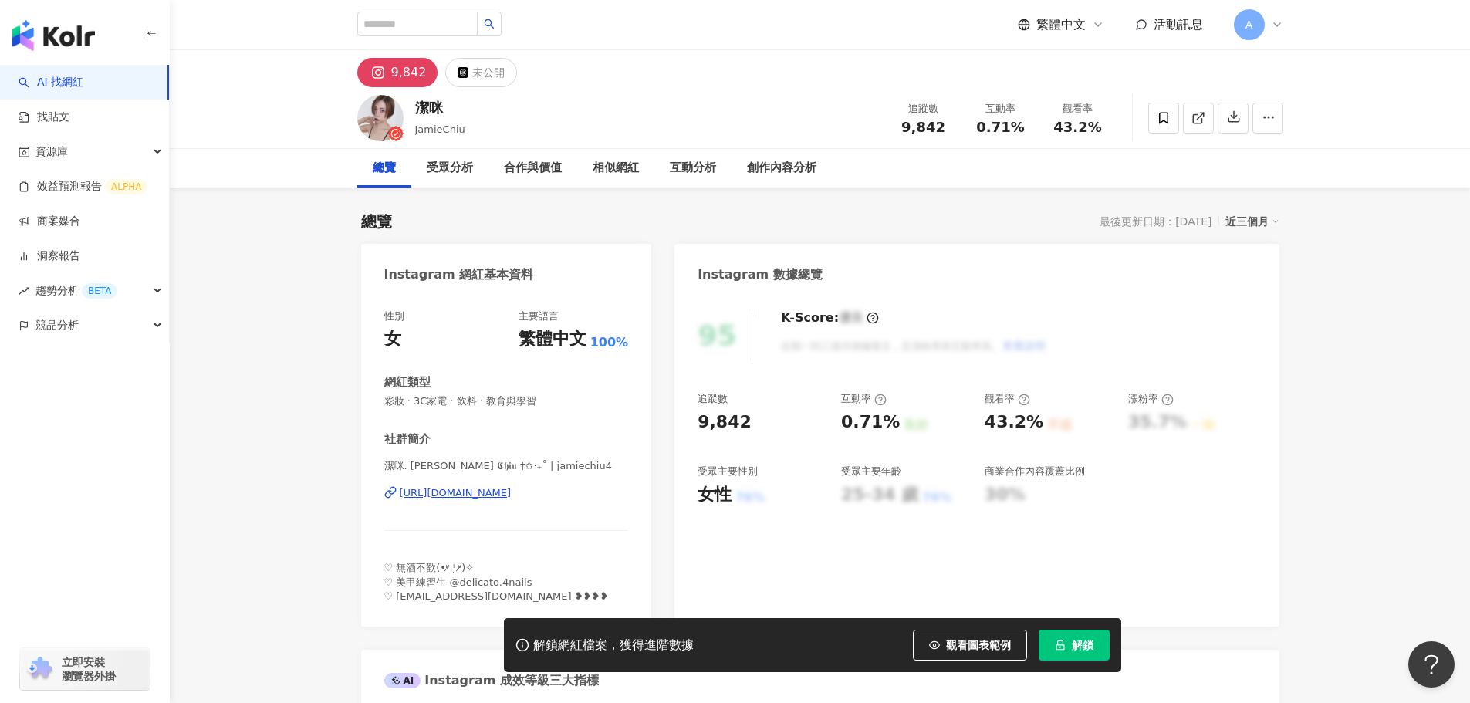
click at [500, 488] on div "https://www.instagram.com/jamiechiu4/" at bounding box center [456, 493] width 112 height 14
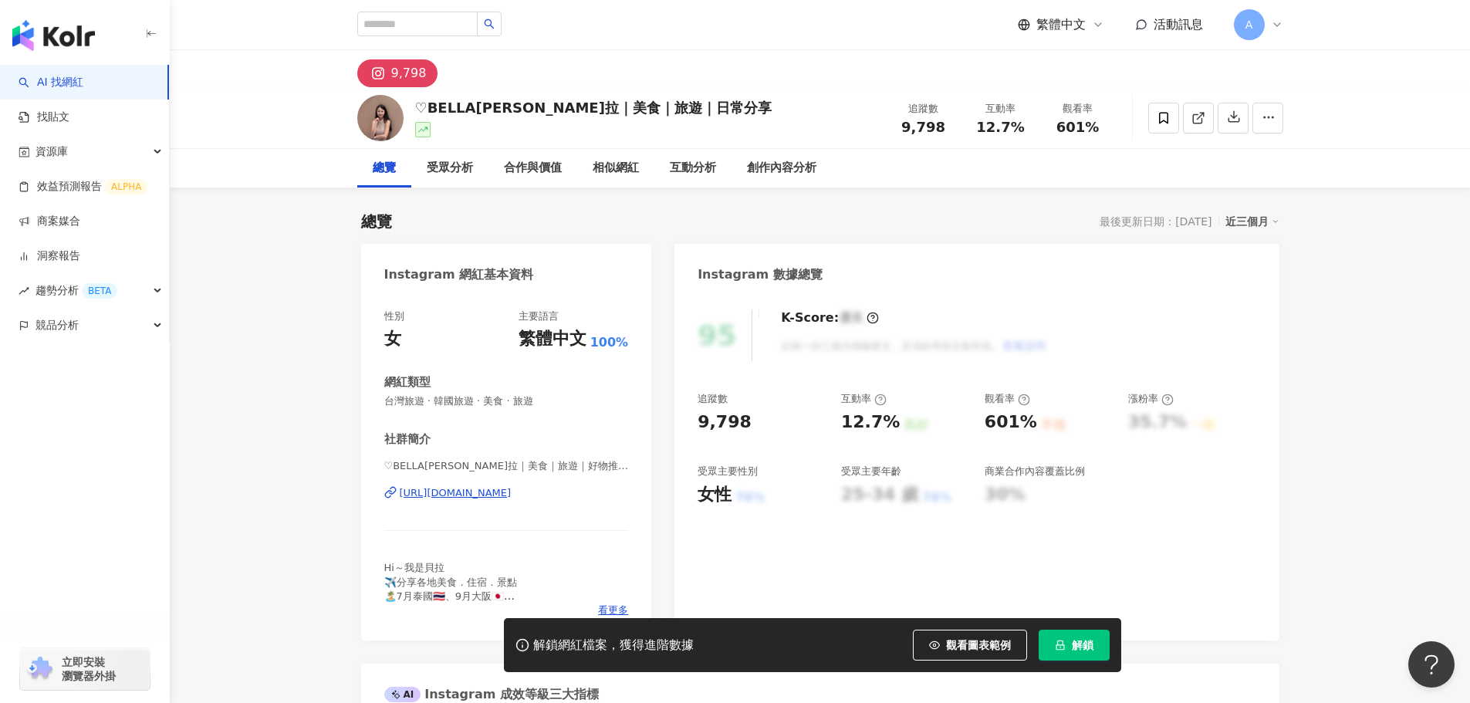
click at [506, 488] on div "https://www.instagram.com/bella_88609/" at bounding box center [456, 493] width 112 height 14
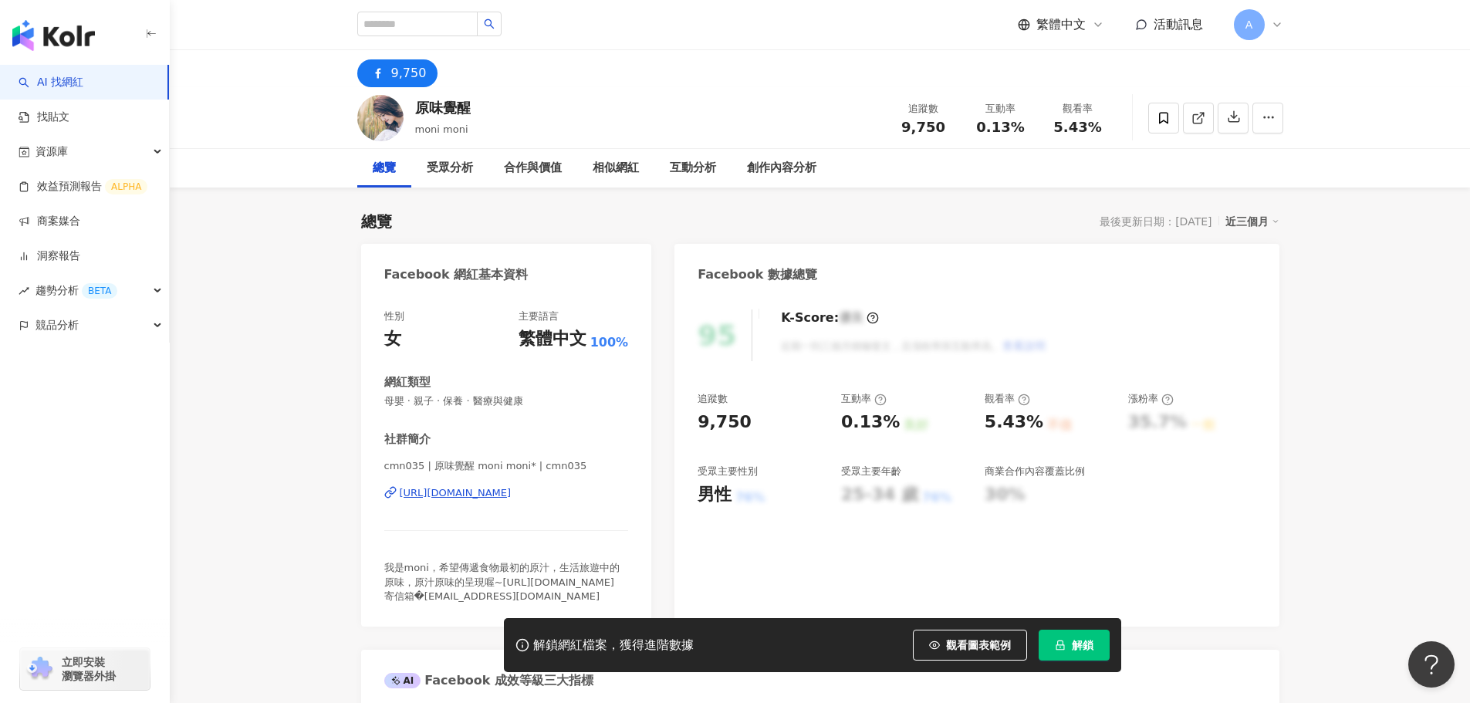
click at [449, 492] on div "https://www.facebook.com/234257473358659" at bounding box center [456, 493] width 112 height 14
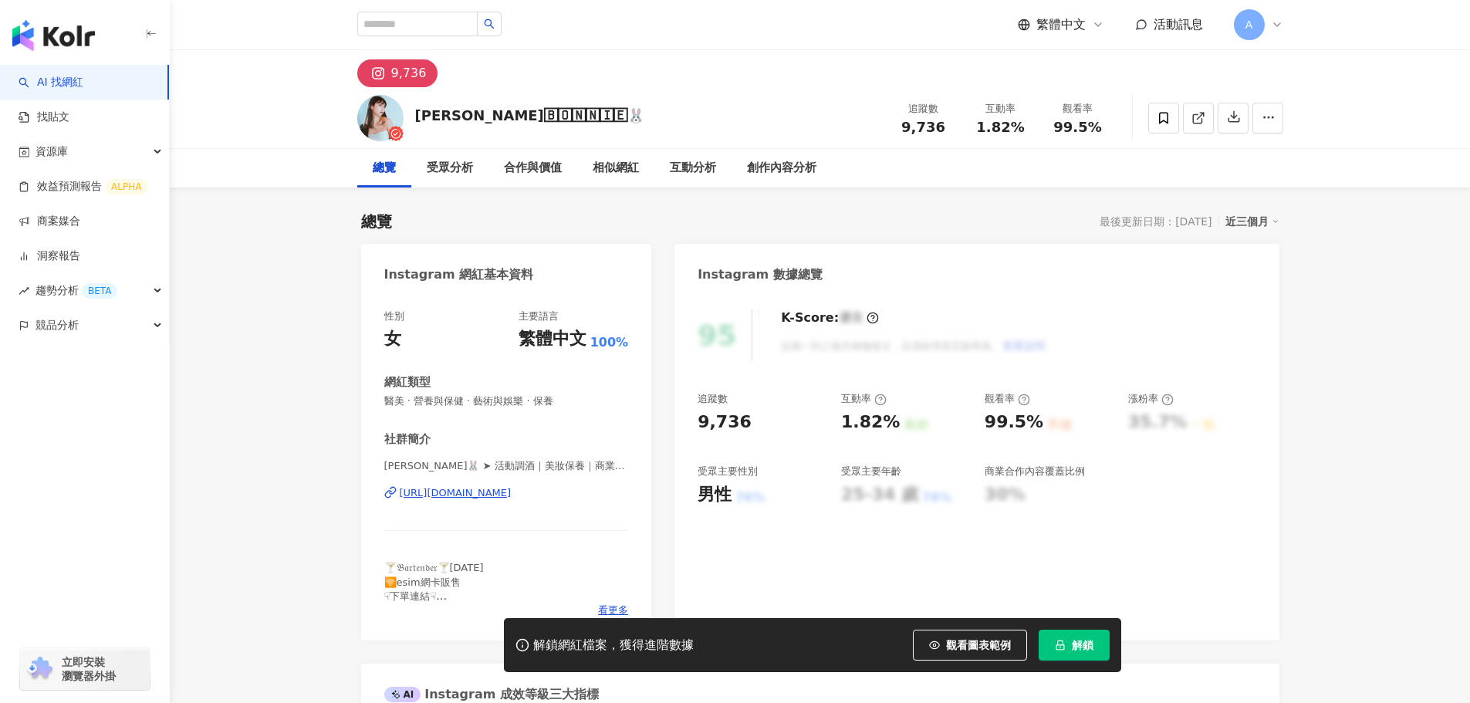
click at [512, 493] on div "https://www.instagram.com/bonnie___0102/" at bounding box center [456, 493] width 112 height 14
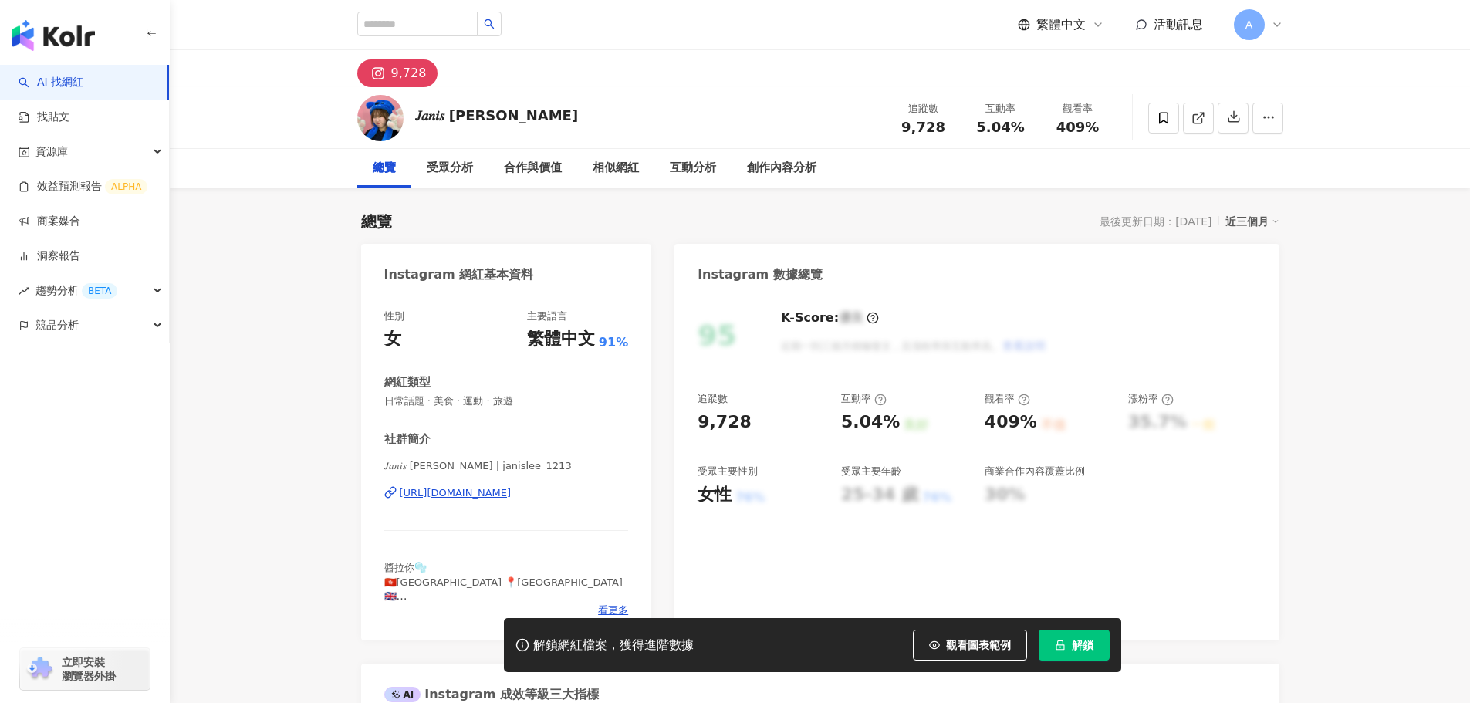
drag, startPoint x: 0, startPoint y: 0, endPoint x: 594, endPoint y: 494, distance: 772.7
click at [512, 494] on div "https://www.instagram.com/janislee_1213/" at bounding box center [456, 493] width 112 height 14
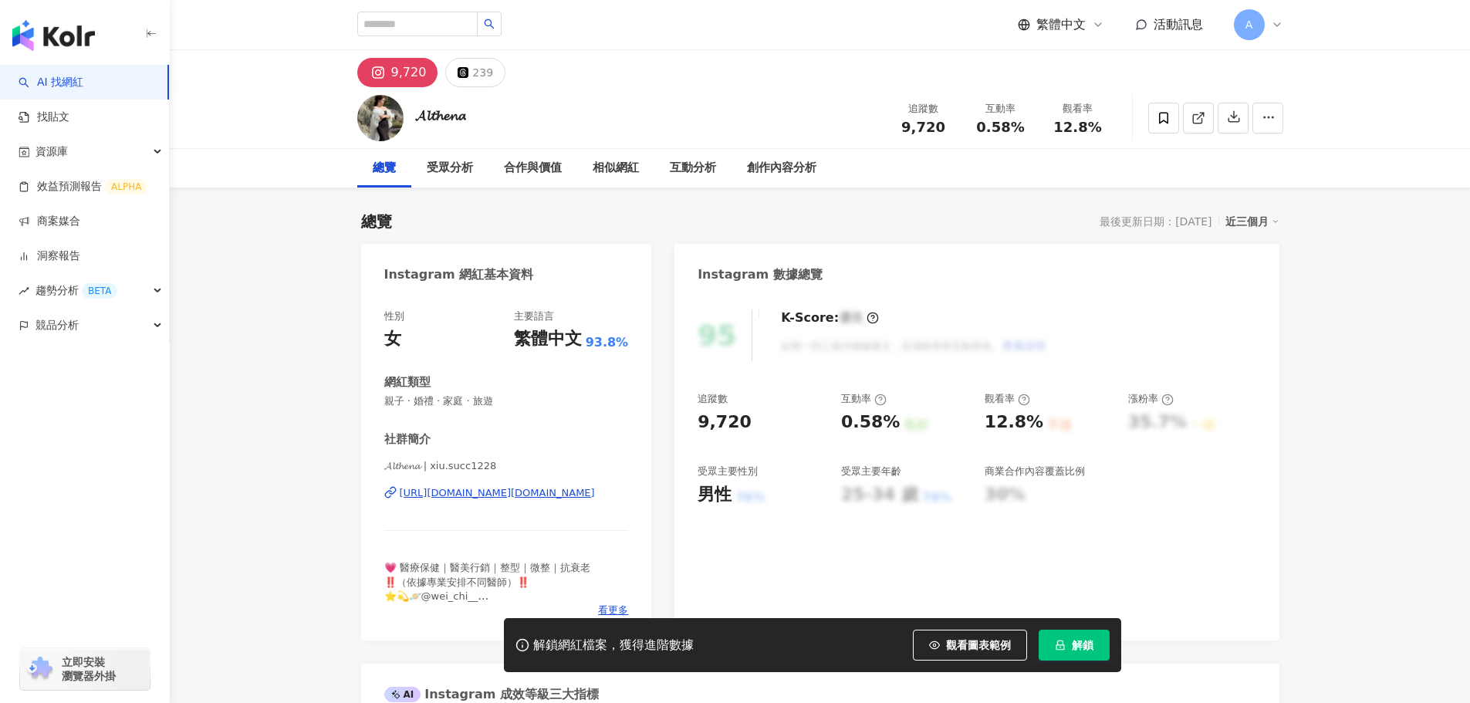
click at [574, 505] on div "𝓐𝓵𝓽𝓱𝓮𝓷𝓪 | xiu.succ1228 [URL][DOMAIN_NAME][DOMAIN_NAME]" at bounding box center [506, 504] width 245 height 90
click at [576, 495] on div "https://www.instagram.com/xiu.succ1228/" at bounding box center [497, 493] width 195 height 14
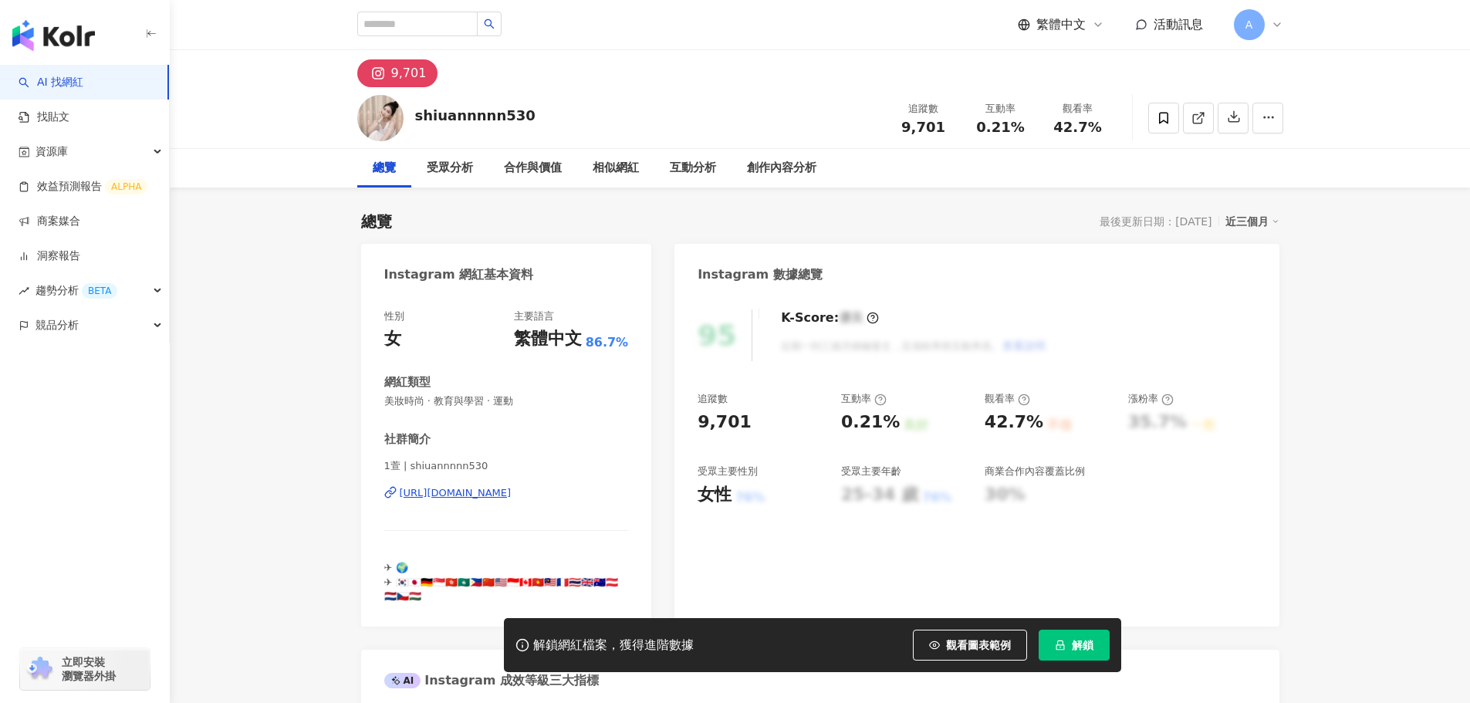
click at [512, 495] on div "https://www.instagram.com/shiuannnnn530/" at bounding box center [456, 493] width 112 height 14
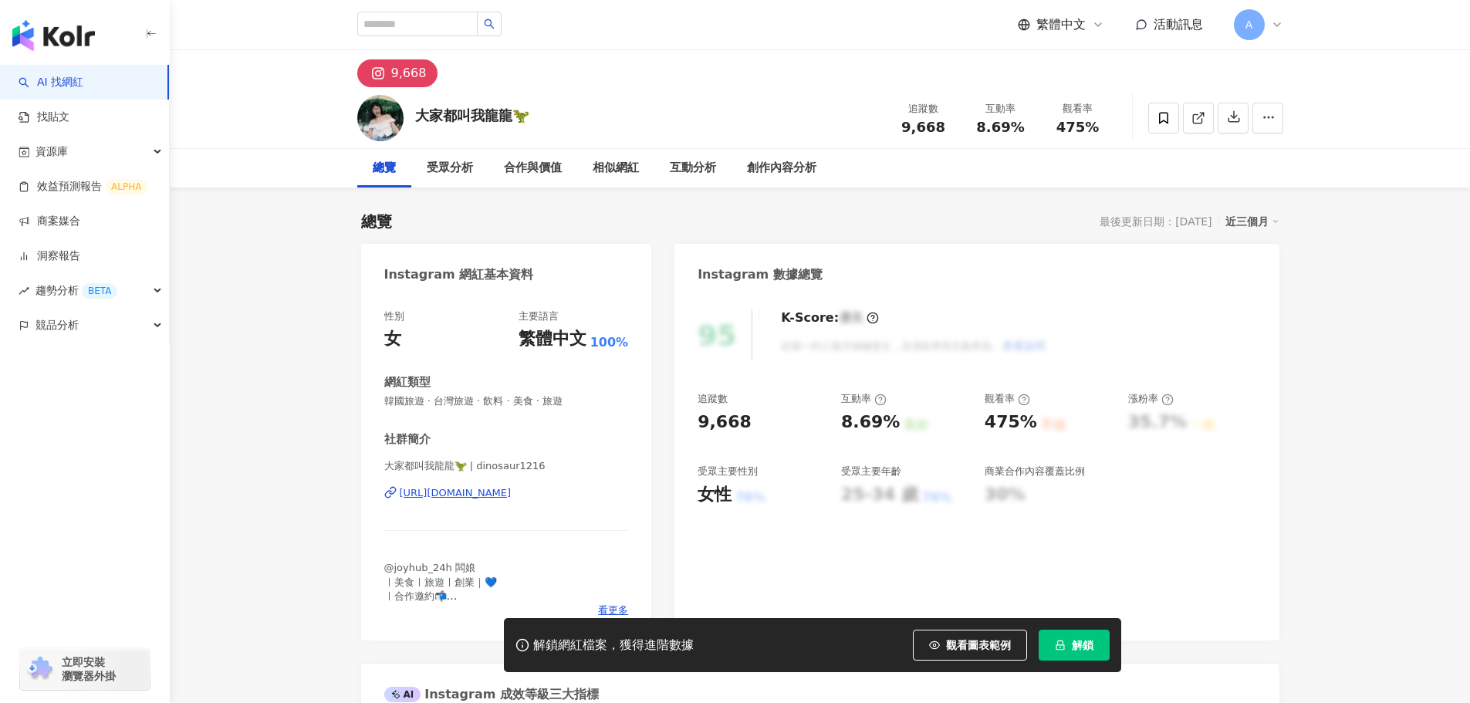
click at [492, 488] on div "[URL][DOMAIN_NAME]" at bounding box center [456, 493] width 112 height 14
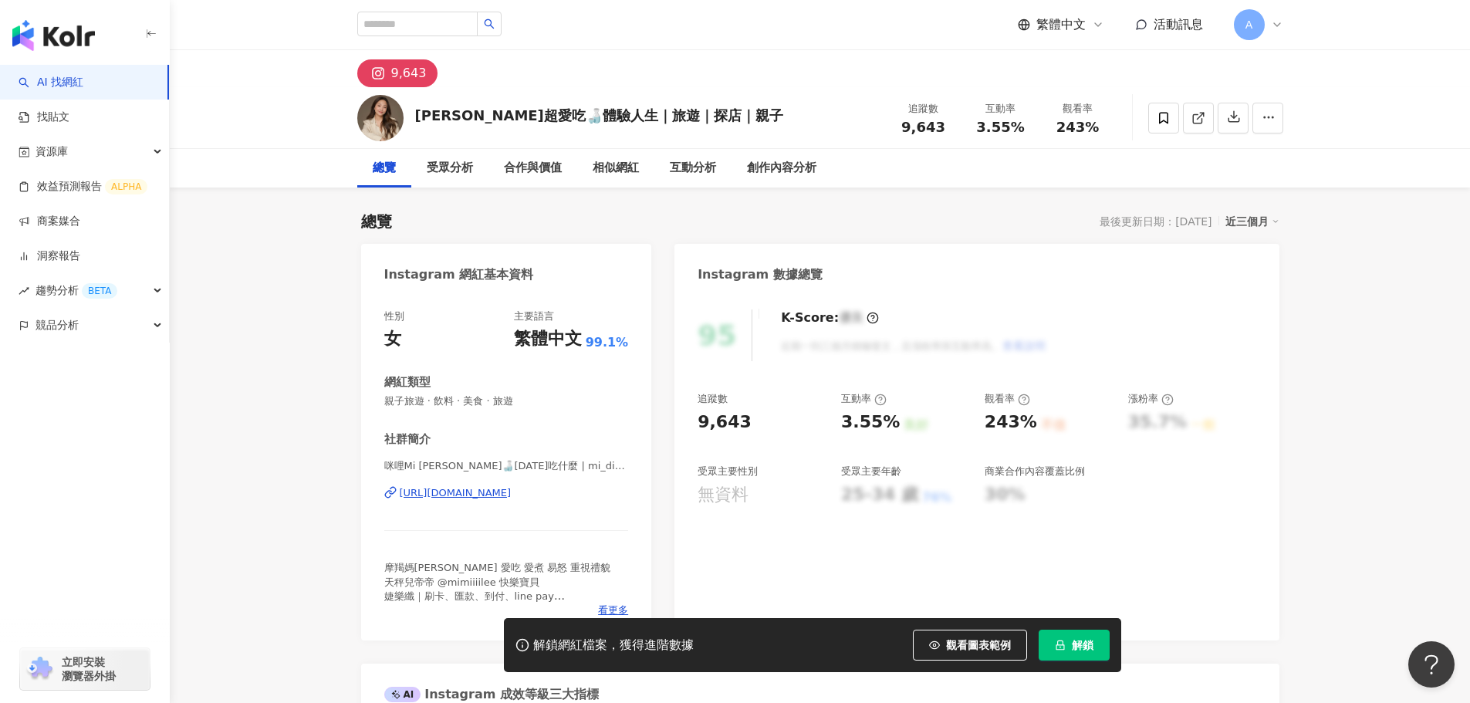
click at [486, 492] on div "https://www.instagram.com/mi_di_bi/" at bounding box center [456, 493] width 112 height 14
click at [492, 496] on div "https://www.instagram.com/mi_di_bi/" at bounding box center [456, 493] width 112 height 14
click at [462, 504] on div "咪哩Mi Lee🍶今天吃什麼 | mi_di_bi https://www.instagram.com/mi_di_bi/" at bounding box center [506, 504] width 245 height 90
click at [477, 495] on div "https://www.instagram.com/mi_di_bi/" at bounding box center [456, 493] width 112 height 14
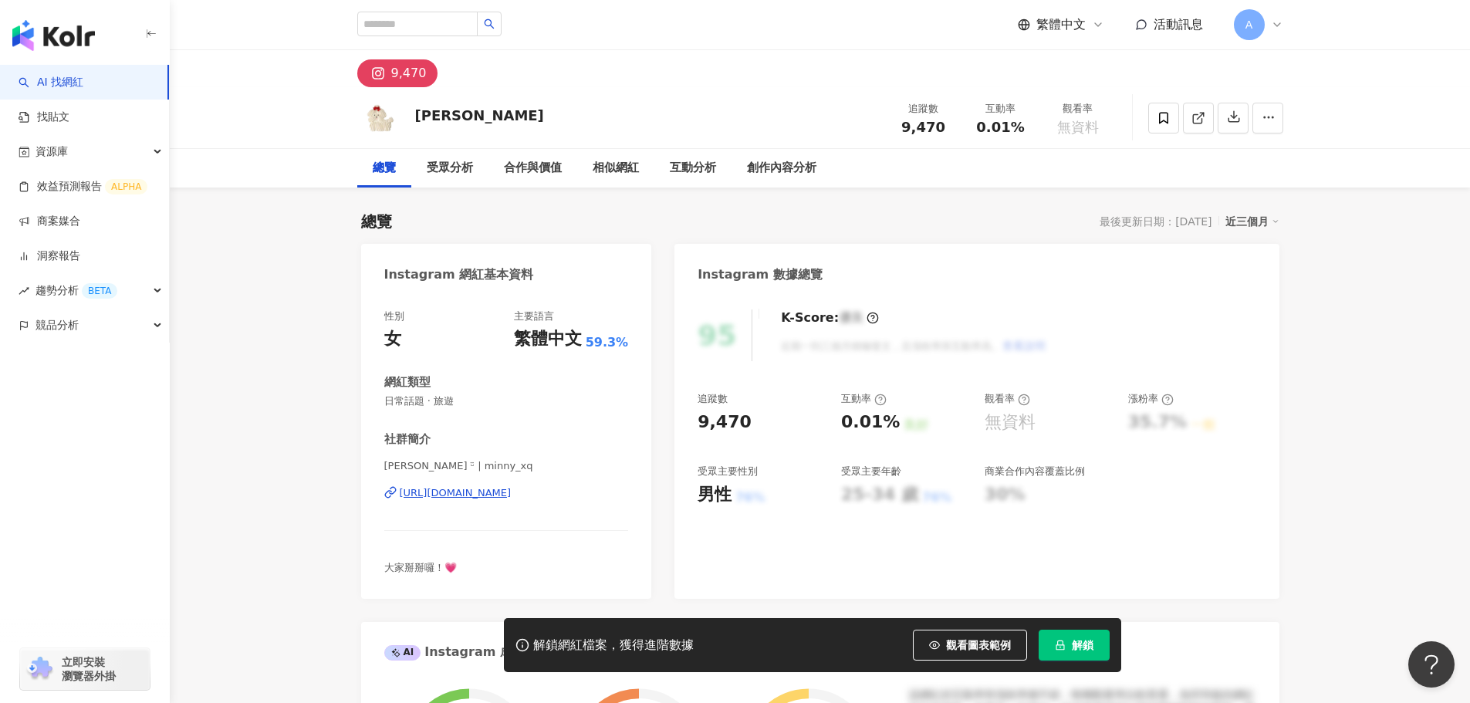
click at [455, 497] on div "[URL][DOMAIN_NAME]" at bounding box center [456, 493] width 112 height 14
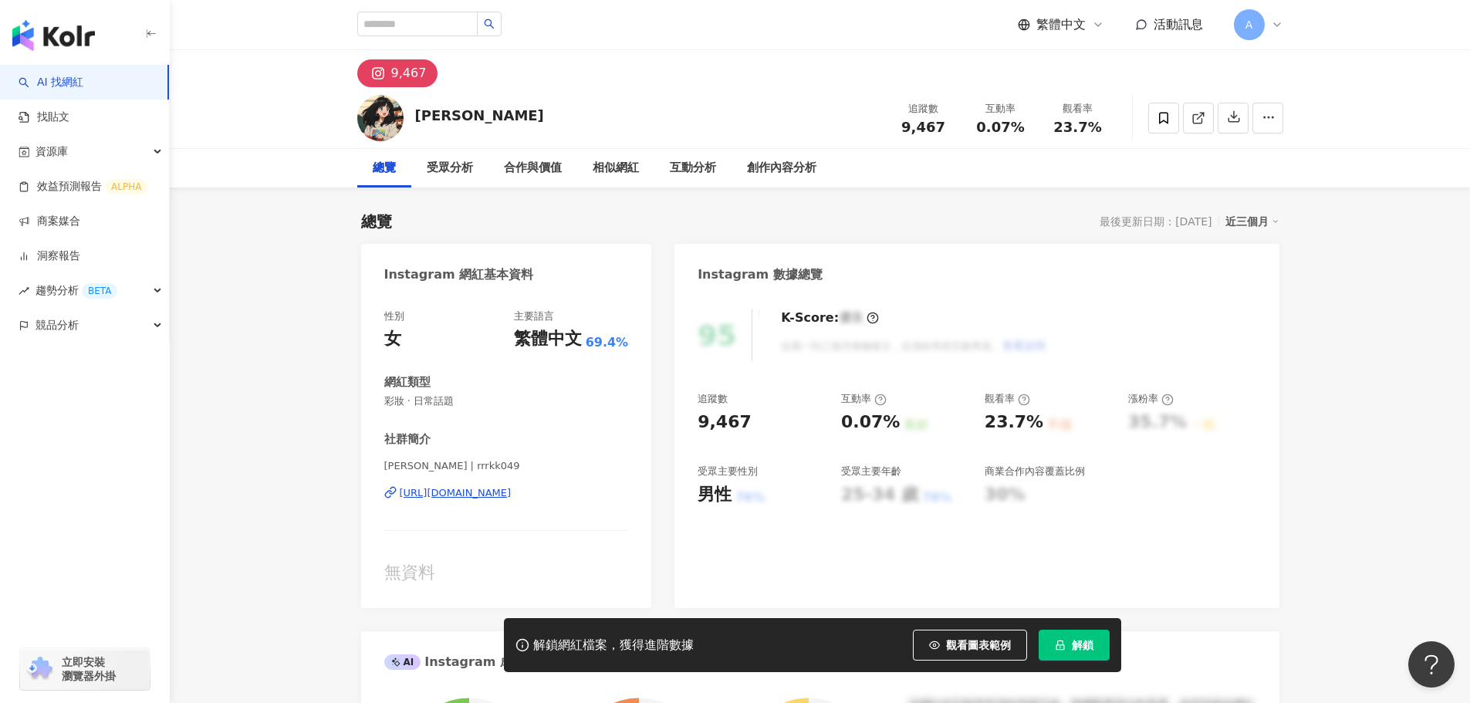
click at [450, 498] on div "https://www.instagram.com/rrrkk049/" at bounding box center [456, 493] width 112 height 14
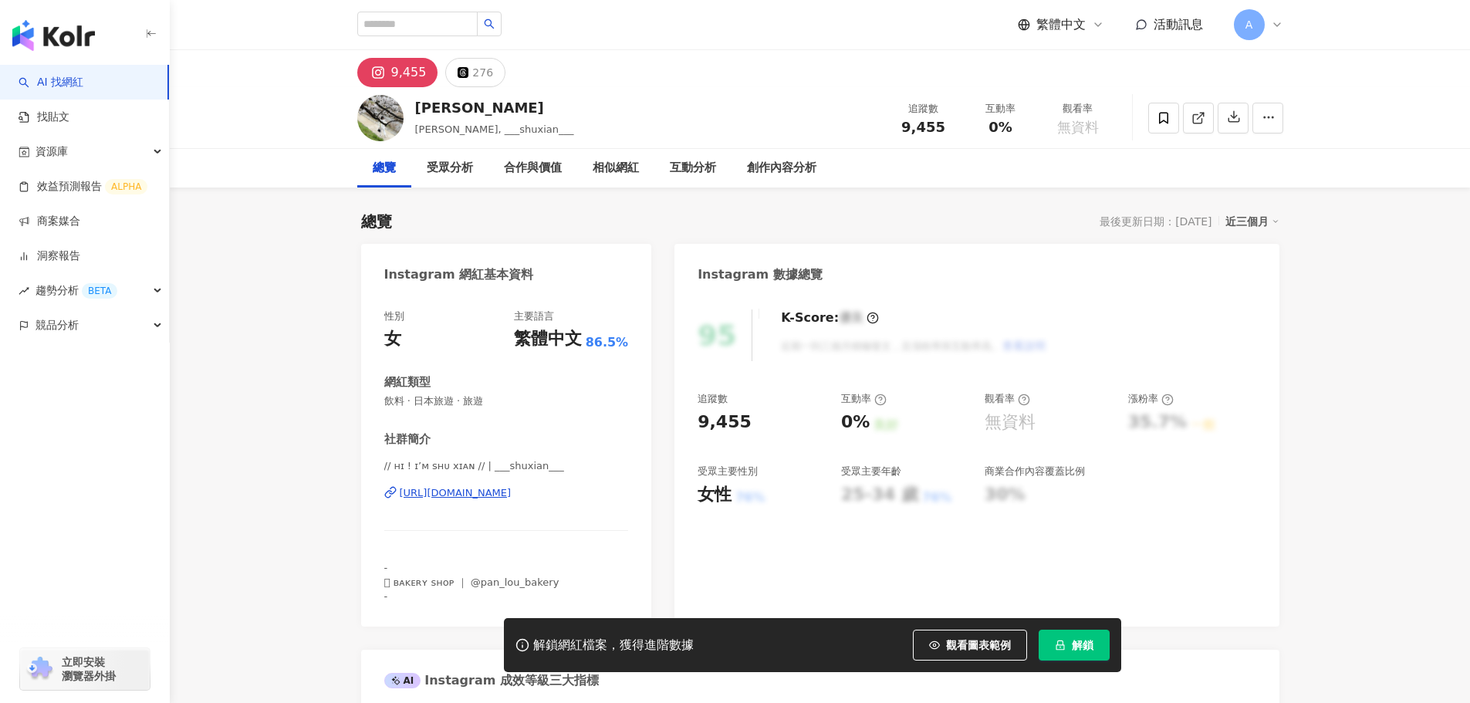
click at [440, 459] on div "// ʜɪ ! ɪ’ᴍ sʜᴜ xɪᴀɴ // | ___shuxian___ [URL][DOMAIN_NAME]" at bounding box center [506, 504] width 245 height 90
click at [447, 486] on div "[URL][DOMAIN_NAME]" at bounding box center [456, 493] width 112 height 14
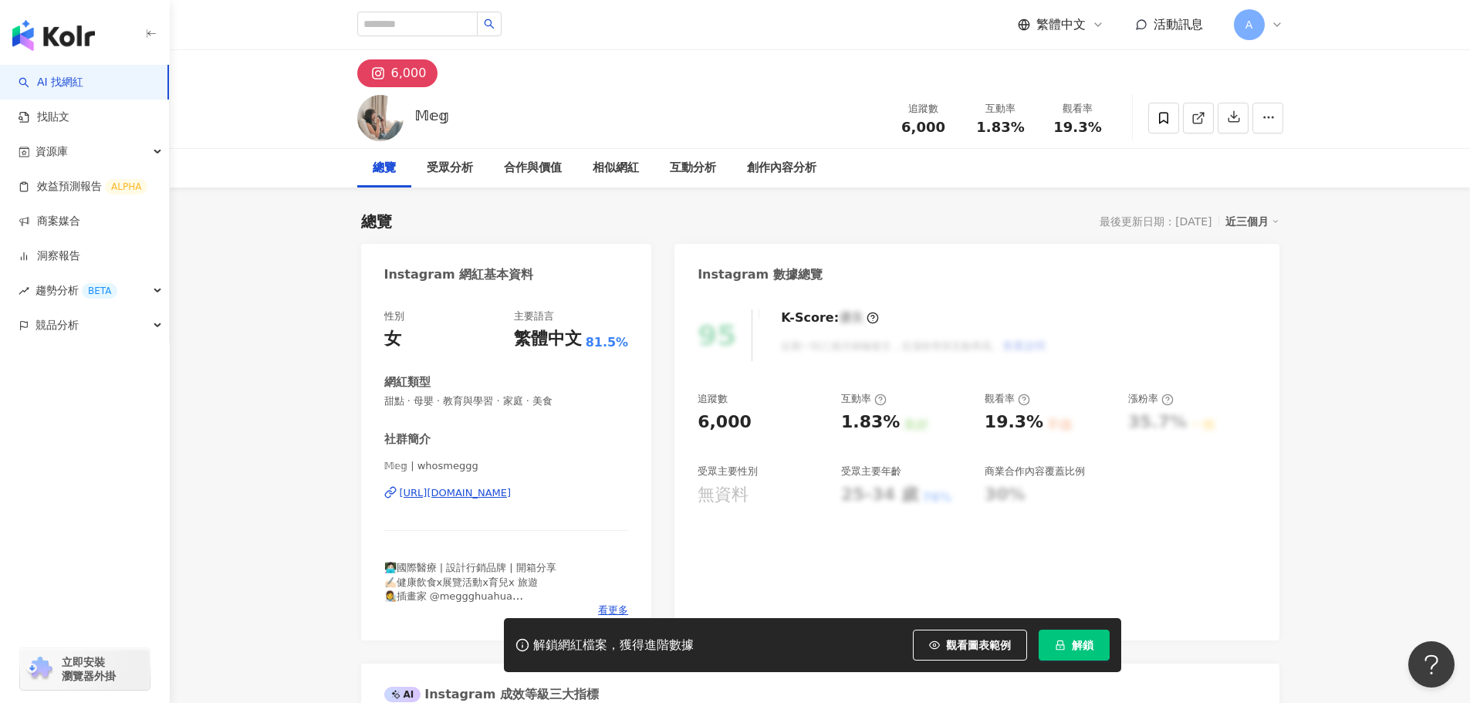
click at [454, 484] on div "𝕄𝕖𝕘 | whosmeggg [URL][DOMAIN_NAME]" at bounding box center [506, 504] width 245 height 90
click at [456, 498] on div "https://www.instagram.com/whosmeggg/" at bounding box center [456, 493] width 112 height 14
